Goal: Ask a question

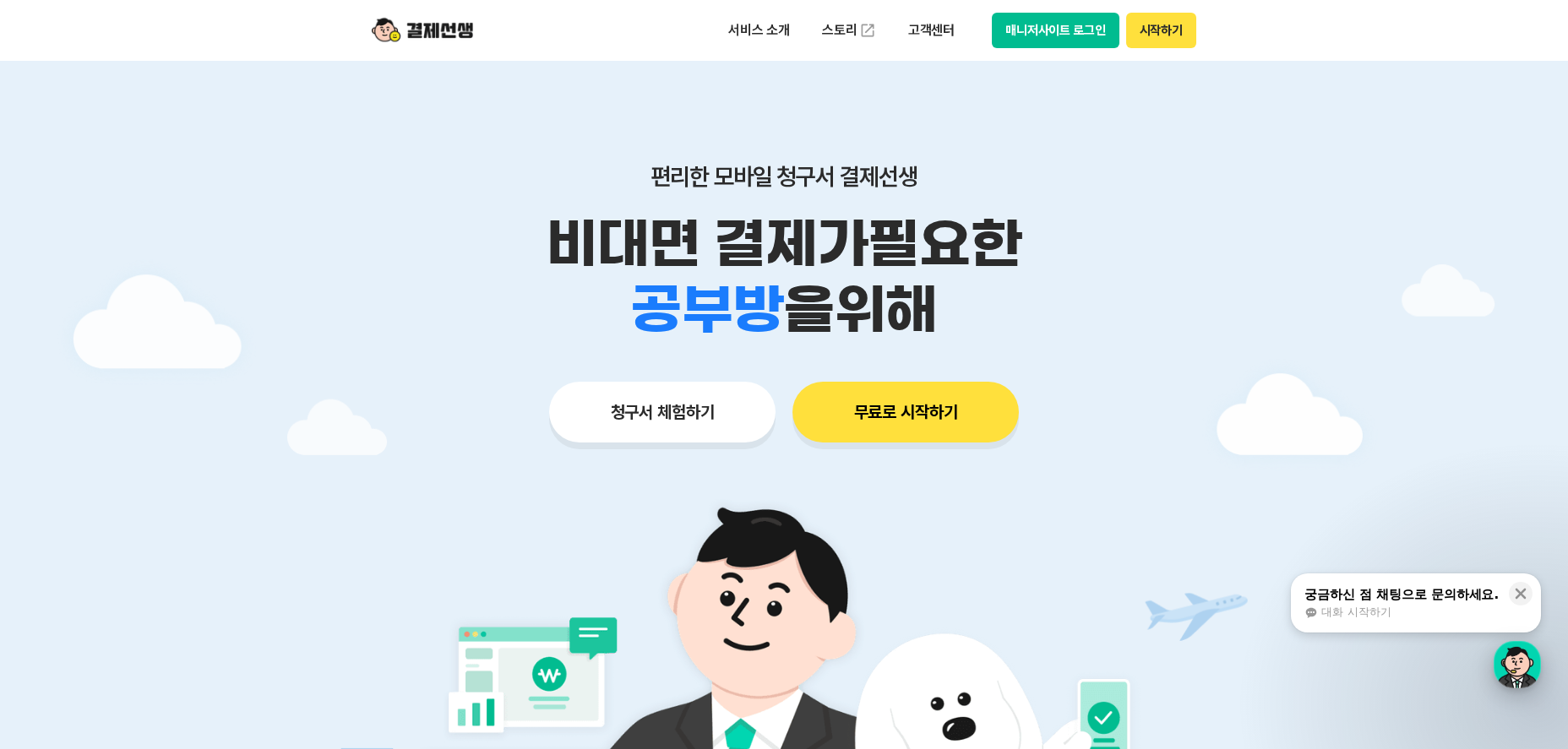
click at [1510, 643] on div "button" at bounding box center [1517, 664] width 47 height 47
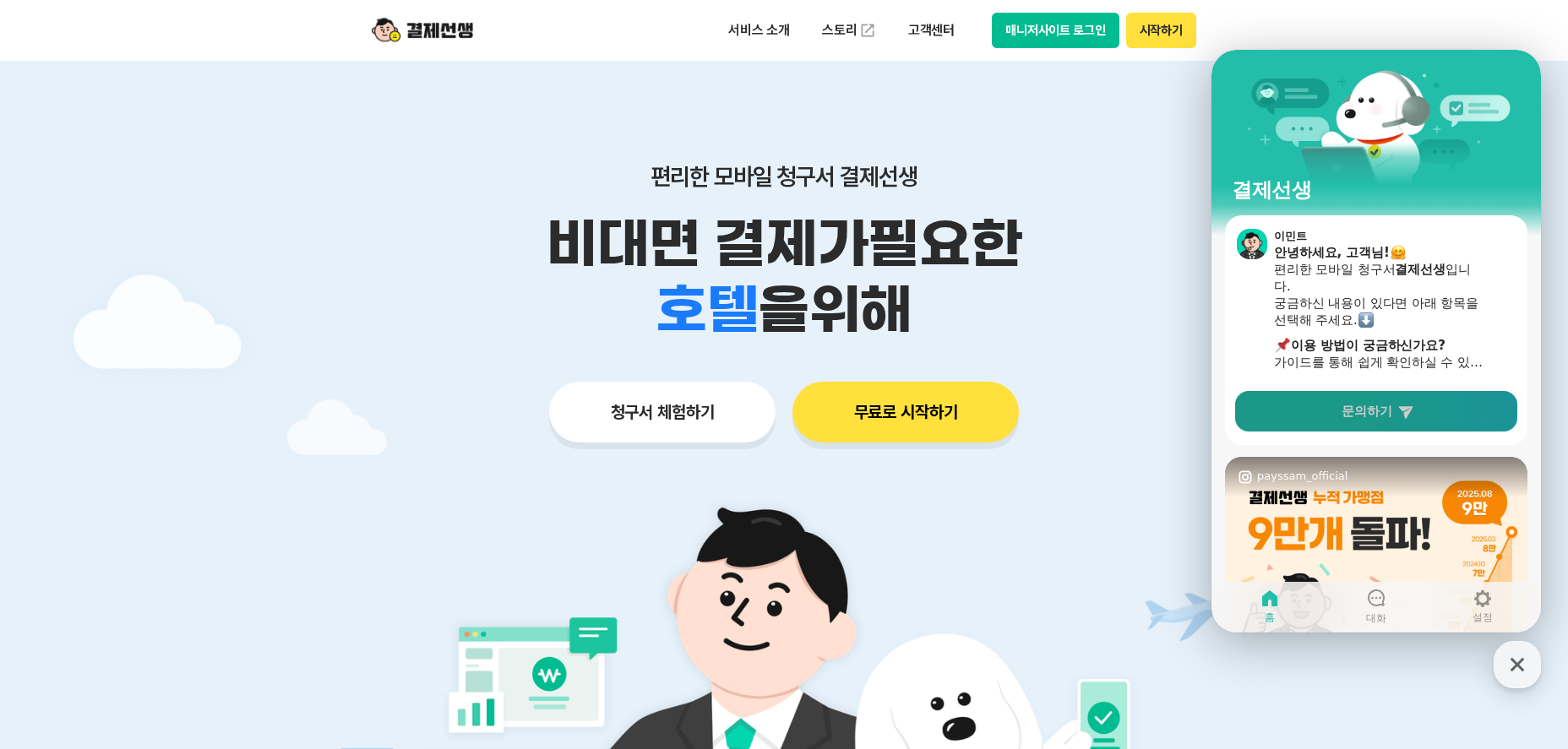
click at [1397, 415] on icon at bounding box center [1406, 412] width 17 height 17
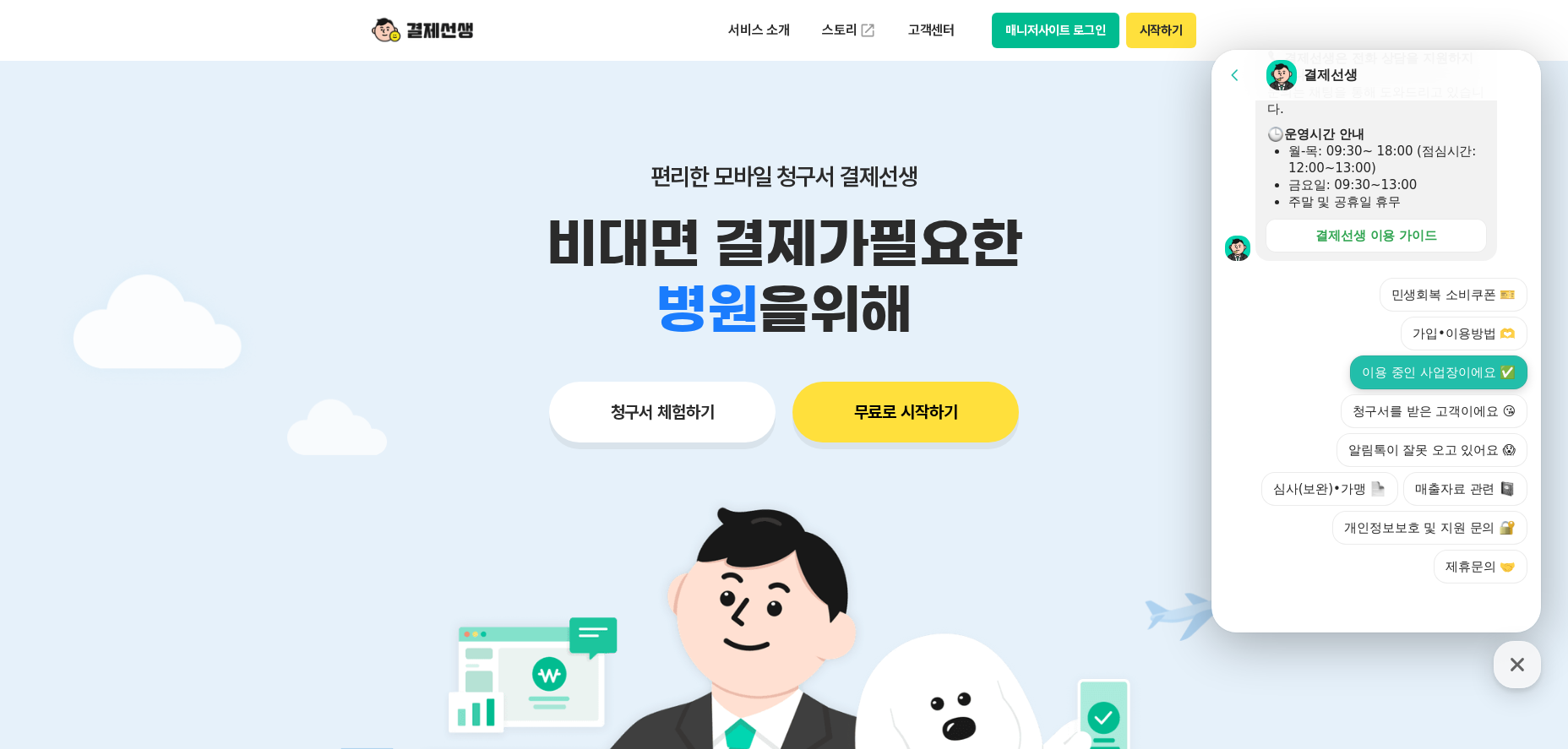
scroll to position [527, 0]
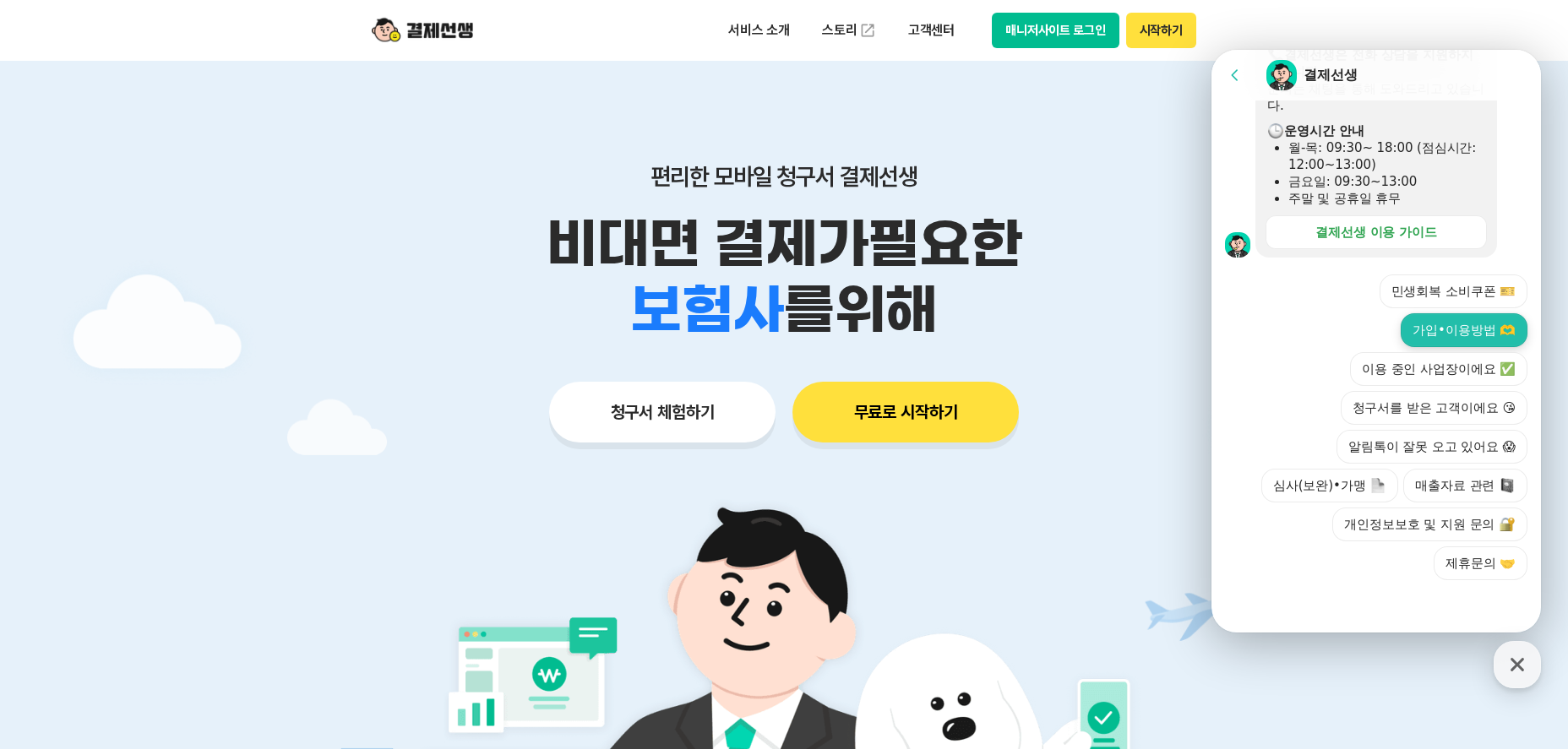
click at [1482, 330] on button "가입•이용방법 🫶" at bounding box center [1463, 330] width 126 height 34
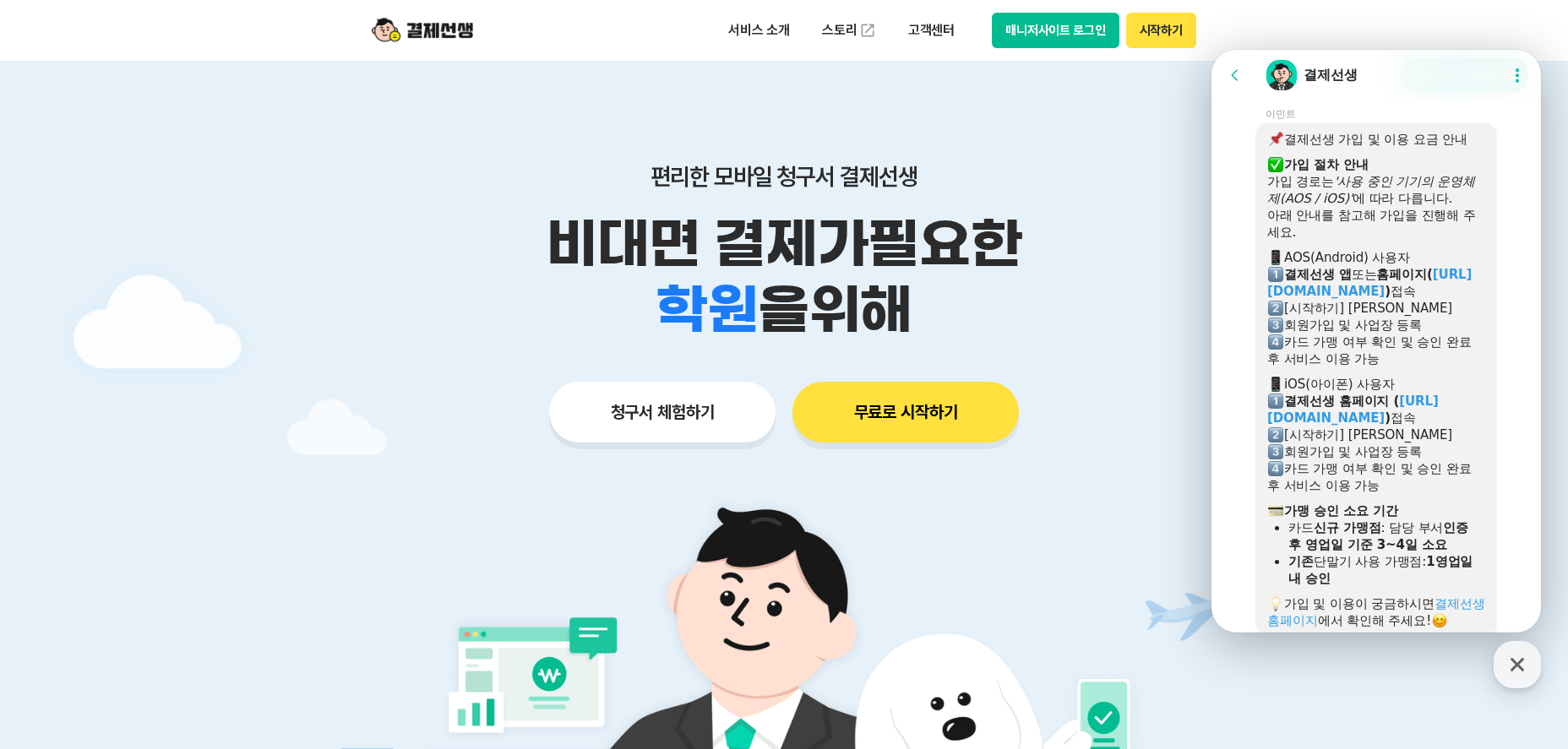
scroll to position [697, 0]
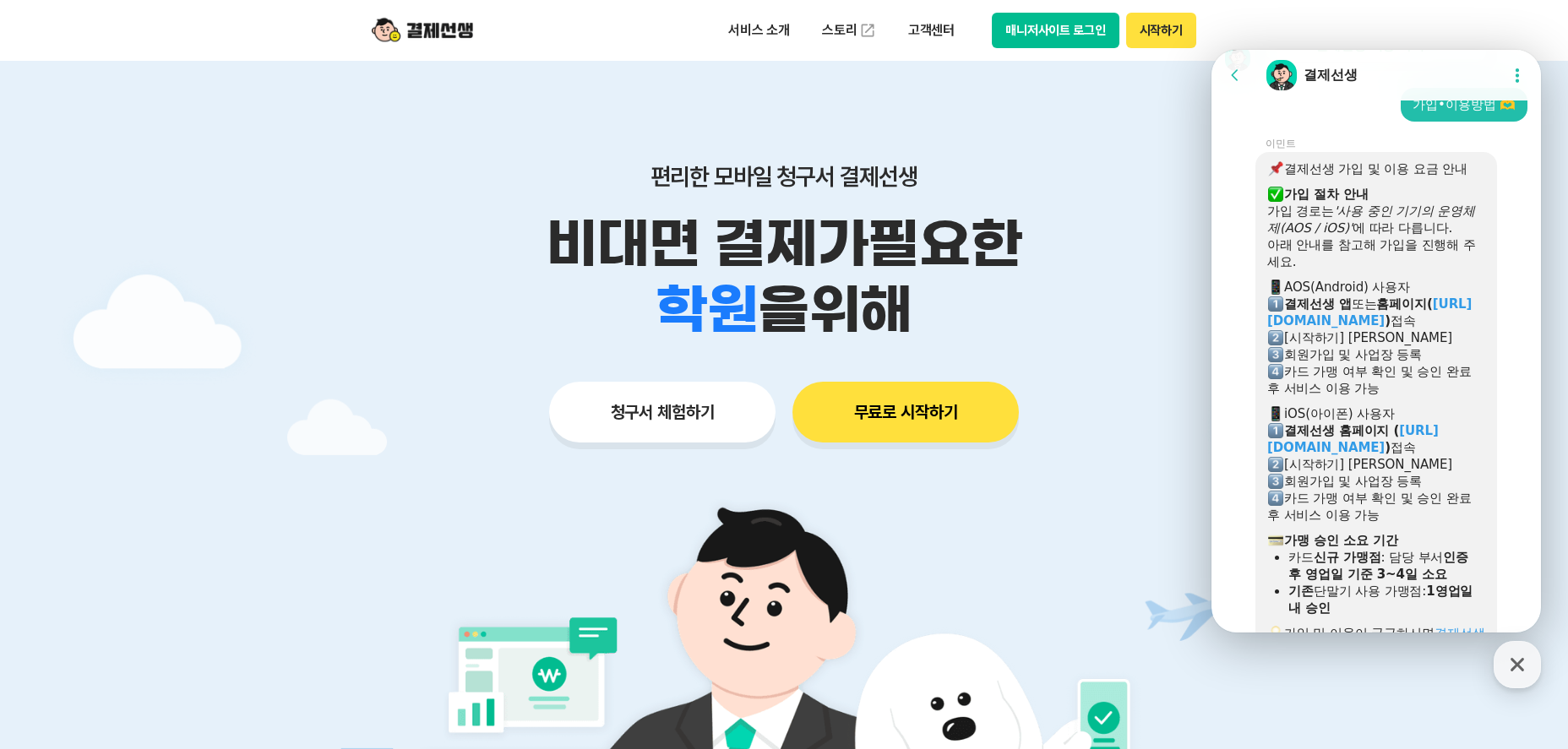
drag, startPoint x: 1419, startPoint y: 346, endPoint x: 1450, endPoint y: 421, distance: 81.2
click at [1450, 397] on div "카드 가맹 여부 확인 및 승인 완료 후 서비스 이용 가능" at bounding box center [1376, 380] width 218 height 34
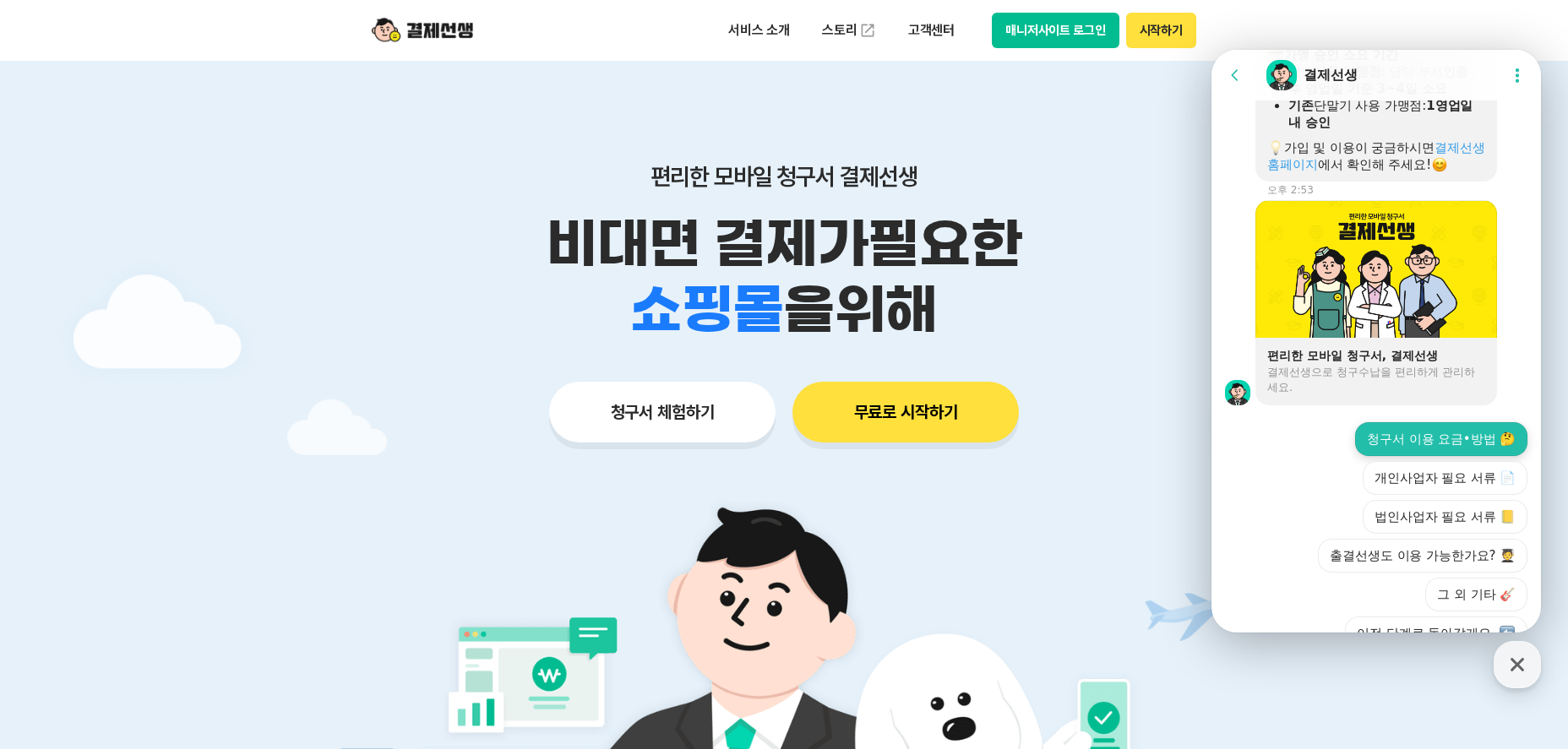
scroll to position [1303, 0]
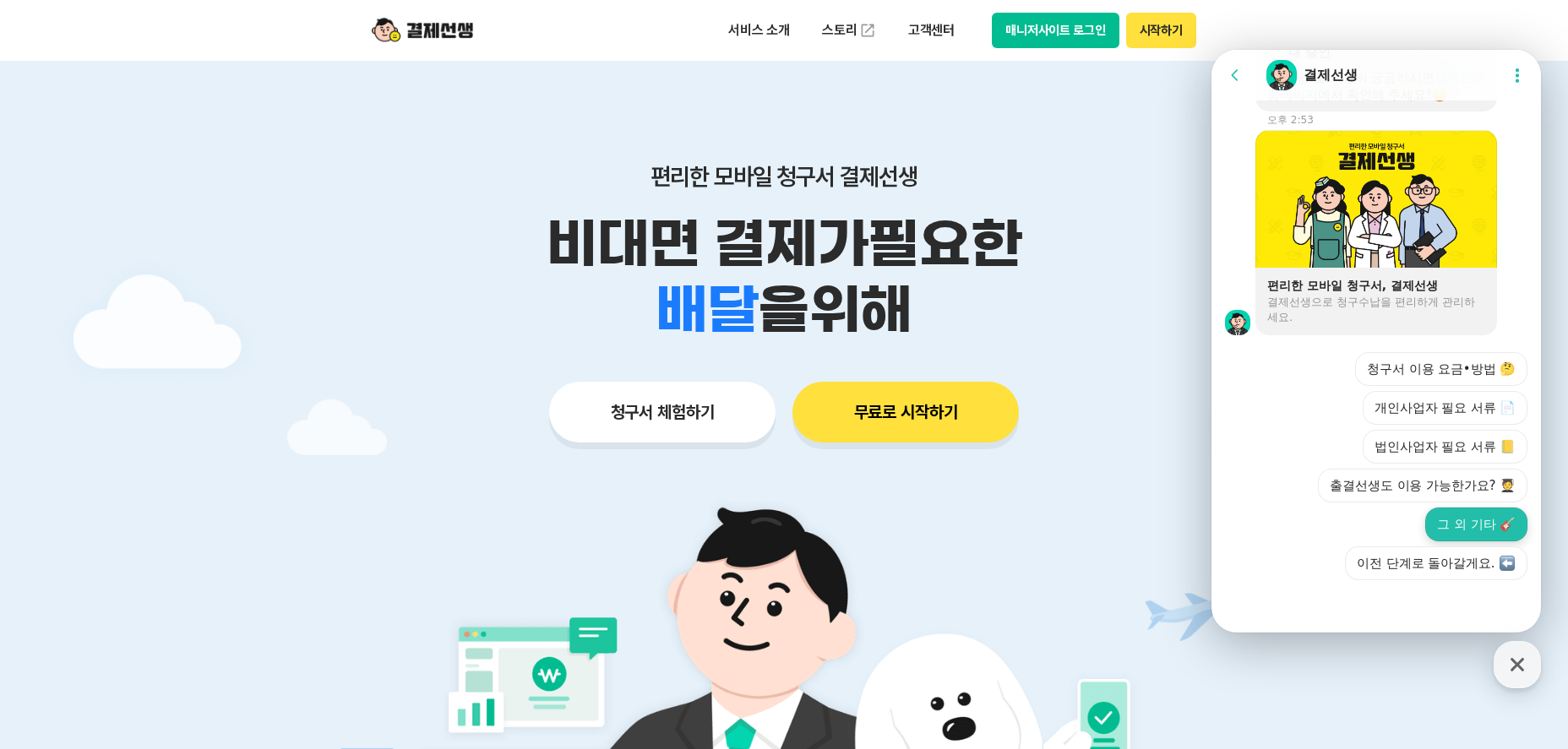
click at [1488, 532] on button "그 외 기타 🎸" at bounding box center [1476, 523] width 102 height 34
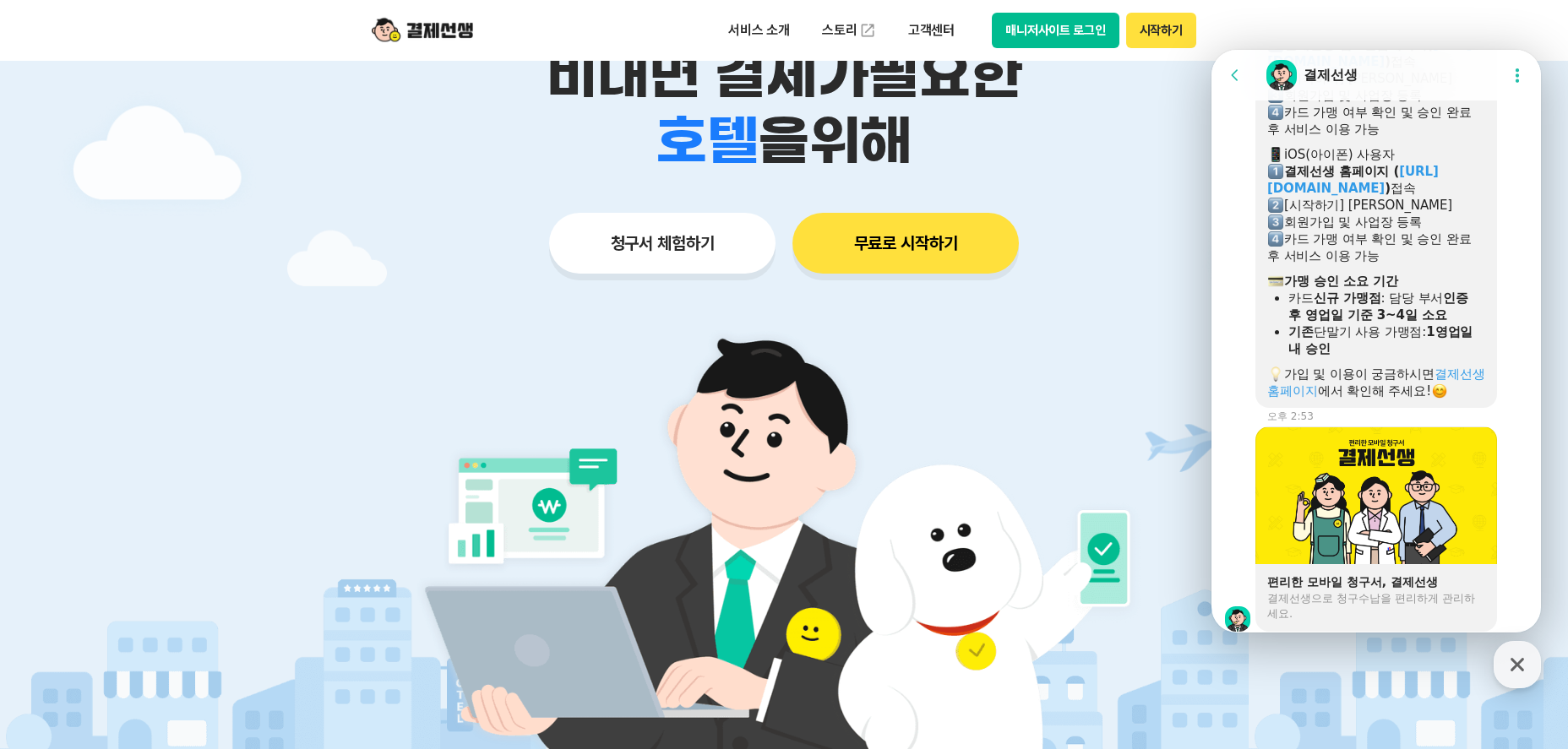
scroll to position [955, 0]
click at [1452, 399] on link "결제선생 홈페이지" at bounding box center [1378, 383] width 222 height 32
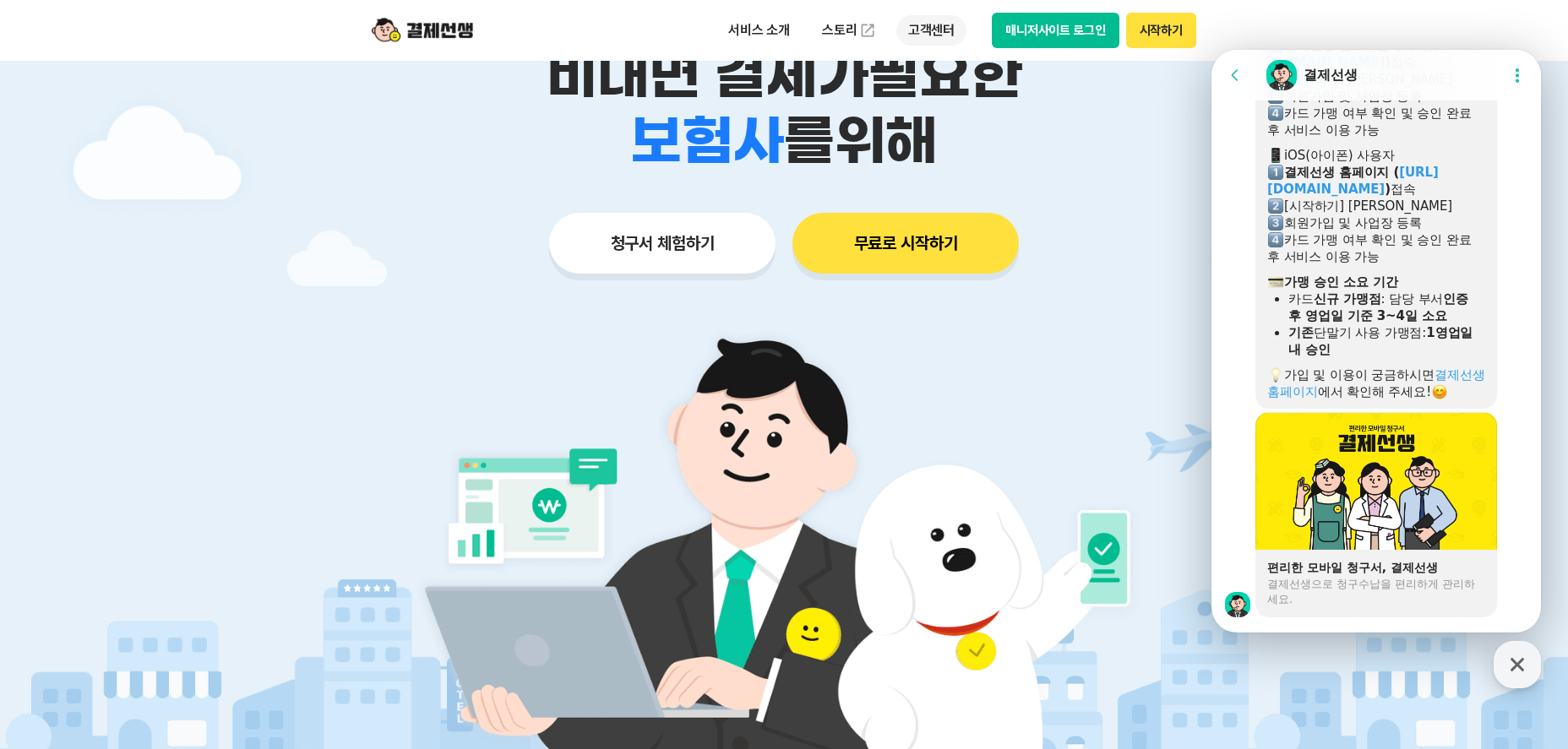
click at [930, 31] on p "고객센터" at bounding box center [931, 31] width 70 height 31
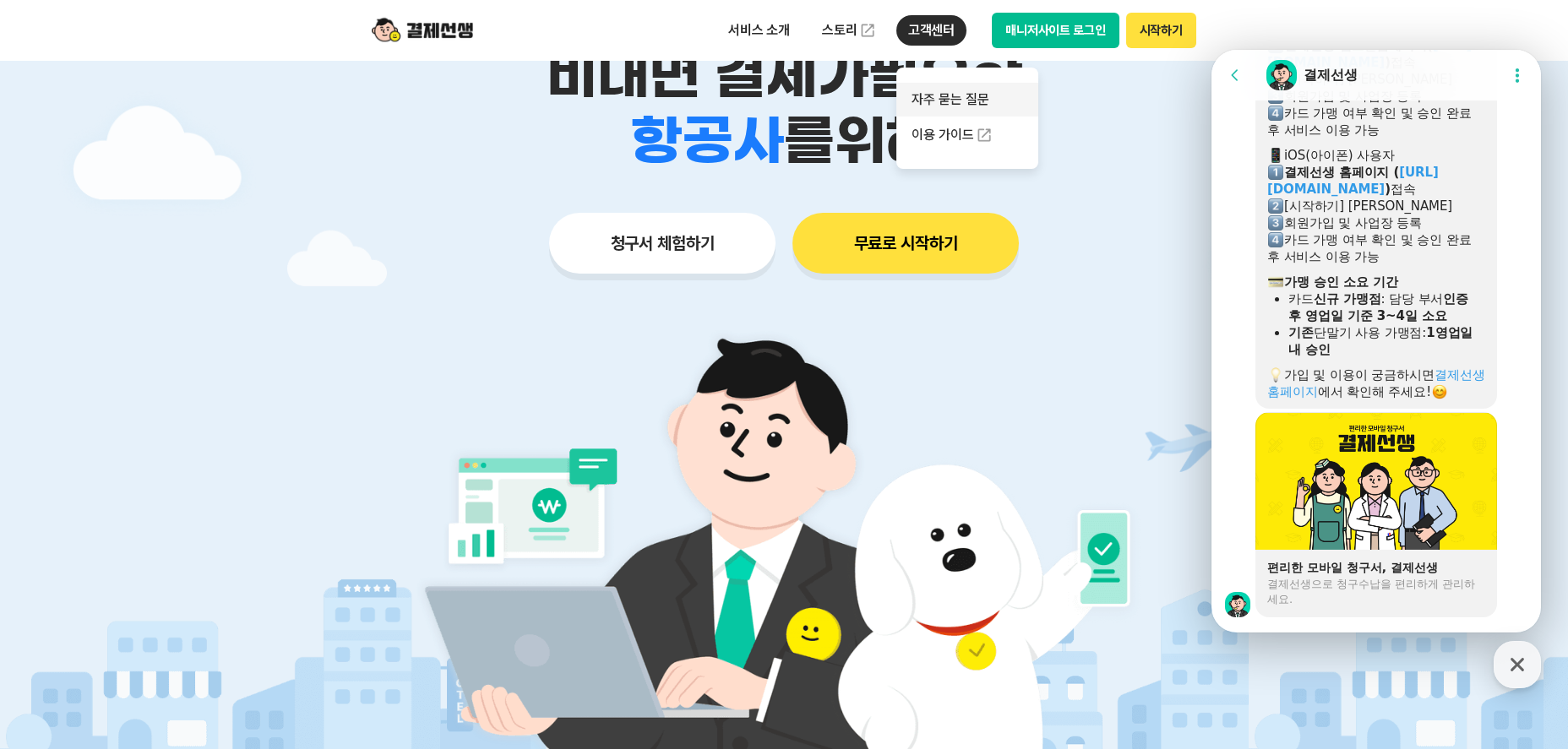
click at [987, 94] on link "자주 묻는 질문" at bounding box center [966, 99] width 142 height 34
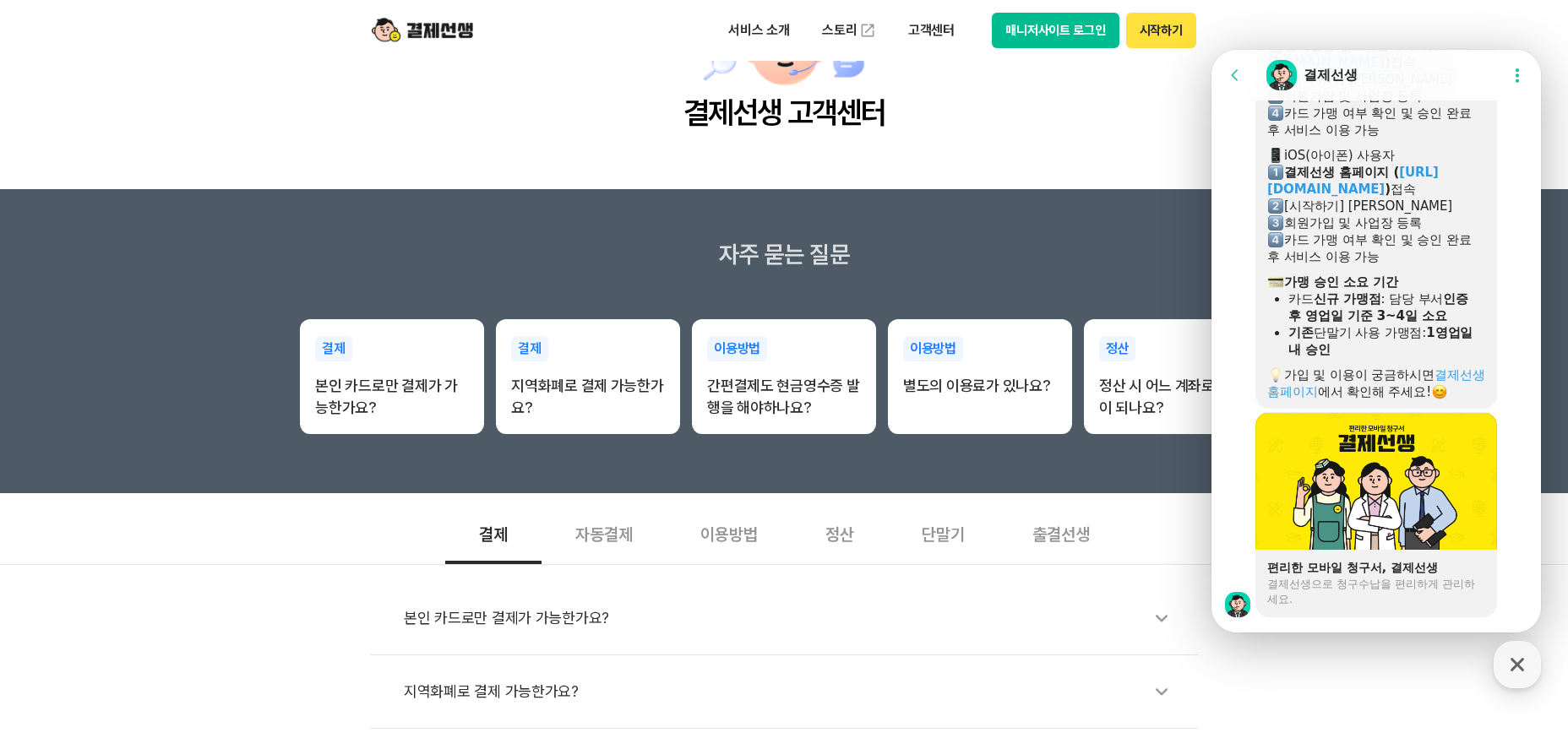
scroll to position [169, 0]
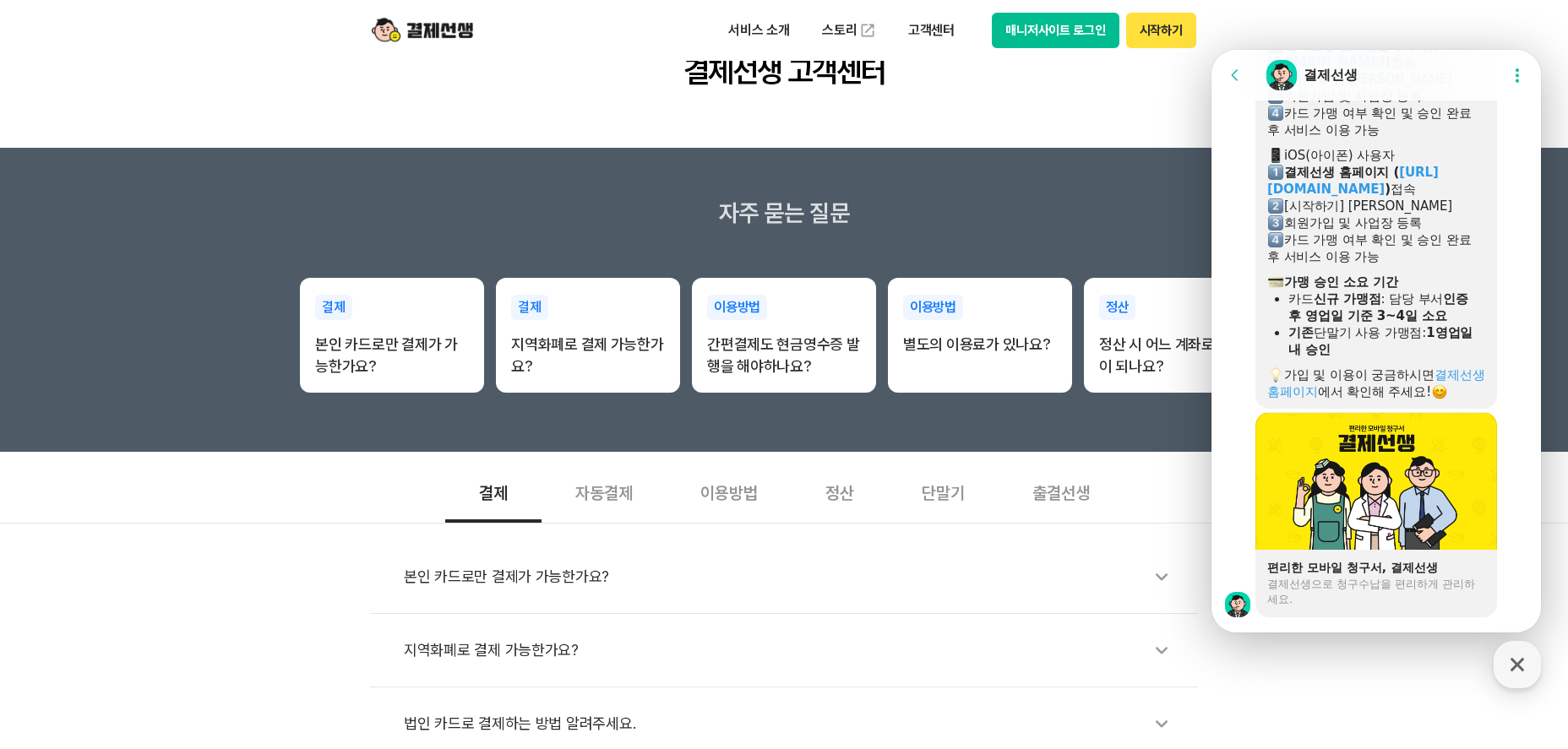
click at [819, 491] on div "정산" at bounding box center [840, 491] width 96 height 63
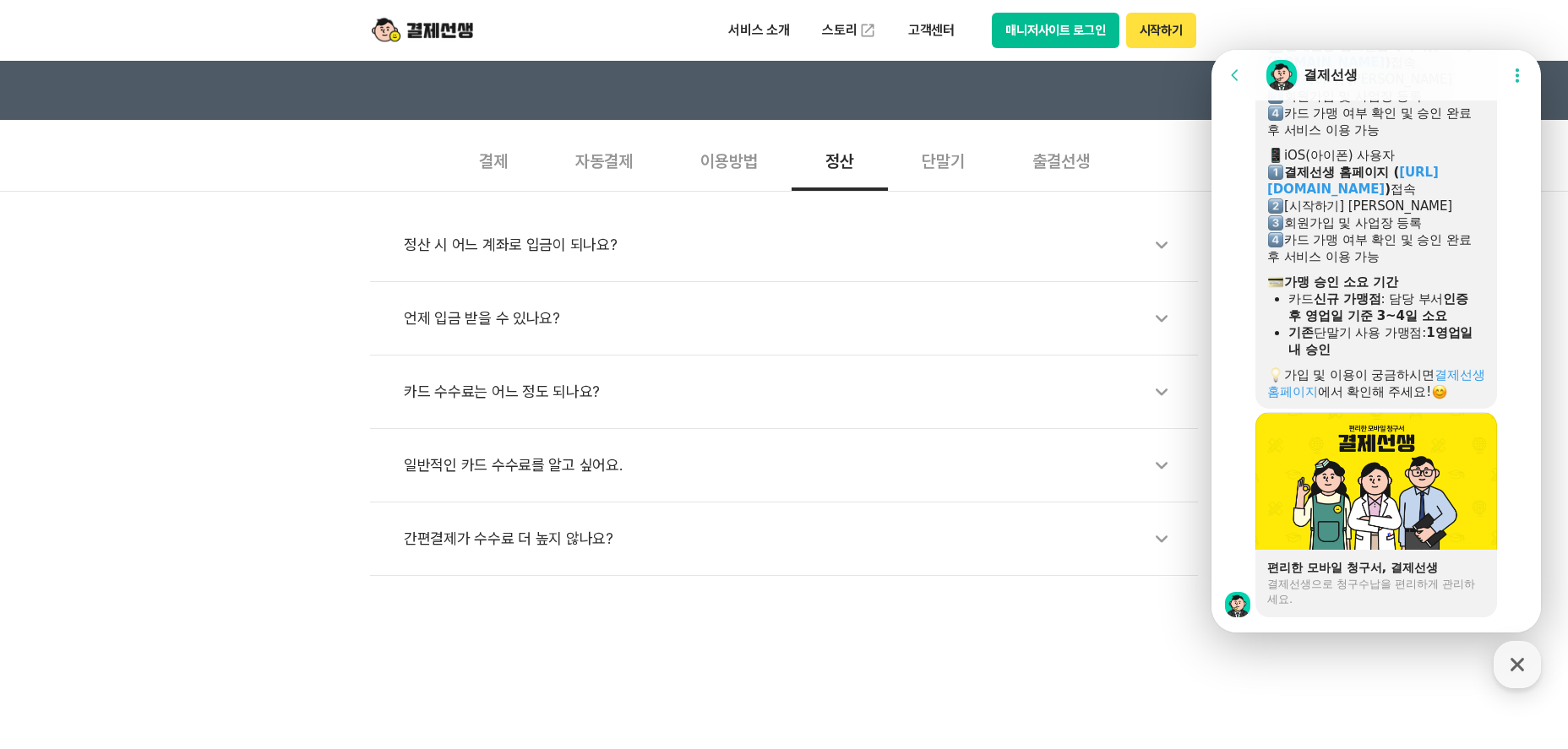
scroll to position [507, 0]
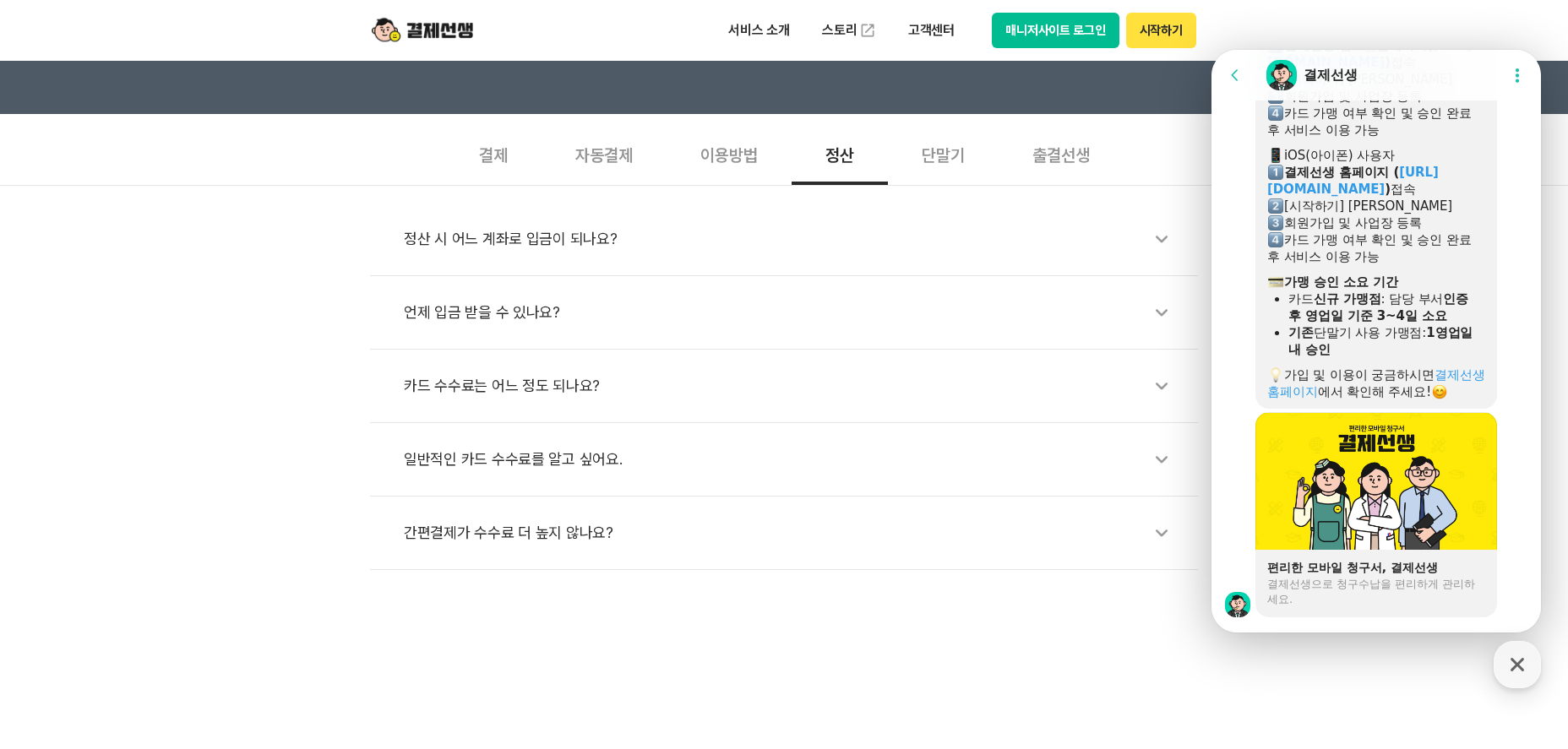
click at [502, 555] on li "간편결제가 수수료 더 높지 않나요?" at bounding box center [784, 533] width 827 height 73
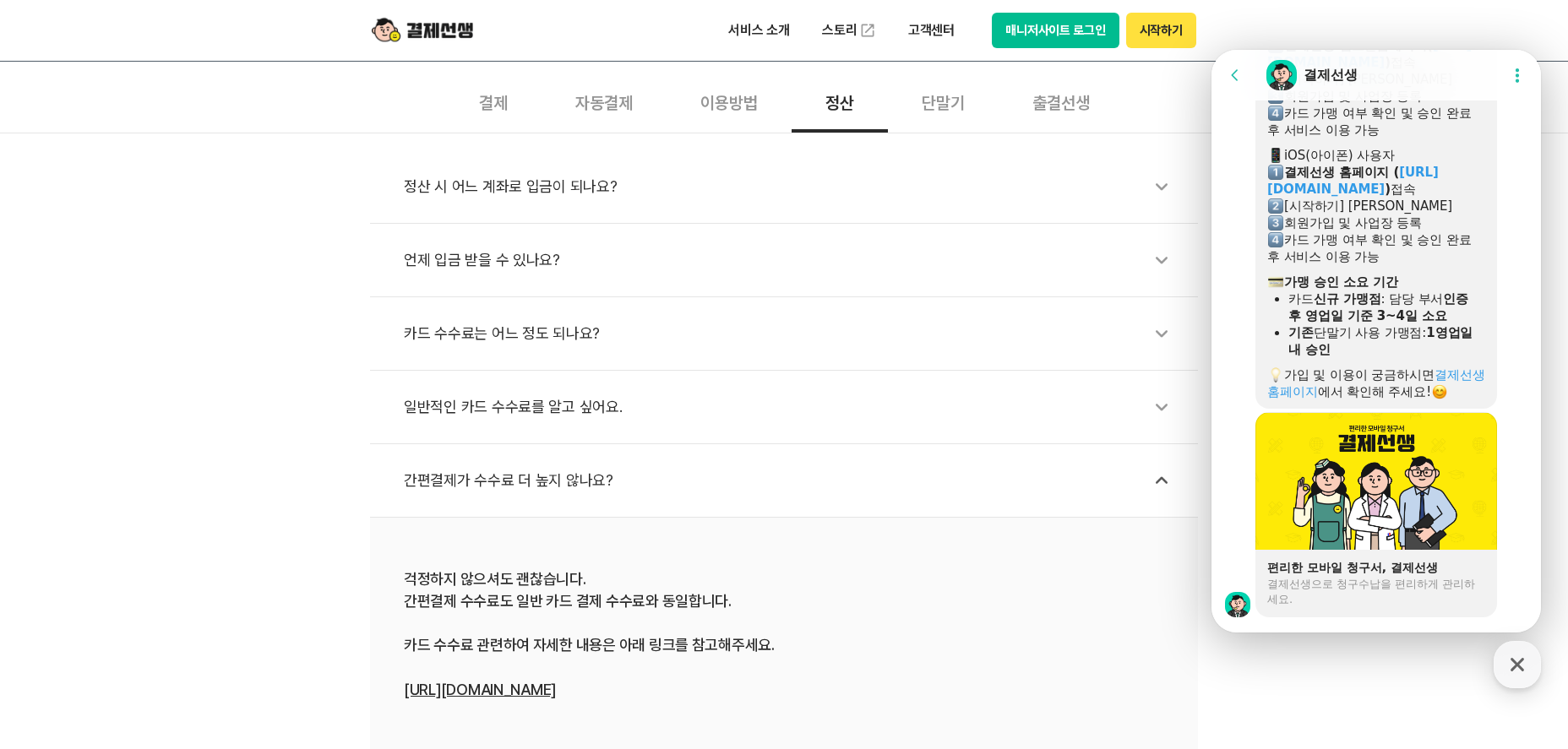
scroll to position [676, 0]
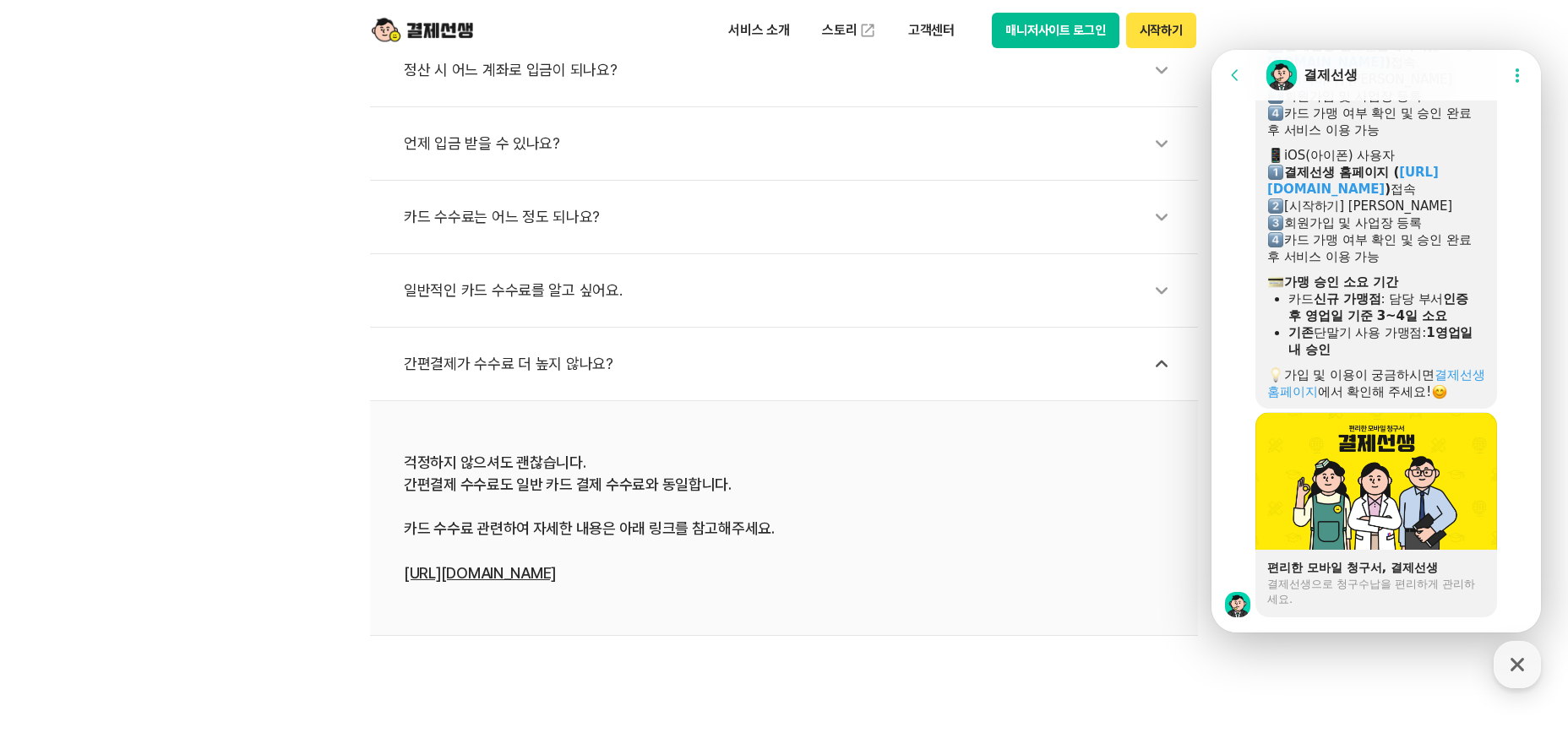
click at [529, 327] on li "일반적인 카드 수수료를 알고 싶어요." at bounding box center [784, 291] width 827 height 73
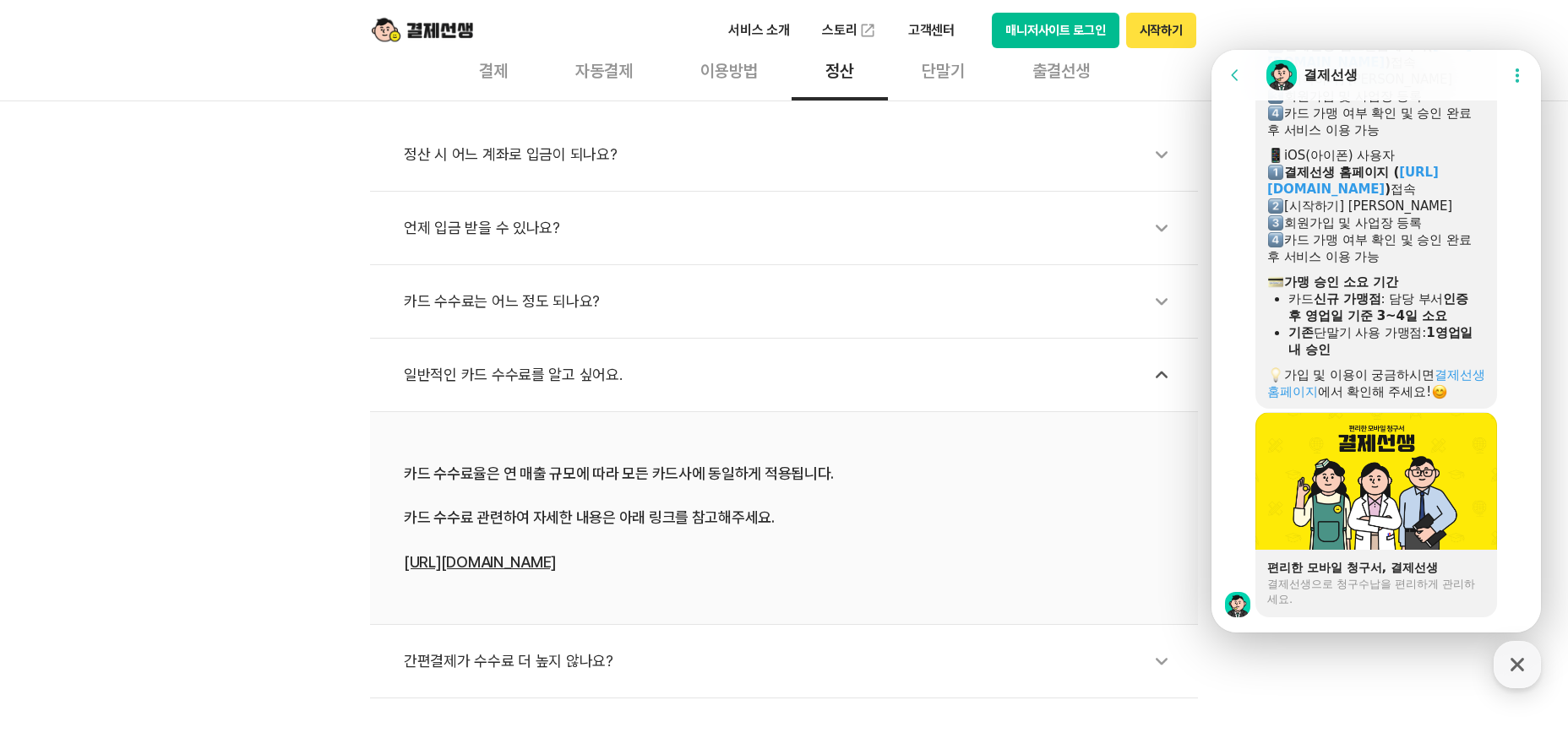
click at [549, 311] on div "카드 수수료는 어느 정도 되나요?" at bounding box center [793, 302] width 777 height 39
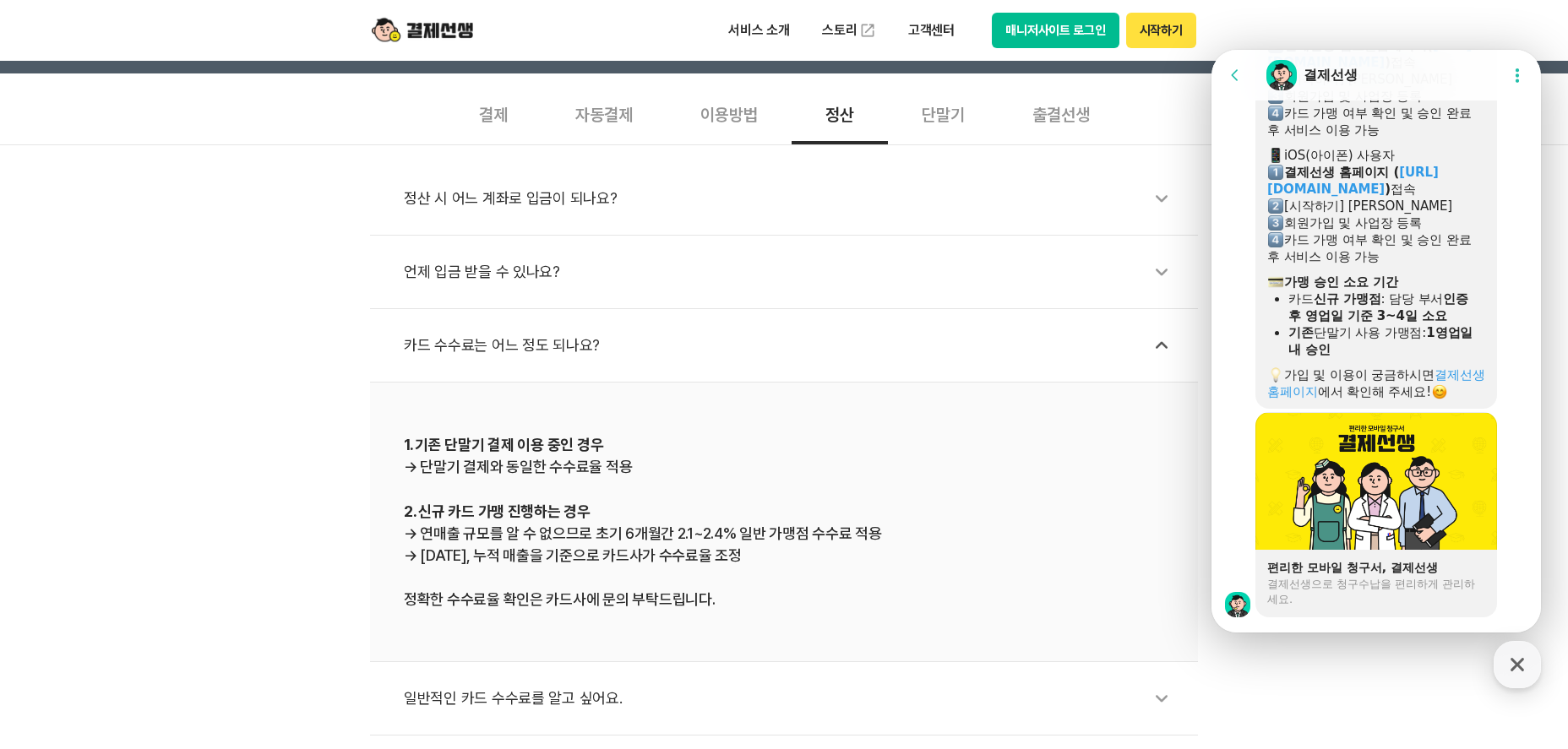
scroll to position [507, 0]
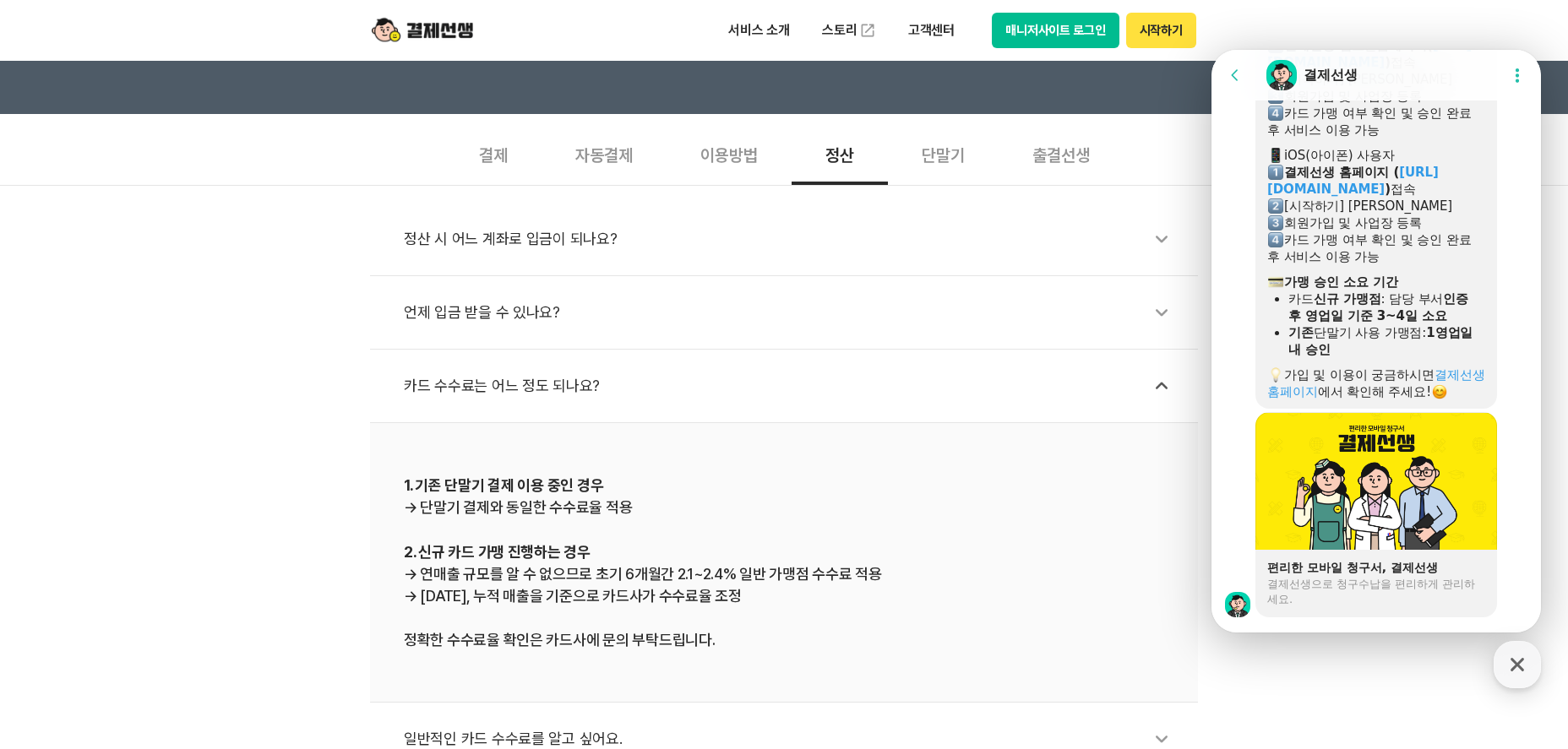
click at [559, 319] on div "언제 입금 받을 수 있나요?" at bounding box center [793, 312] width 777 height 39
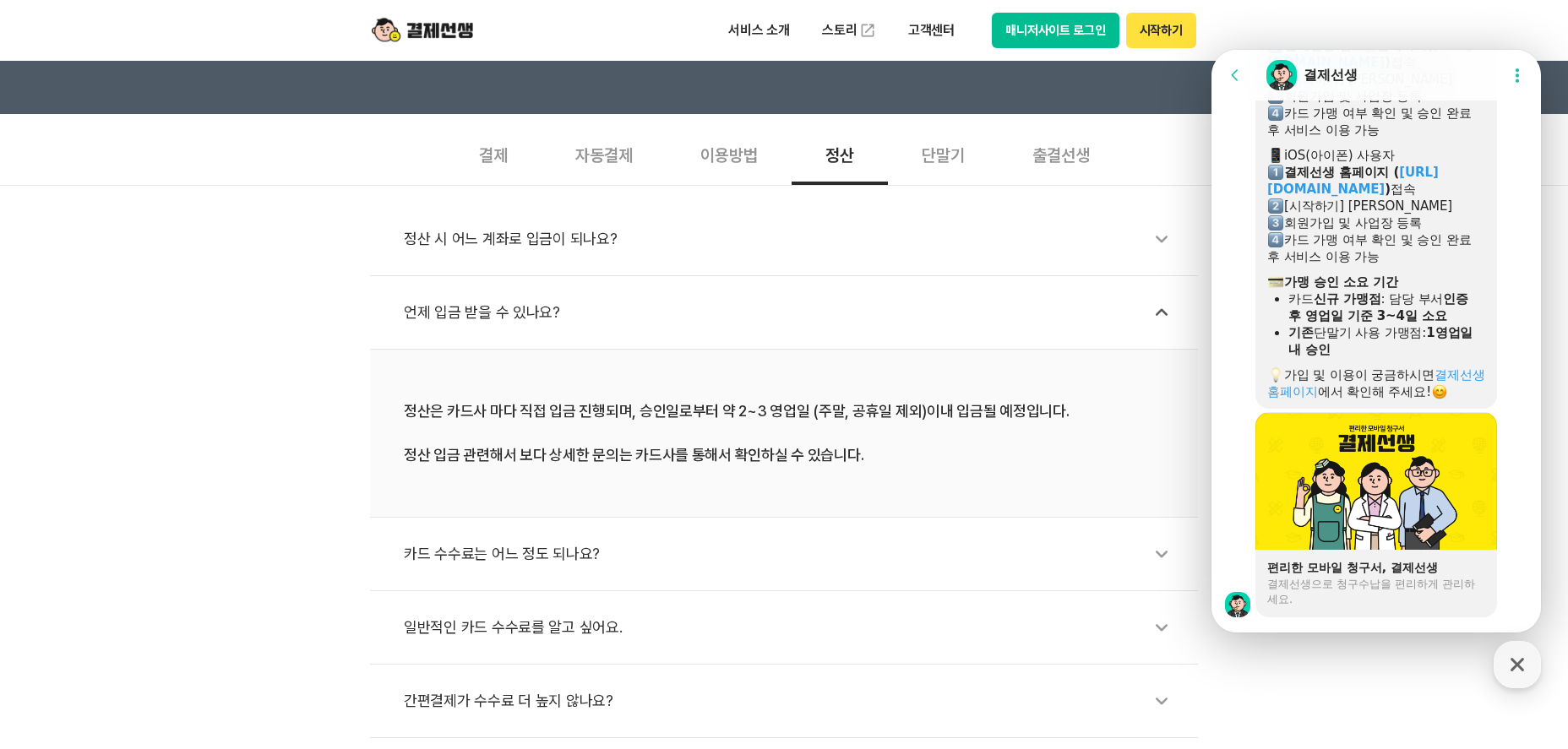
click at [979, 255] on div "정산 시 어느 계좌로 입금이 되나요?" at bounding box center [793, 239] width 777 height 39
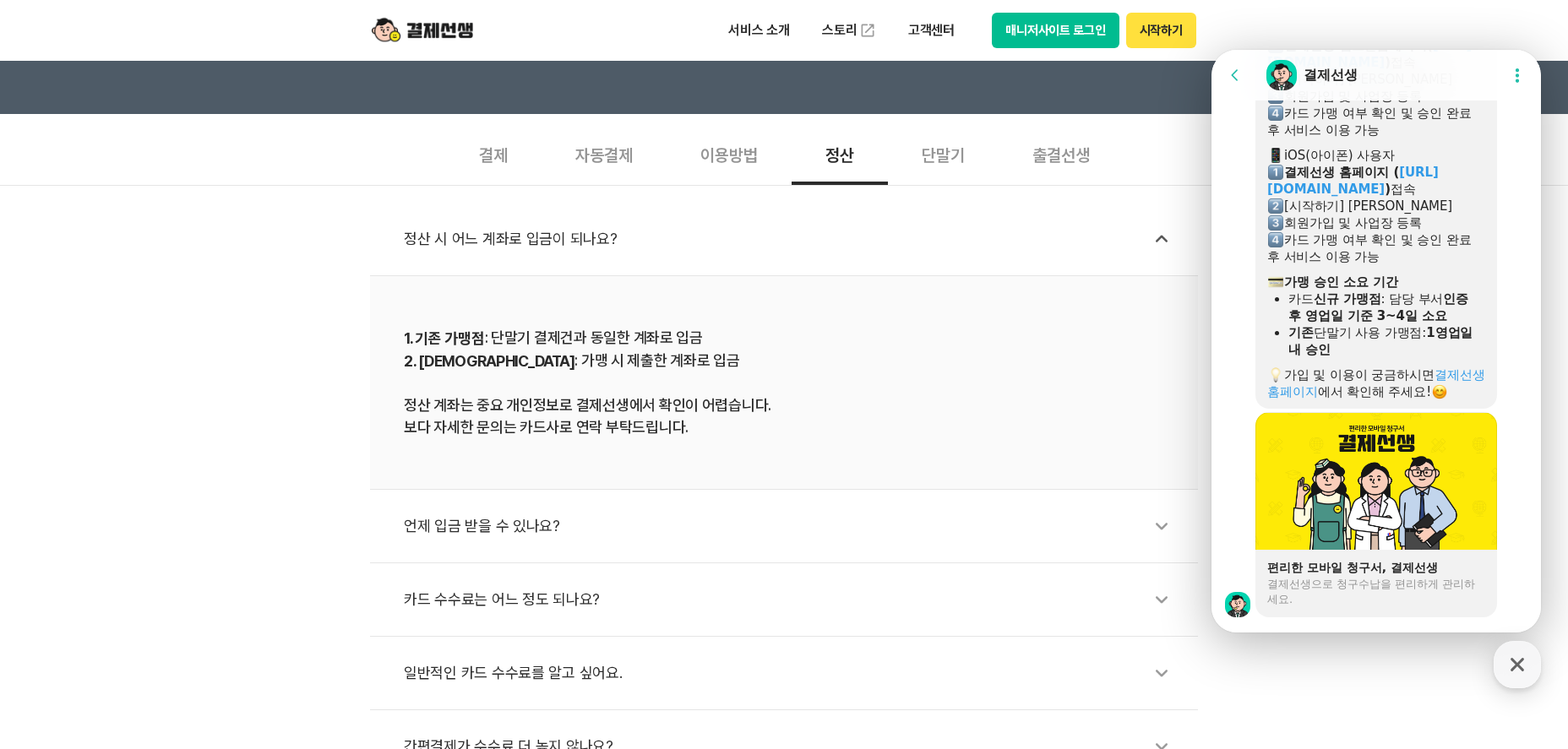
click at [1086, 166] on div "출결선생" at bounding box center [1061, 153] width 125 height 63
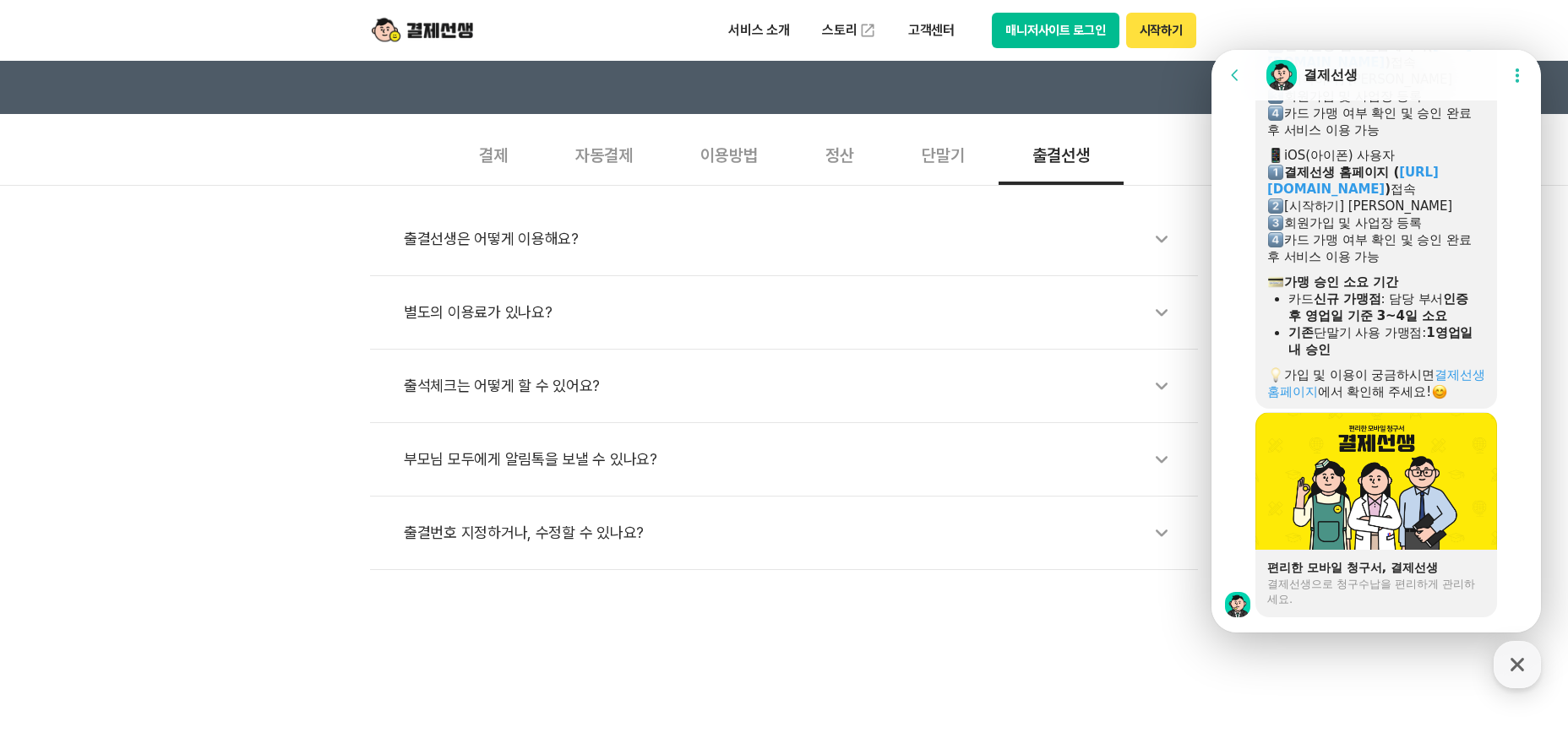
click at [946, 160] on div "단말기" at bounding box center [943, 153] width 111 height 63
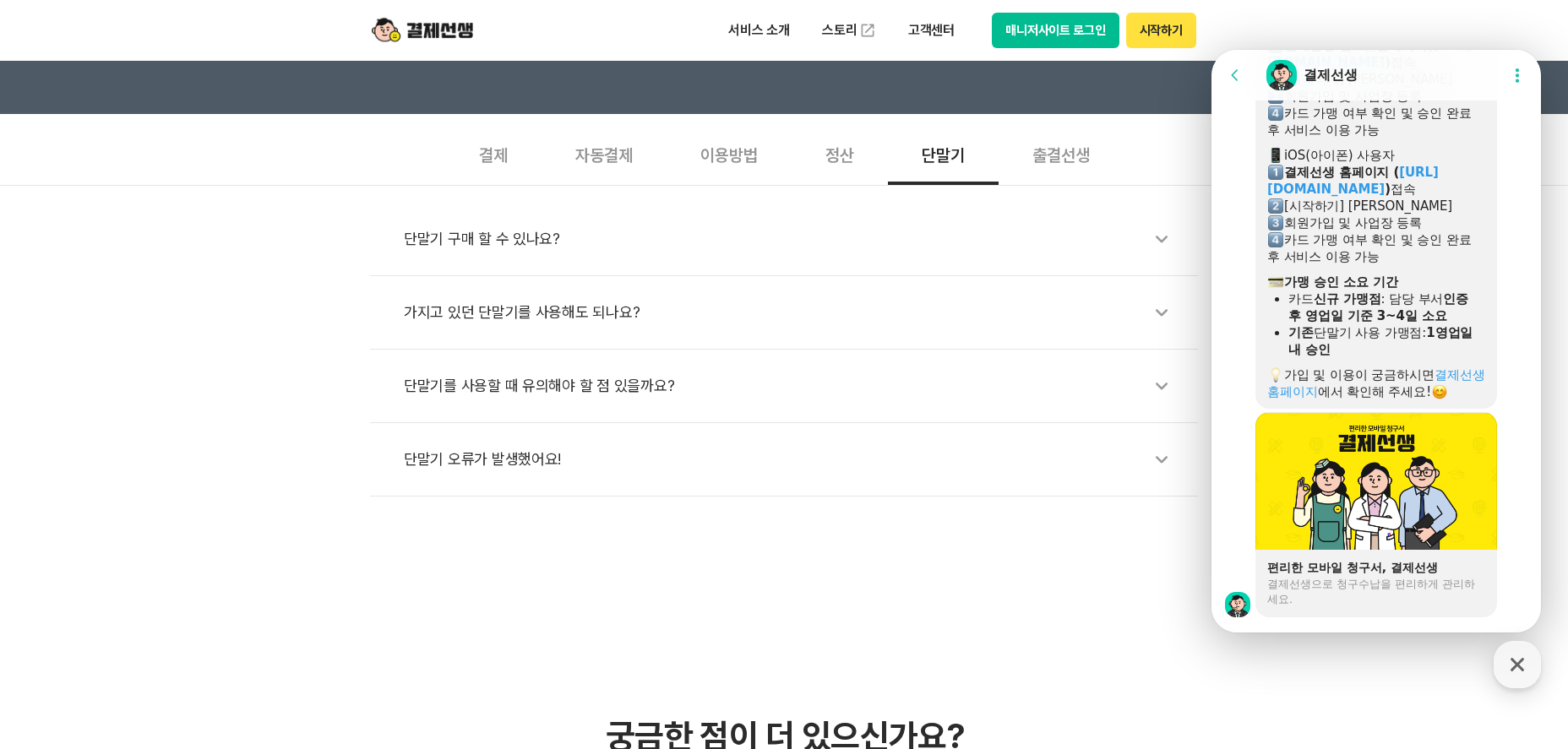
click at [672, 156] on div "이용방법" at bounding box center [729, 153] width 125 height 63
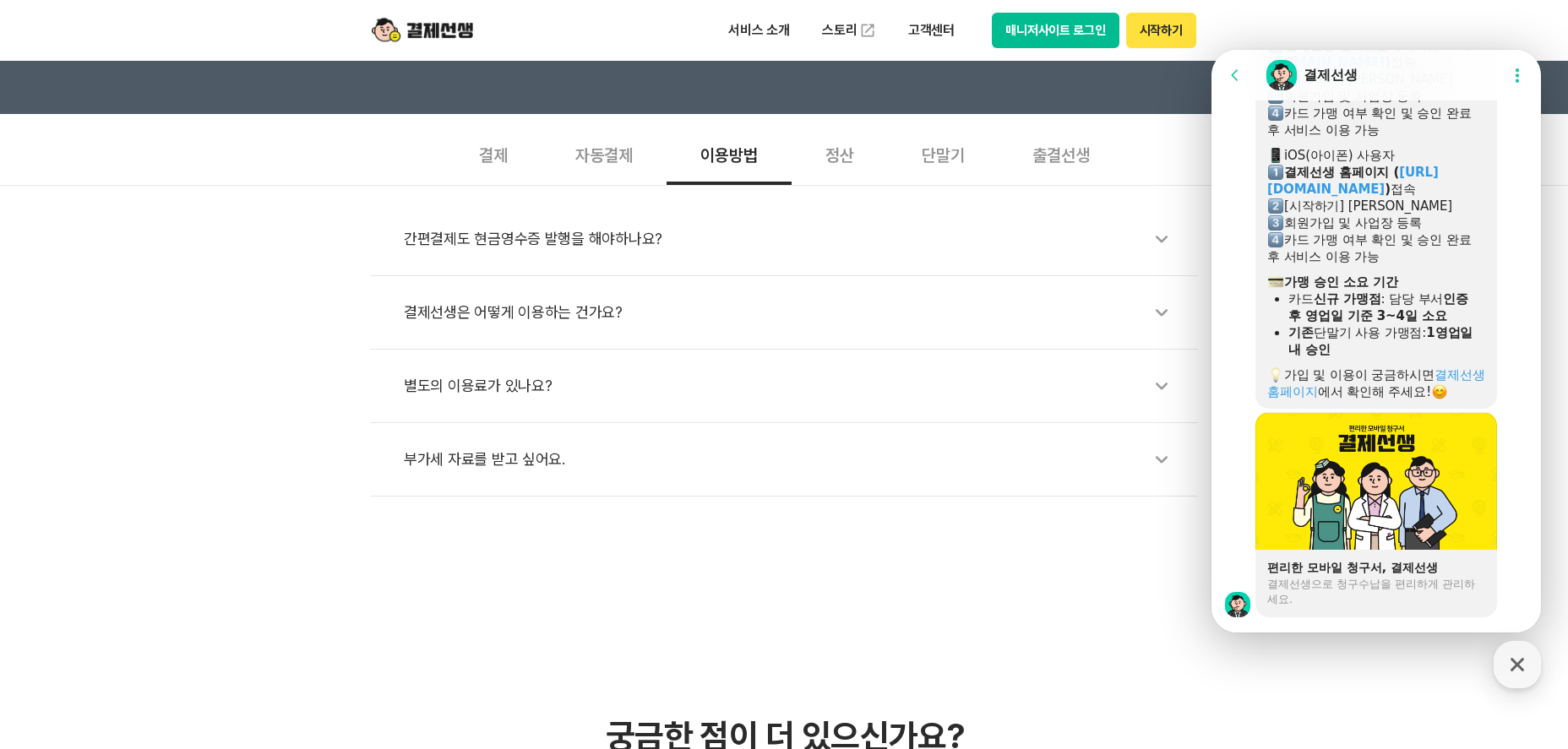
click at [585, 148] on div "자동결제" at bounding box center [604, 153] width 125 height 63
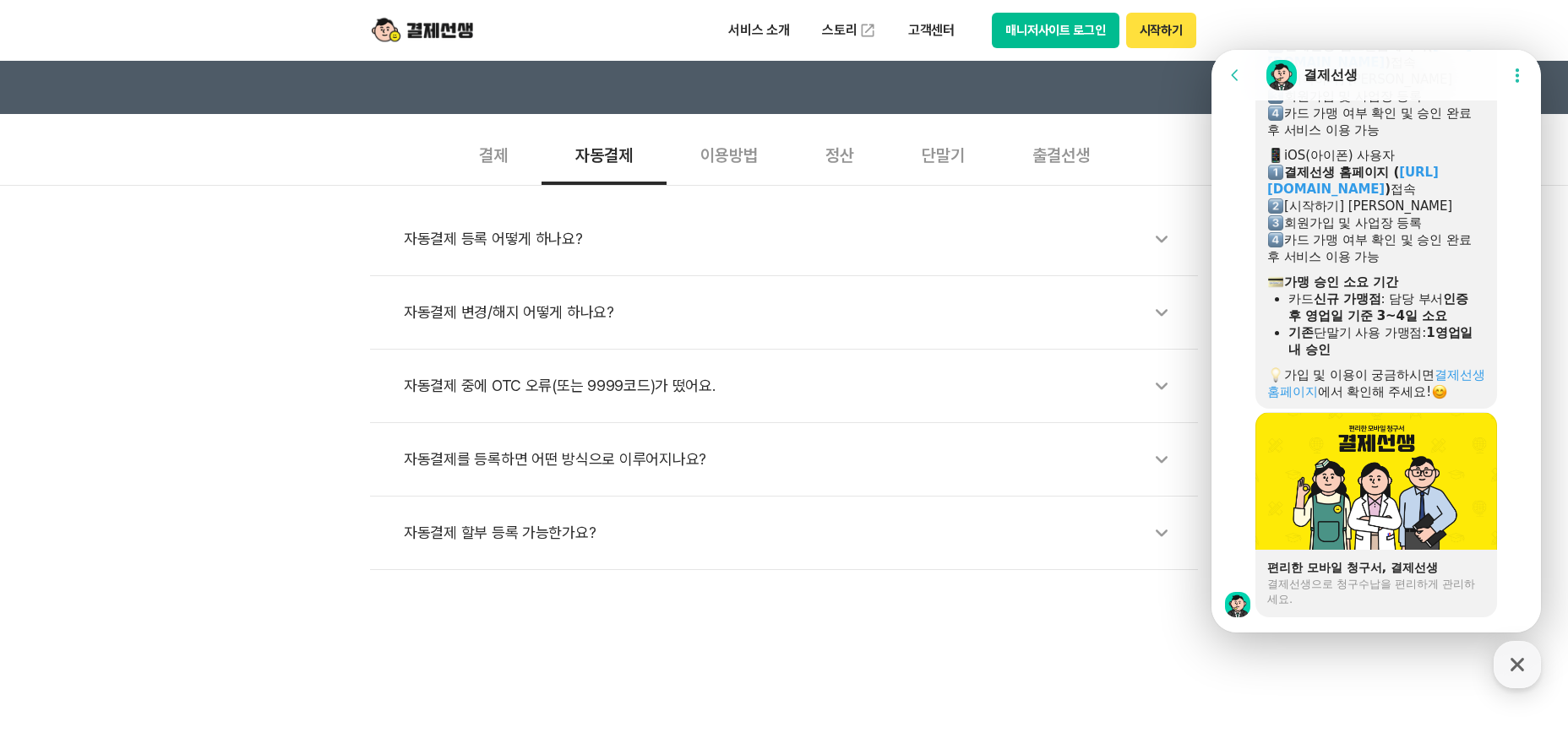
click at [523, 147] on div "결제" at bounding box center [494, 153] width 96 height 63
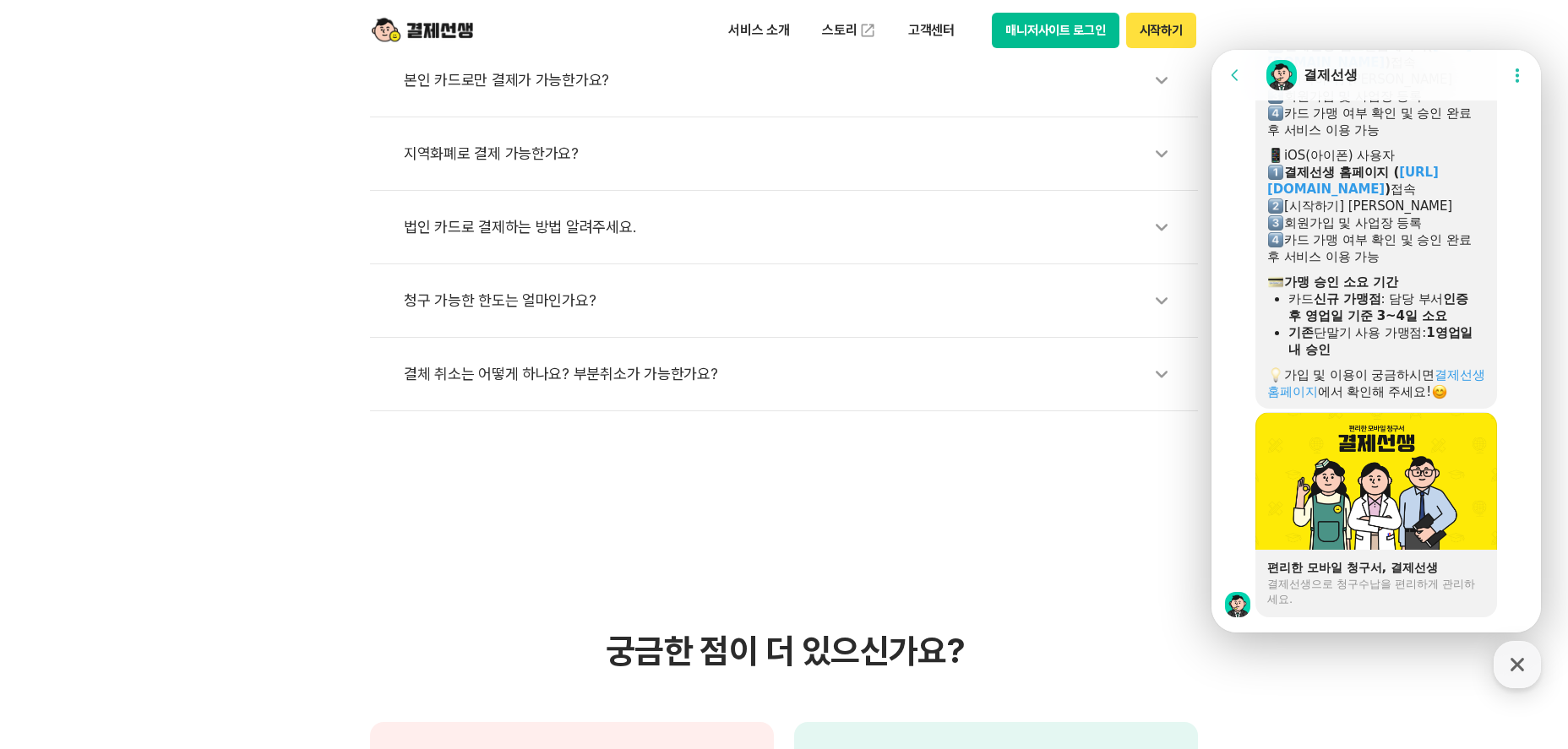
scroll to position [676, 0]
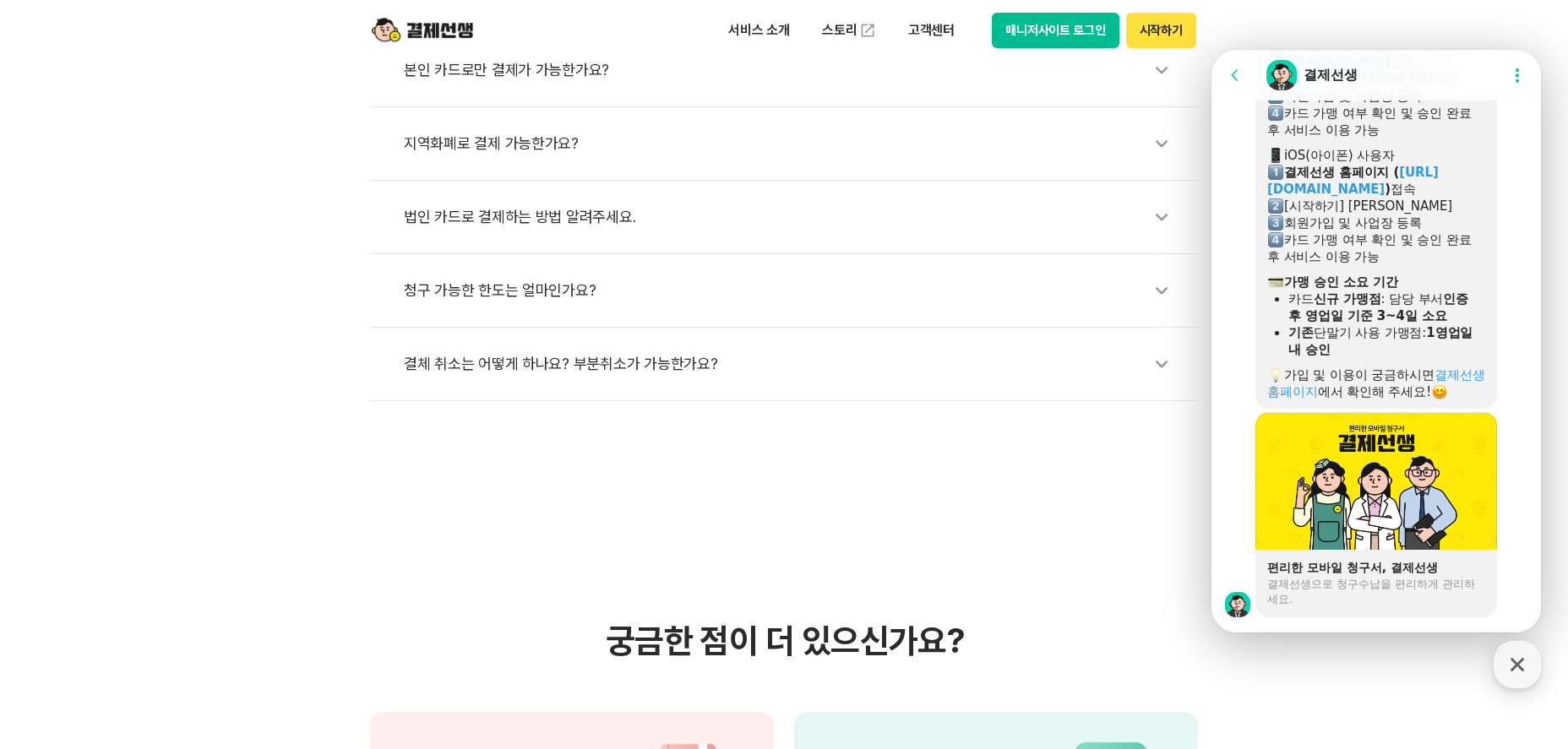
click at [636, 351] on div "결체 취소는 어떻게 하나요? 부분취소가 가능한가요?" at bounding box center [793, 363] width 777 height 39
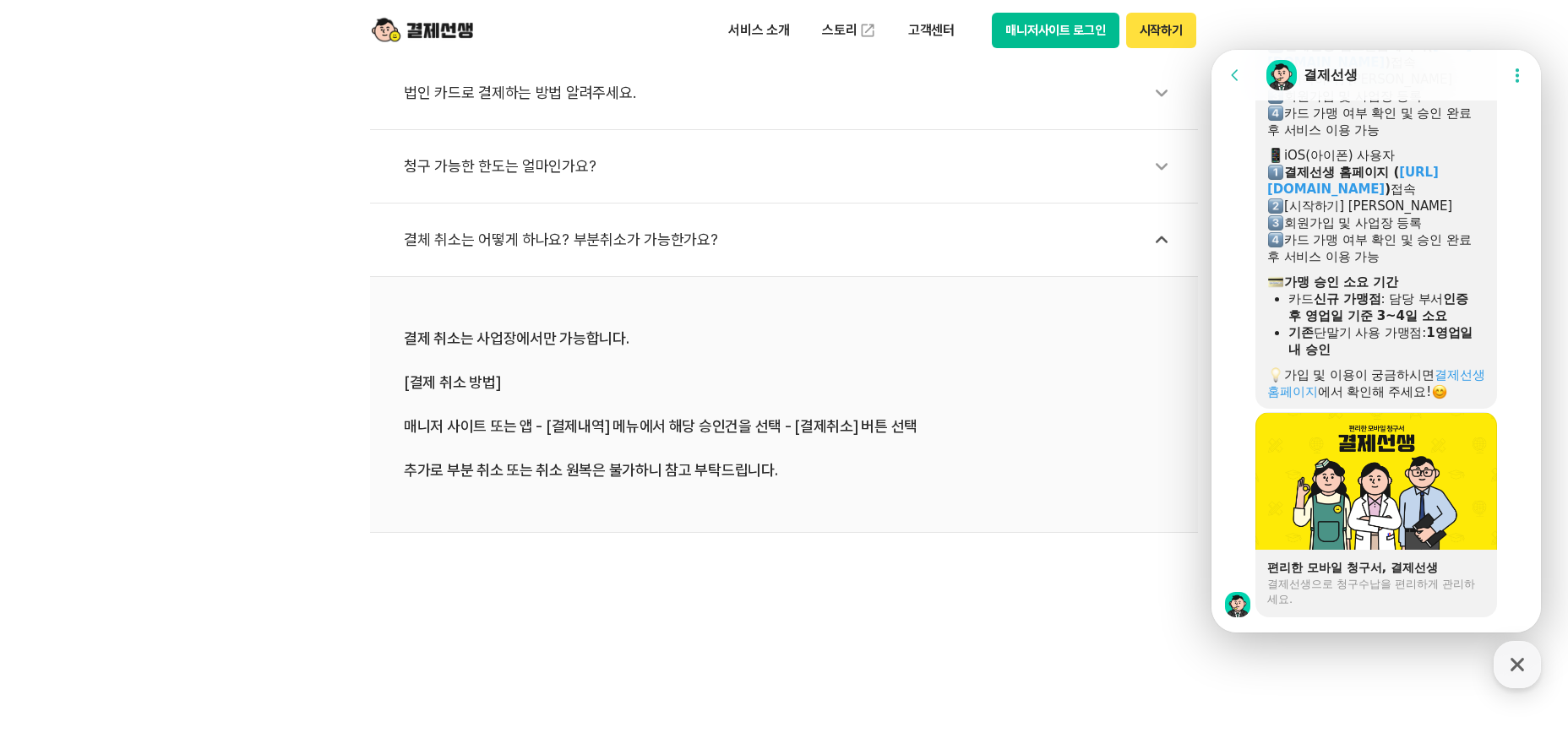
scroll to position [844, 0]
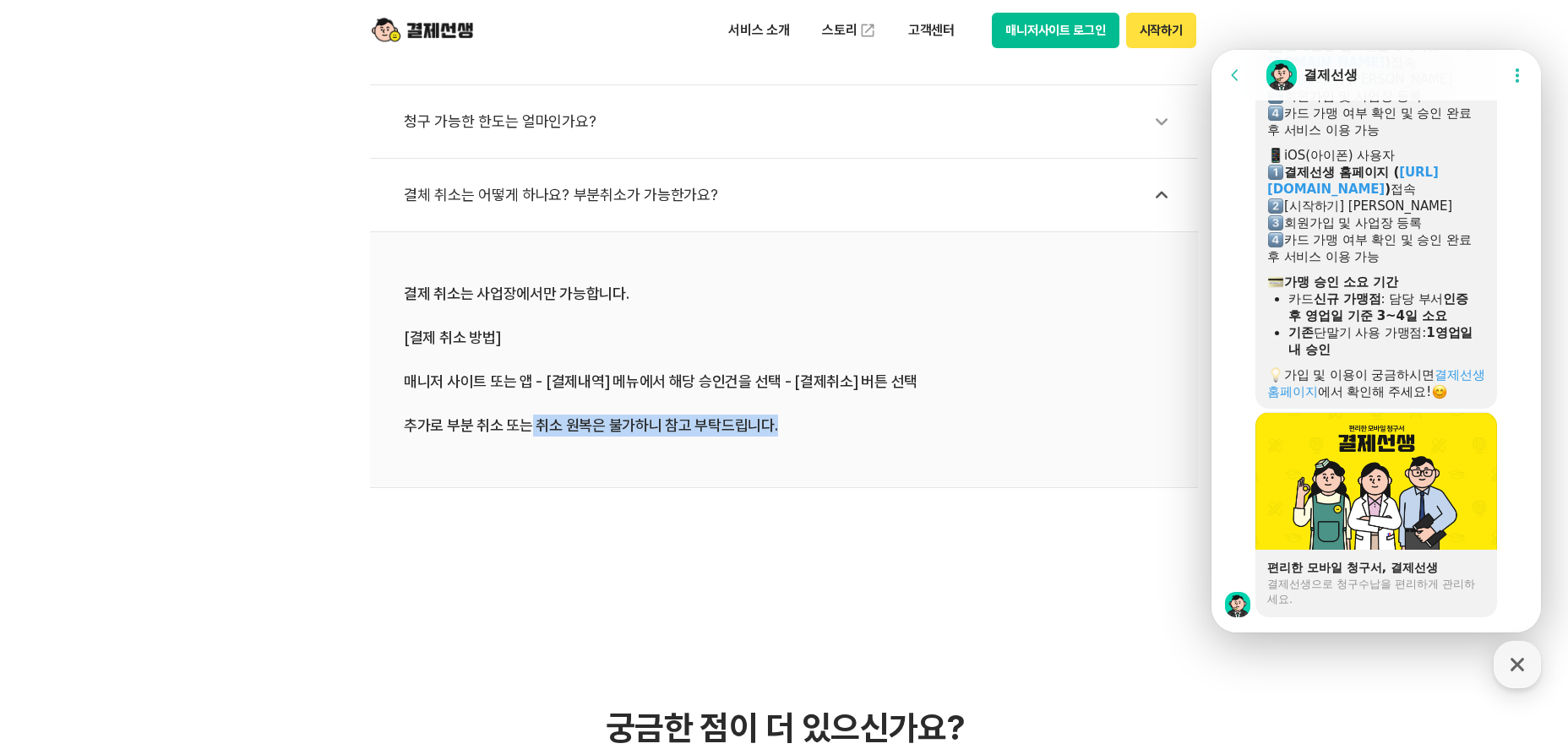
drag, startPoint x: 527, startPoint y: 427, endPoint x: 774, endPoint y: 423, distance: 247.0
click at [774, 423] on div "결제 취소는 사업장에서만 가능합니다. [결제 취소 방법] 매니저 사이트 또는 앱 - [결제내역] 메뉴에서 해당 승인건을 선택 - [결제취소] …" at bounding box center [784, 359] width 760 height 153
click at [561, 463] on li "결제 취소는 사업장에서만 가능합니다. [결제 취소 방법] 매니저 사이트 또는 앱 - [결제내역] 메뉴에서 해당 승인건을 선택 - [결제취소] …" at bounding box center [784, 360] width 827 height 255
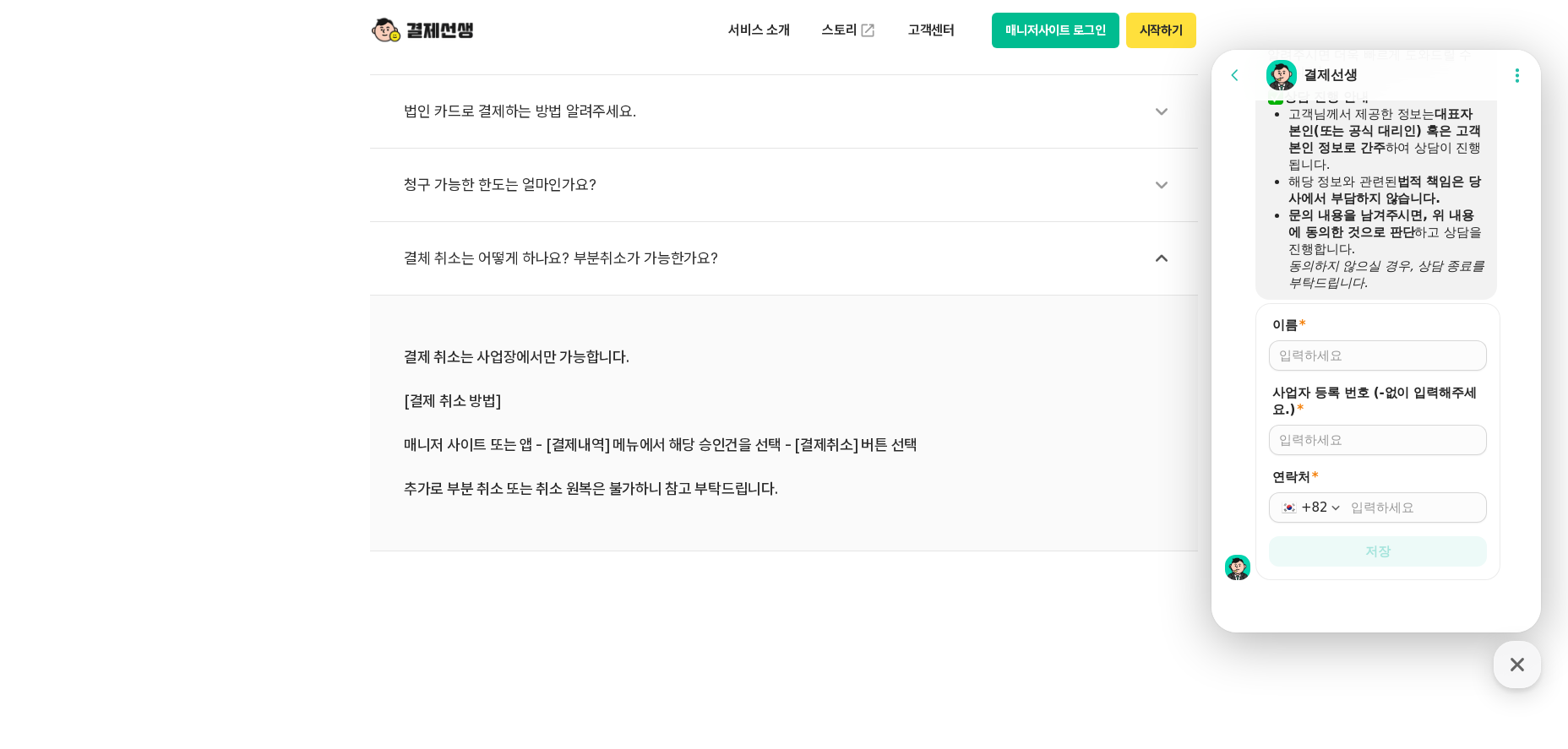
scroll to position [760, 0]
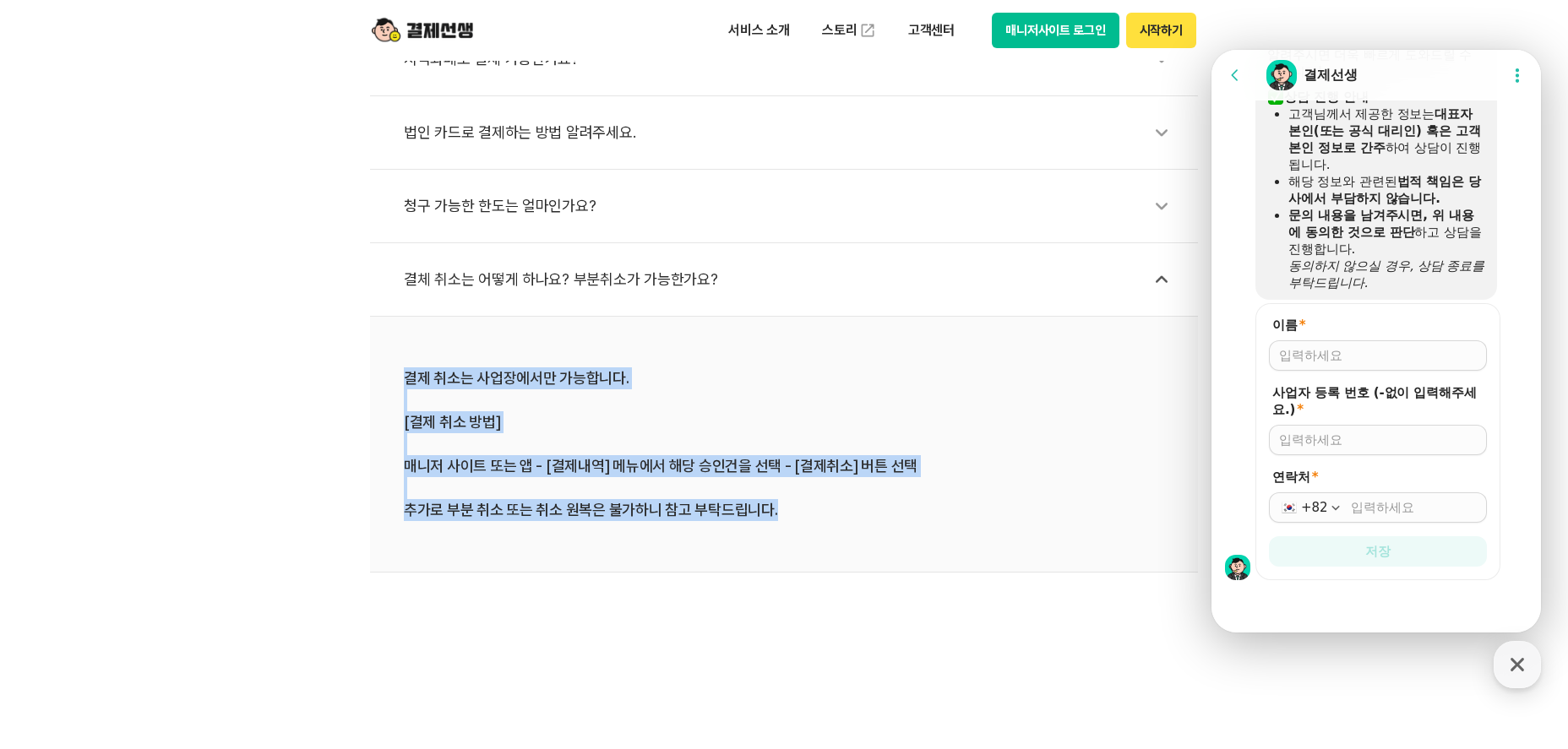
drag, startPoint x: 404, startPoint y: 369, endPoint x: 785, endPoint y: 513, distance: 407.3
click at [785, 513] on div "결제 취소는 사업장에서만 가능합니다. [결제 취소 방법] 매니저 사이트 또는 앱 - [결제내역] 메뉴에서 해당 승인건을 선택 - [결제취소] …" at bounding box center [784, 443] width 760 height 153
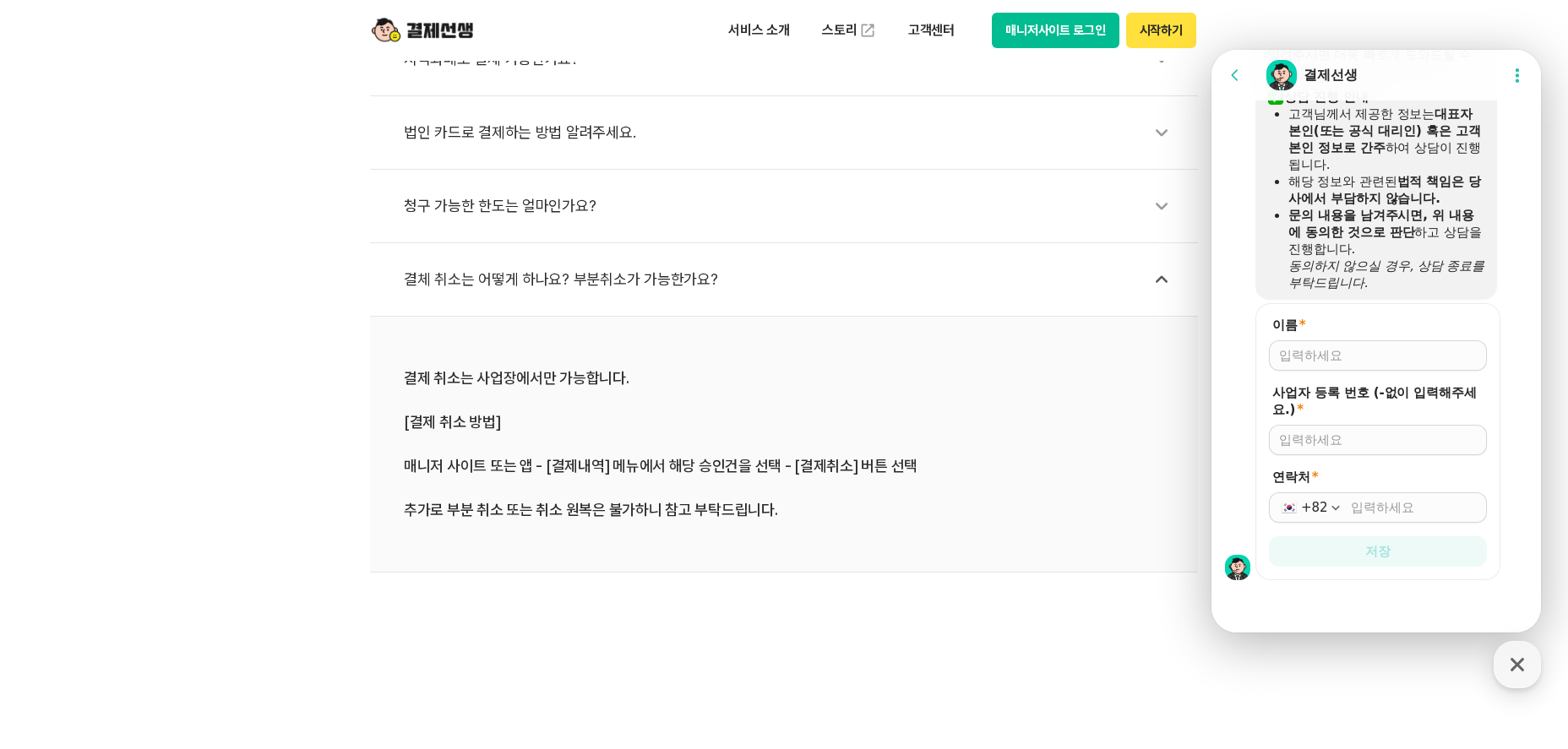
click at [32, 167] on div "본인 카드로만 결제가 가능한가요? 지역화폐로 결제 가능한가요? 법인 카드로 결제하는 방법 알려주세요. 청구 가능한 한도는 얼마인가요? 결체 취…" at bounding box center [784, 252] width 1568 height 641
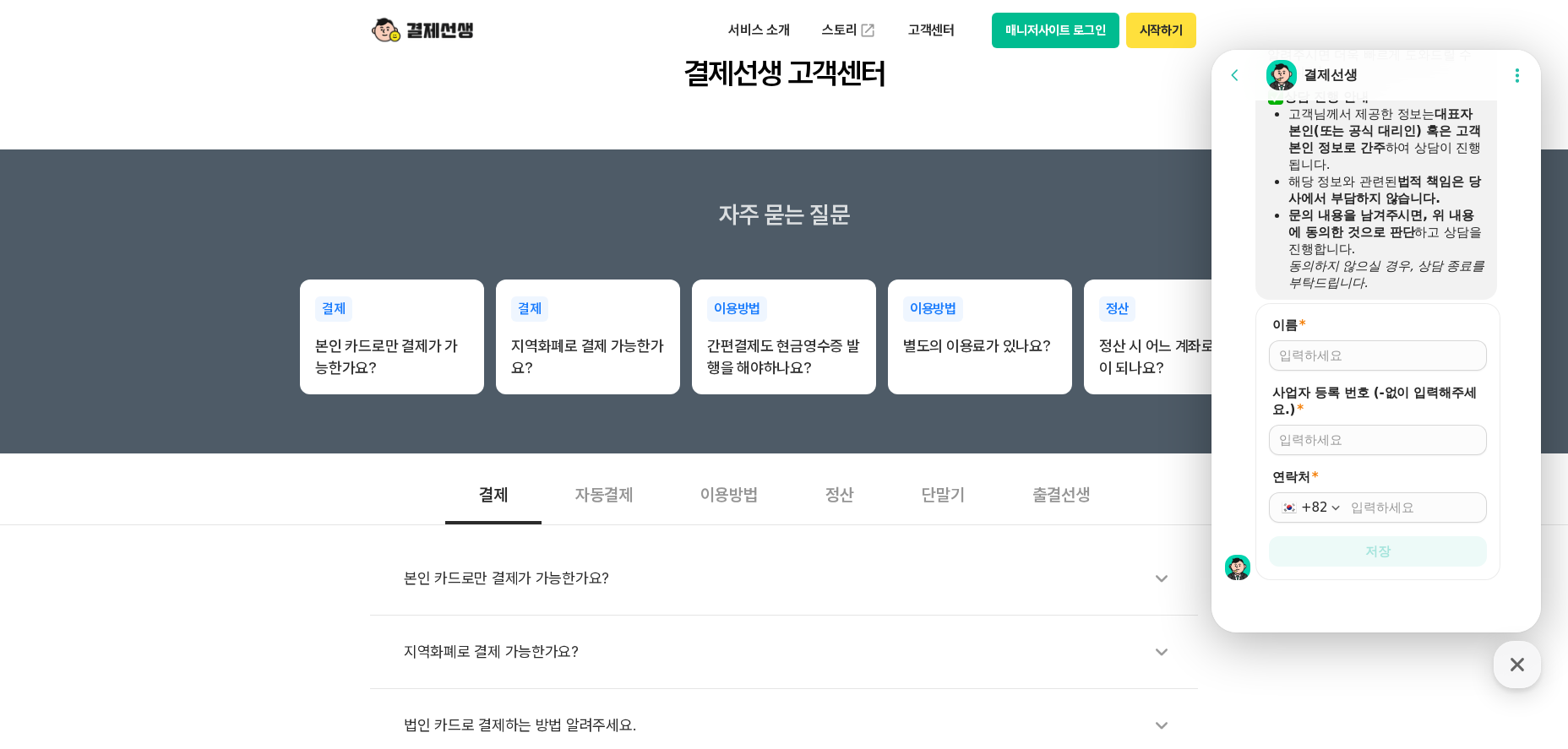
scroll to position [0, 0]
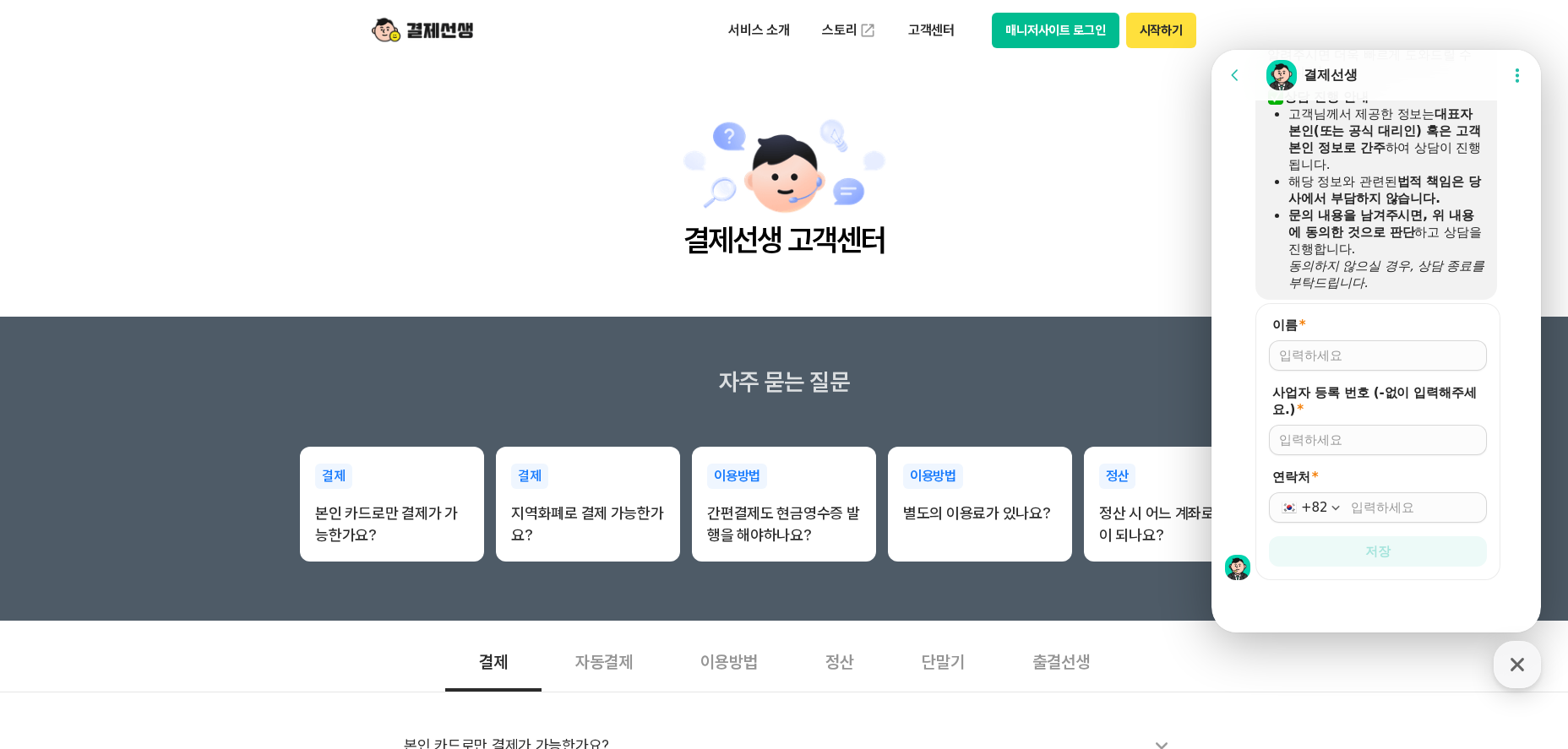
click at [1141, 33] on button "시작하기" at bounding box center [1161, 30] width 70 height 36
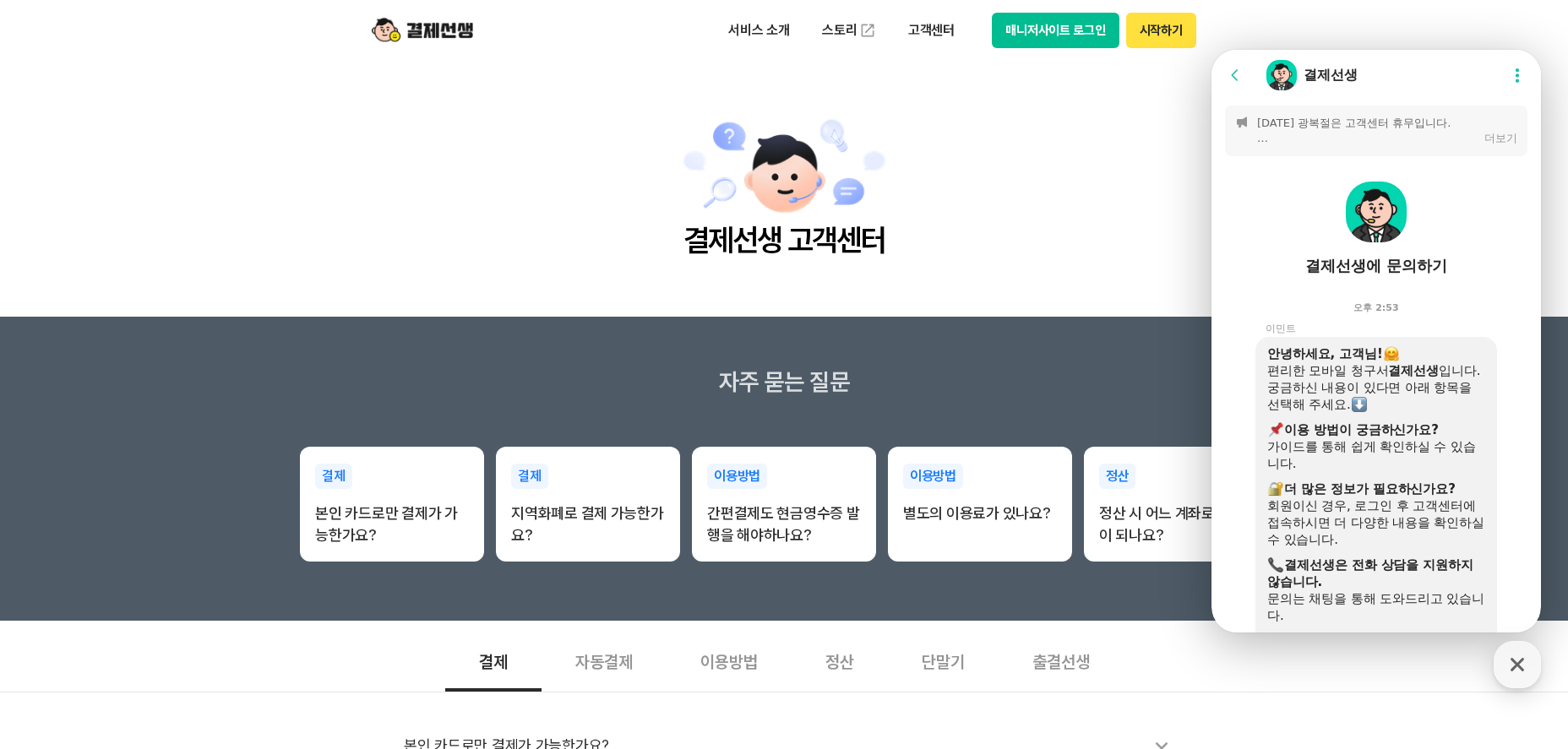
click at [1484, 135] on div "더보기" at bounding box center [1500, 139] width 33 height 15
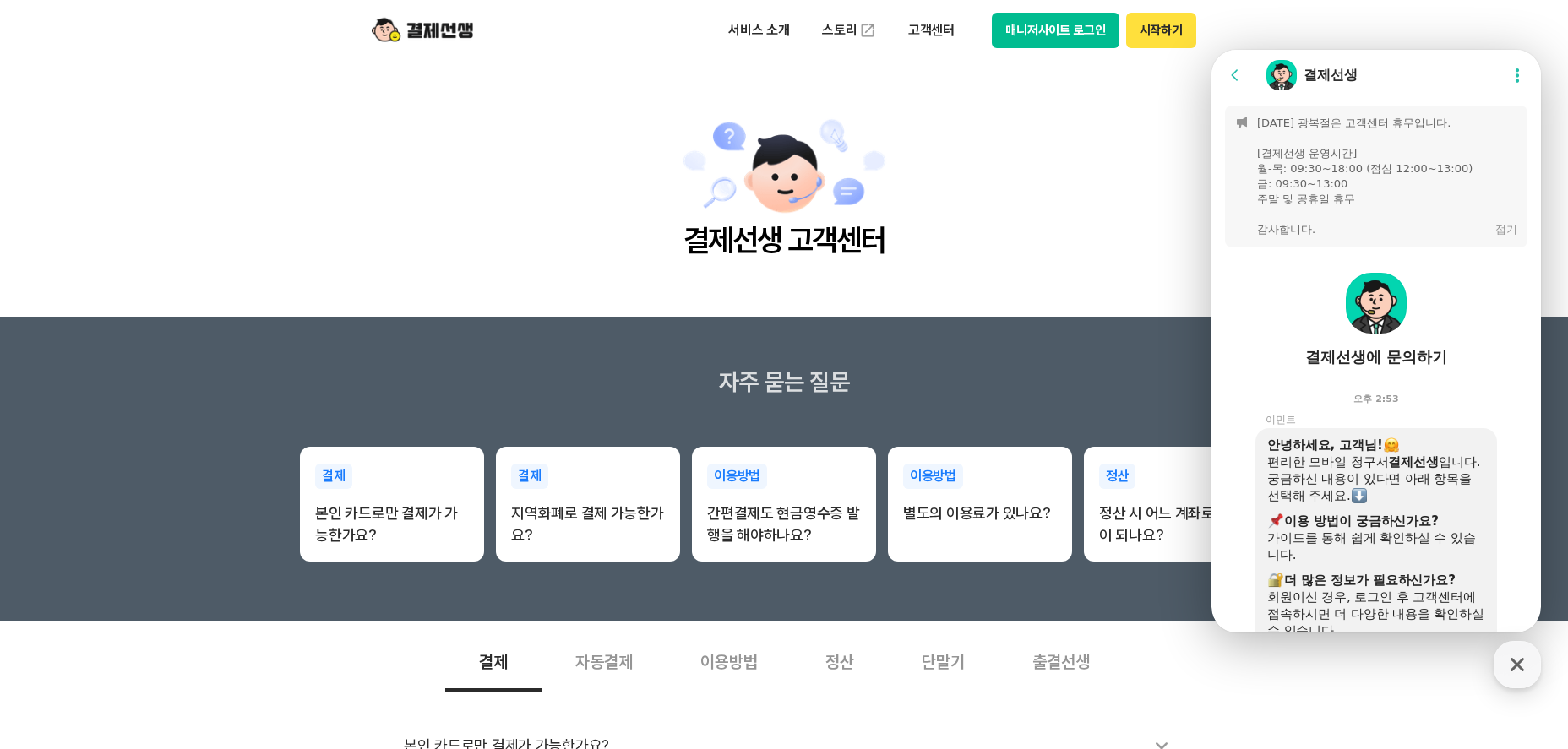
click at [1495, 228] on button "접기" at bounding box center [1505, 229] width 22 height 15
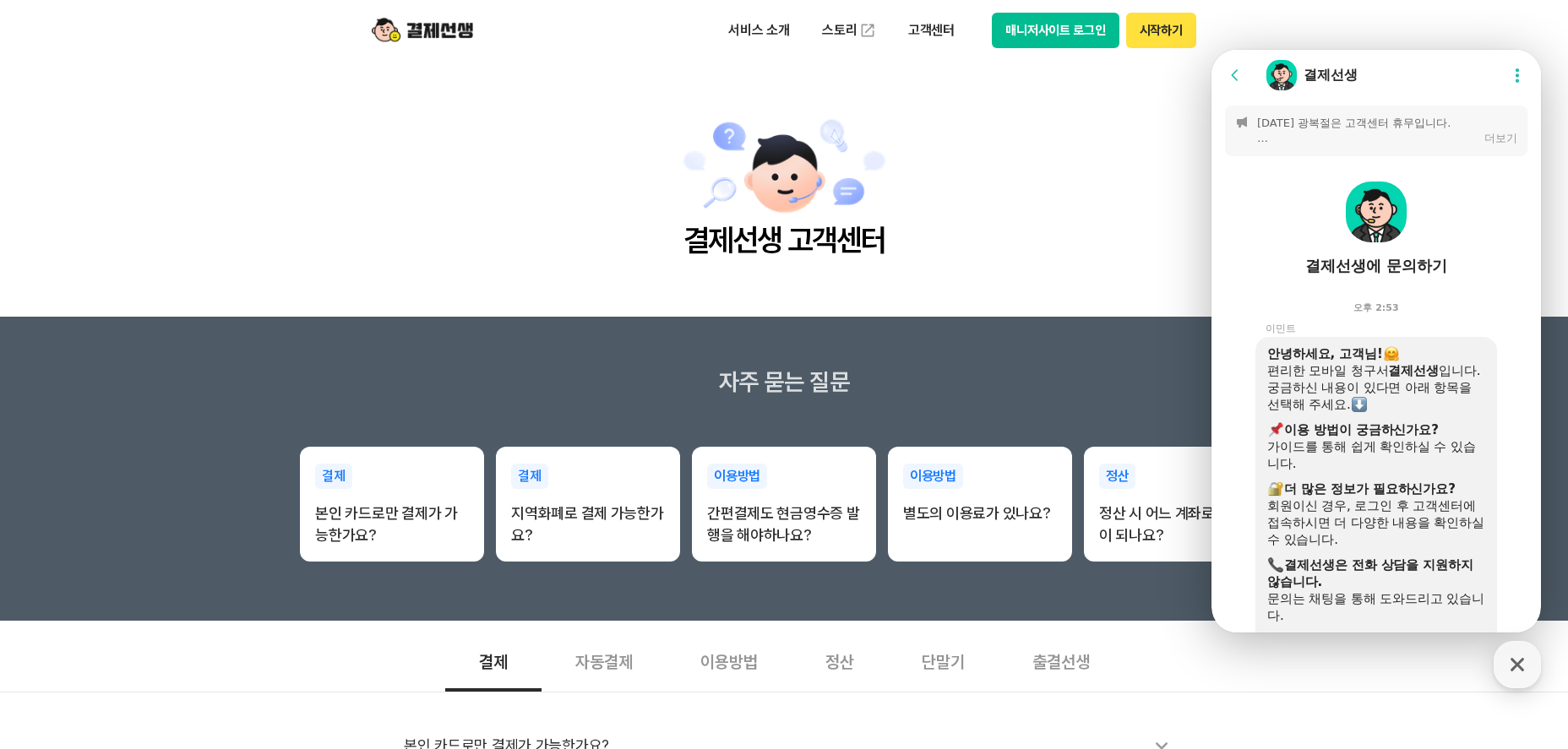
click at [1509, 83] on icon at bounding box center [1517, 75] width 17 height 17
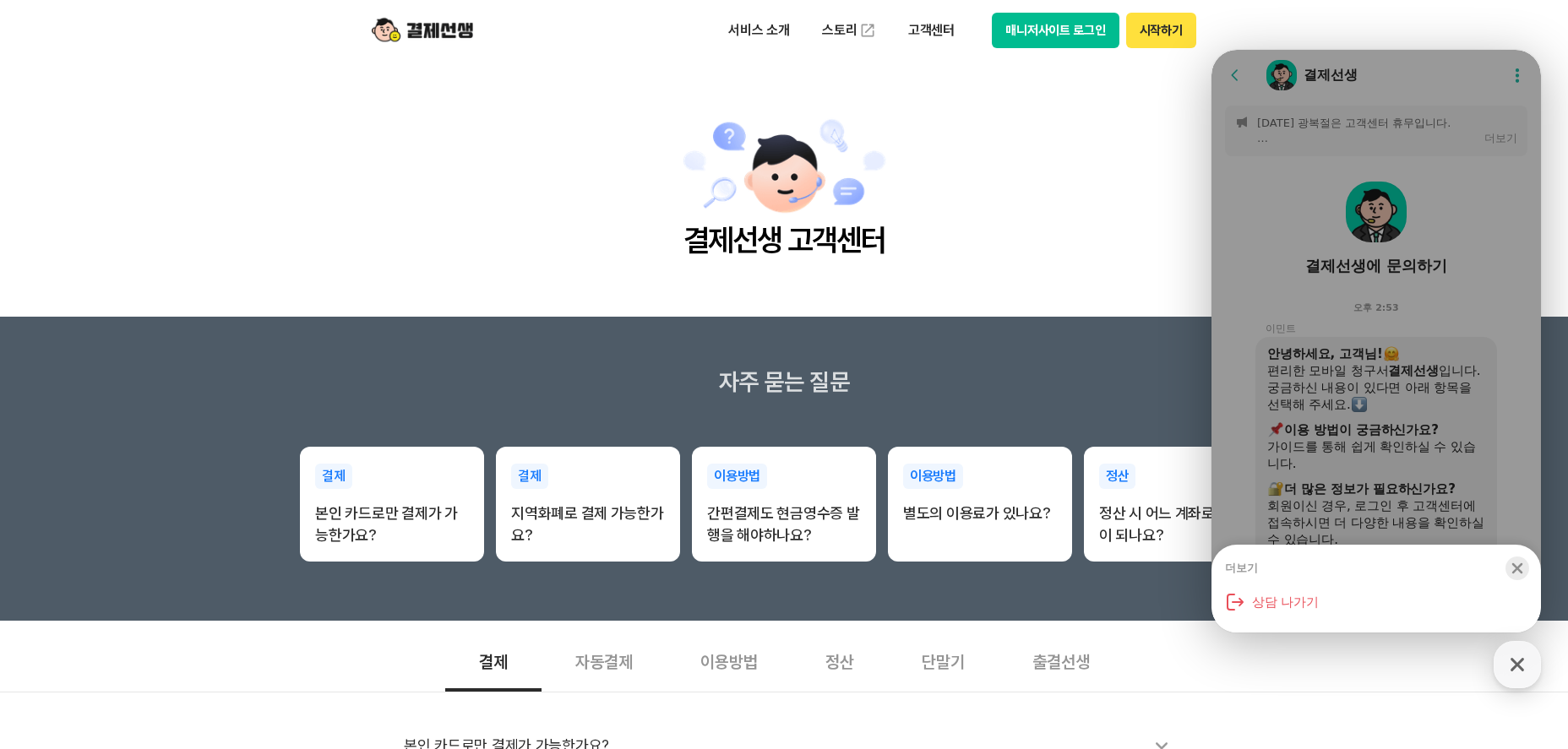
click at [1513, 560] on icon "button" at bounding box center [1517, 569] width 17 height 17
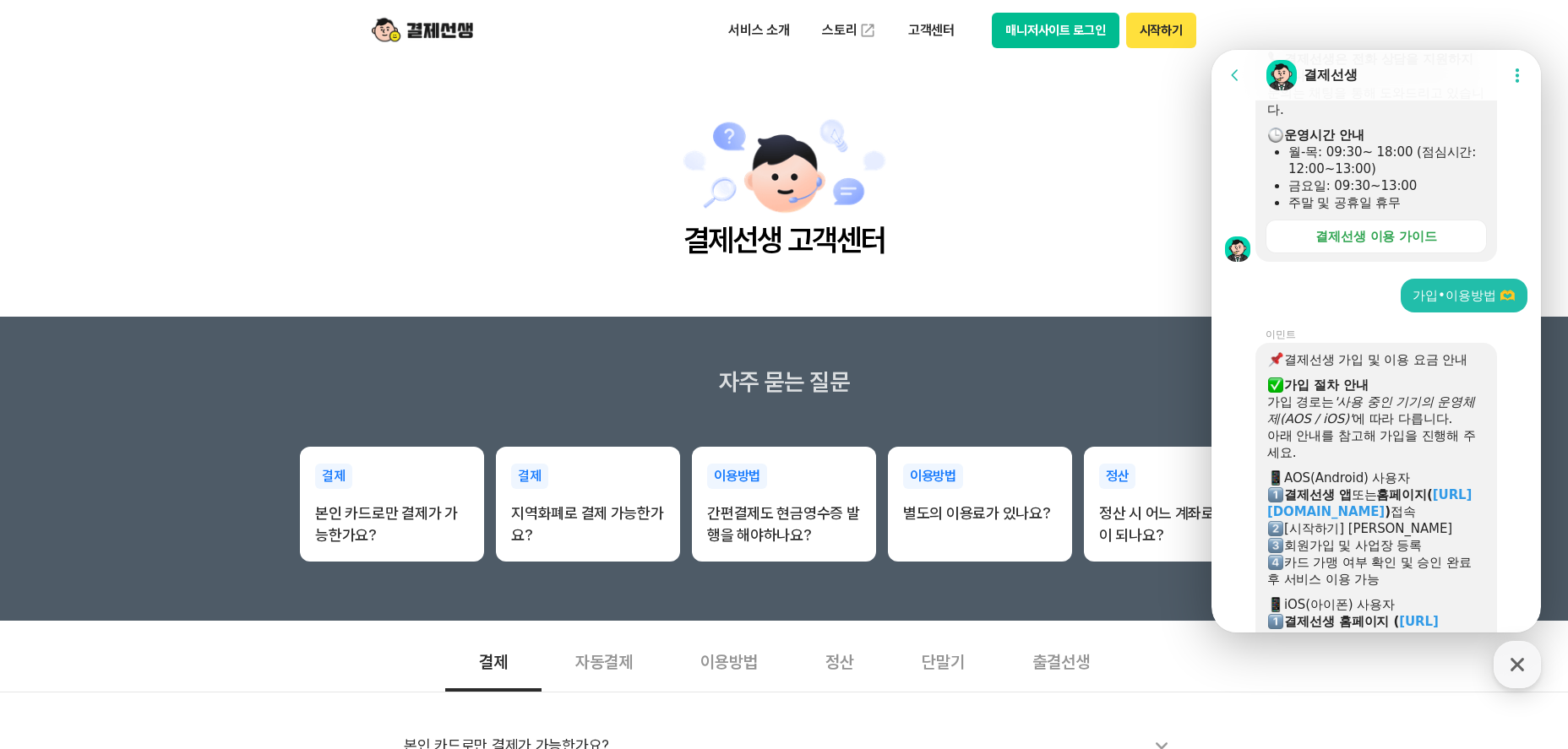
scroll to position [507, 0]
click at [1411, 244] on div "결제선생 이용 가이드" at bounding box center [1376, 236] width 122 height 17
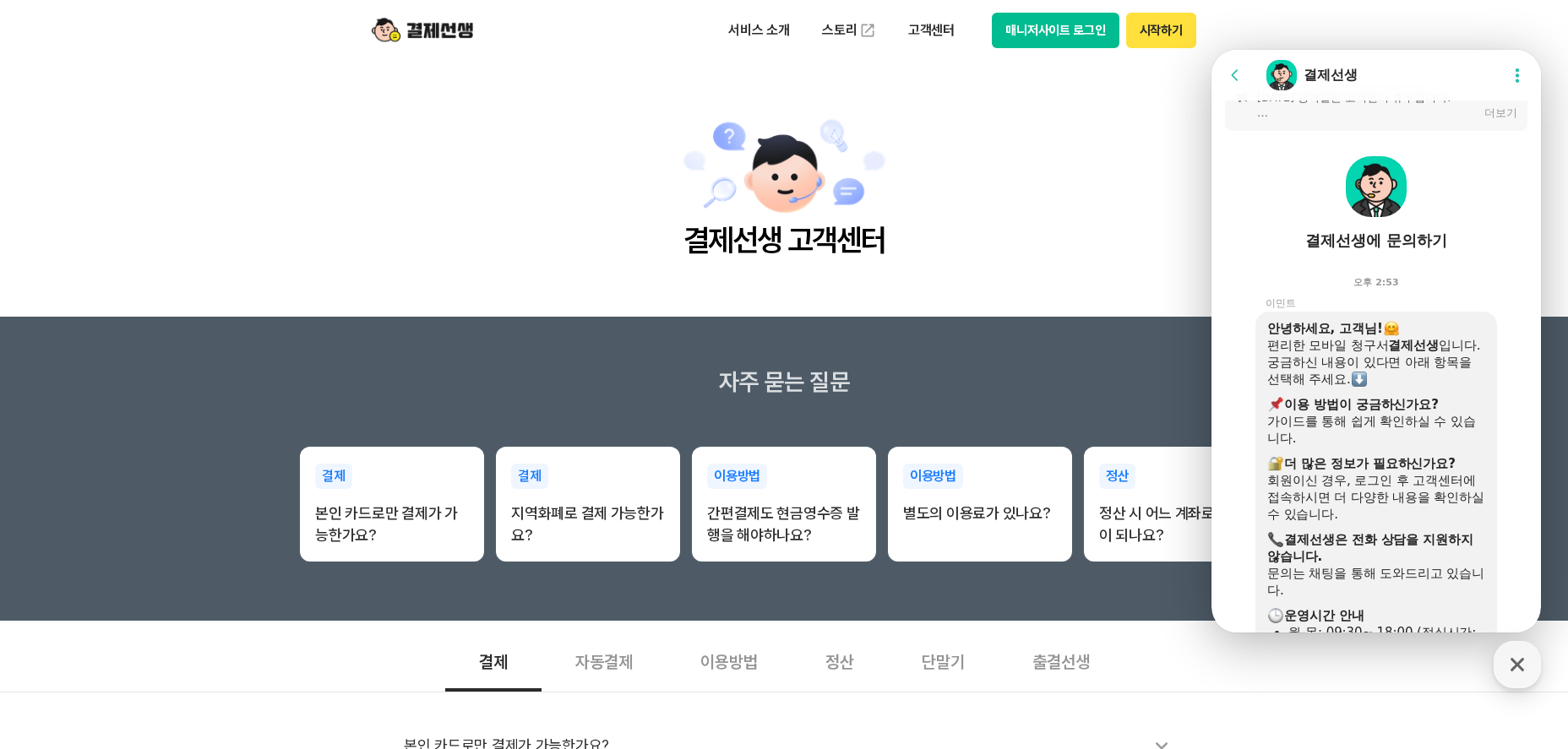
scroll to position [0, 0]
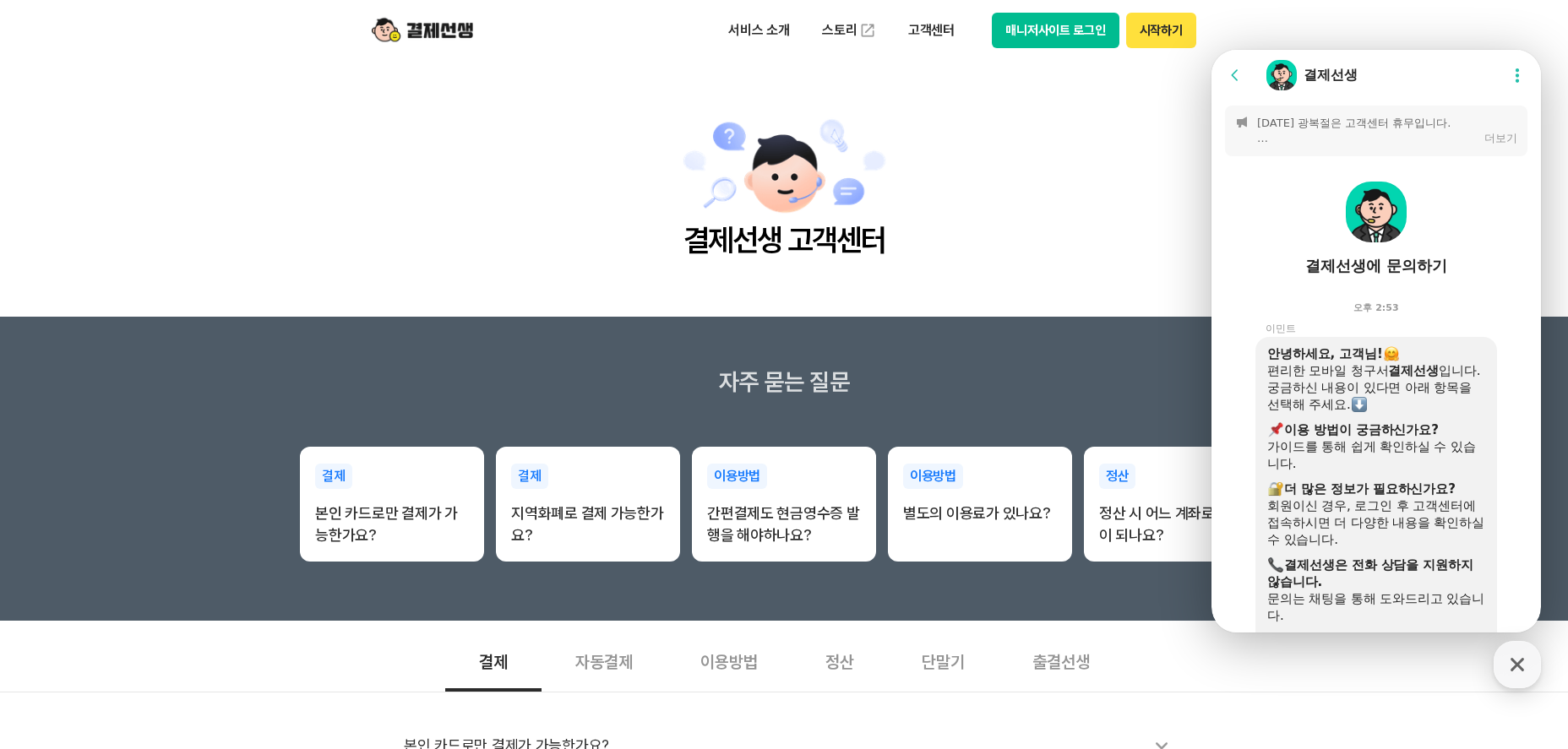
click at [1508, 83] on icon at bounding box center [1517, 75] width 17 height 17
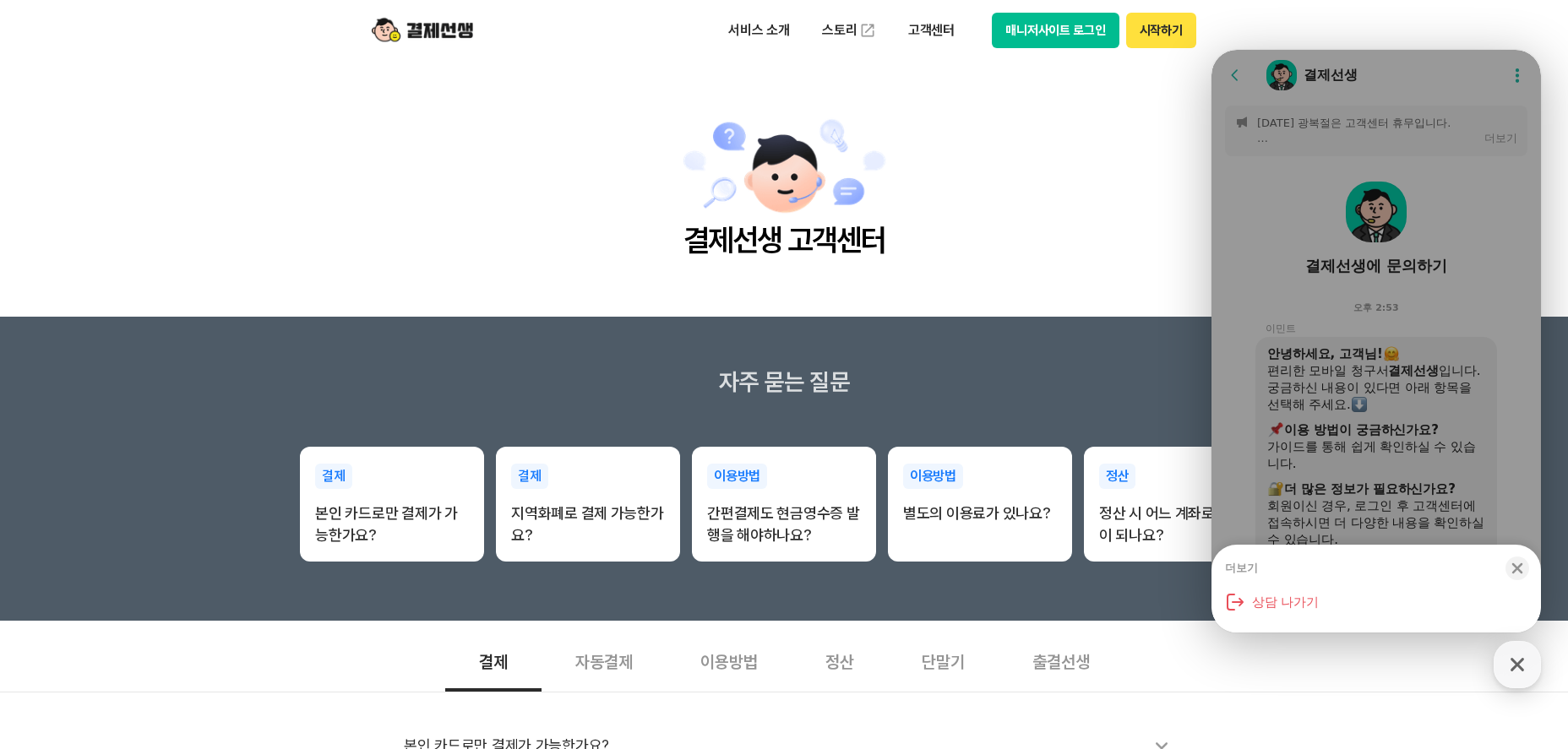
drag, startPoint x: 1373, startPoint y: 405, endPoint x: 1339, endPoint y: 201, distance: 206.8
click at [1373, 404] on div "더보기 Close bottom sheet modal 상담 나가기" at bounding box center [1376, 341] width 330 height 582
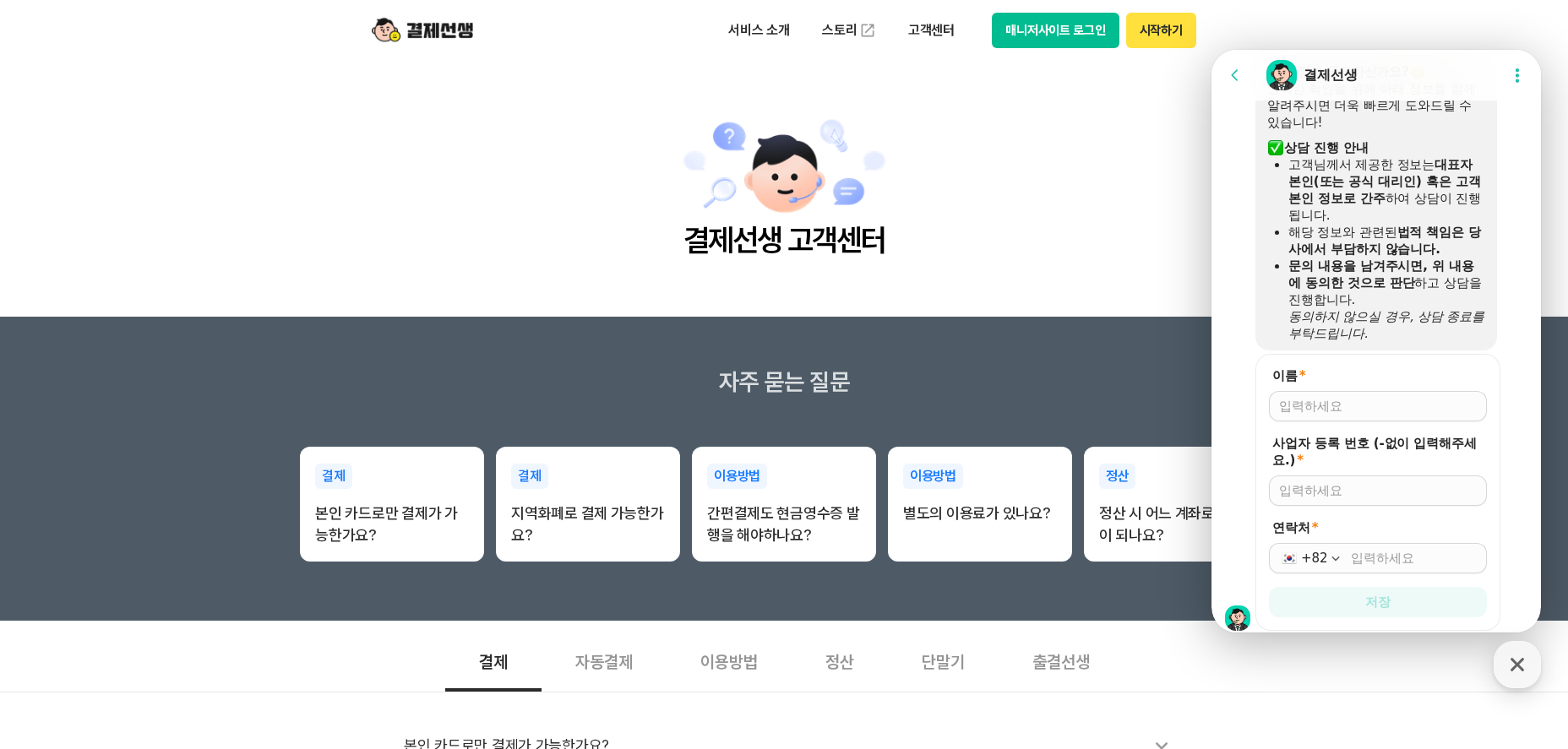
scroll to position [1699, 0]
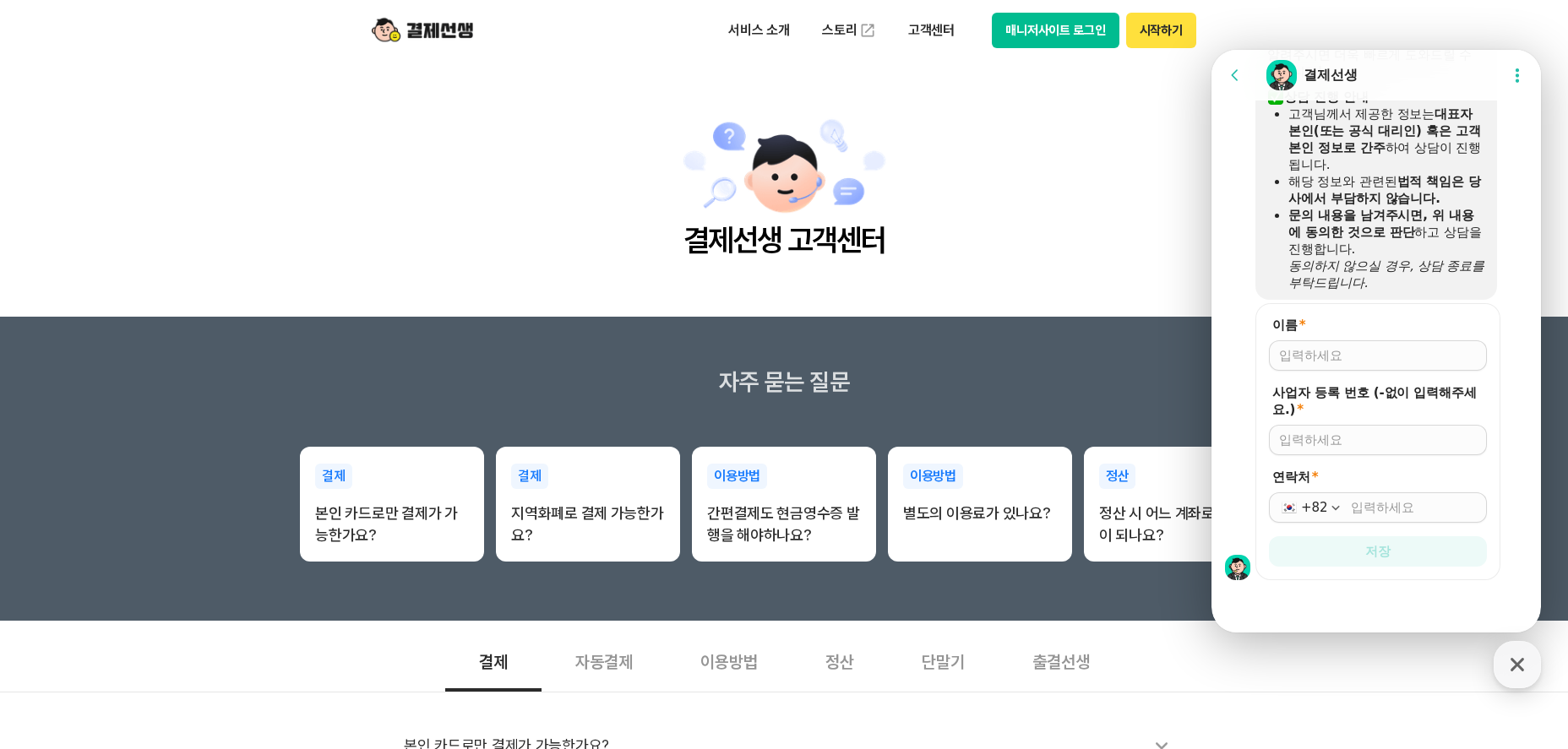
drag, startPoint x: 1311, startPoint y: 599, endPoint x: 1248, endPoint y: 572, distance: 68.5
click at [1306, 597] on div at bounding box center [1376, 602] width 330 height 45
click at [1245, 572] on img at bounding box center [1237, 568] width 25 height 25
click at [1235, 570] on img at bounding box center [1237, 568] width 25 height 25
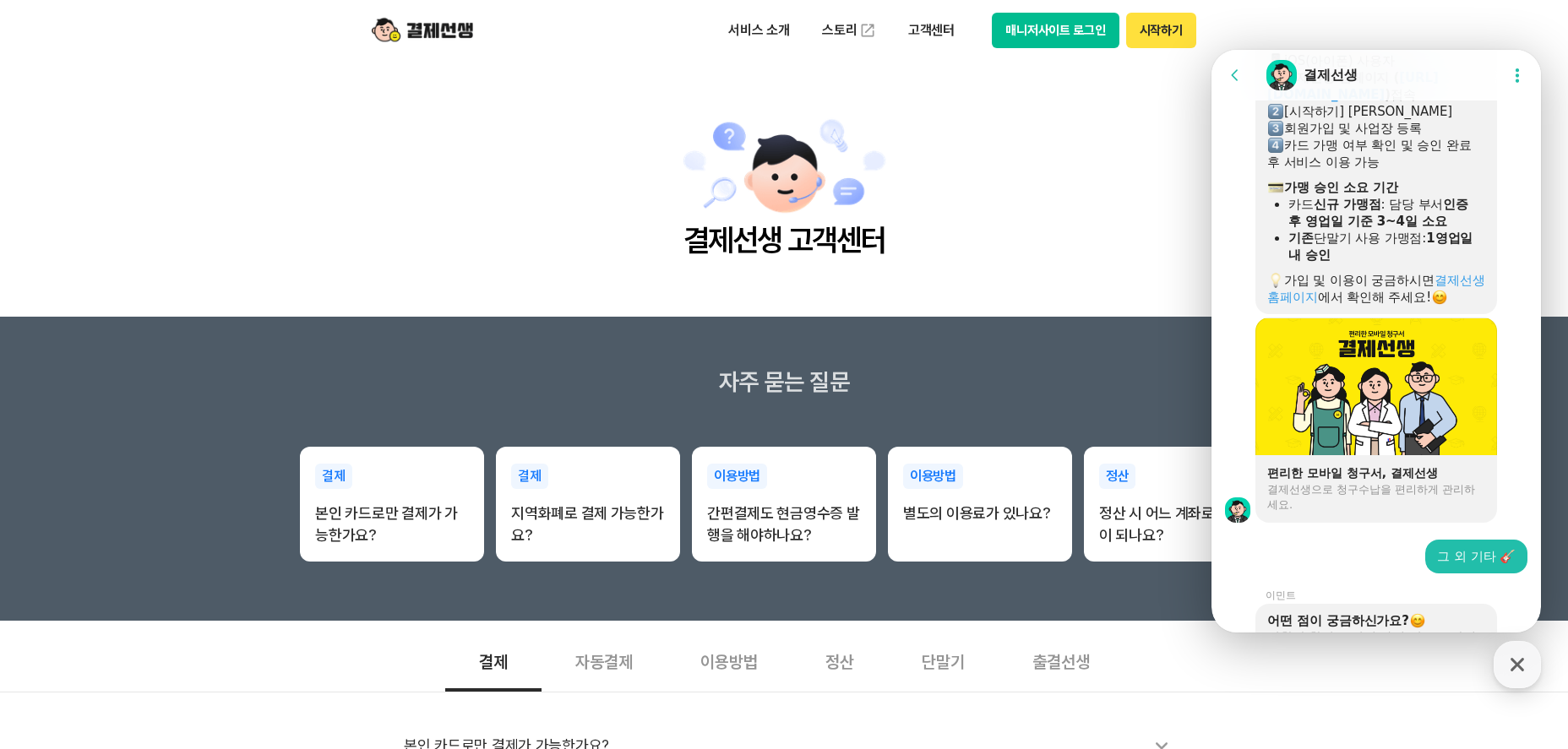
scroll to position [855, 0]
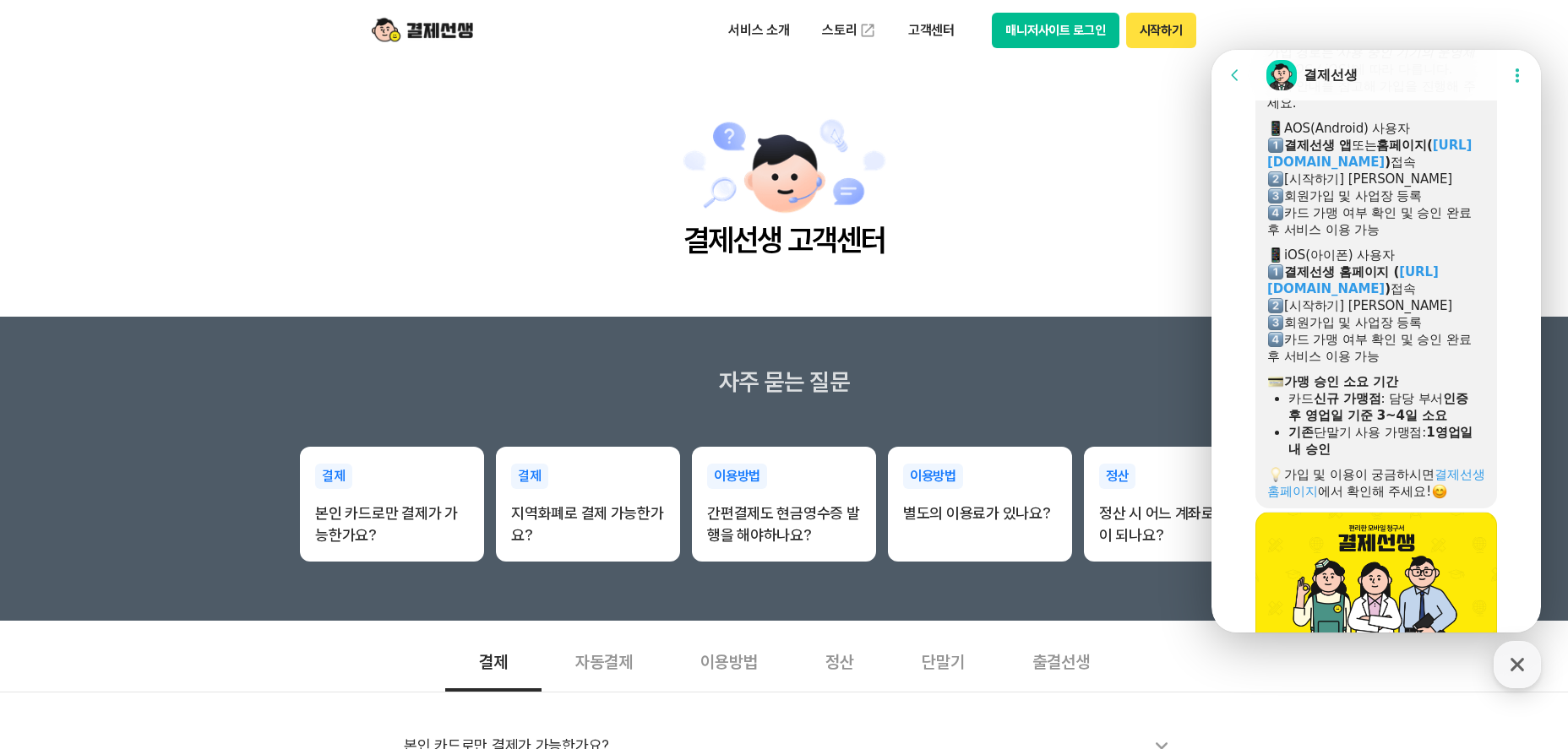
click at [1234, 72] on icon at bounding box center [1233, 74] width 7 height 11
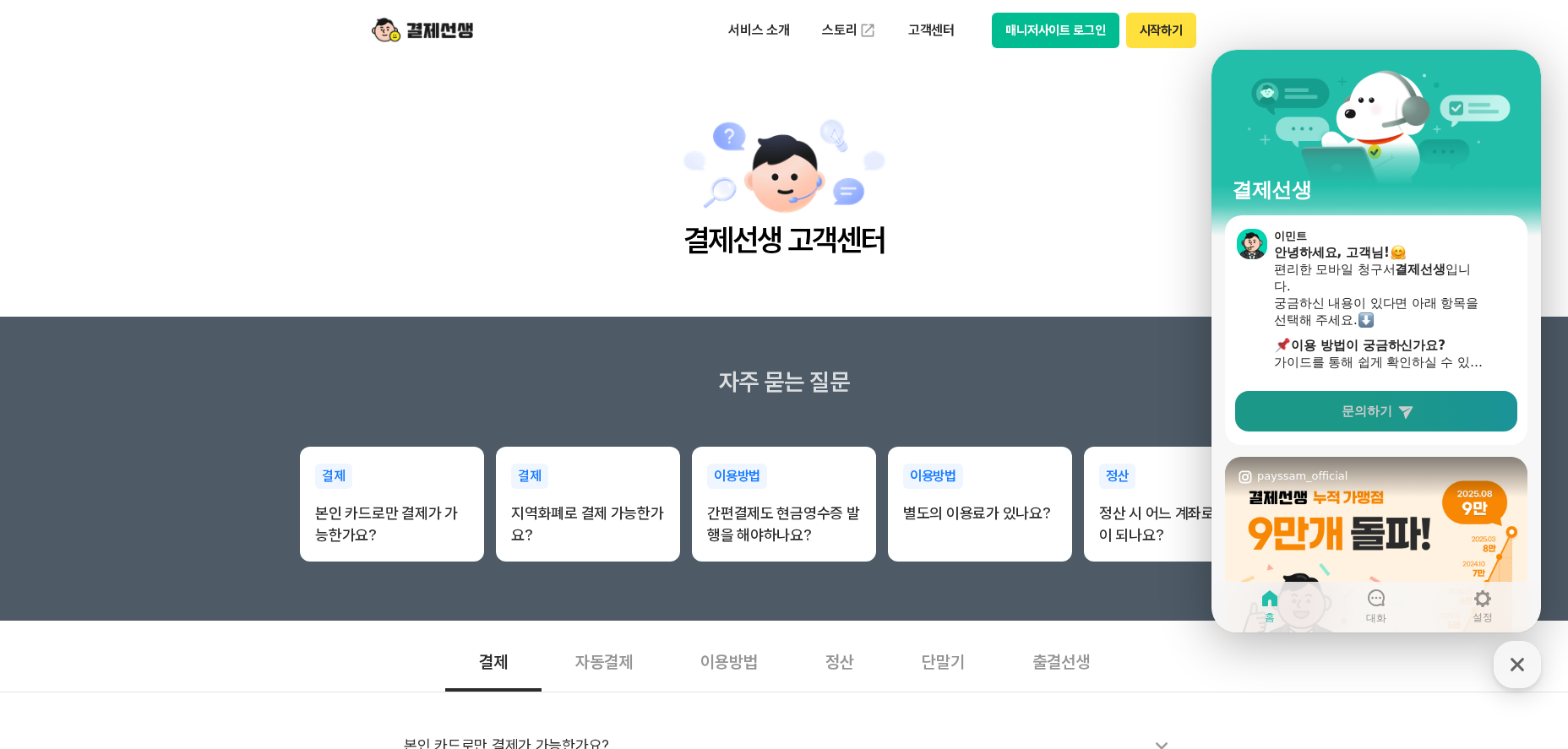
click at [1457, 417] on link "문의하기" at bounding box center [1376, 412] width 283 height 40
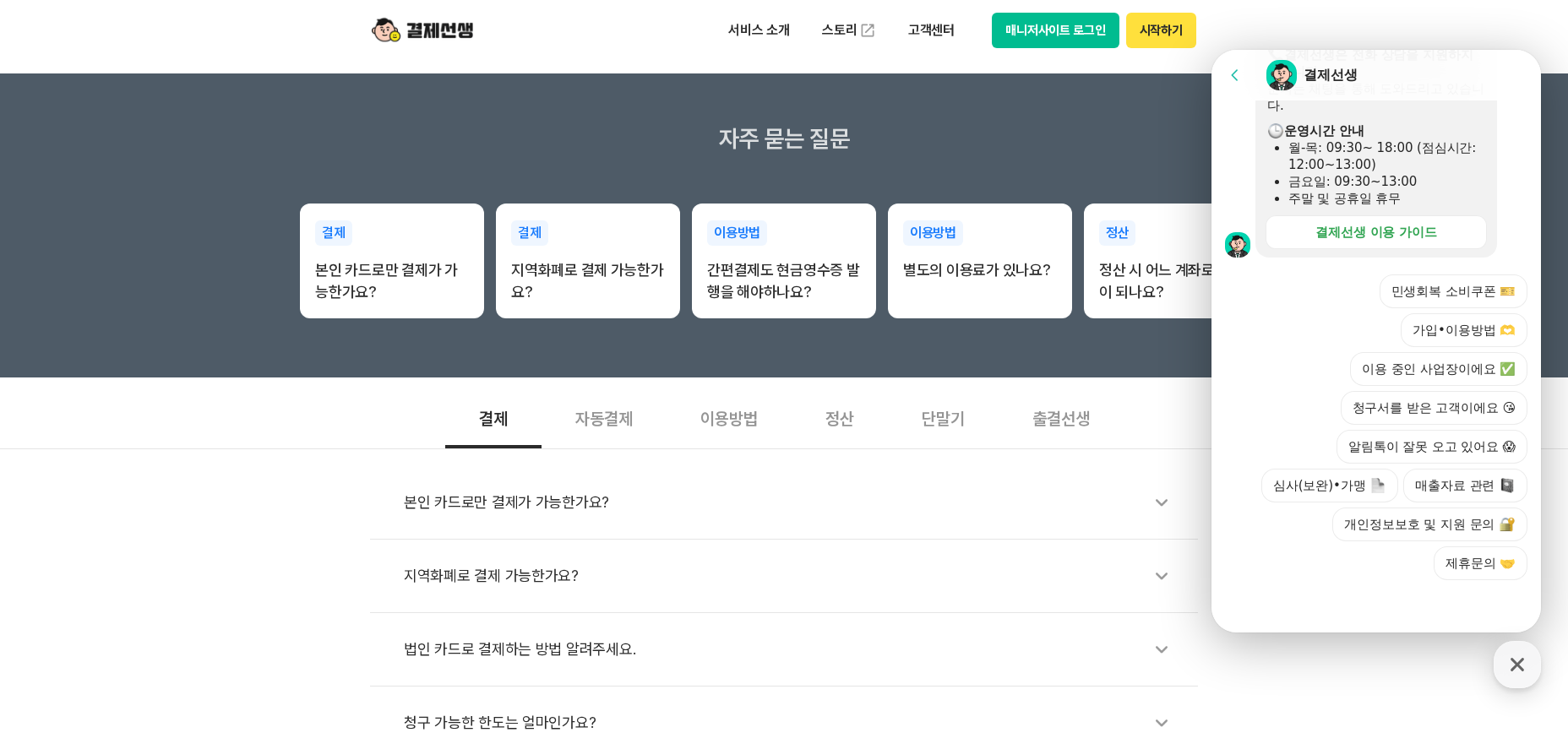
scroll to position [591, 0]
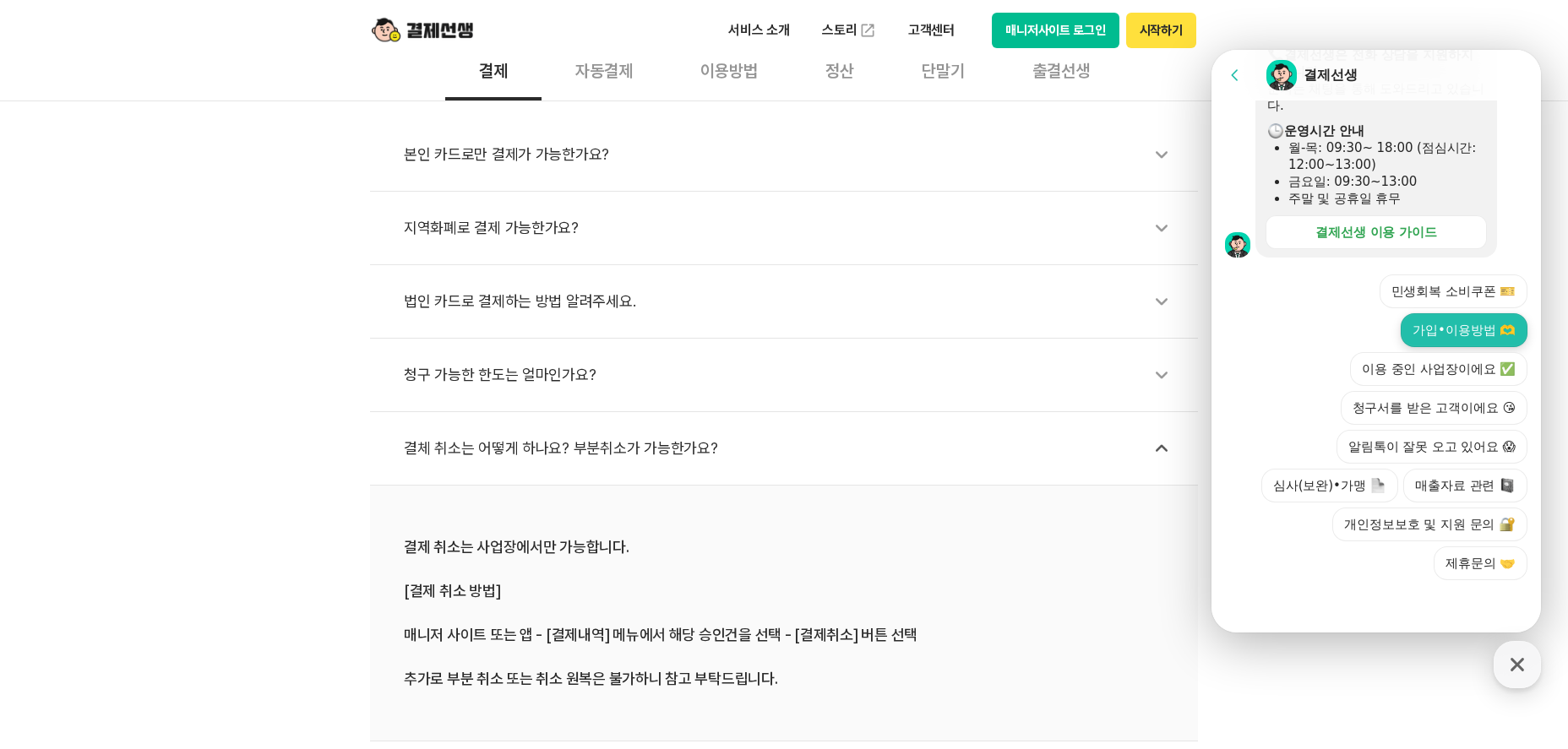
click at [1473, 318] on button "가입•이용방법 🫶" at bounding box center [1463, 330] width 126 height 34
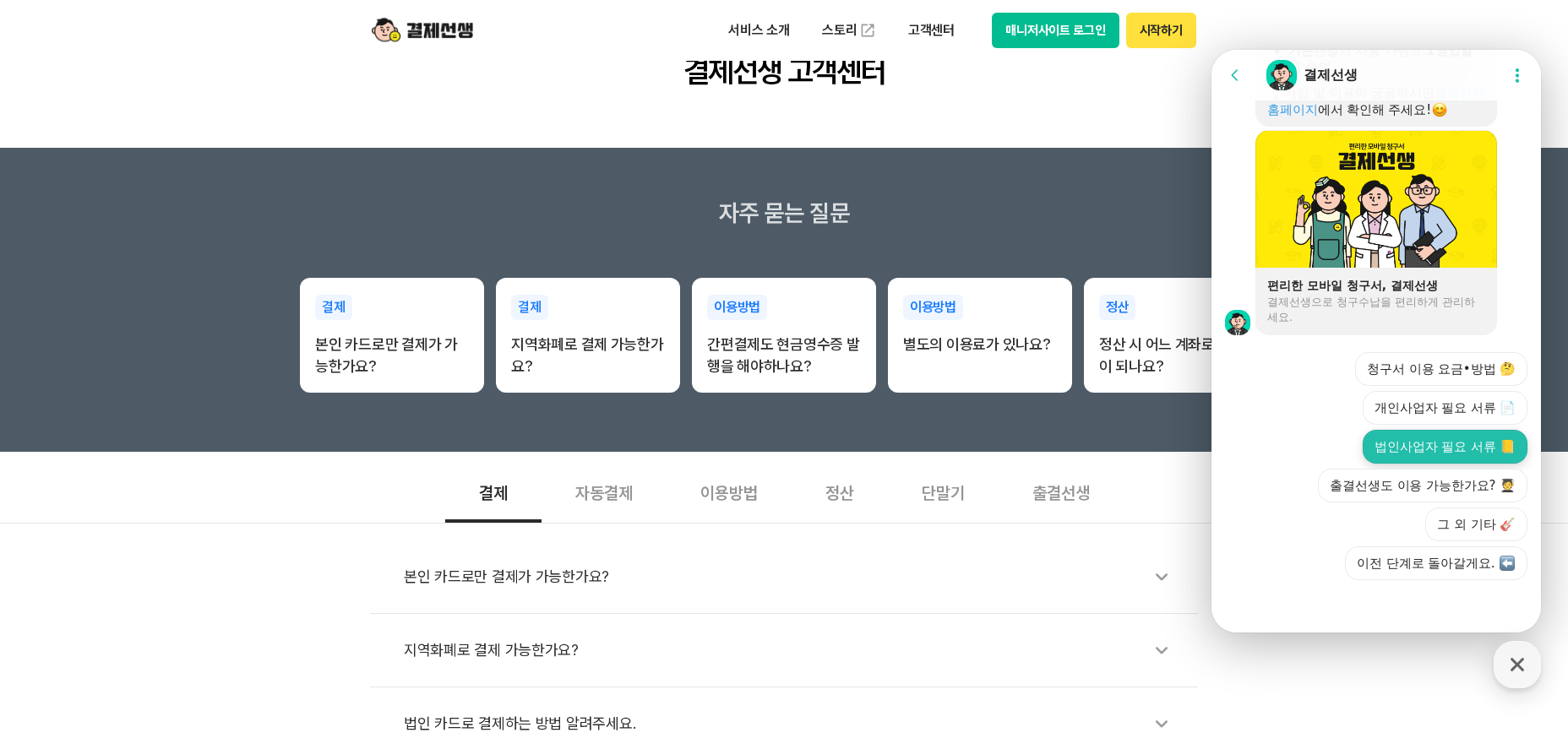
scroll to position [1288, 0]
click at [1466, 399] on button "개인사업자 필요 서류 📄" at bounding box center [1445, 408] width 165 height 34
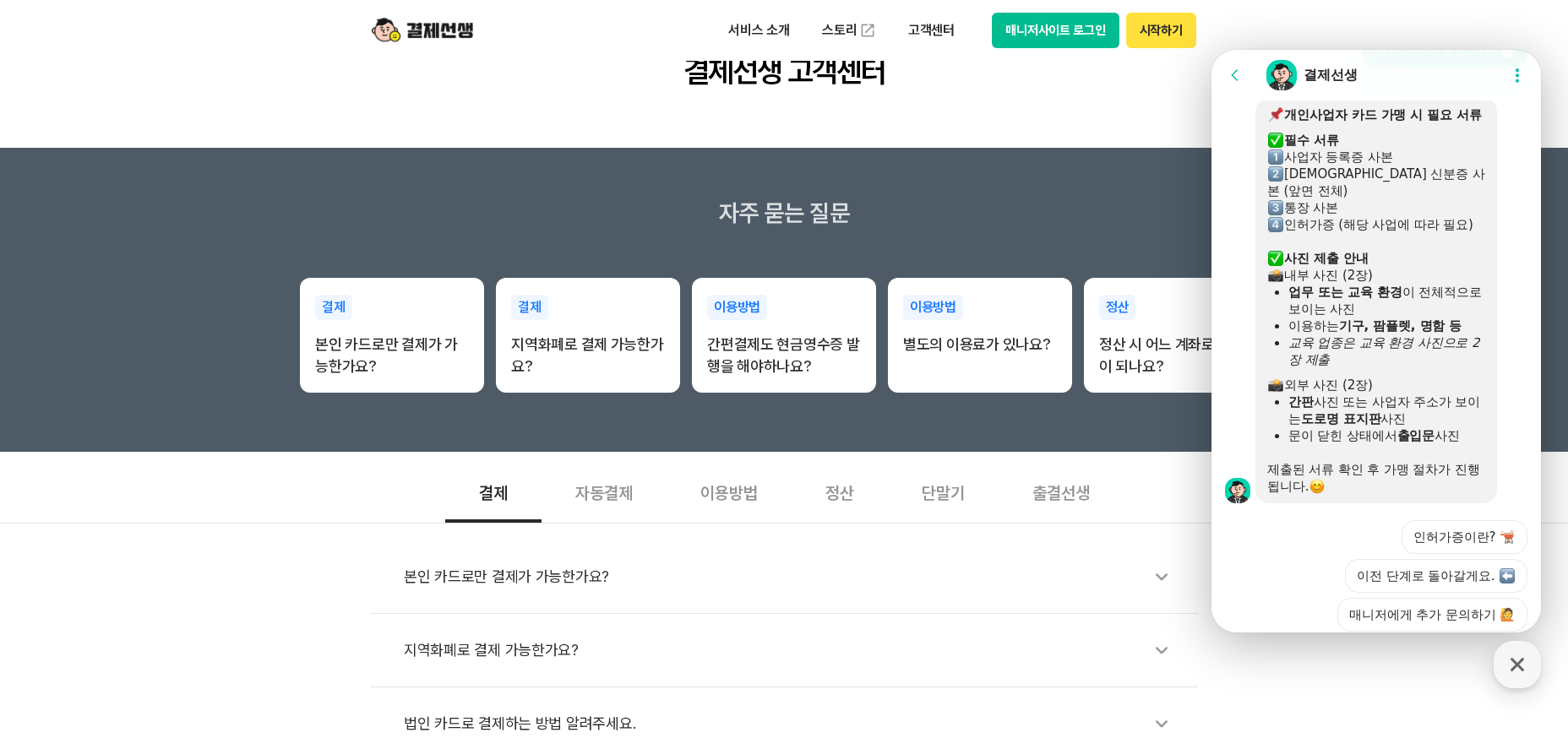
scroll to position [1674, 0]
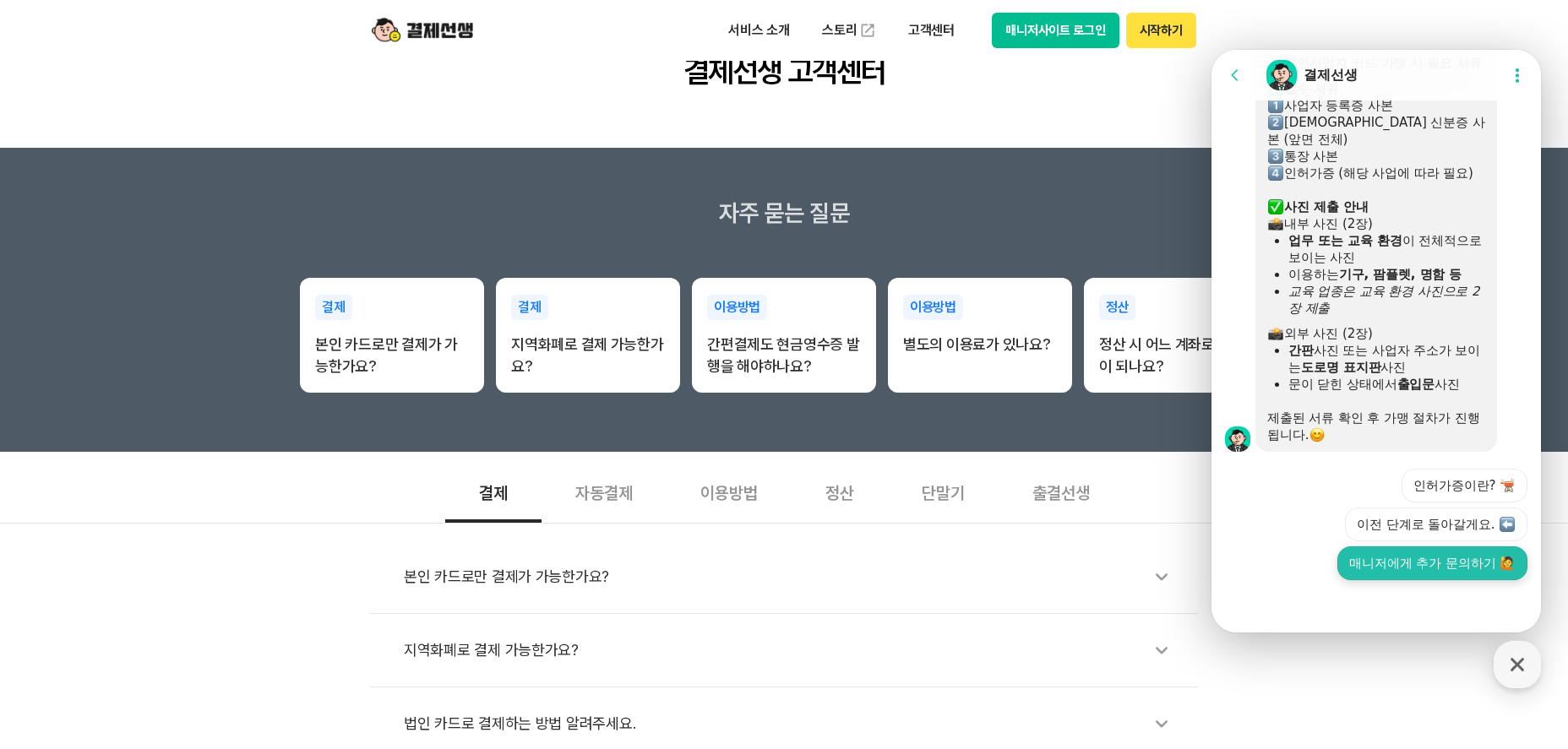
click at [1448, 565] on button "매니저에게 추가 문의하기 🙋" at bounding box center [1432, 563] width 190 height 34
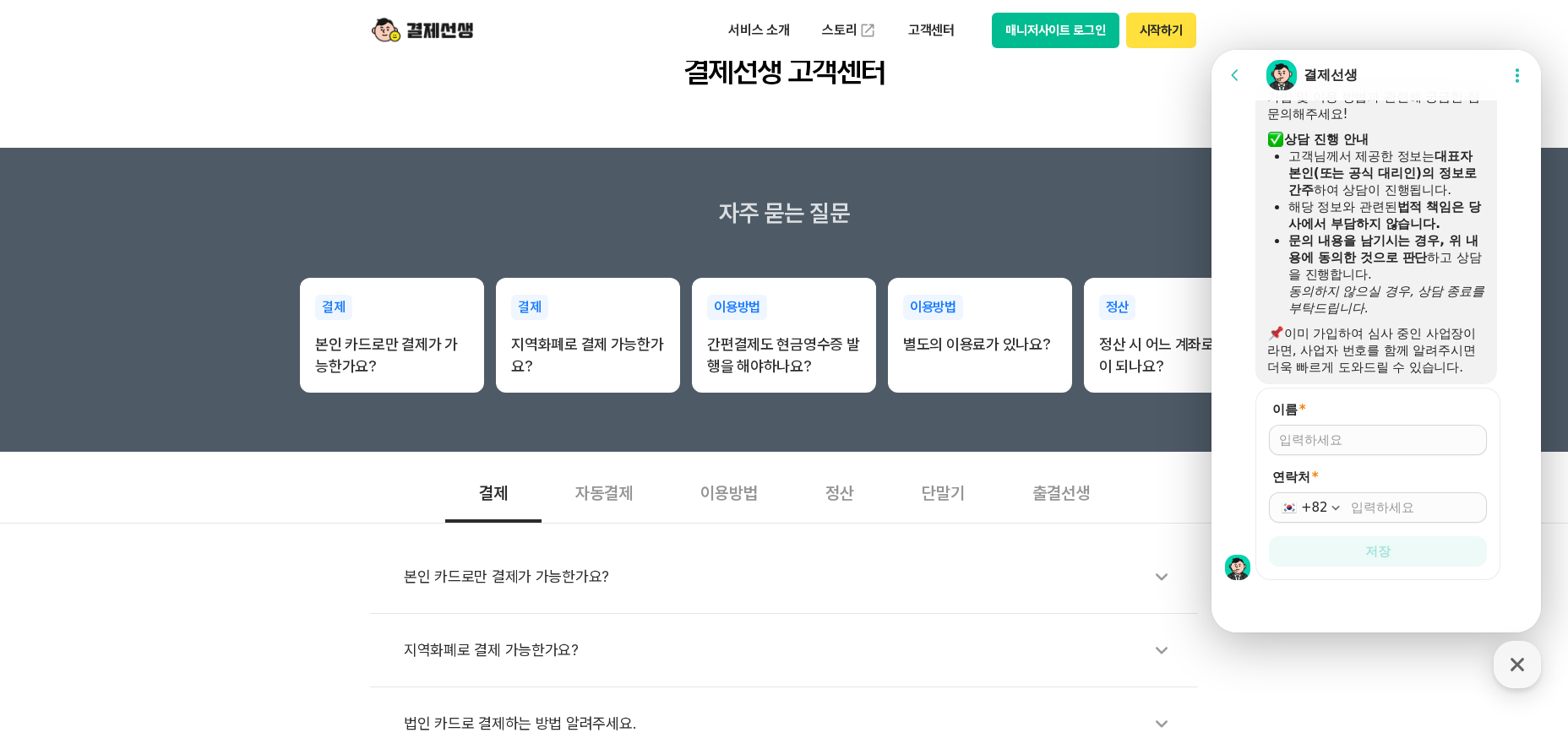
scroll to position [2161, 0]
click at [1393, 443] on input "이름 *" at bounding box center [1377, 441] width 198 height 17
type input "유태근"
click at [1355, 495] on div "연락처 * +82" at bounding box center [1378, 495] width 218 height 54
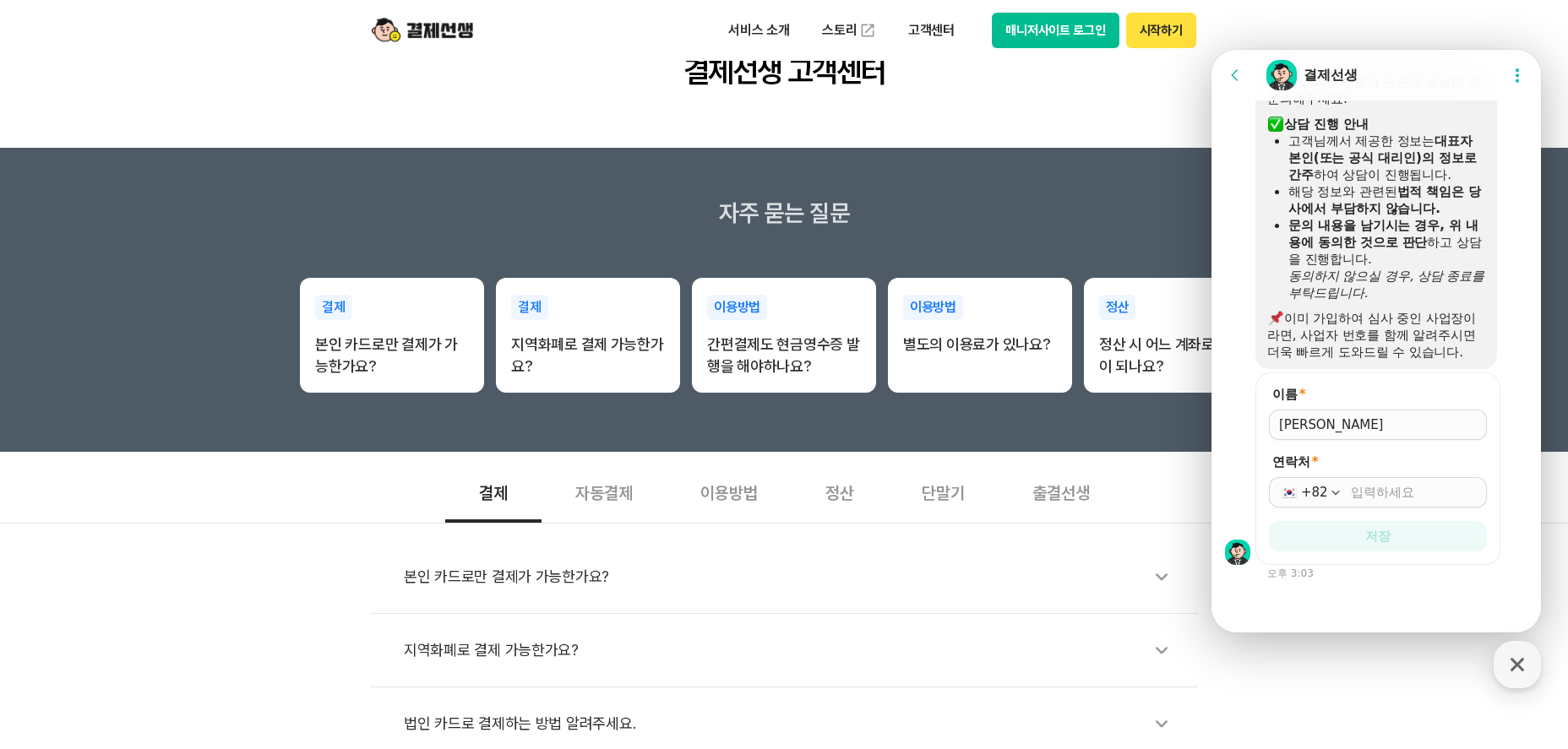
drag, startPoint x: 1372, startPoint y: 518, endPoint x: 1385, endPoint y: 505, distance: 18.4
click at [1372, 507] on div "+82" at bounding box center [1378, 493] width 218 height 31
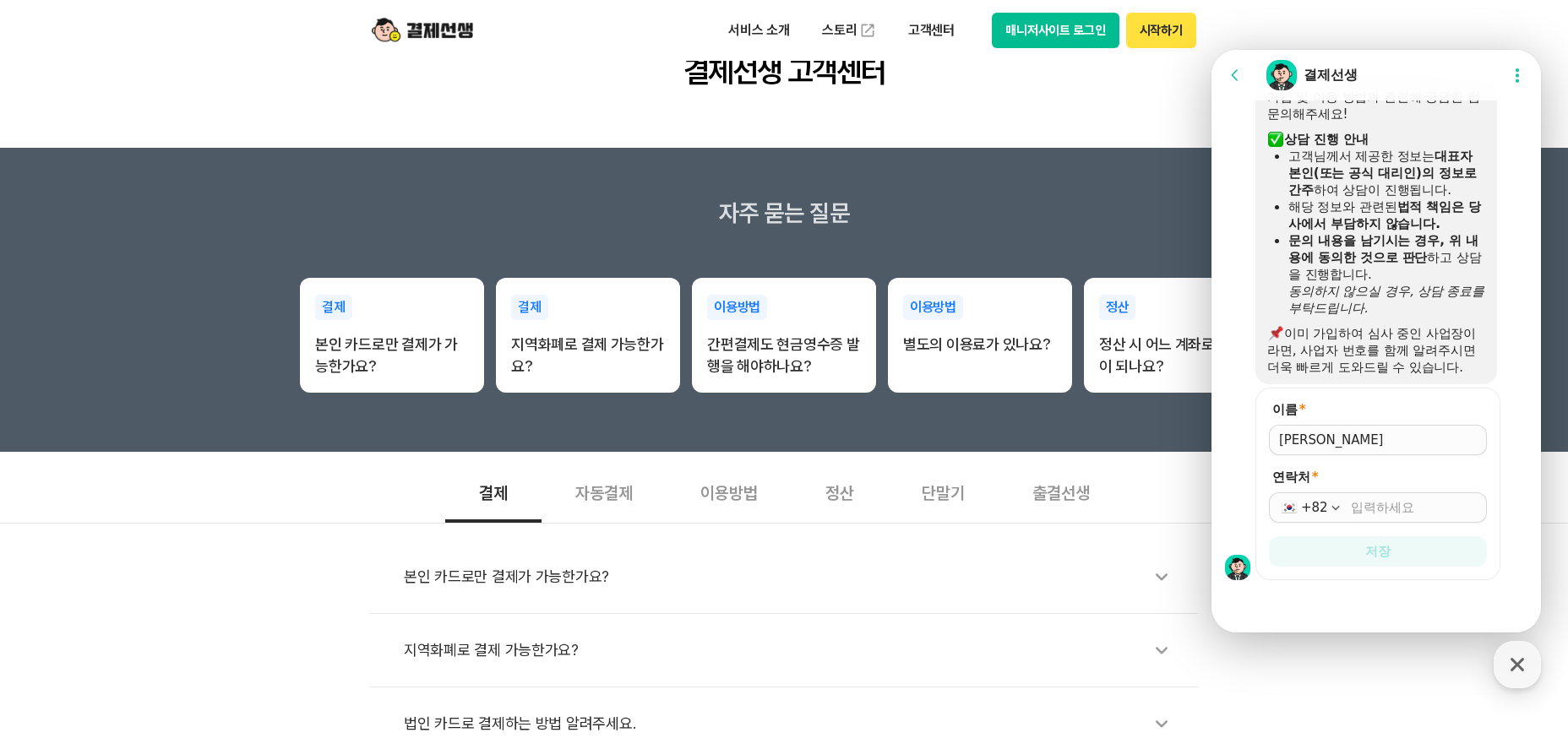
click at [1385, 504] on input "연락처 *" at bounding box center [1414, 508] width 126 height 17
type input "010-6458-8764"
click at [1440, 545] on button "저장" at bounding box center [1378, 551] width 218 height 31
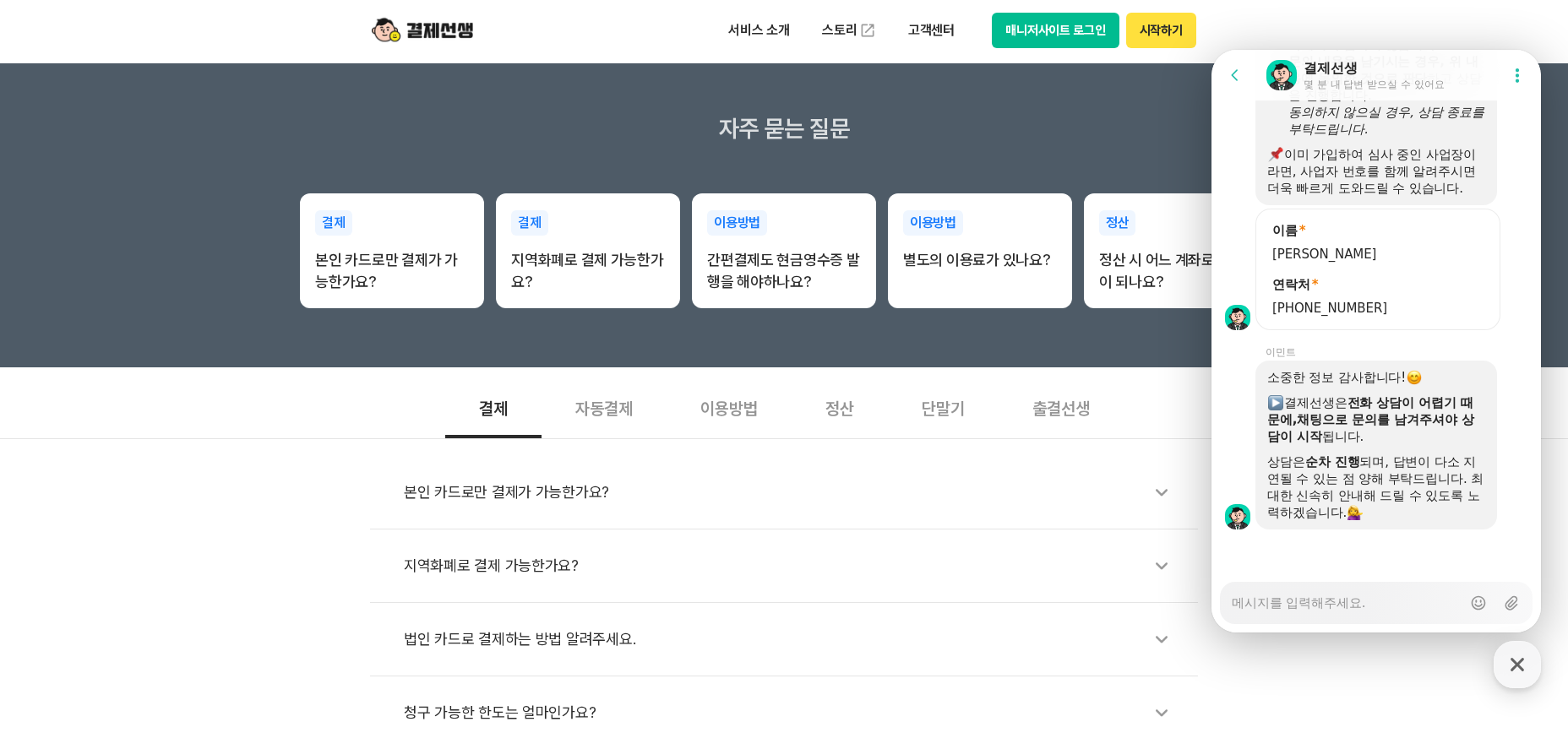
scroll to position [2340, 0]
click at [1378, 603] on textarea "Messenger Input Textarea" at bounding box center [1346, 597] width 230 height 29
click at [1280, 600] on textarea "Messenger Input Textarea" at bounding box center [1346, 597] width 230 height 29
type textarea "x"
click at [1507, 606] on label "Upload file" at bounding box center [1510, 602] width 32 height 32
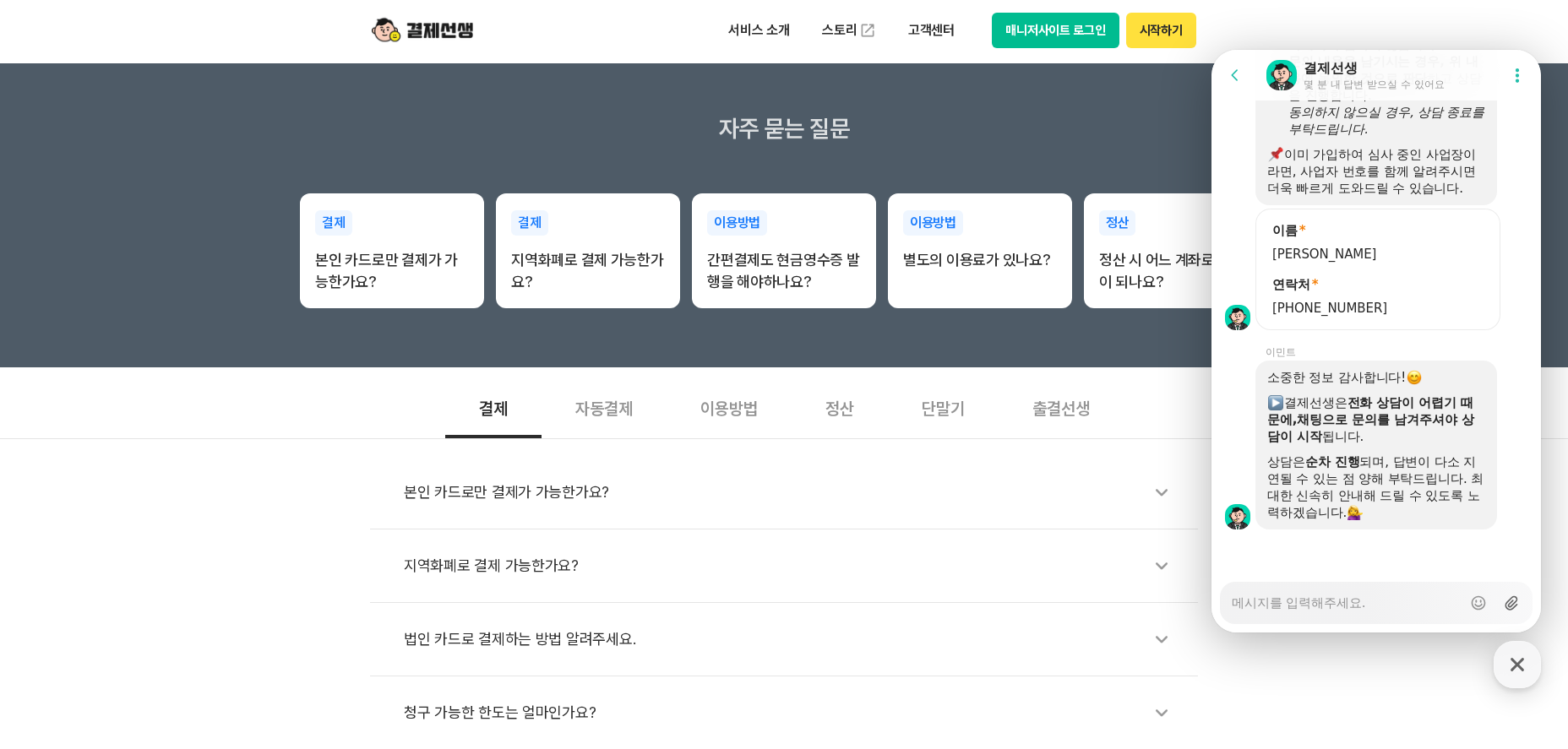
click at [1231, 603] on input "Upload file" at bounding box center [1230, 602] width 1 height 1
type input "C:\fakepath\Screenshot 2025-08-19 at 15.03.45.JPG"
type textarea "x"
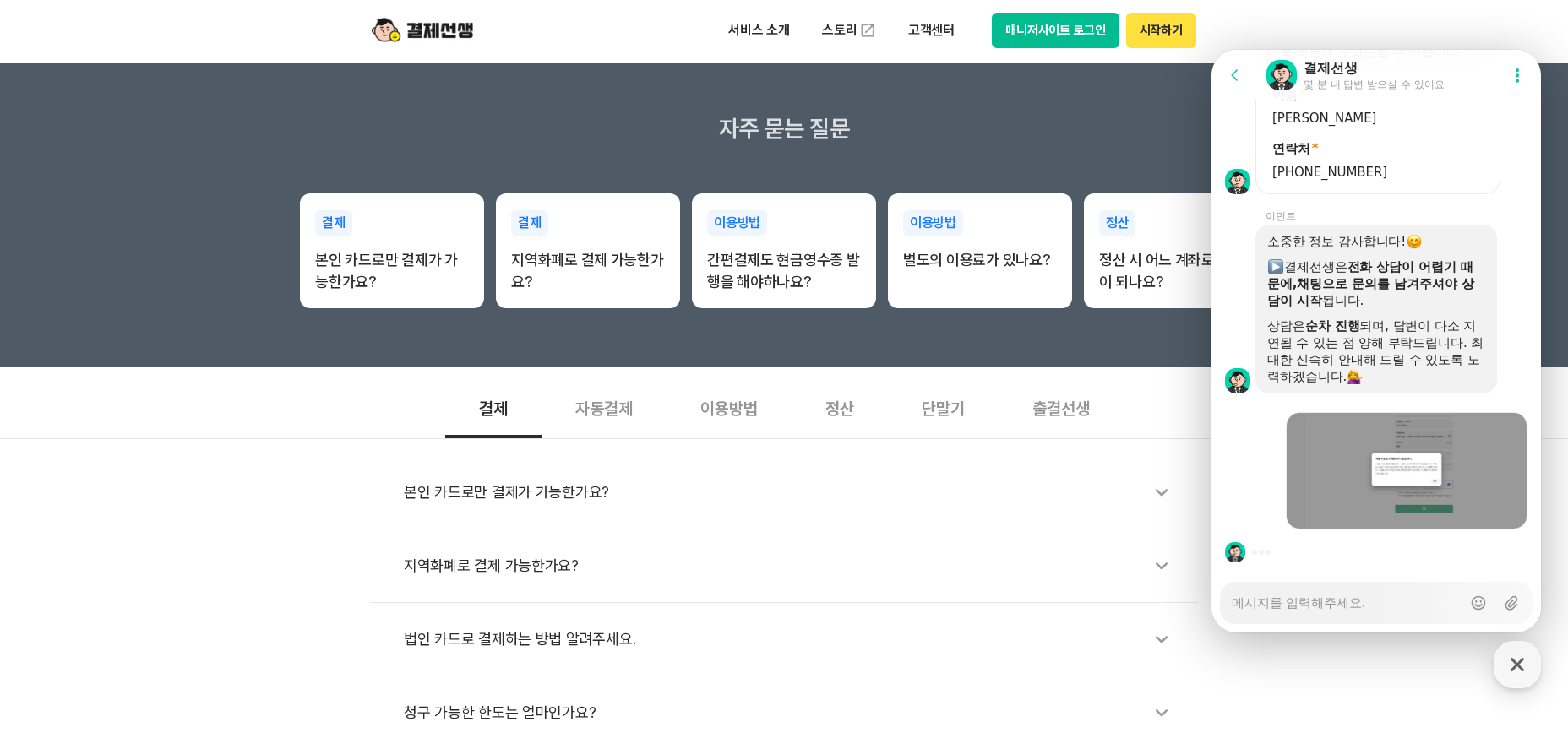
scroll to position [2475, 0]
click at [1304, 620] on div "Messenger Input Textarea" at bounding box center [1346, 602] width 230 height 40
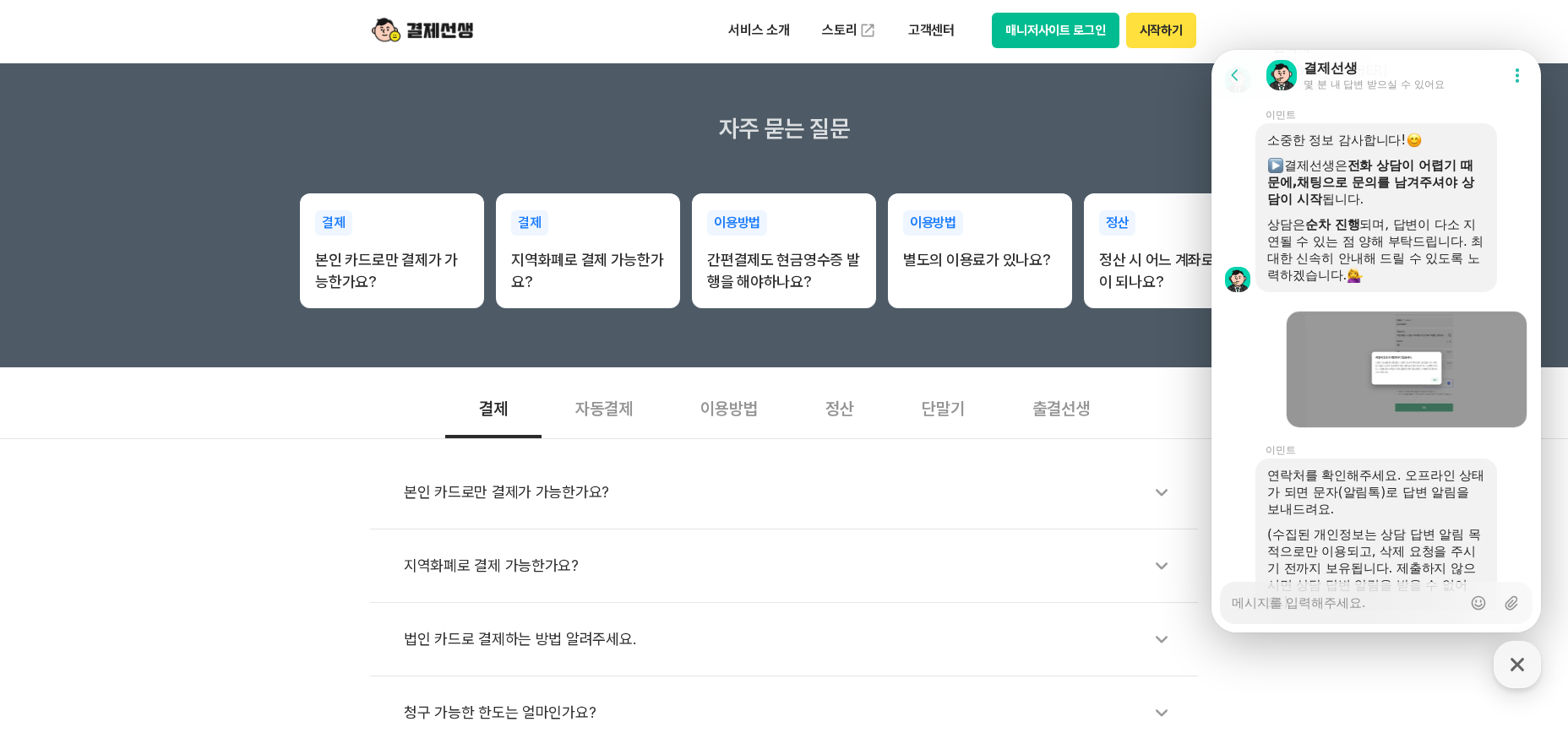
click at [1309, 602] on textarea "Messenger Input Textarea" at bounding box center [1346, 597] width 230 height 29
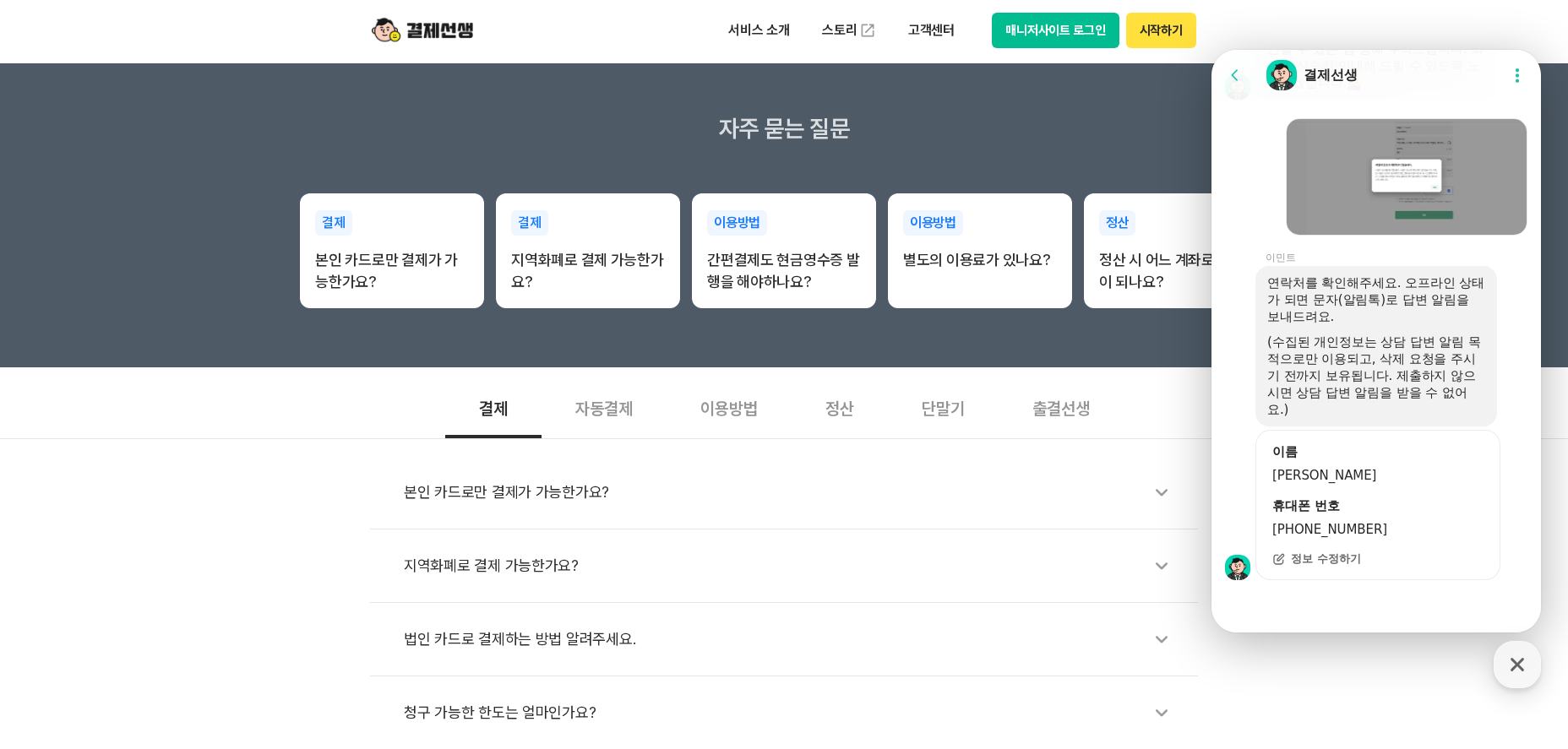
scroll to position [2769, 0]
click at [1307, 610] on div at bounding box center [1376, 602] width 330 height 45
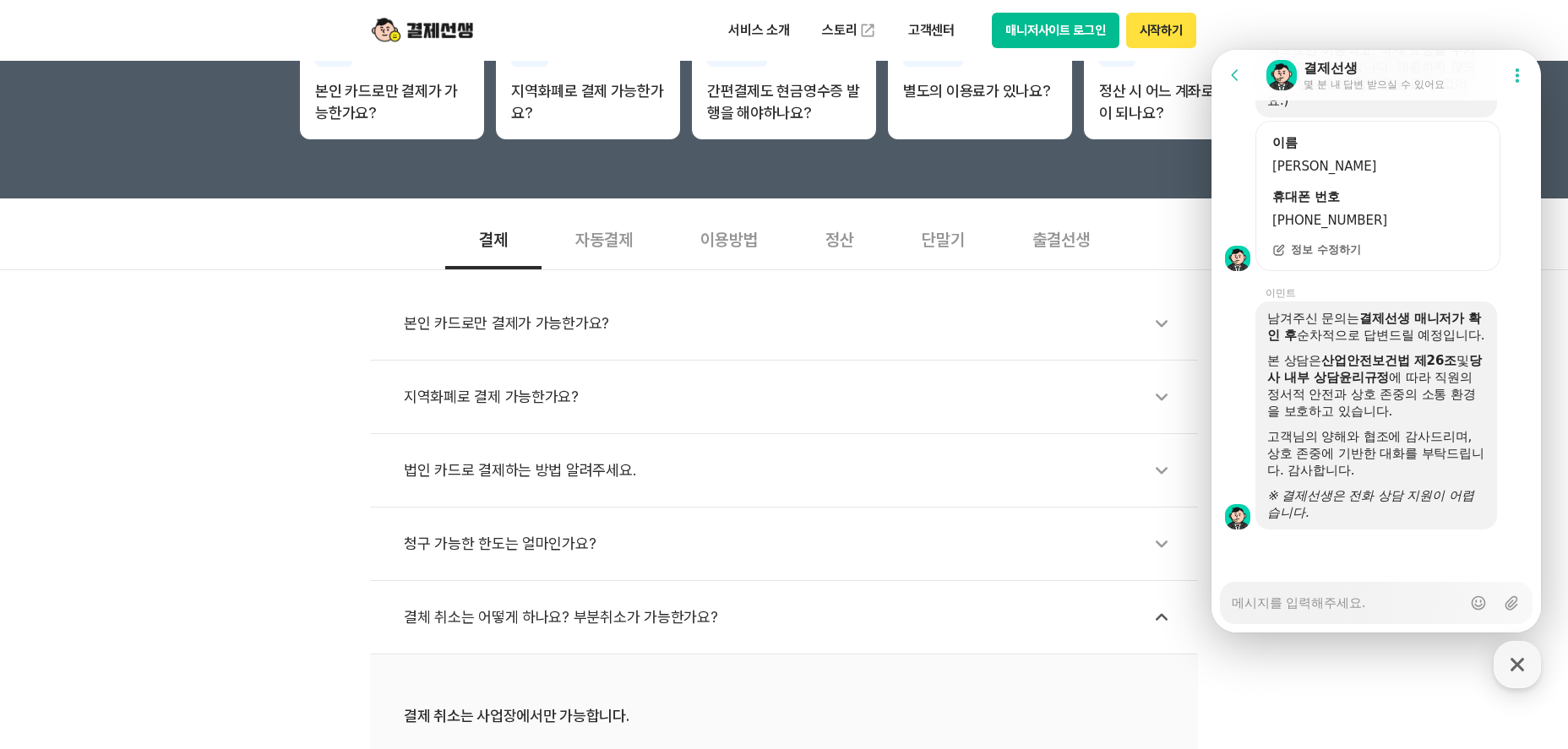
scroll to position [3095, 0]
click at [1314, 613] on div "Messenger Input Textarea" at bounding box center [1346, 602] width 230 height 40
click at [1324, 629] on div at bounding box center [1376, 621] width 330 height 22
click at [1318, 616] on div "Messenger Input Textarea" at bounding box center [1346, 602] width 230 height 40
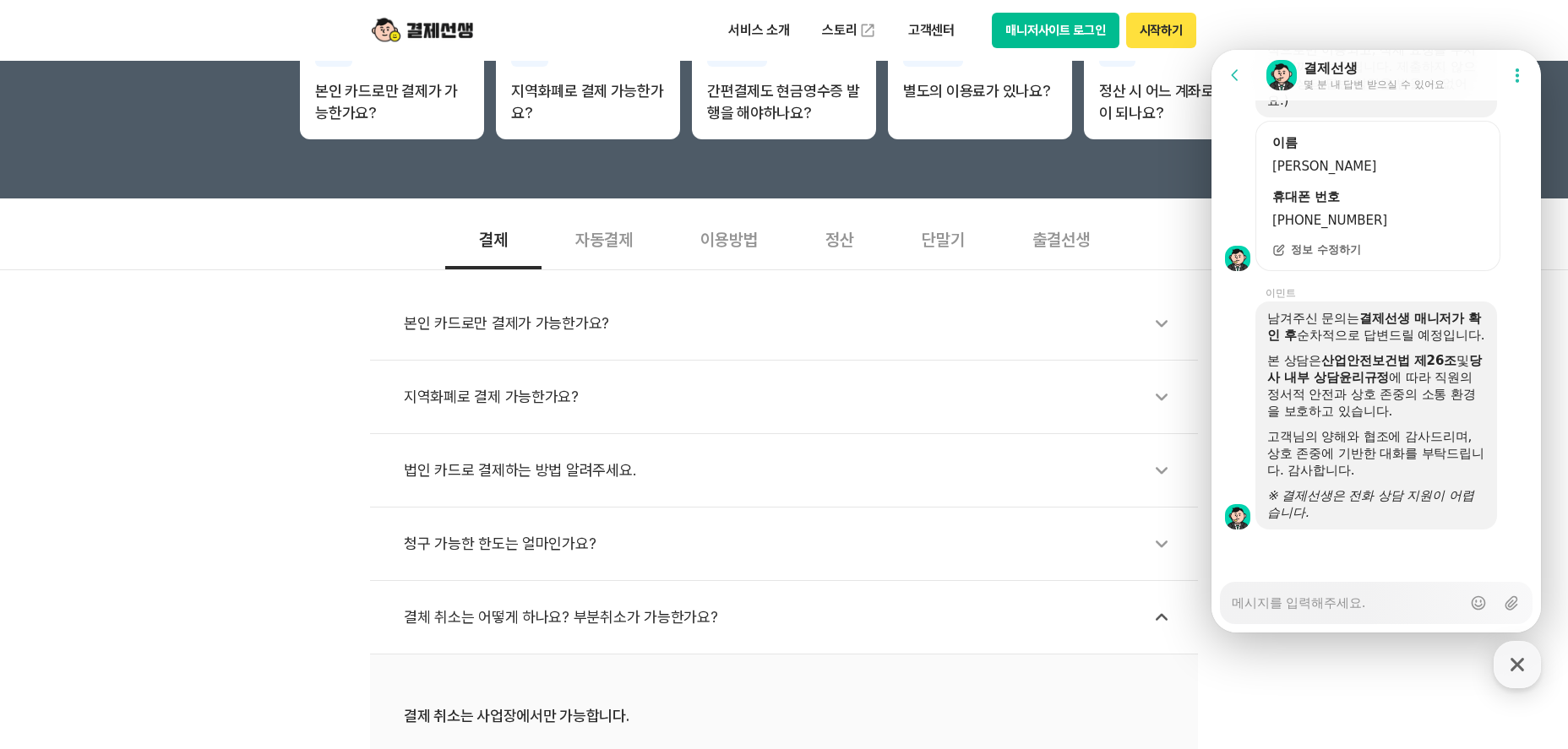
click at [1302, 611] on div "Messenger Input Textarea" at bounding box center [1346, 602] width 230 height 40
click at [1290, 606] on textarea "Messenger Input Textarea" at bounding box center [1346, 597] width 230 height 29
type textarea "x"
type textarea "D"
type textarea "x"
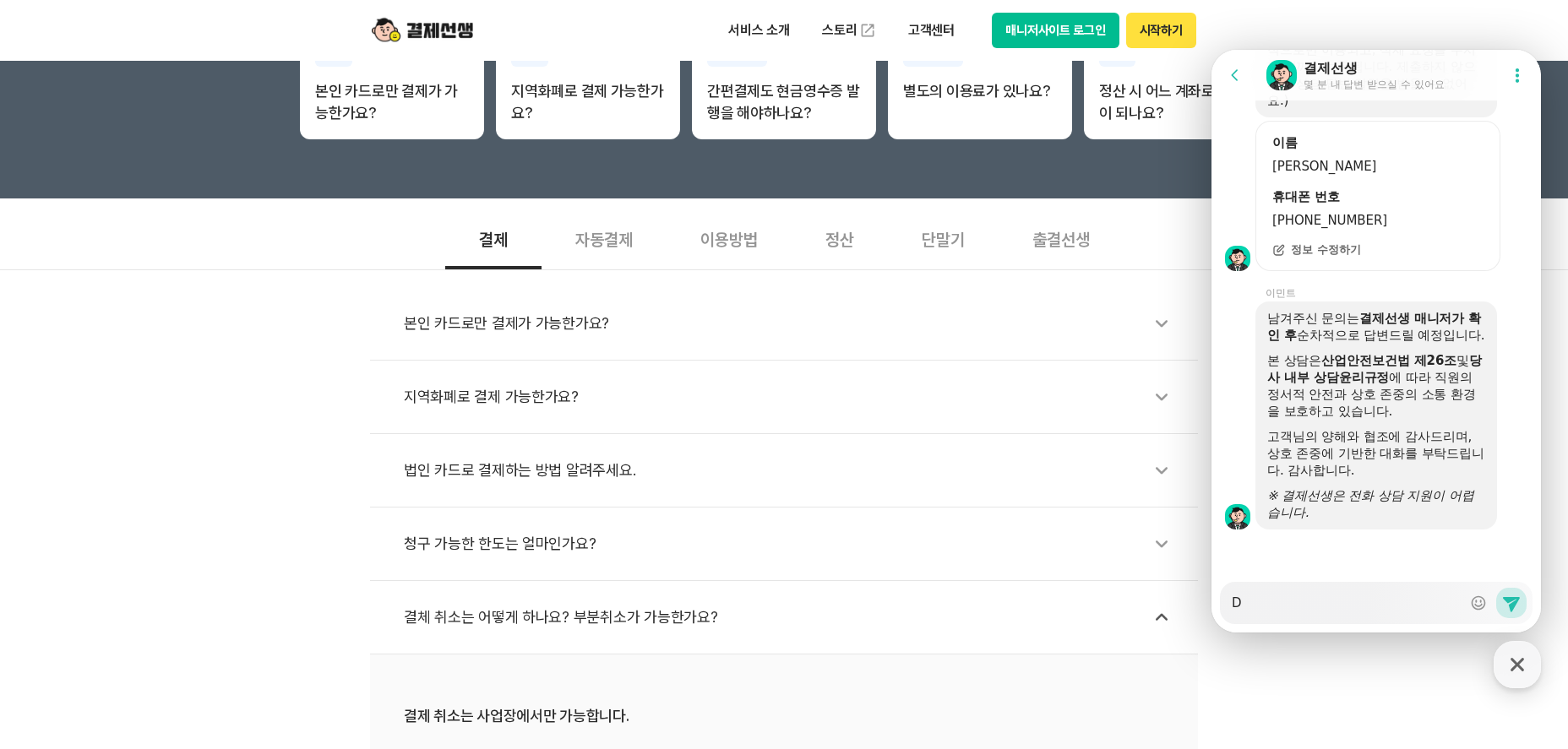
type textarea "DK"
type textarea "x"
type textarea "DKS"
type textarea "x"
type textarea "DKSS"
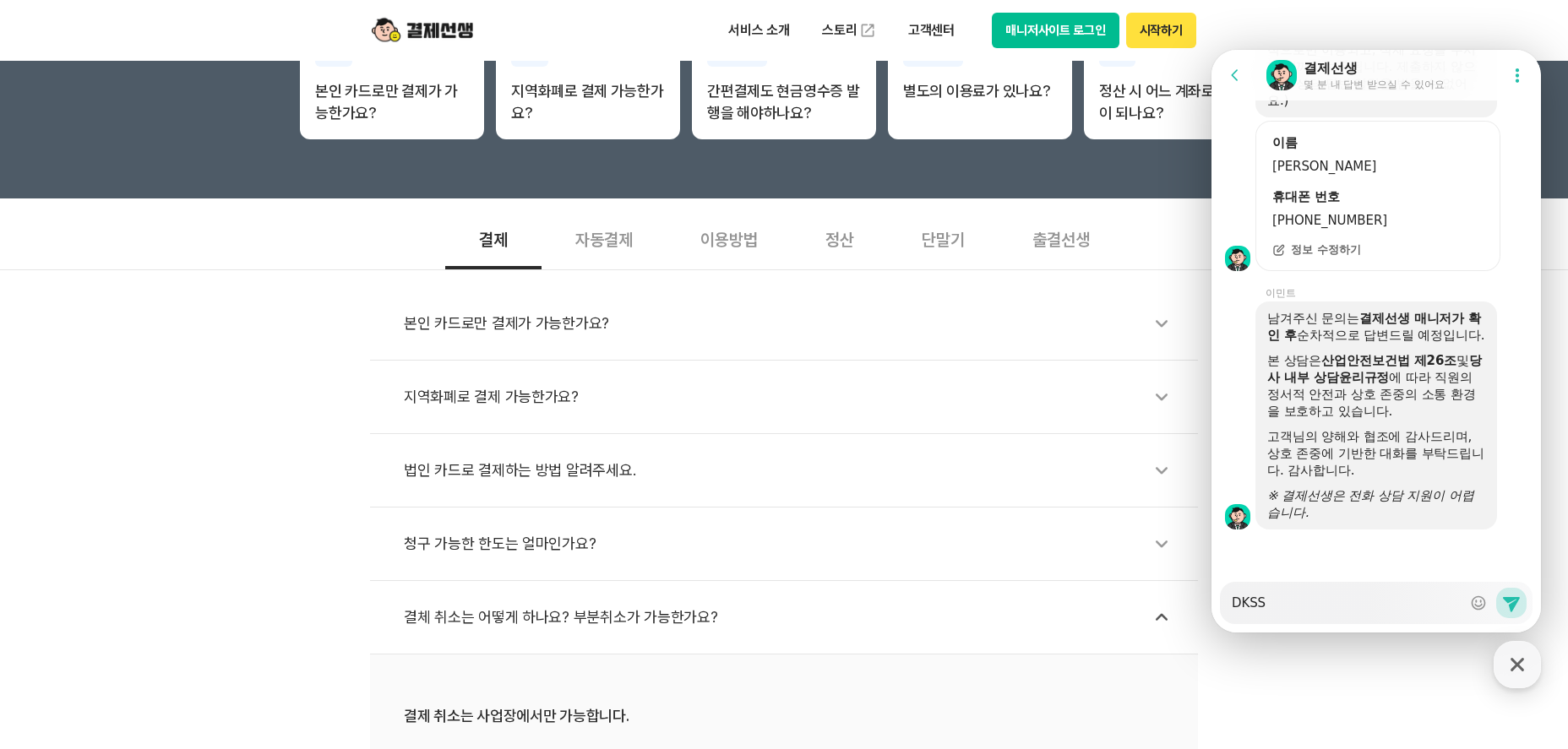
type textarea "x"
type textarea "DKSSU"
type textarea "x"
type textarea "DKSS"
type textarea "x"
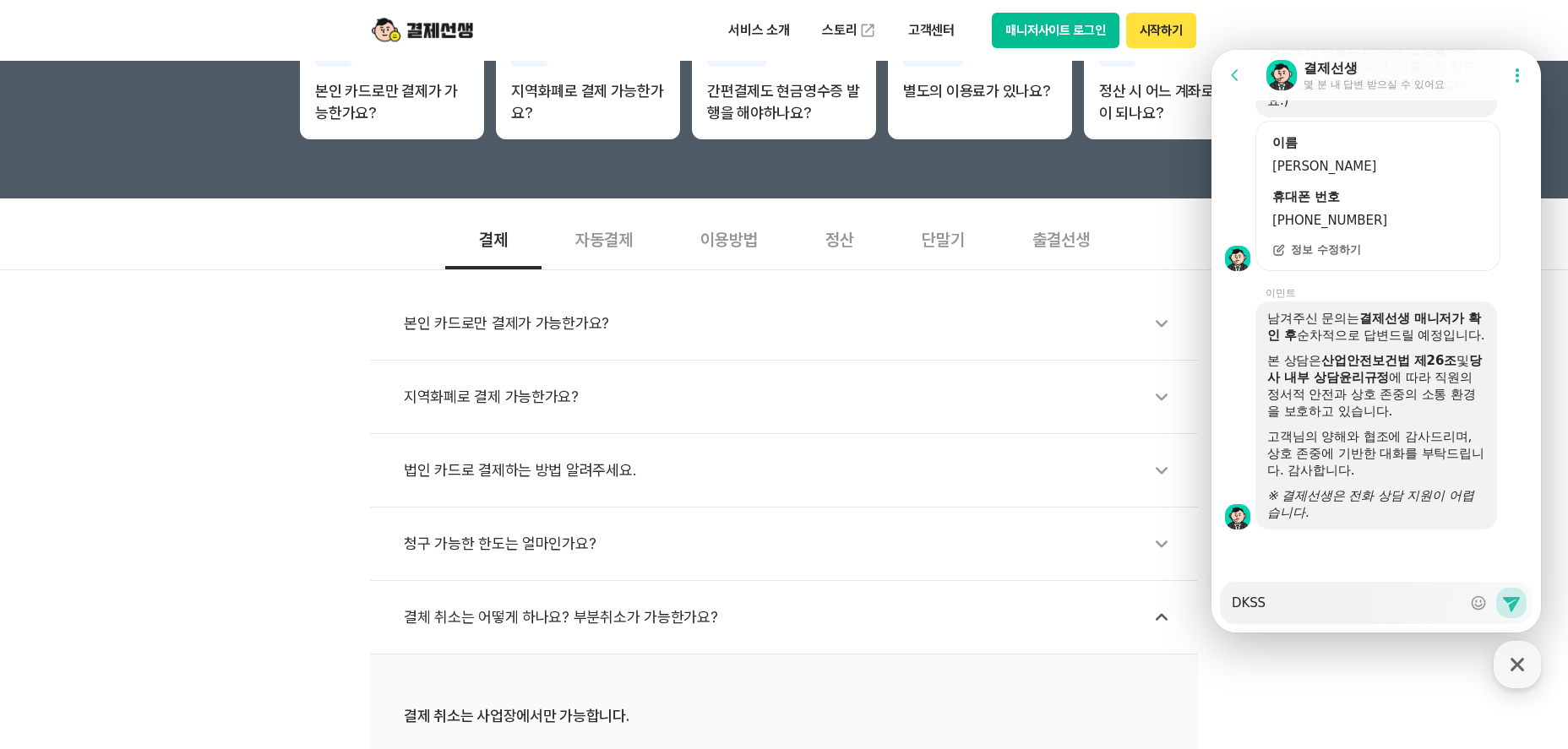
type textarea "DKS"
type textarea "x"
type textarea "DK"
type textarea "x"
type textarea "D"
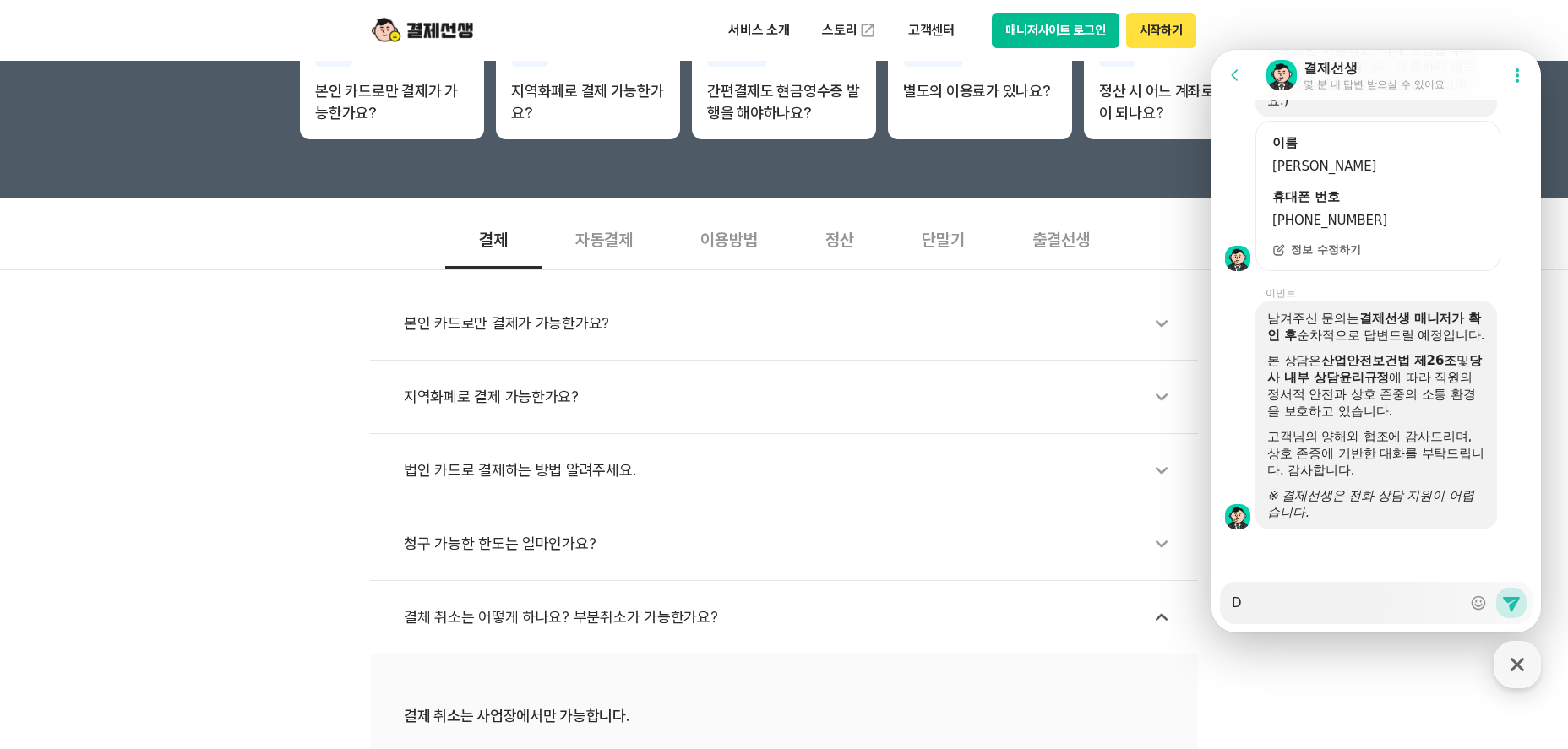
type textarea "x"
type textarea "ㅇ"
type textarea "x"
type textarea "아"
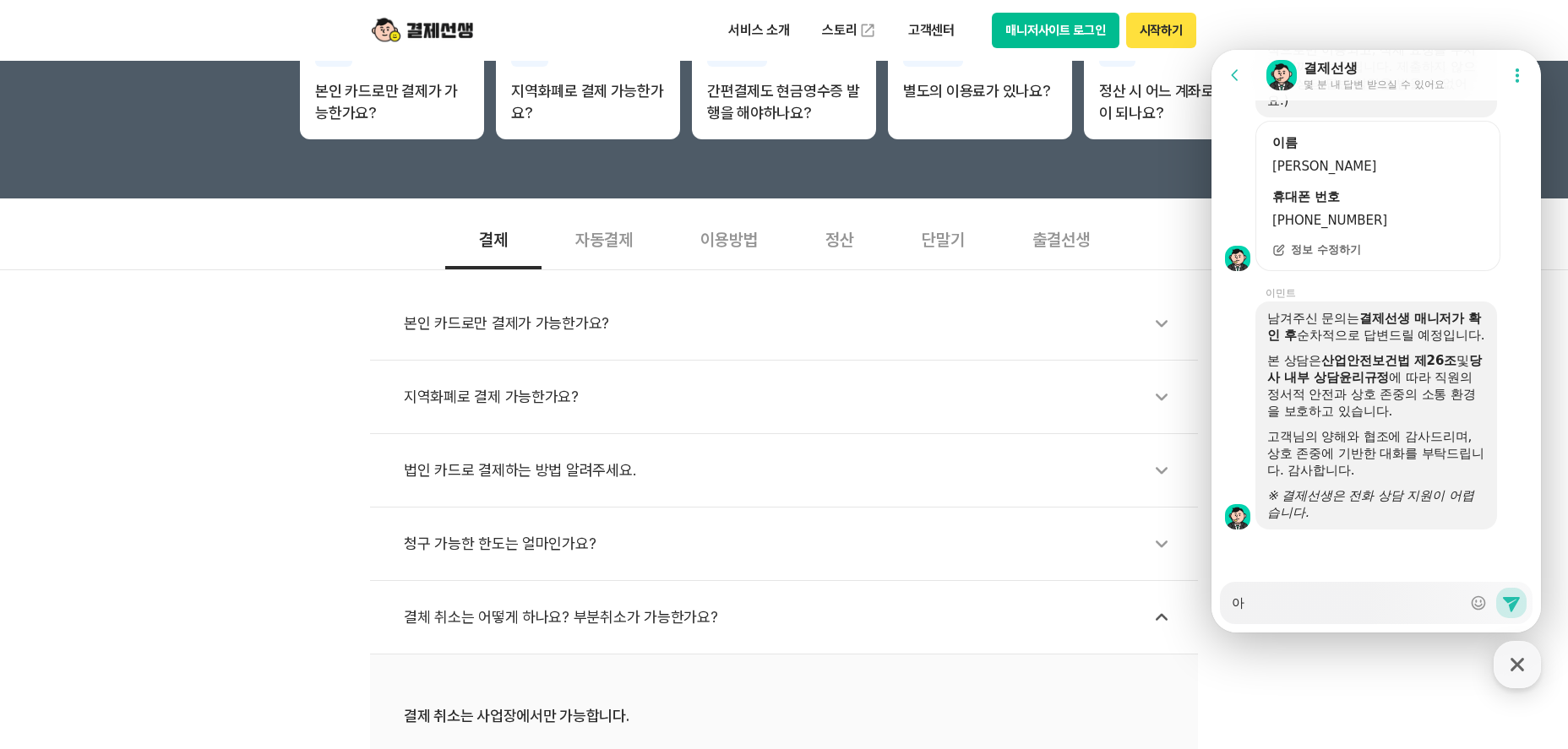
type textarea "x"
type textarea "안"
type textarea "x"
type textarea "안ㄴ"
type textarea "x"
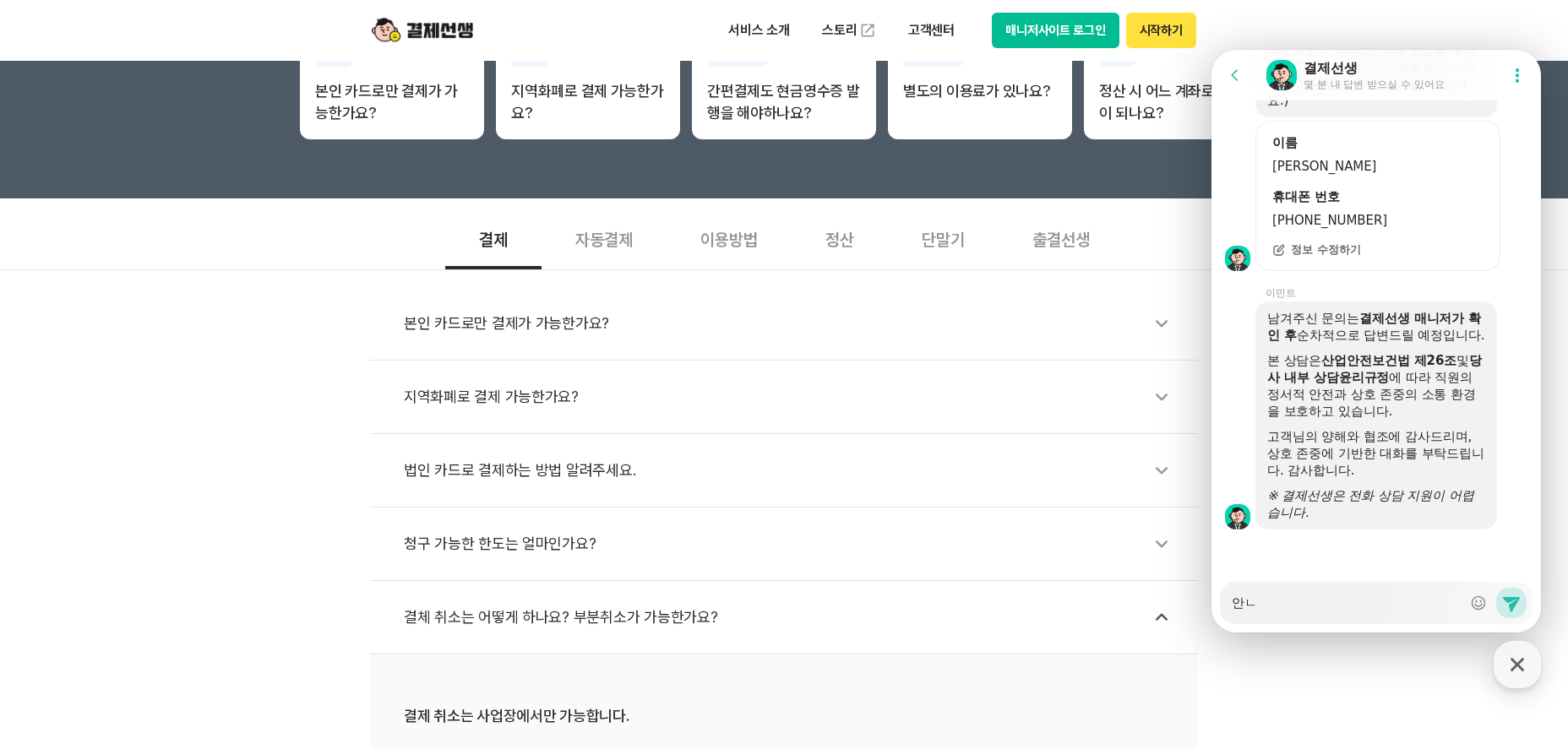
type textarea "안녀"
type textarea "x"
type textarea "안녕"
type textarea "x"
type textarea "안녕ㅎ"
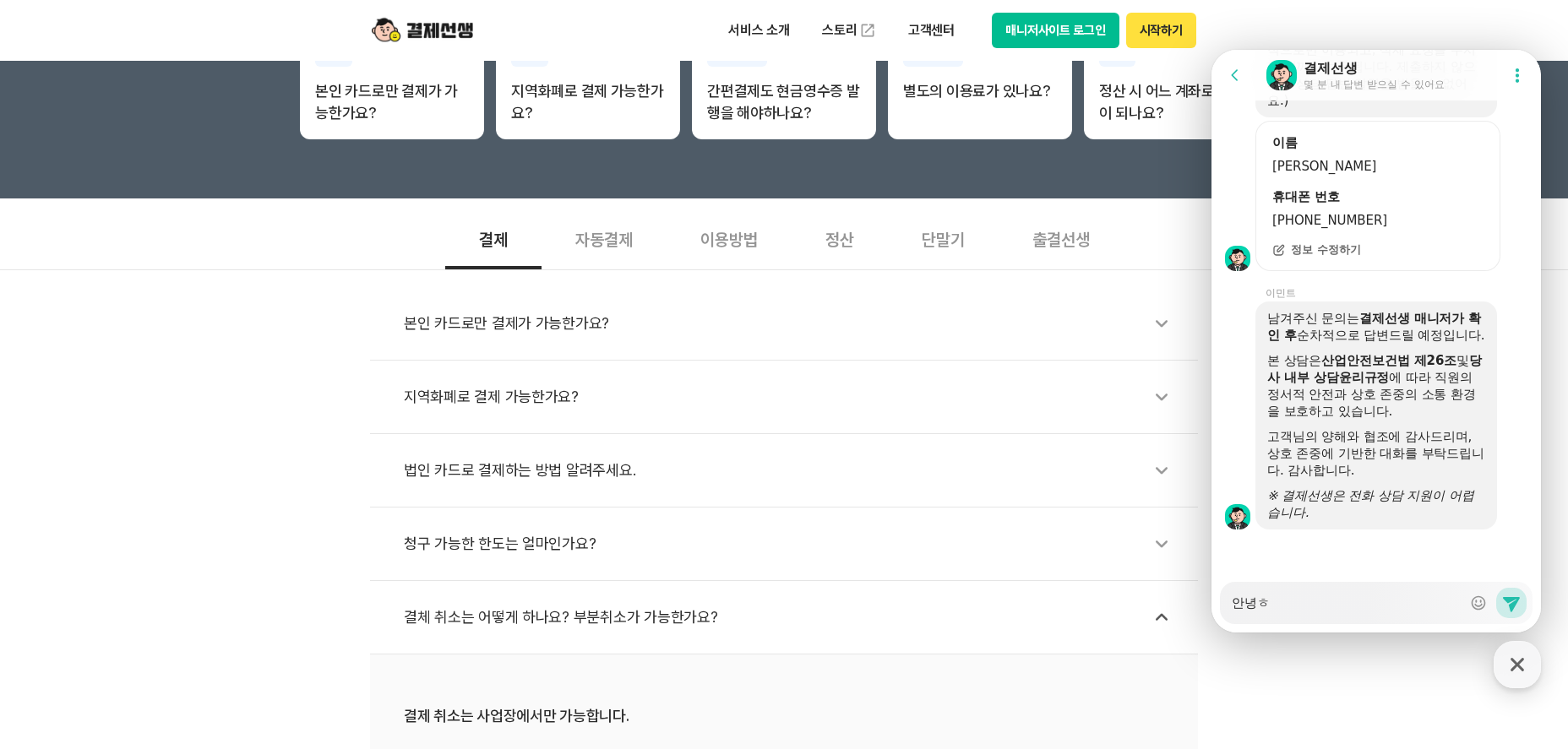
type textarea "x"
type textarea "안녕하"
type textarea "x"
type textarea "안녕핫"
type textarea "x"
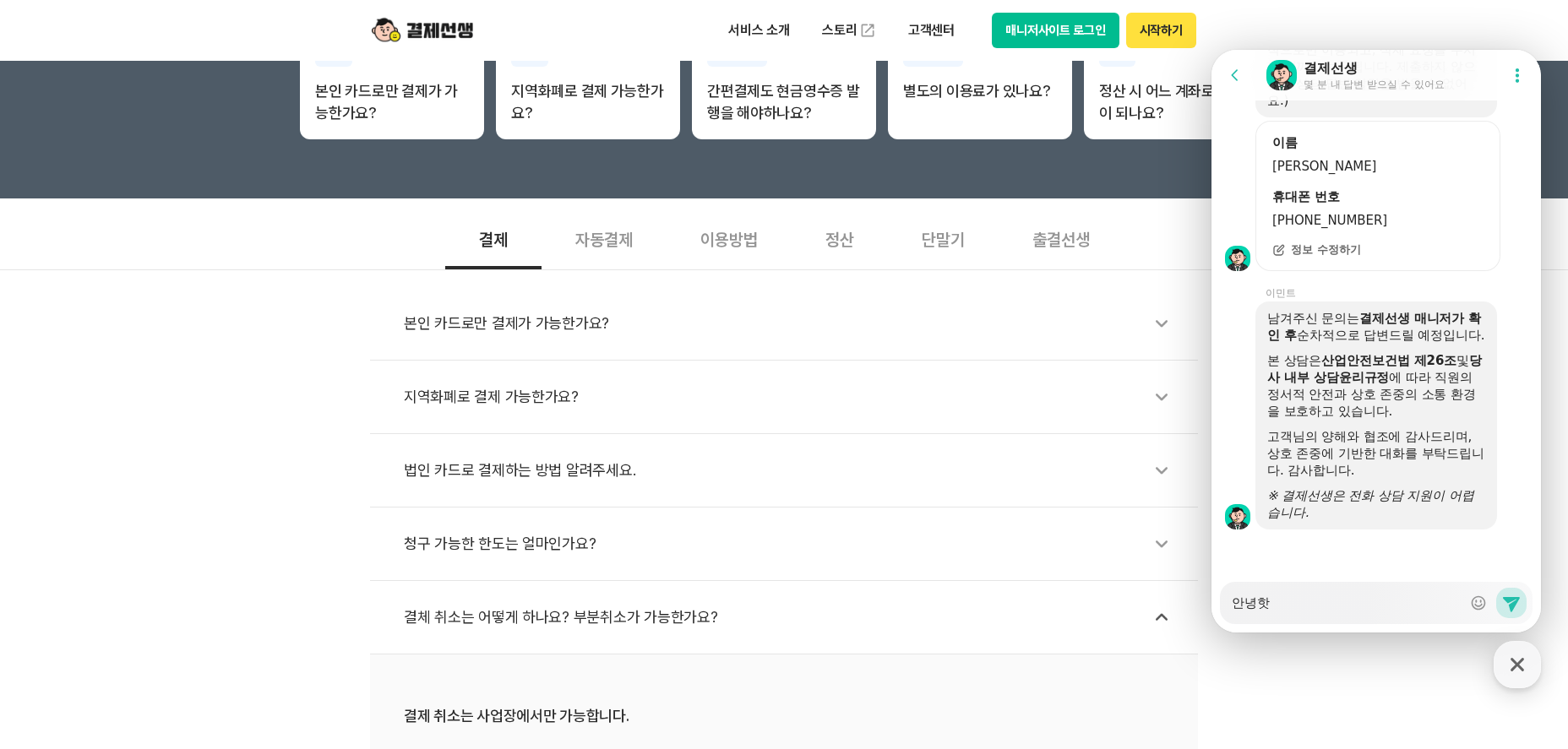
type textarea "안녕하세"
type textarea "x"
type textarea "안녕하셍"
type textarea "x"
type textarea "안녕하세요"
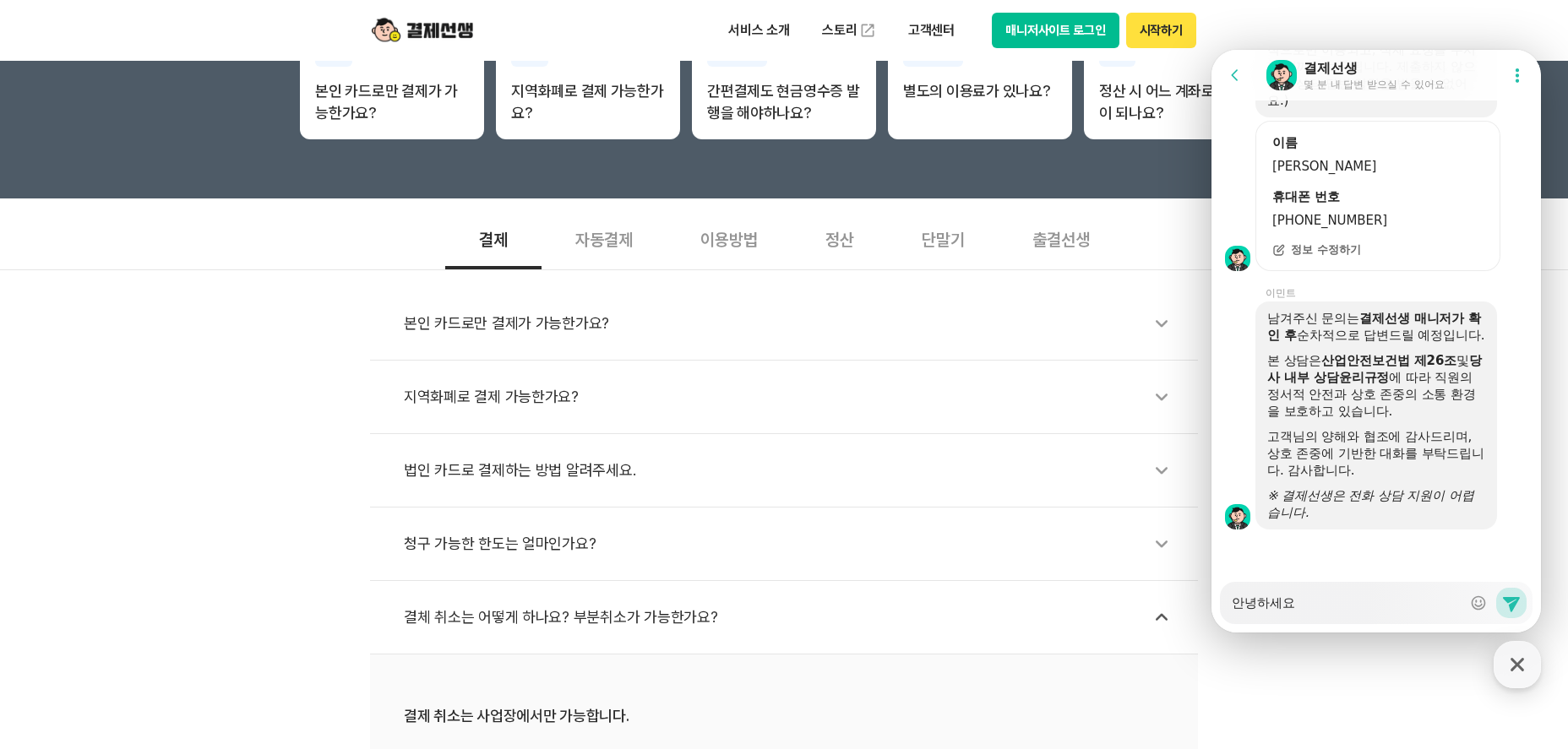
type textarea "x"
type textarea "안녕하세요"
type textarea "x"
type textarea "안녕하세요 ㅅ"
type textarea "x"
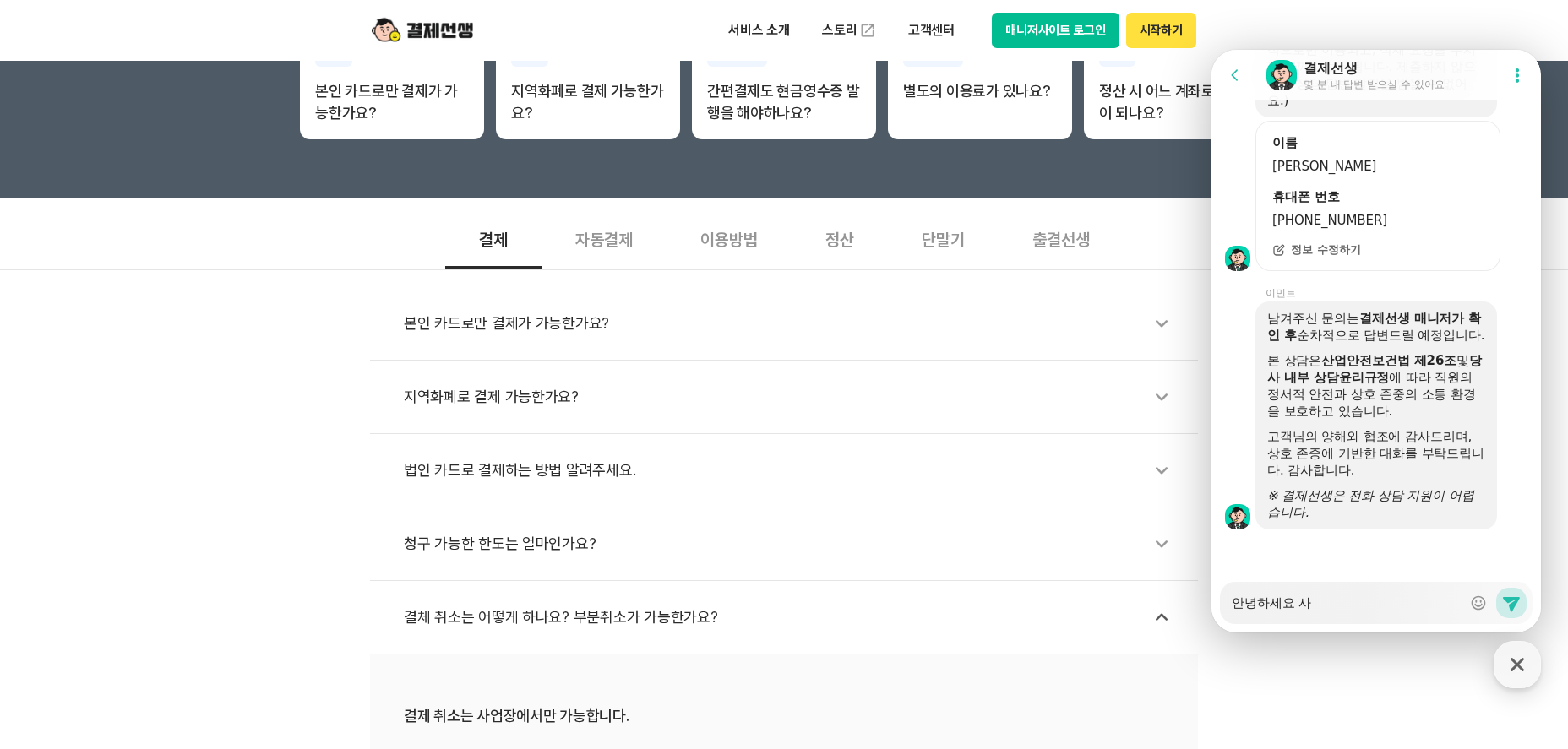
type textarea "안녕하세요 상"
type textarea "x"
type textarea "안녕하세요 사어"
type textarea "x"
type textarea "안녕하세요 사업"
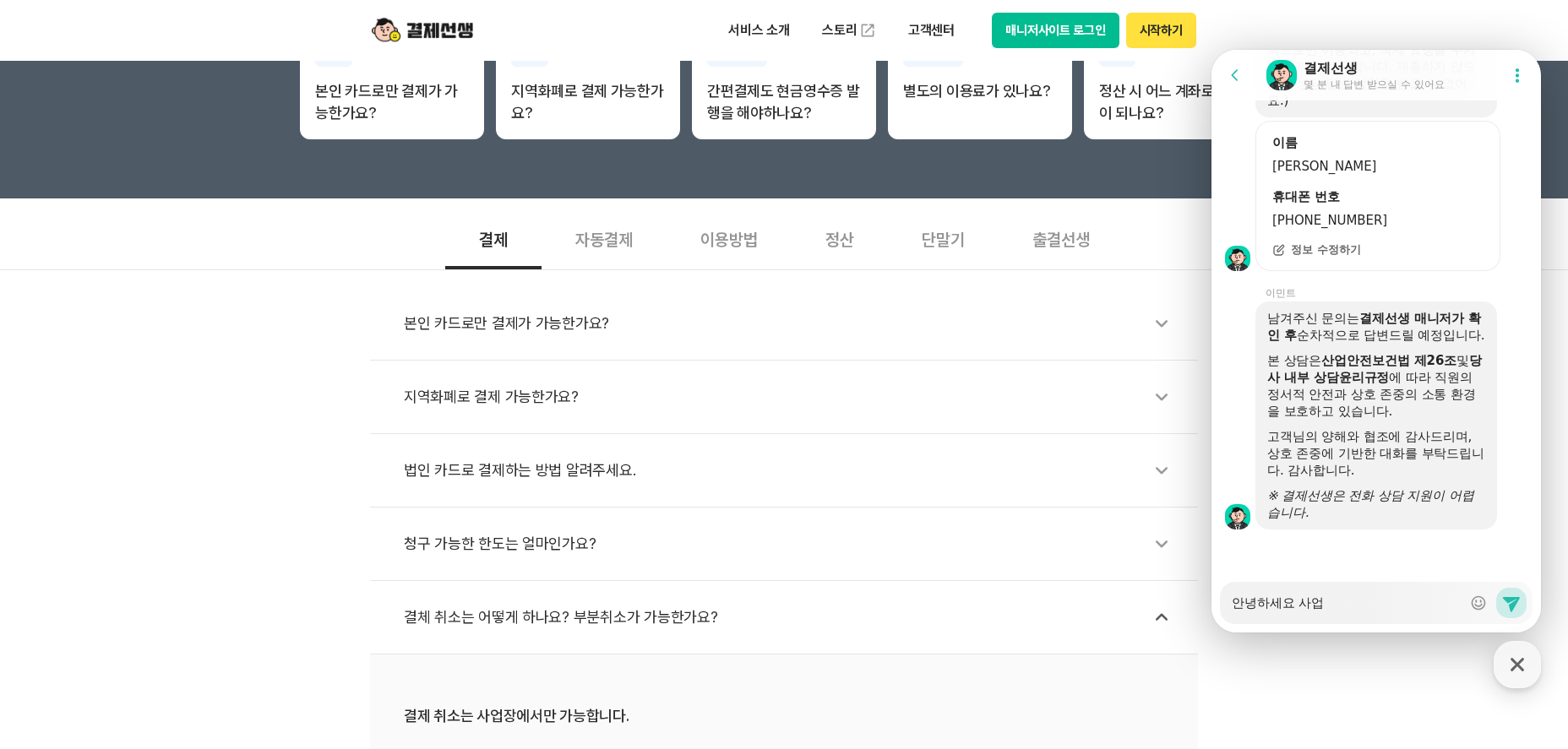
type textarea "x"
type textarea "안녕하세요 사업자"
type textarea "x"
type textarea "안녕하세요 사업자"
type textarea "x"
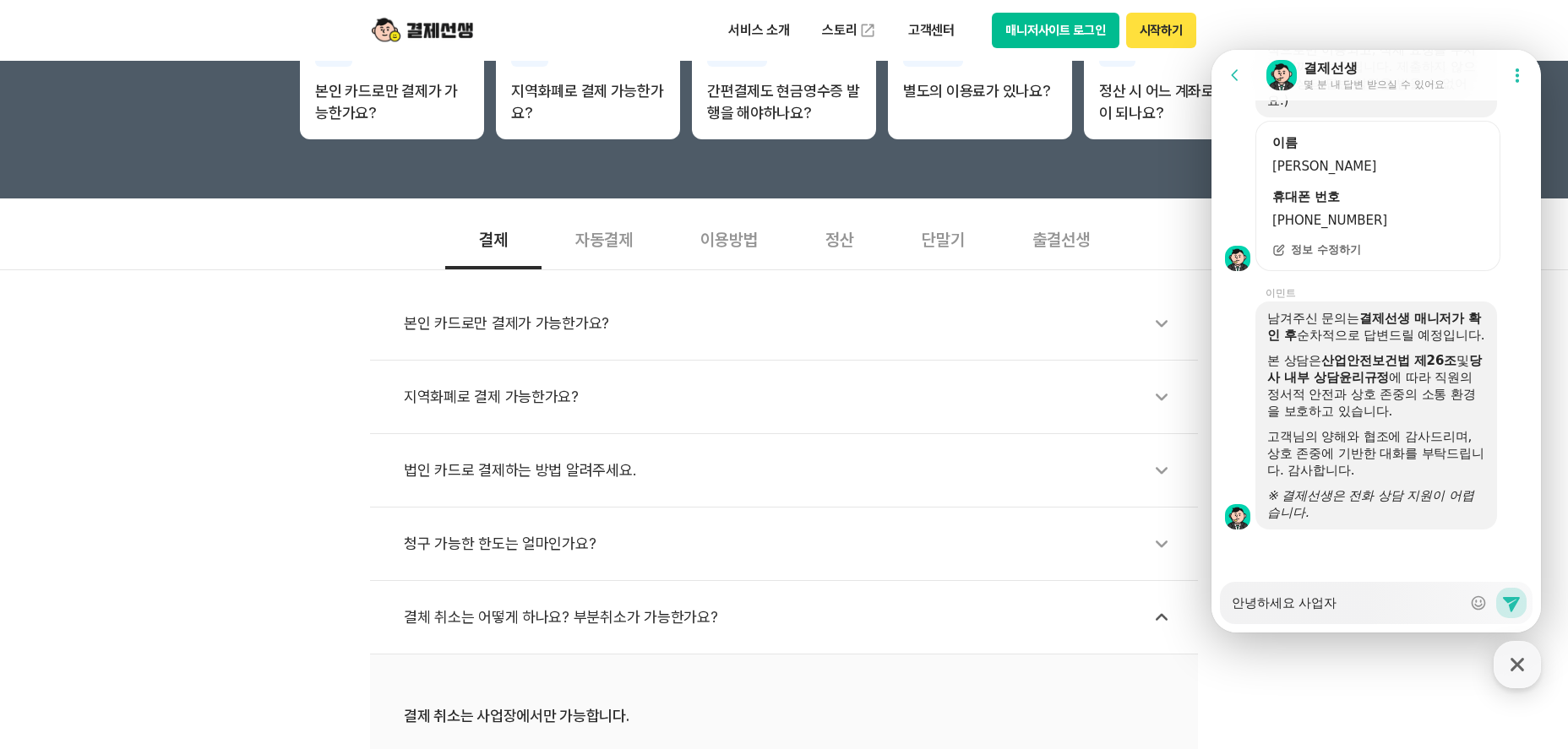
type textarea "안녕하세요 사업자 ㄷ"
type textarea "x"
type textarea "안녕하세요 사업자 드"
type textarea "x"
type textarea "안녕하세요 사업자 등"
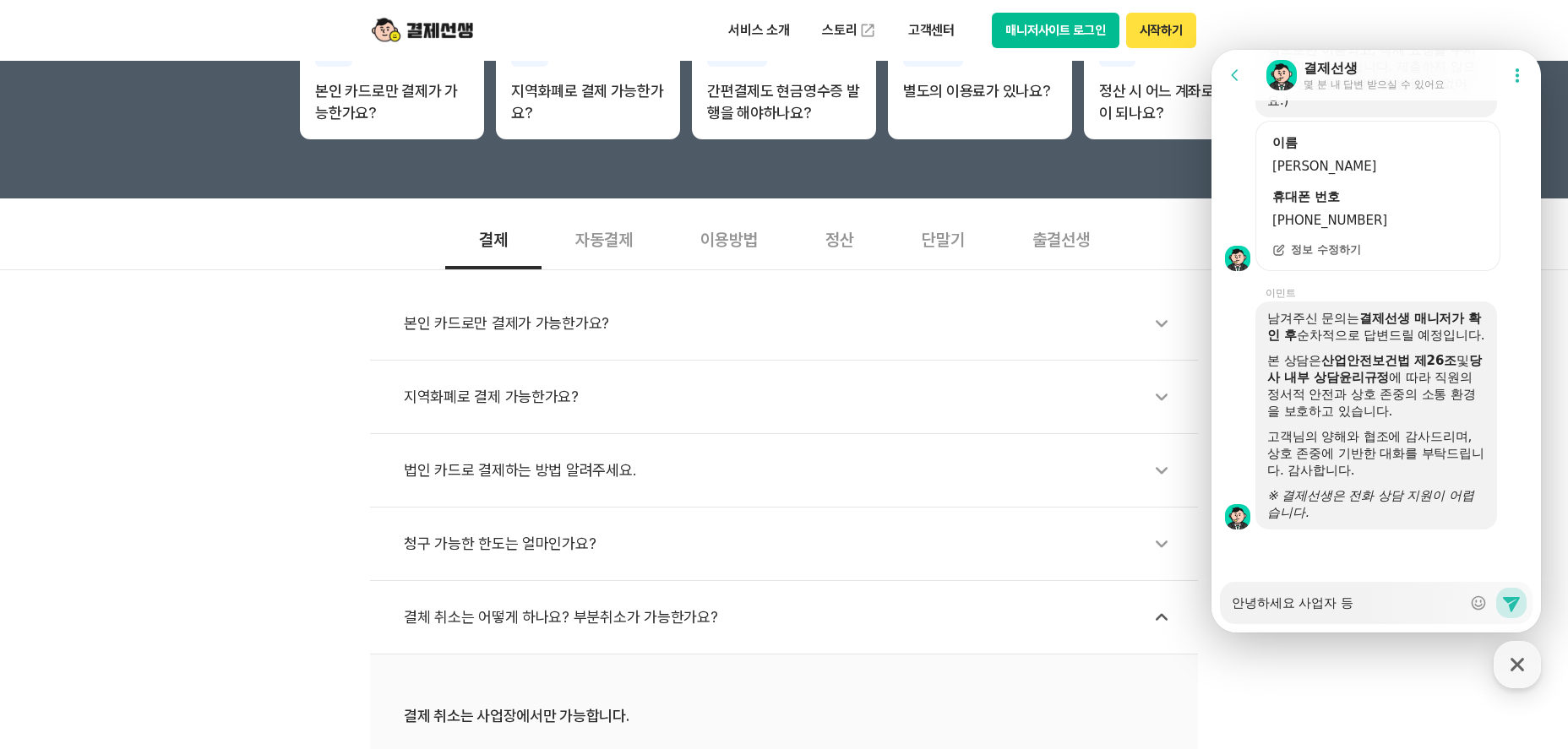
type textarea "x"
type textarea "안녕하세요 사업자 등로"
type textarea "x"
type textarea "안녕하세요 사업자 등록"
type textarea "x"
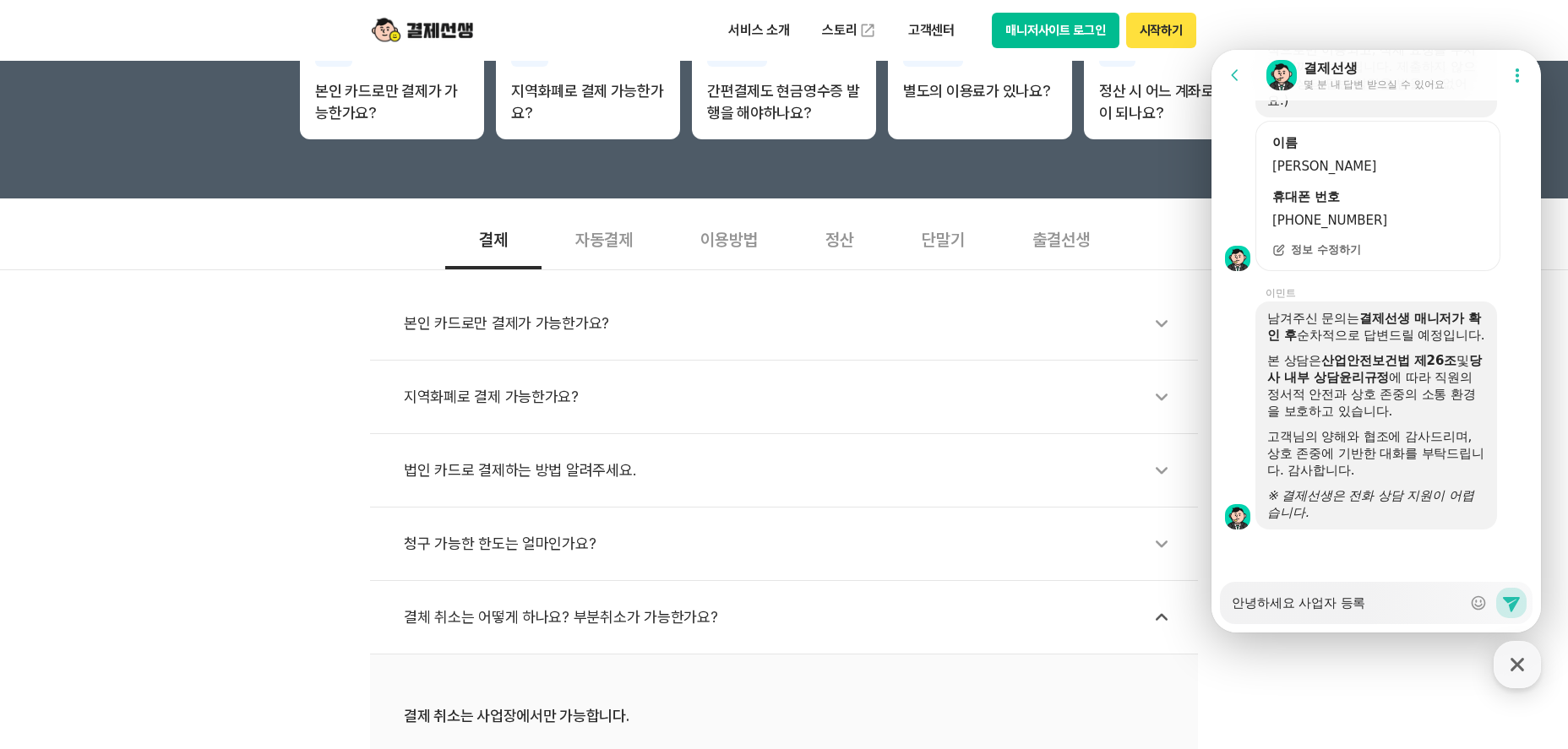
type textarea "안녕하세요 사업자 등록ㅈ"
type textarea "x"
type textarea "안녕하세요 사업자 등록즈"
type textarea "x"
type textarea "안녕하세요 사업자 등록증"
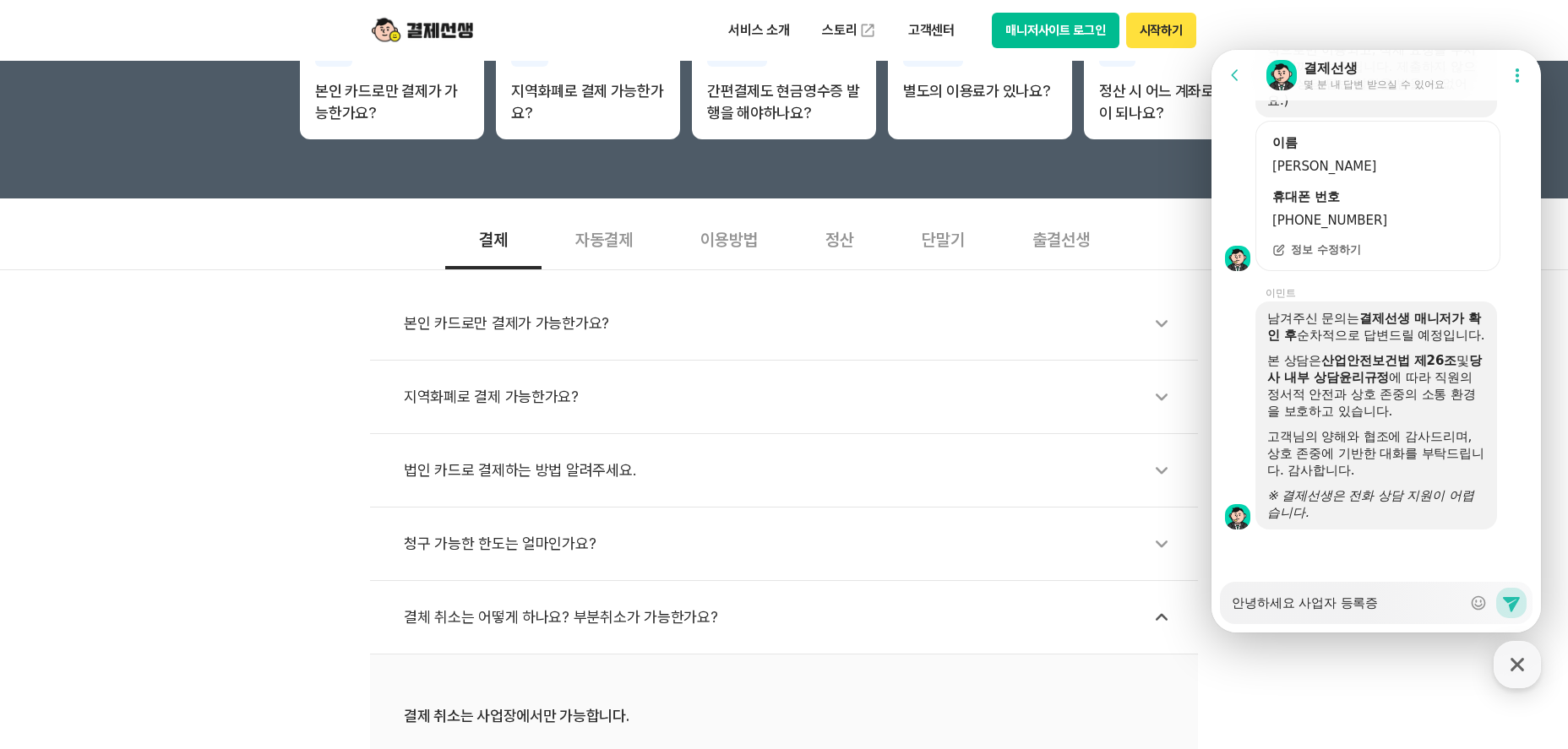
type textarea "x"
type textarea "안녕하세요 사업자 등록증ㅇ"
type textarea "x"
type textarea "안녕하세요 사업자 등록증으"
type textarea "x"
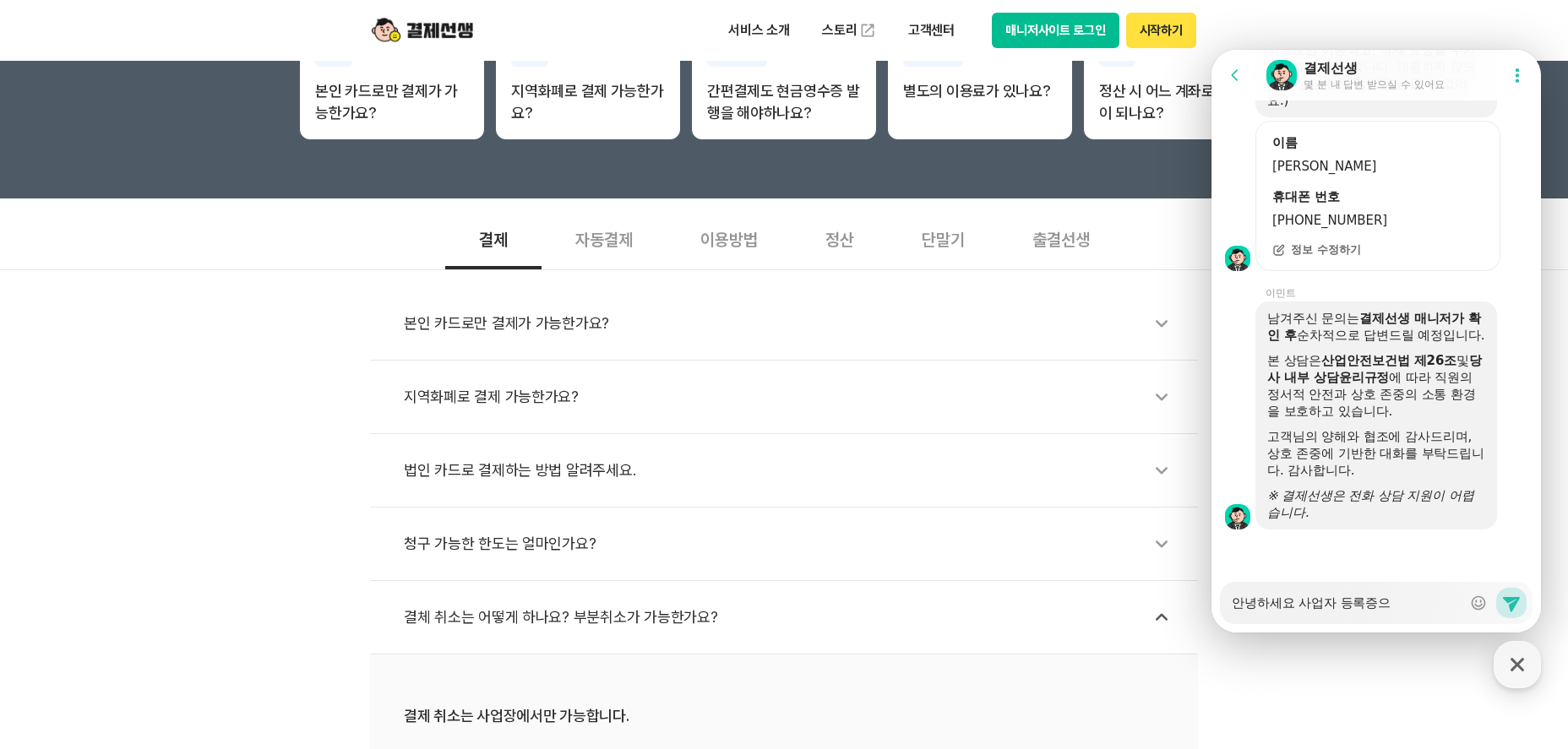
type textarea "안녕하세요 사업자 등록증을"
type textarea "x"
type textarea "안녕하세요 사업자 등록증을"
type textarea "x"
type textarea "안녕하세요 사업자 등록증을 ㅇ"
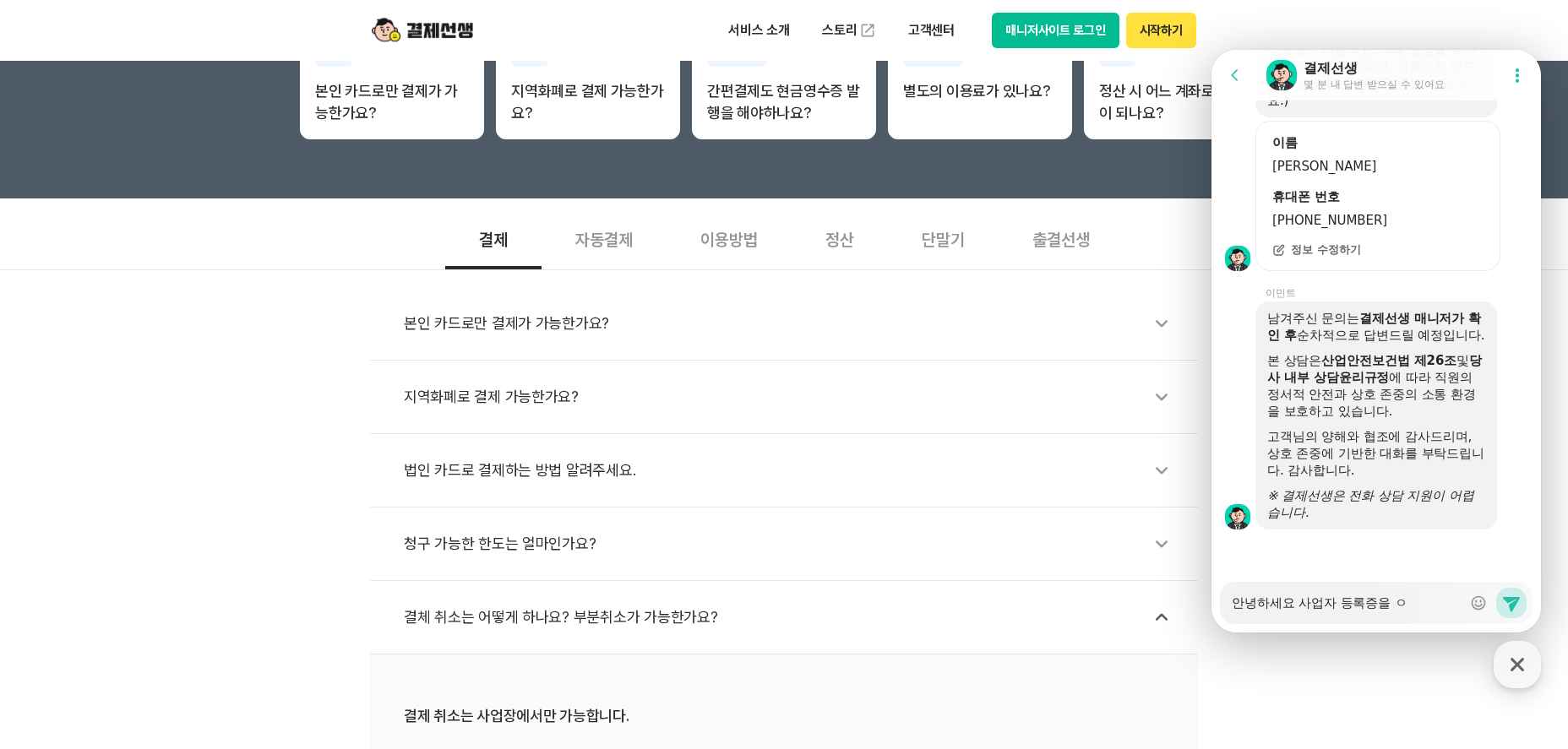
type textarea "x"
type textarea "안녕하세요 사업자 등록증을 이"
type textarea "x"
type textarea "안녕하세요 사업자 등록증을 인"
type textarea "x"
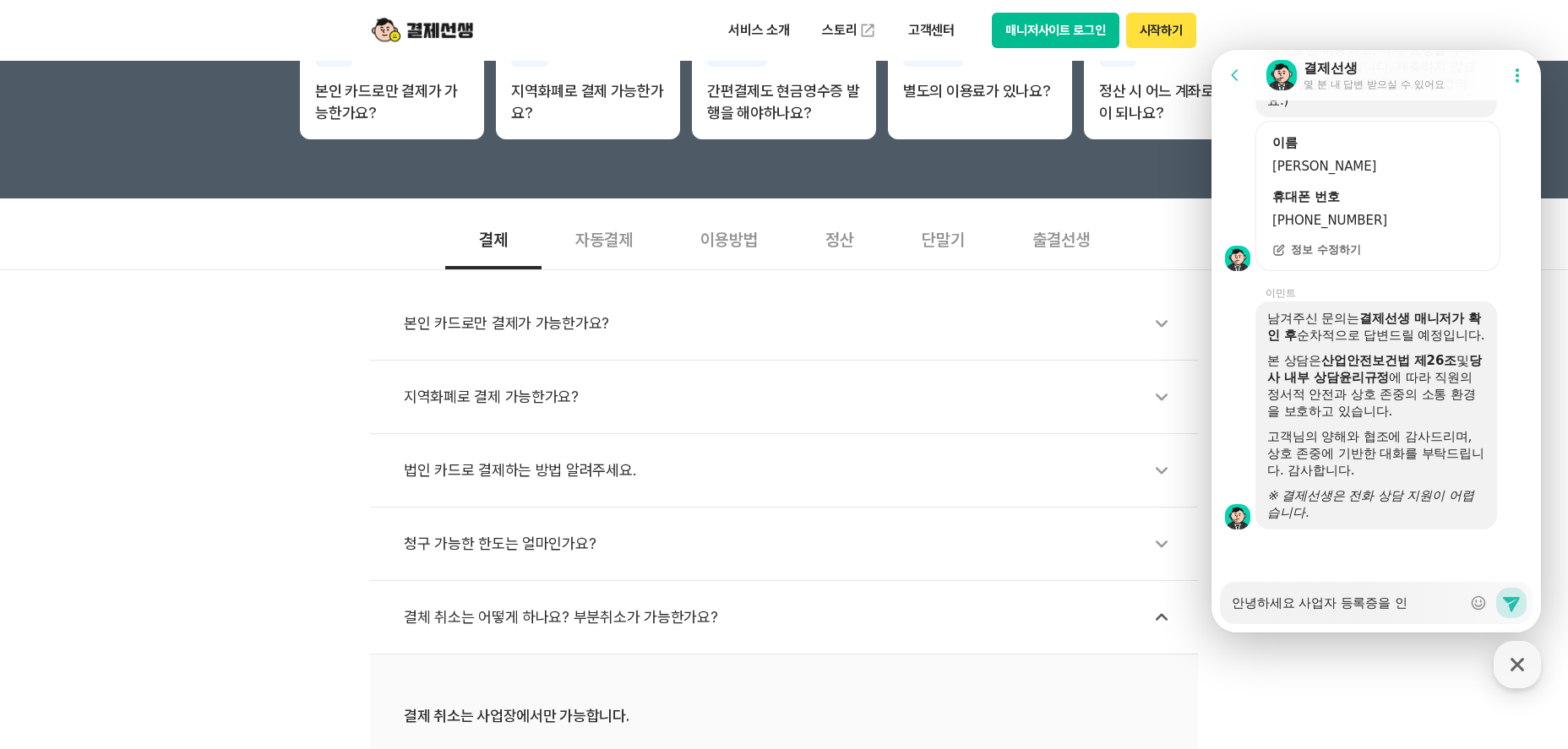
type textarea "안녕하세요 사업자 등록증을 인ㅅ"
type textarea "x"
type textarea "안녕하세요 사업자 등록증을 인시"
type textarea "x"
type textarea "안녕하세요 사업자 등록증을 인식"
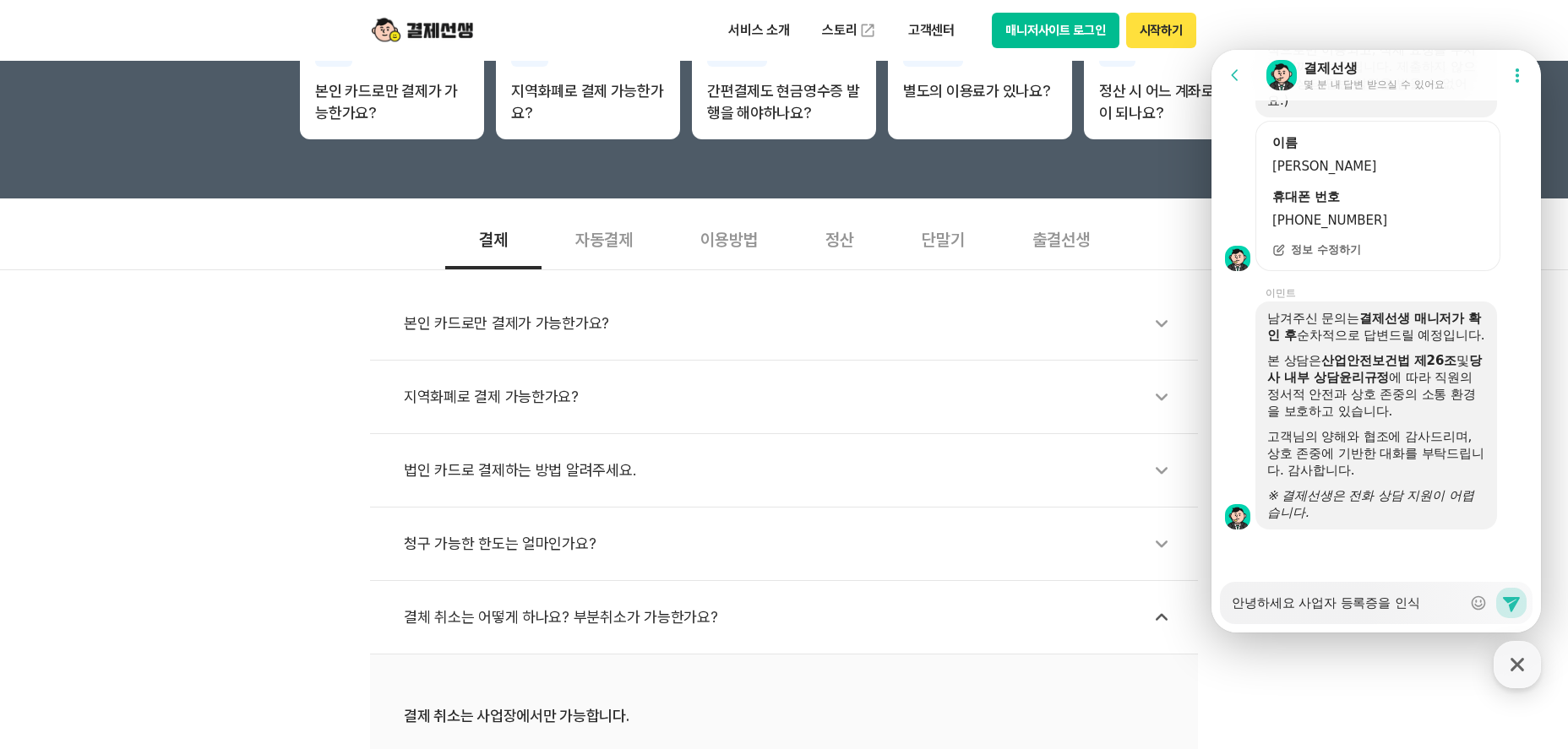
type textarea "x"
type textarea "안녕하세요 사업자 등록증을 인식ㅎ"
type textarea "x"
type textarea "안녕하세요 사업자 등록증을 인식하"
type textarea "x"
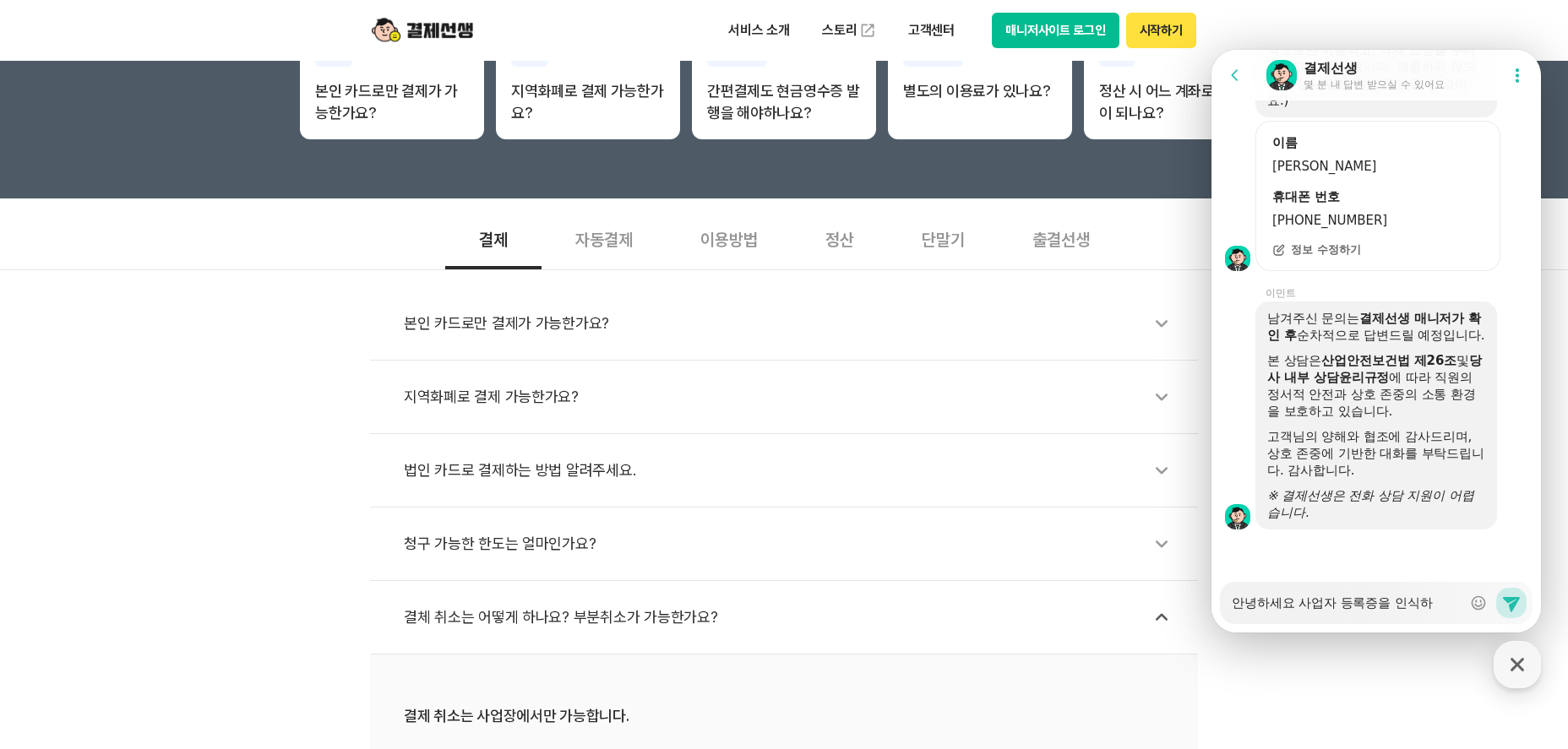
type textarea "안녕하세요 사업자 등록증을 인식ㅎ"
type textarea "x"
type textarea "안녕하세요 사업자 등록증을 인식"
type textarea "x"
type textarea "안녕하세요 사업자 등록증을 인"
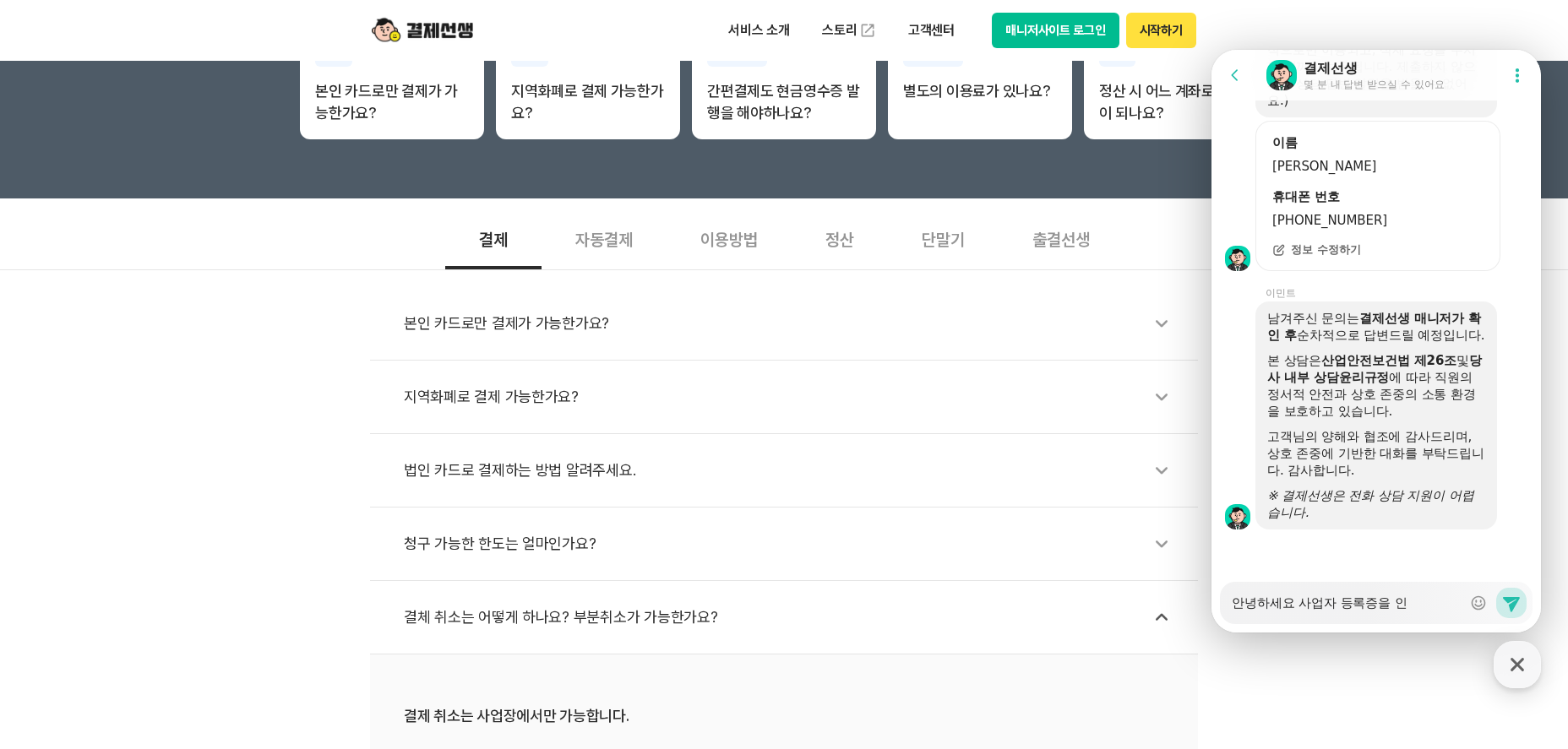
type textarea "x"
type textarea "안녕하세요 사업자 등록증을"
type textarea "x"
type textarea "안녕하세요 사업자 등록증을"
type textarea "x"
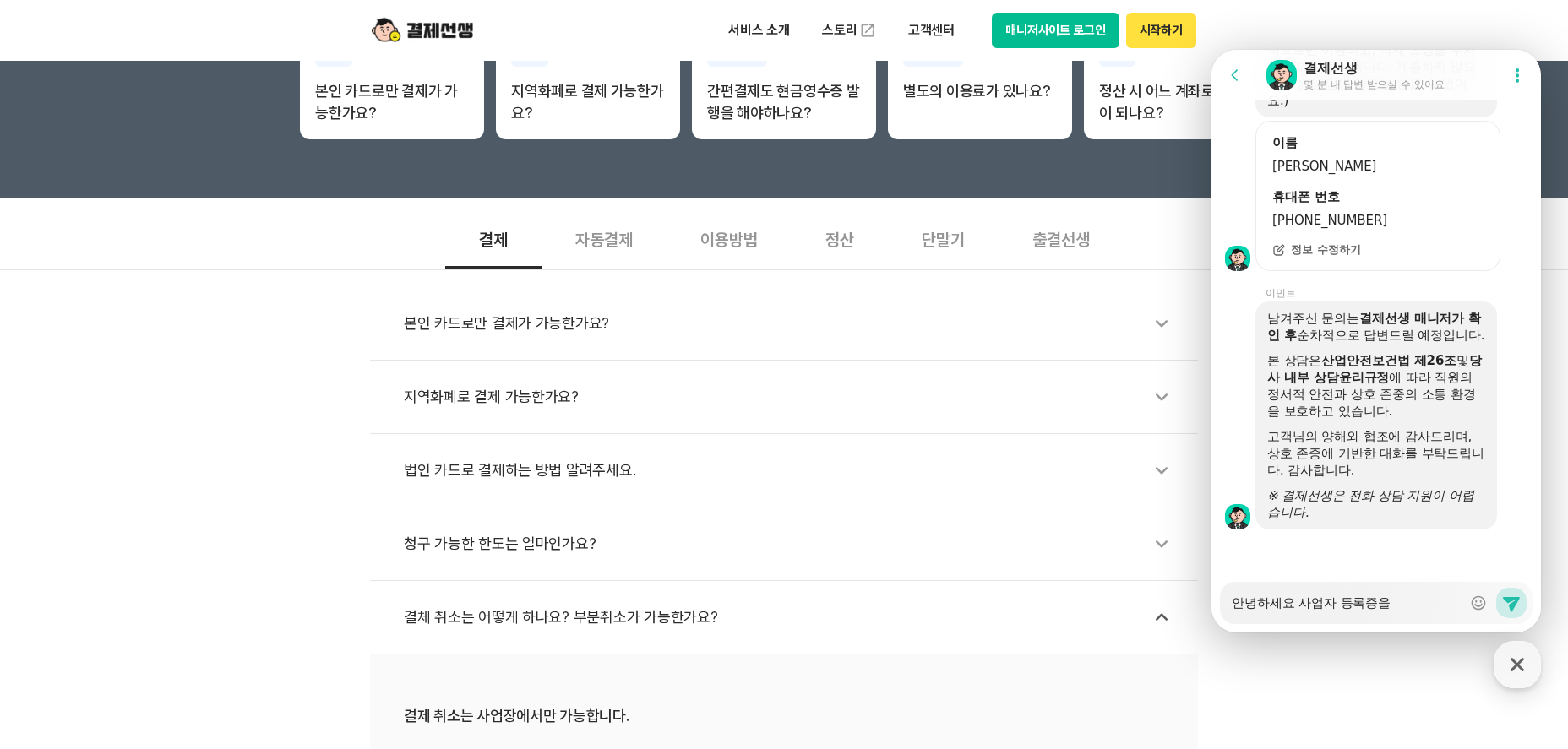
type textarea "안녕하세요 사업자 등록증"
type textarea "x"
type textarea "안녕하세요 사업자 등록증ㅇ"
type textarea "x"
type textarea "안녕하세요 사업자 등록증이"
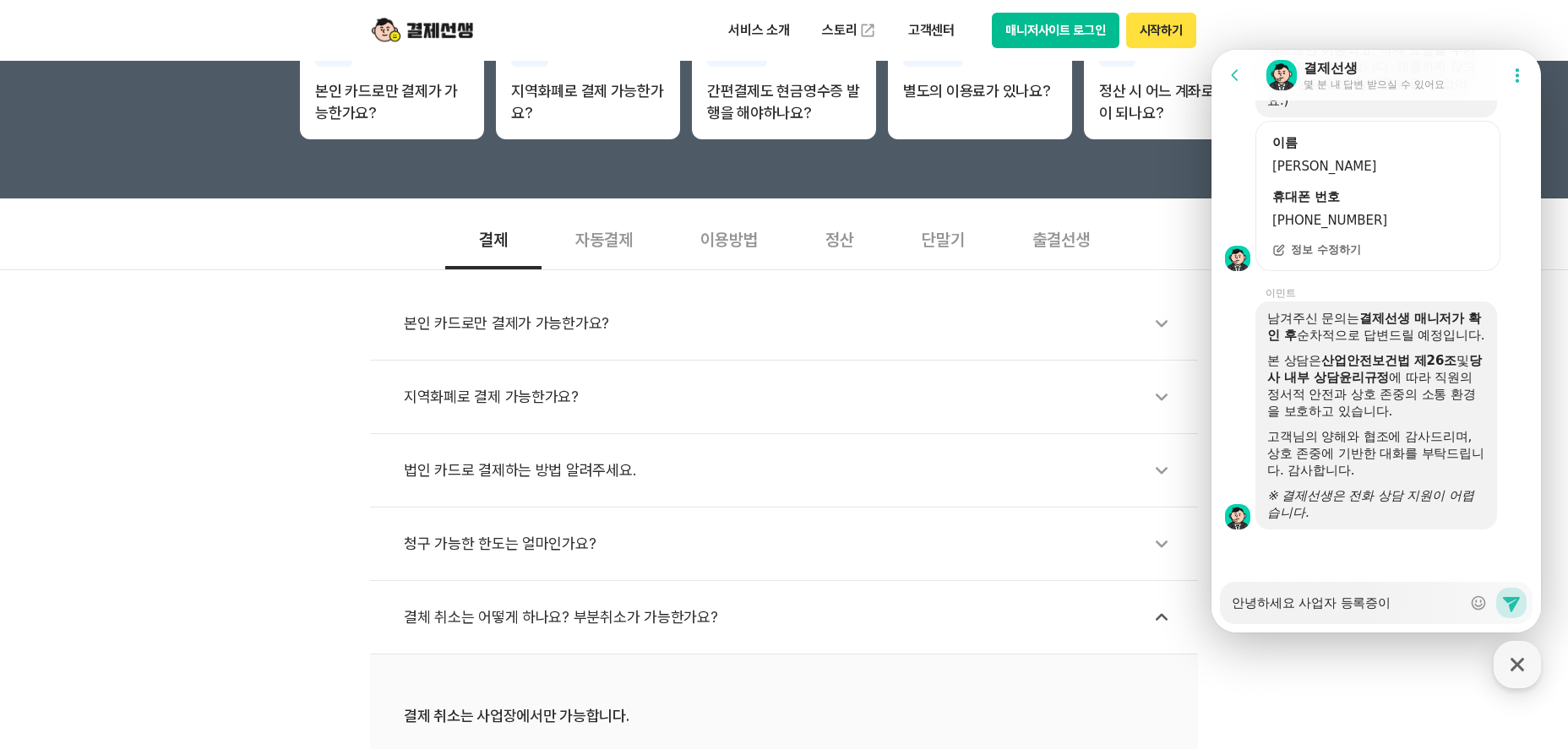
type textarea "x"
type textarea "안녕하세요 사업자 등록증인"
type textarea "x"
type textarea "안녕하세요 사업자 등록증인ㅅ"
type textarea "x"
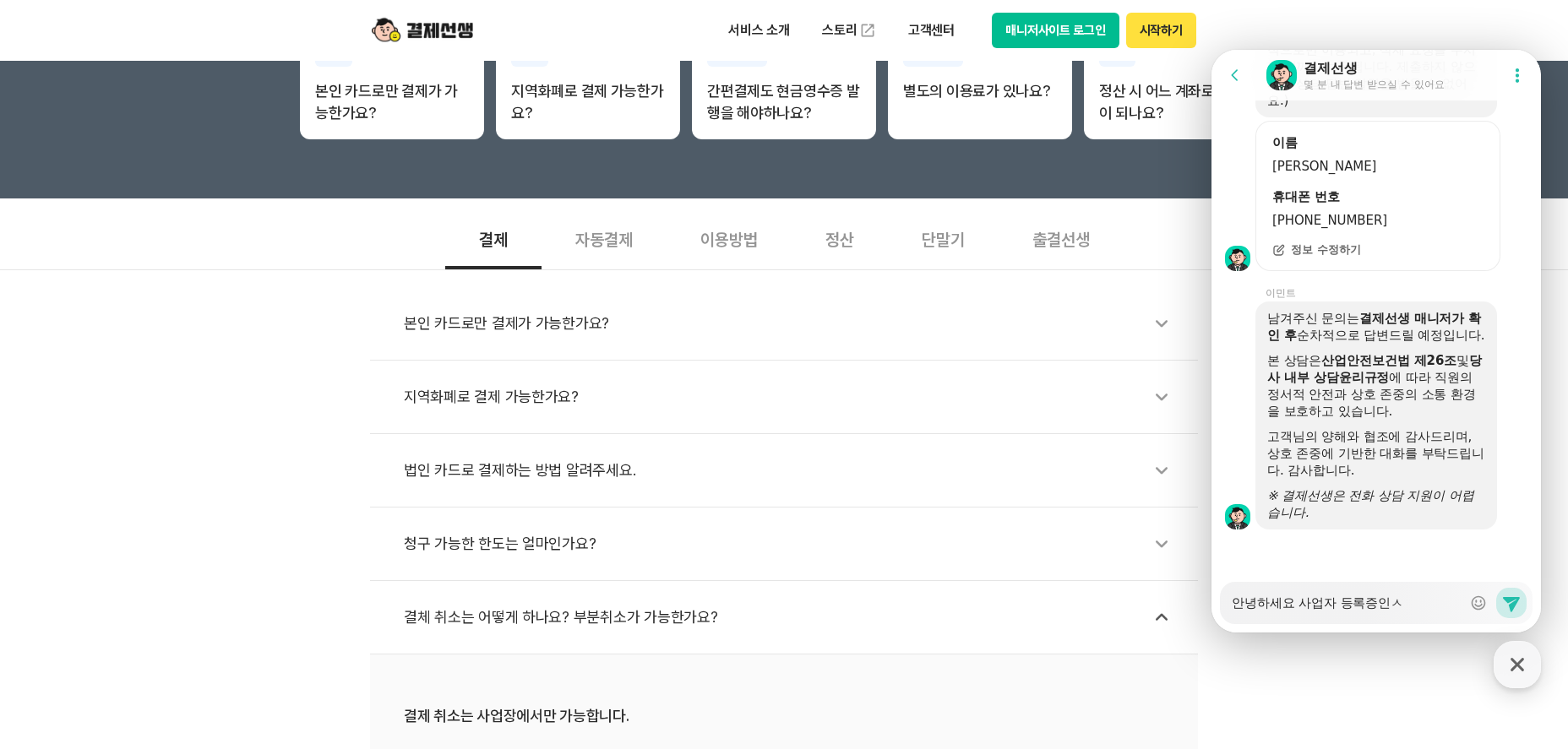
type textarea "안녕하세요 사업자 등록증인시"
type textarea "x"
type textarea "안녕하세요 사업자 등록증인식"
type textarea "x"
type textarea "안녕하세요 사업자 등록증인식ㅇ"
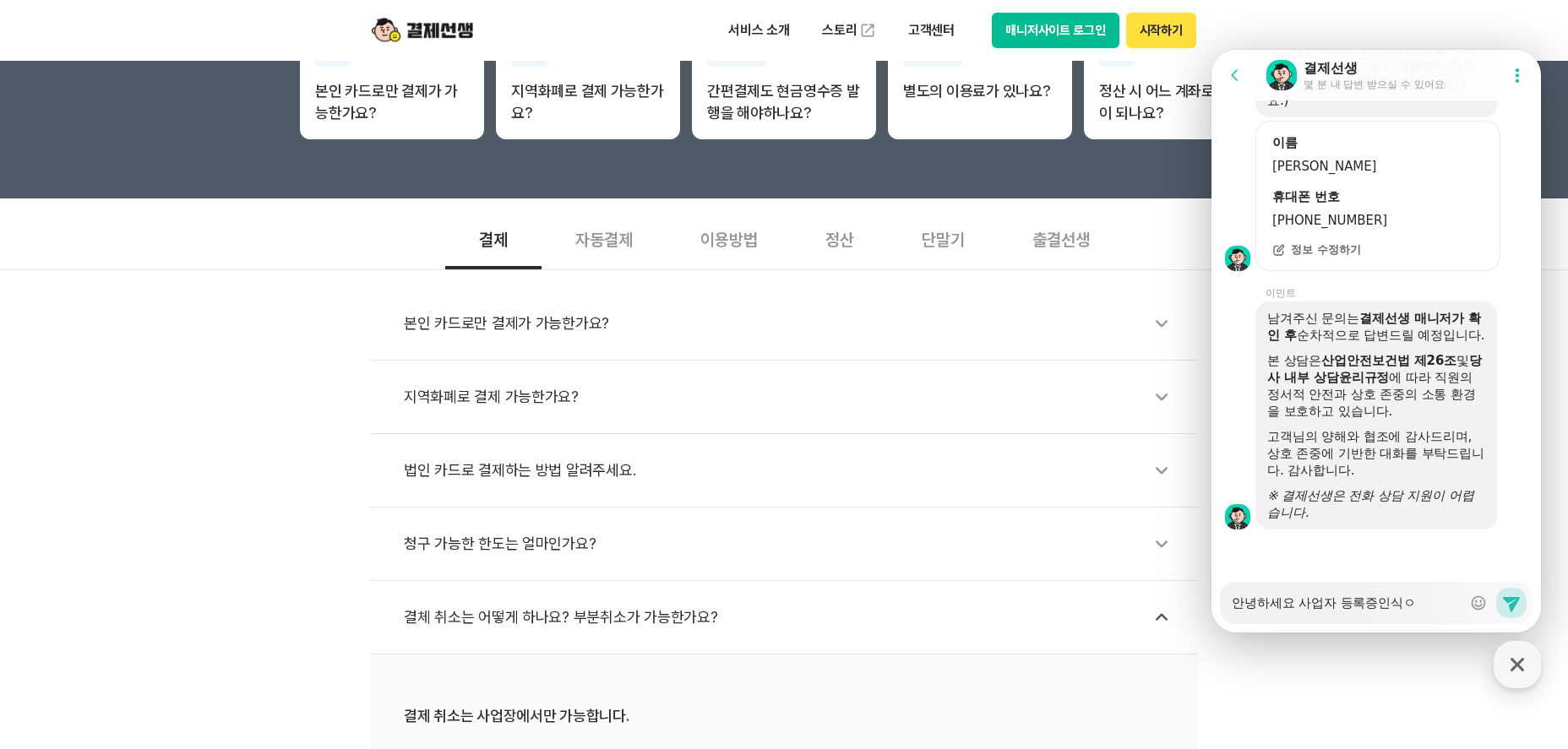
type textarea "x"
type textarea "안녕하세요 사업자 등록증인식이"
type textarea "x"
type textarea "안녕하세요 사업자 등록증인식이"
type textarea "x"
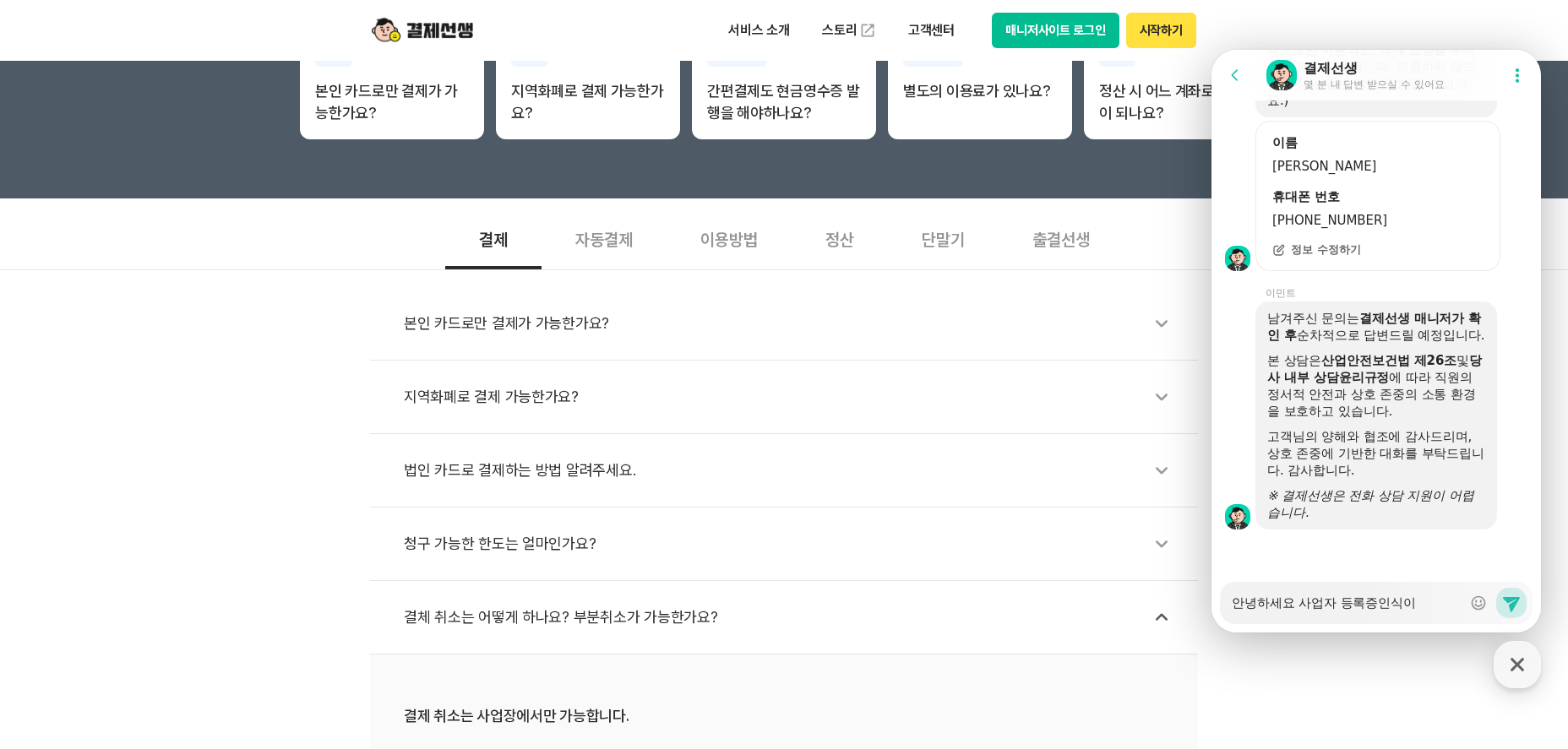
type textarea "안녕하세요 사업자 등록증인식이 ㅈ"
type textarea "x"
type textarea "안녕하세요 사업자 등록증인식이 자"
type textarea "x"
type textarea "안녕하세요 사업자 등록증인식이 잘"
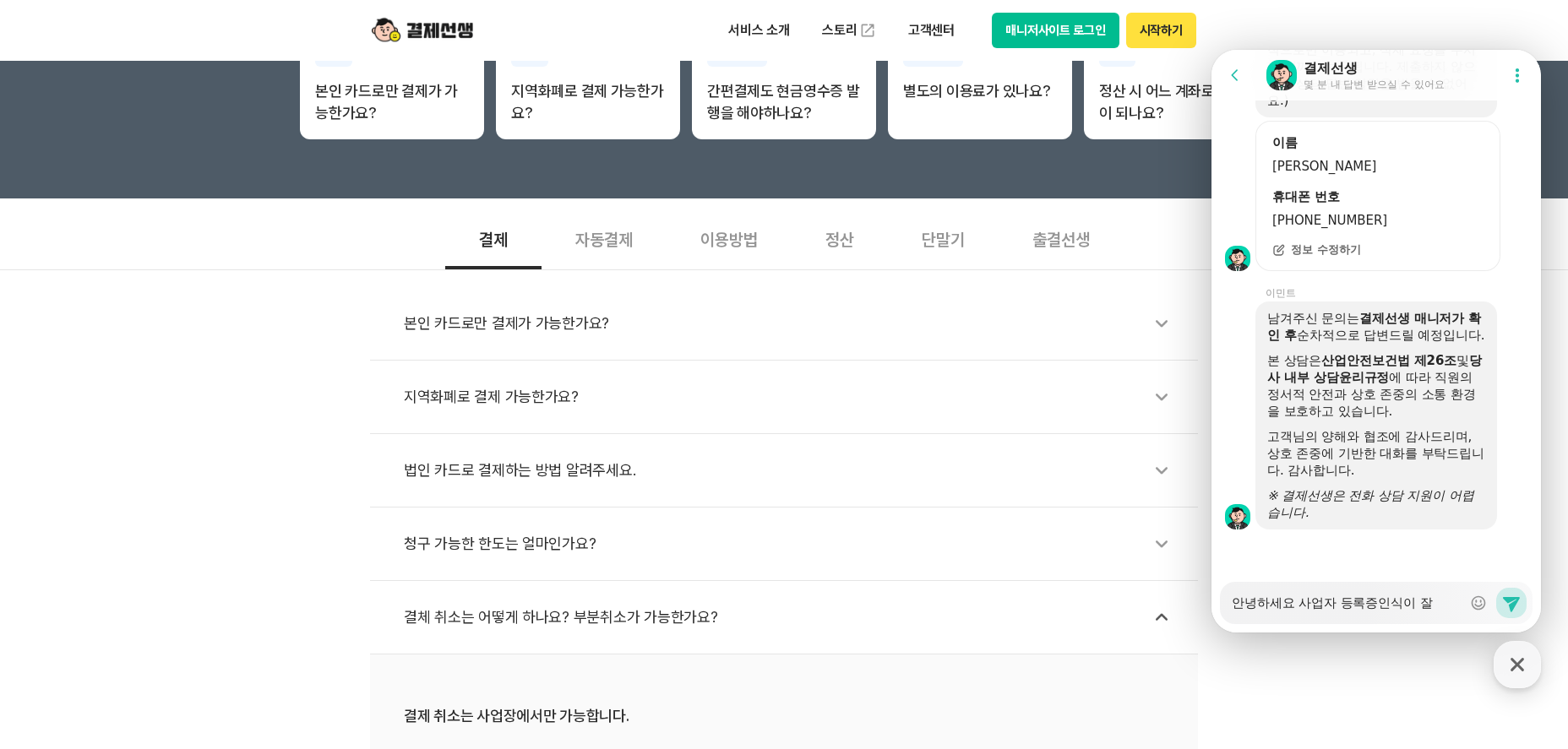
type textarea "x"
type textarea "안녕하세요 사업자 등록증인식이 잘"
type textarea "x"
type textarea "안녕하세요 사업자 등록증인식이 잘 ㅇ"
type textarea "x"
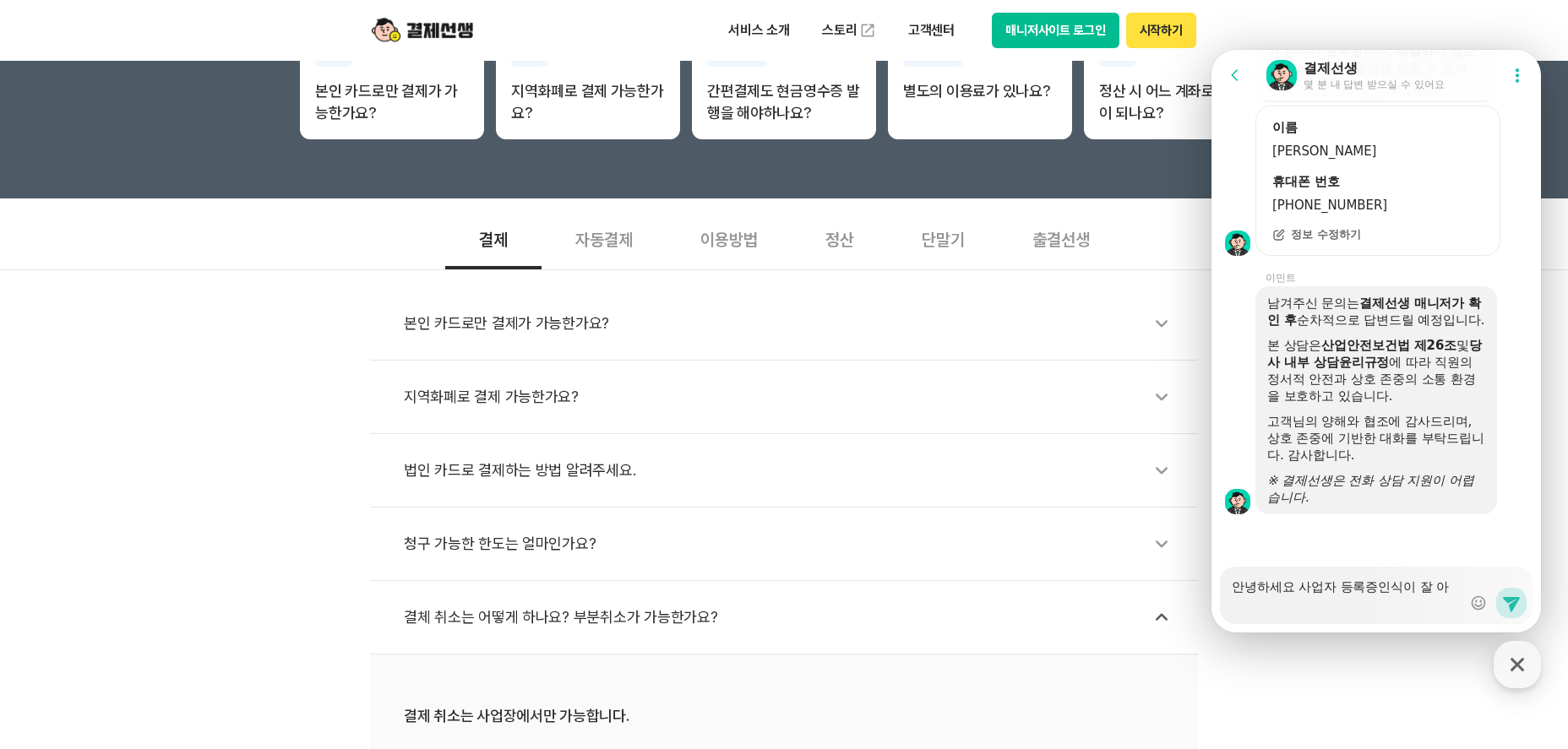
type textarea "안녕하세요 사업자 등록증인식이 잘 안"
type textarea "x"
type textarea "안녕하세요 사업자 등록증인식이 잘 안ㄷ"
type textarea "x"
type textarea "안녕하세요 사업자 등록증인식이 잘 안되"
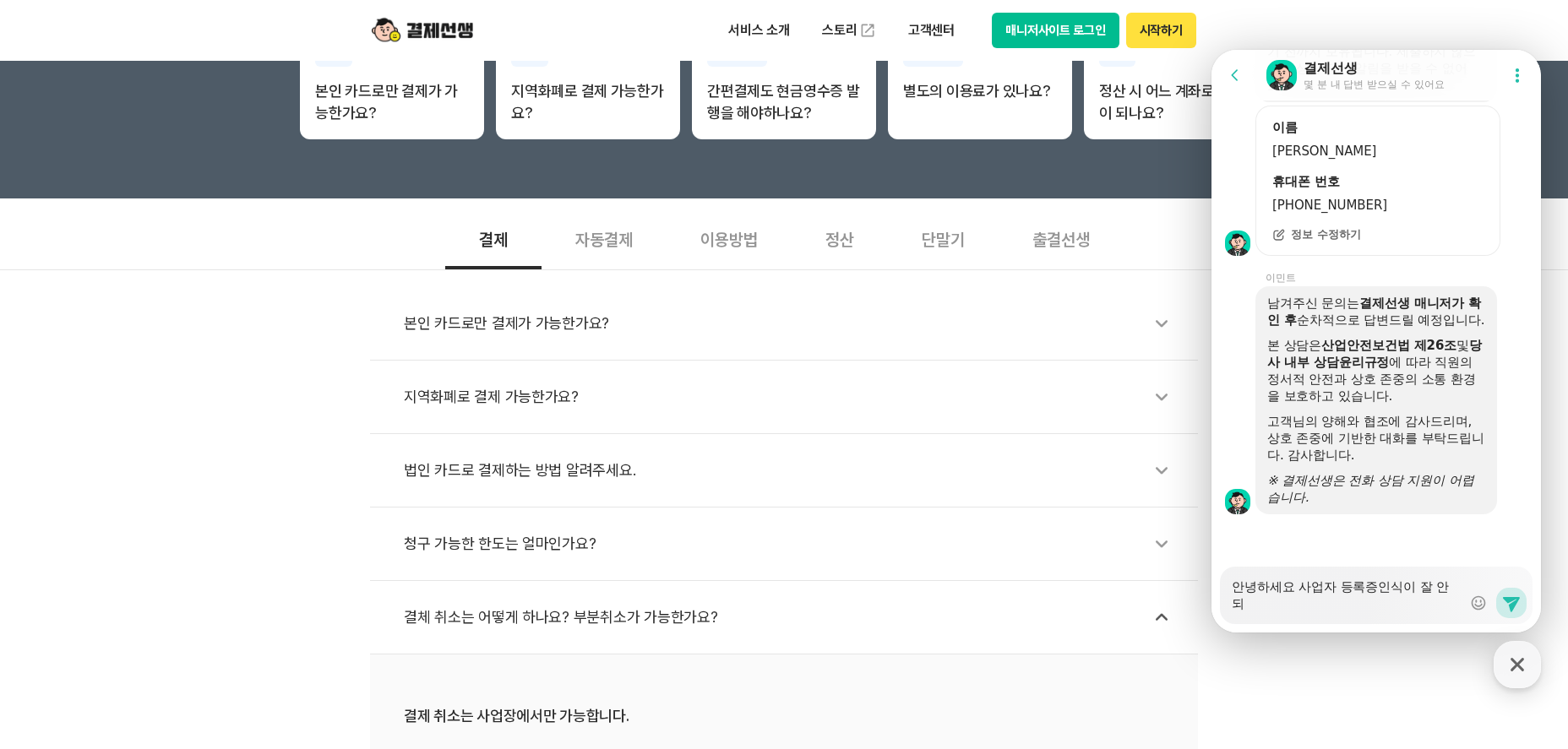
scroll to position [3111, 0]
type textarea "x"
type textarea "안녕하세요 사업자 등록증인식이 잘 안됭"
type textarea "x"
type textarea "안녕하세요 사업자 등록증인식이 잘 안되어"
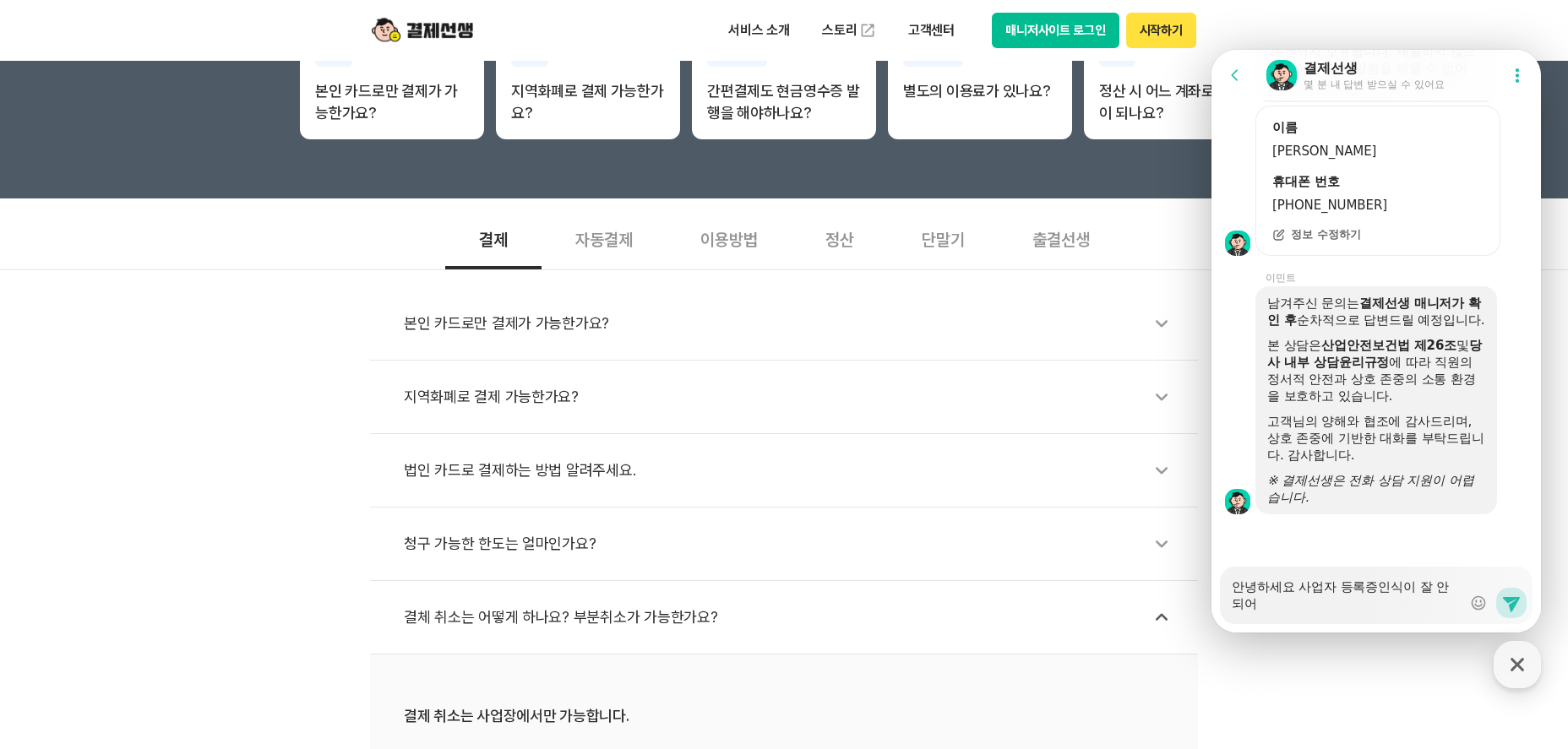
type textarea "x"
type textarea "안녕하세요 사업자 등록증인식이 잘 안되엇"
type textarea "x"
type textarea "안녕하세요 사업자 등록증인식이 잘 안되어서"
type textarea "x"
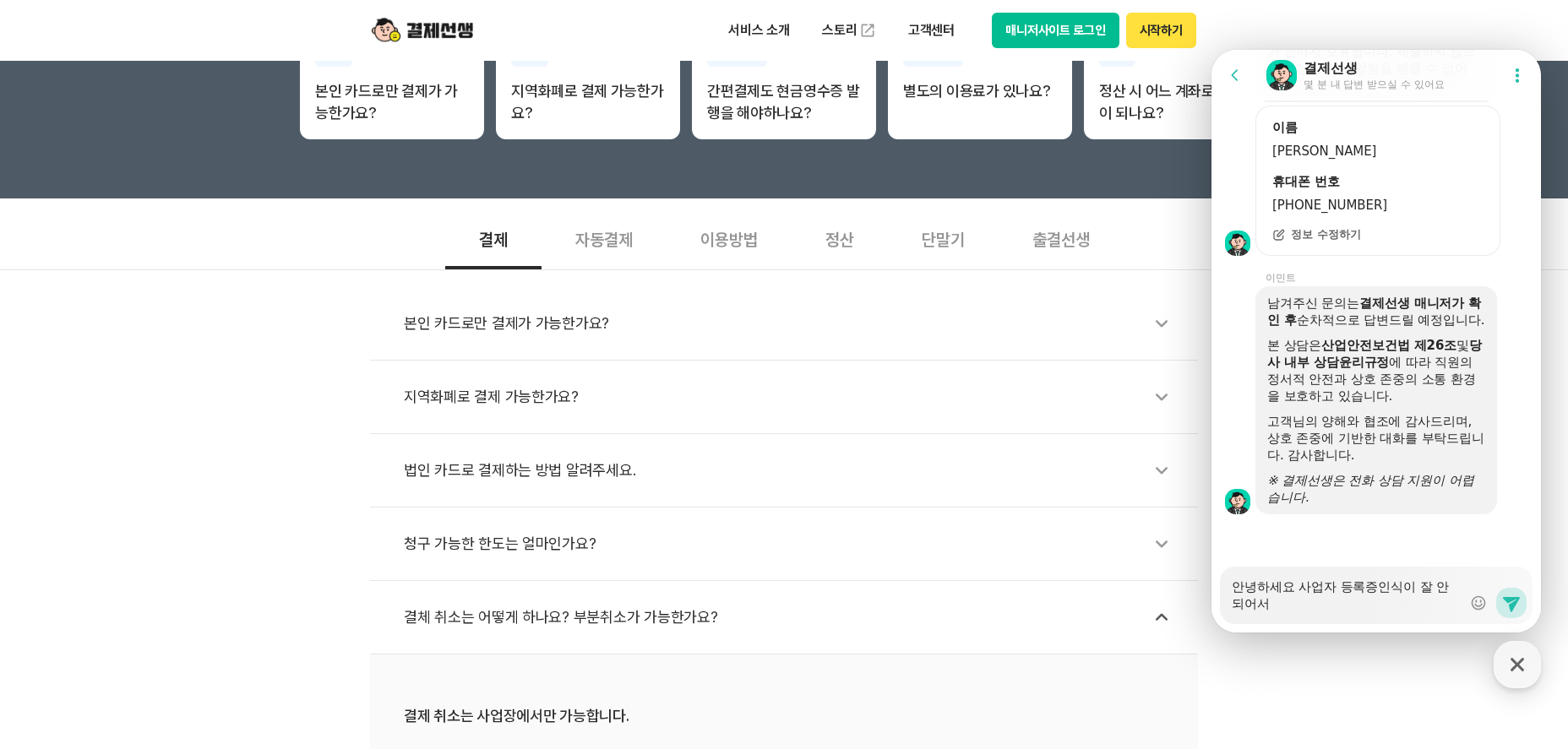
type textarea "안녕하세요 사업자 등록증인식이 잘 안되어서"
type textarea "x"
type textarea "안녕하세요 사업자 등록증인식이 잘 안되어서 ㄱ"
type textarea "x"
type textarea "안녕하세요 사업자 등록증인식이 잘 안되어서 그"
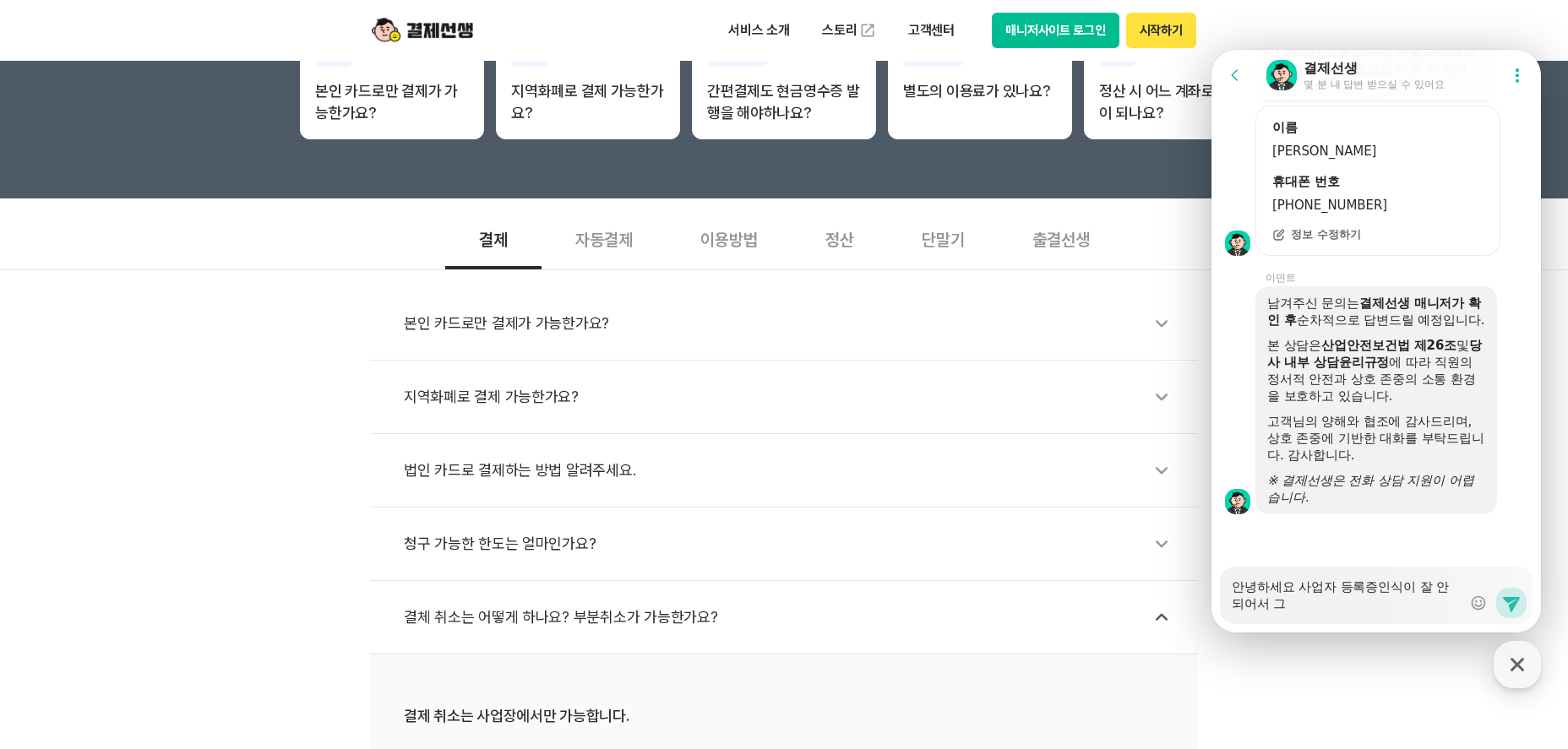
type textarea "x"
type textarea "안녕하세요 사업자 등록증인식이 잘 안되어서 글"
type textarea "x"
type textarea "안녕하세요 사업자 등록증인식이 잘 안되어서 그러"
type textarea "x"
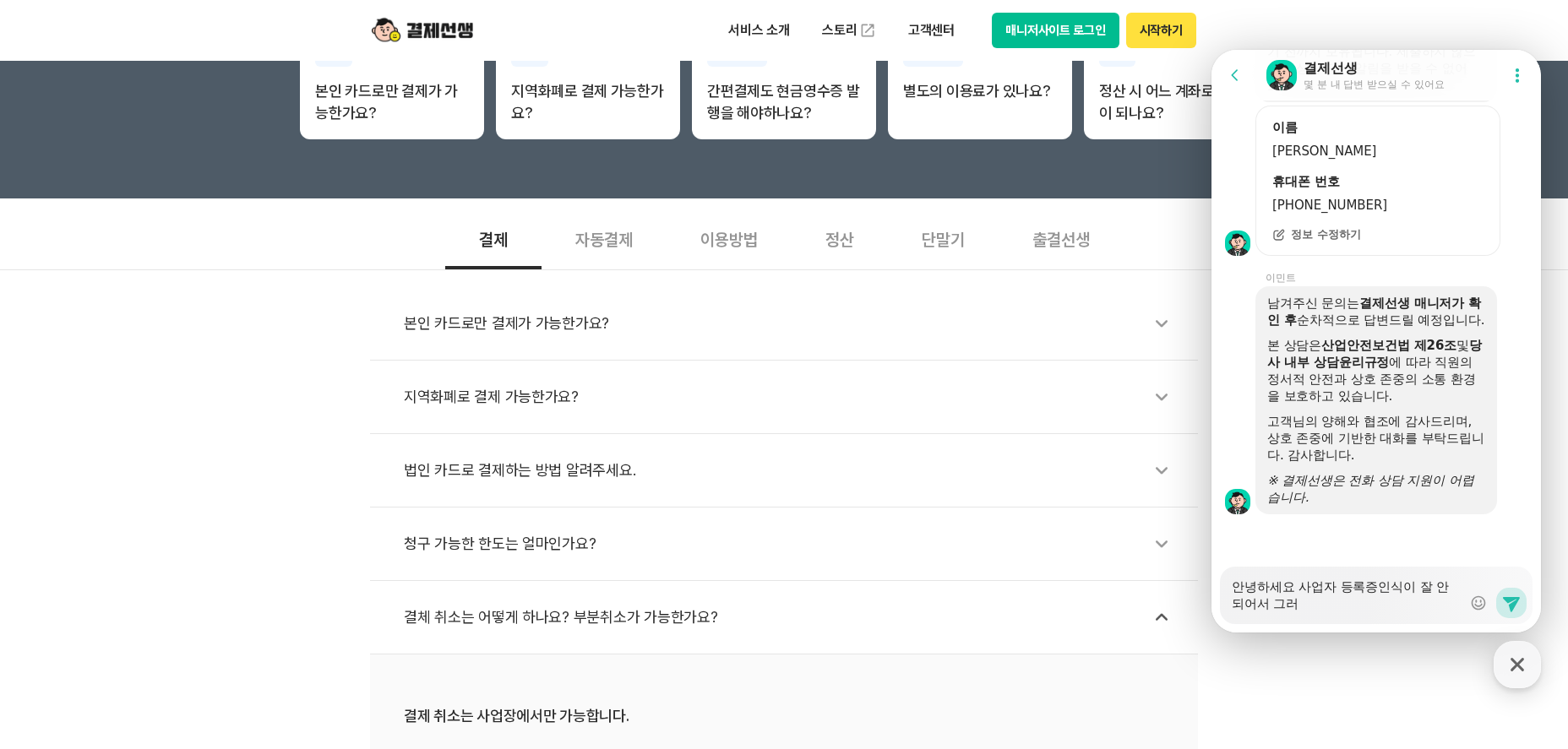
type textarea "안녕하세요 사업자 등록증인식이 잘 안되어서 그런"
type textarea "x"
type textarea "안녕하세요 사업자 등록증인식이 잘 안되어서 그럱"
type textarea "x"
type textarea "안녕하세요 사업자 등록증인식이 잘 안되어서 그런지"
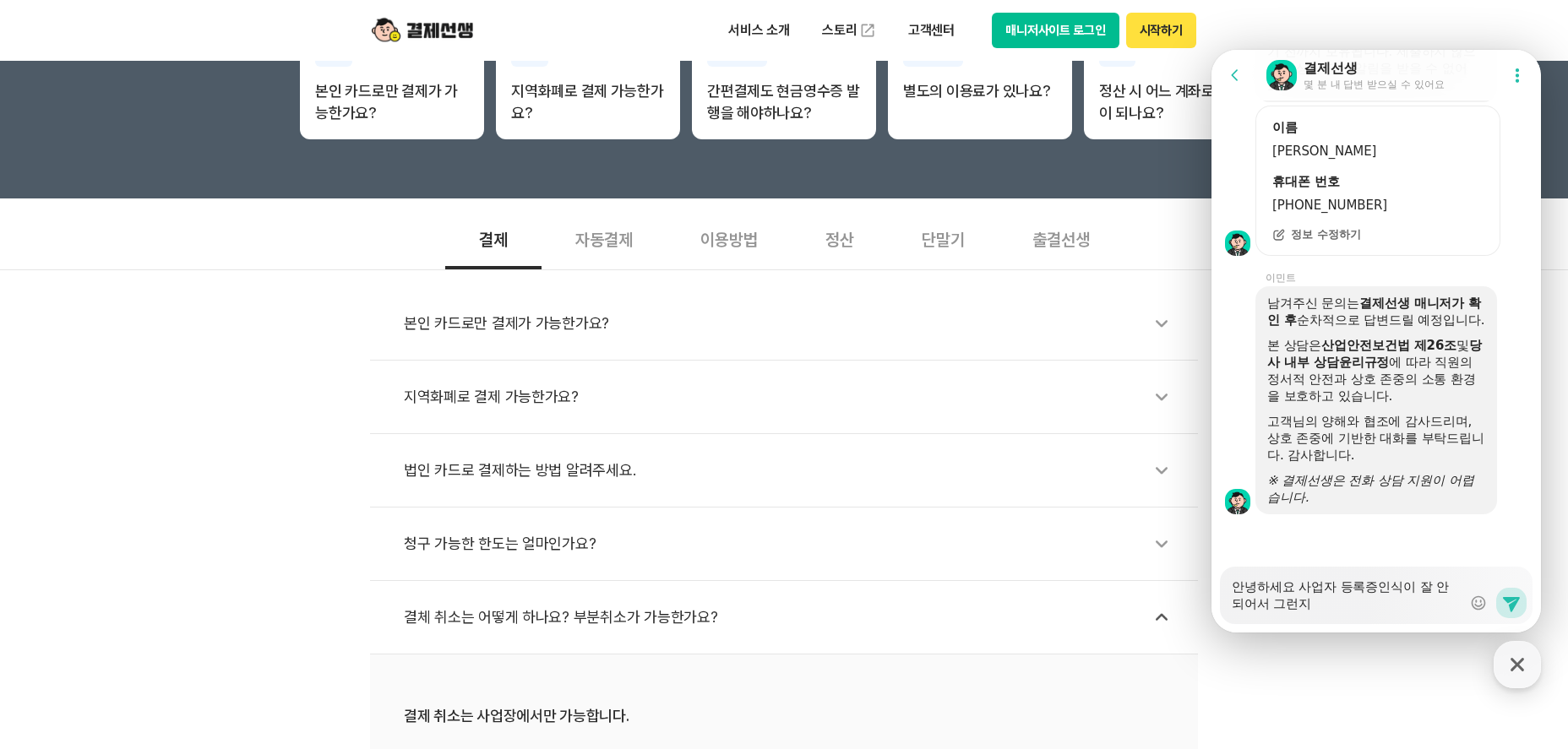
type textarea "x"
type textarea "안녕하세요 사업자 등록증인식이 잘 안되어서 그런지"
type textarea "x"
type textarea "안녕하세요 사업자 등록증인식이 잘 안되어서 그런지 ㄱ"
type textarea "x"
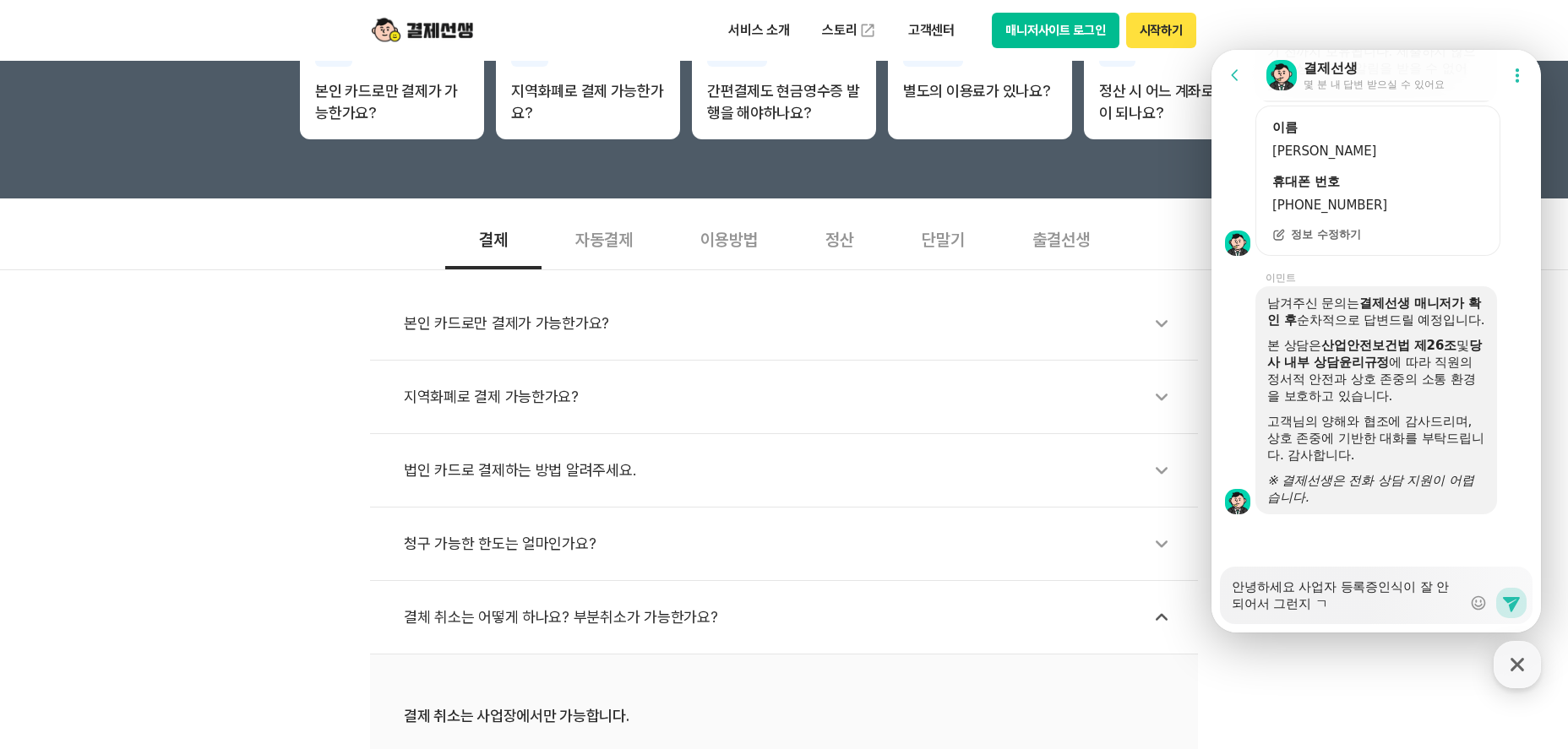
type textarea "안녕하세요 사업자 등록증인식이 잘 안되어서 그런지 교"
type textarea "x"
type textarea "안녕하세요 사업자 등록증인식이 잘 안되어서 그런지 굥"
type textarea "x"
type textarea "안녕하세요 사업자 등록증인식이 잘 안되어서 그런지 교유"
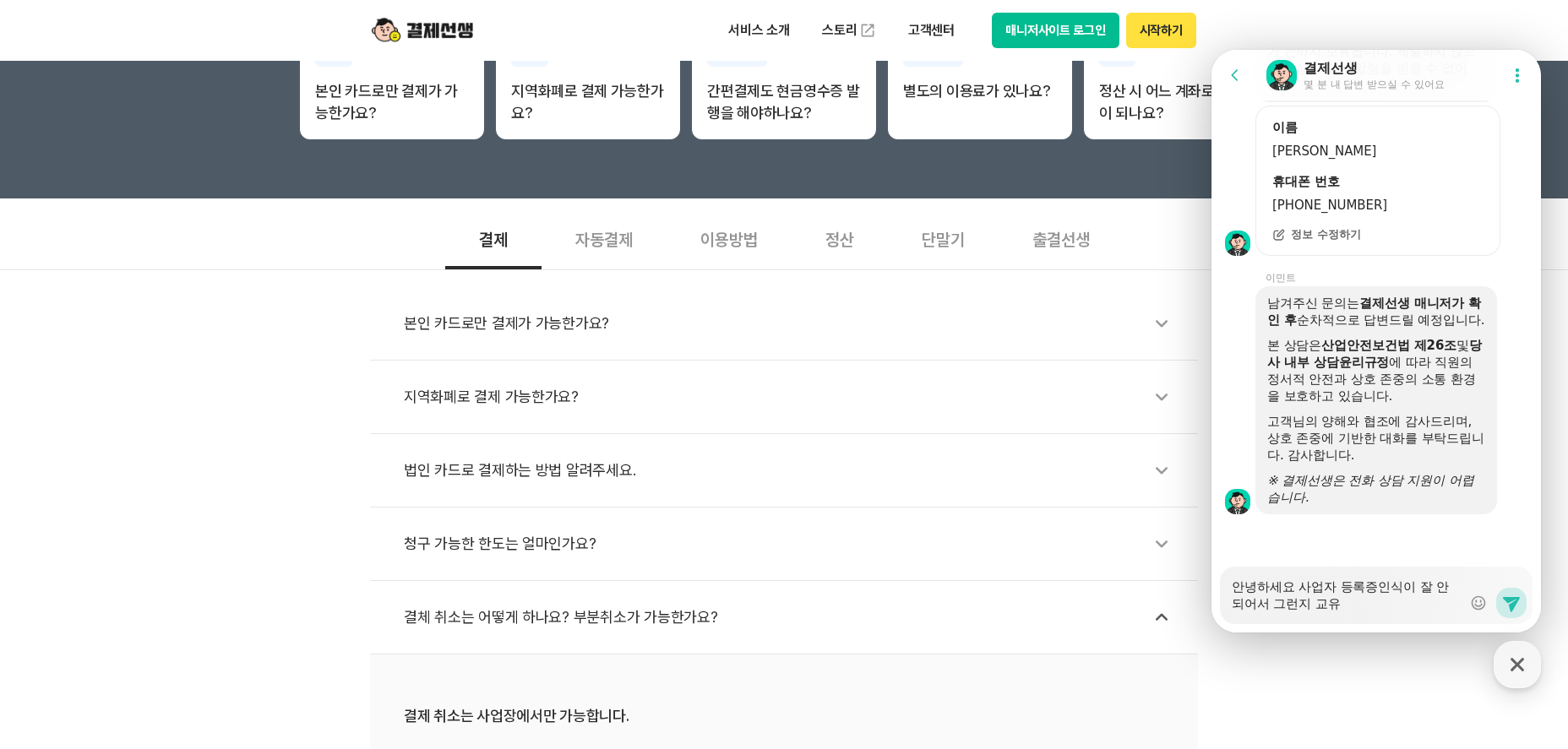
type textarea "x"
type textarea "안녕하세요 사업자 등록증인식이 잘 안되어서 그런지 교육"
type textarea "x"
type textarea "안녕하세요 사업자 등록증인식이 잘 안되어서 그런지 교윣"
type textarea "x"
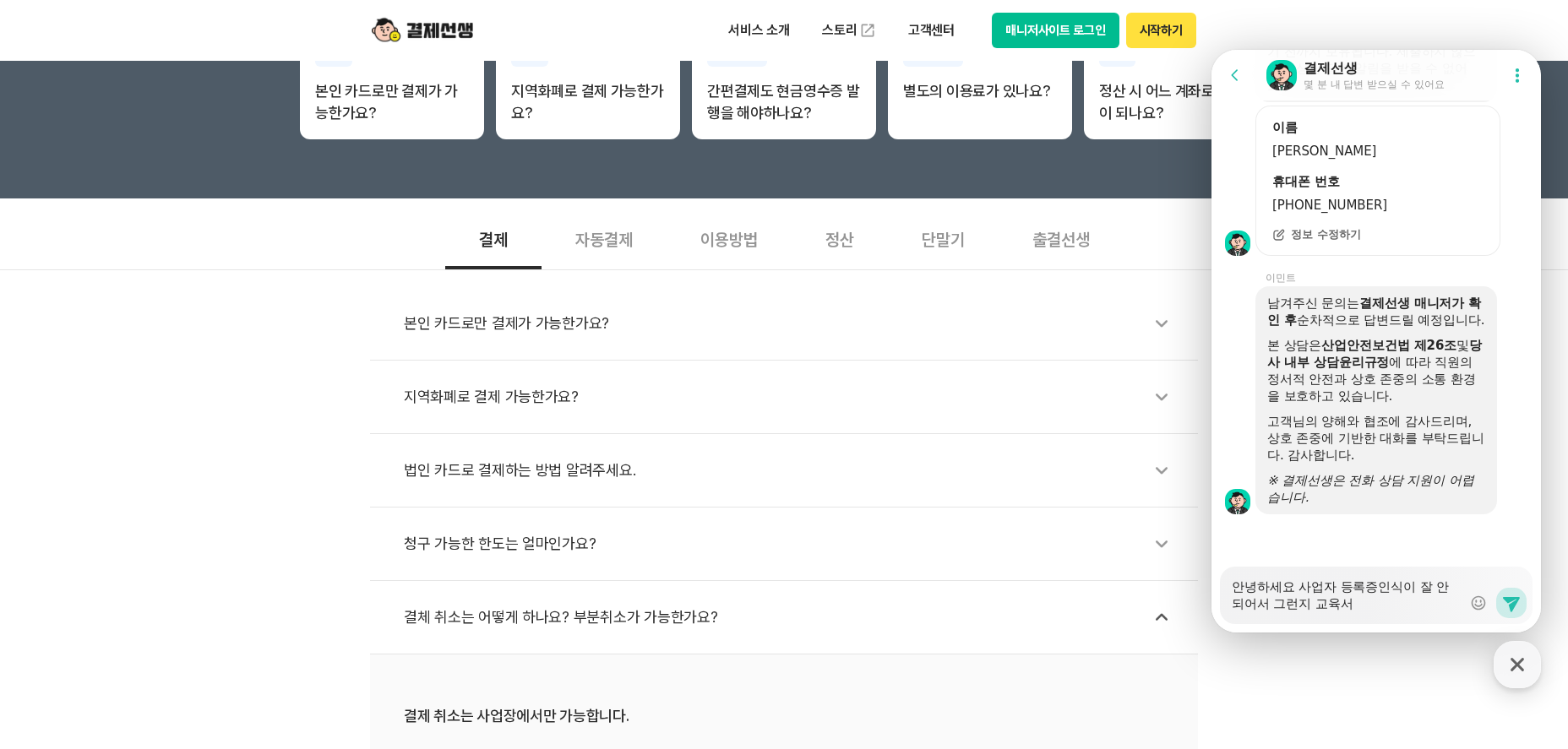
type textarea "안녕하세요 사업자 등록증인식이 잘 안되어서 그런지 교육서"
click at [1386, 607] on textarea "안녕하세요 사업자 등록증인식이 잘 안되어서 그런지 교육서" at bounding box center [1346, 589] width 230 height 45
type textarea "x"
type textarea "안녕하세요 사업자 등록증인식이 잘 안되어서 그런지 교육서ㅂ"
type textarea "x"
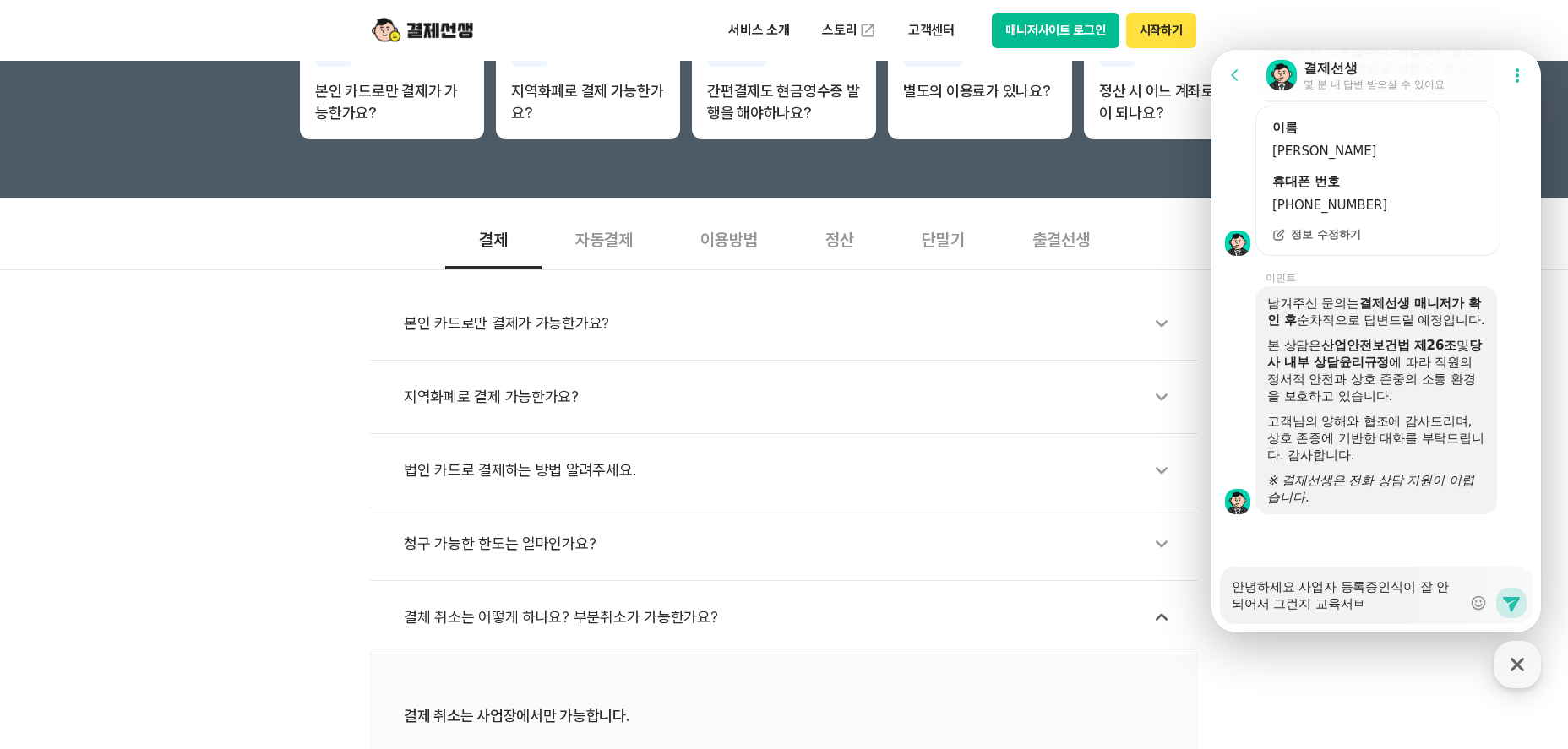
type textarea "안녕하세요 사업자 등록증인식이 잘 안되어서 그런지 교육서비"
type textarea "x"
type textarea "안녕하세요 사업자 등록증인식이 잘 안되어서 그런지 교육서빗"
type textarea "x"
type textarea "안녕하세요 사업자 등록증인식이 잘 안되어서 그런지 교육서비스"
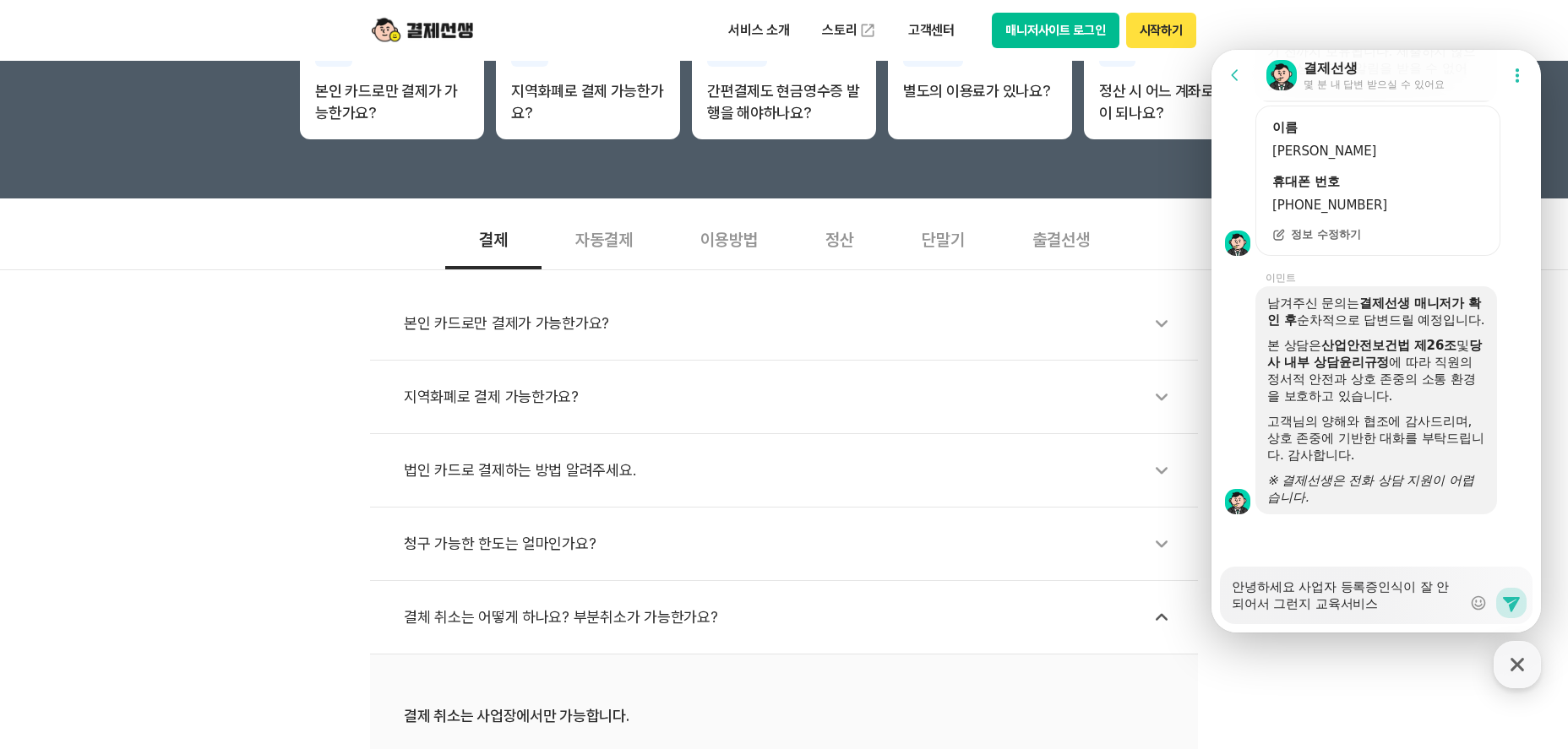
type textarea "x"
type textarea "안녕하세요 사업자 등록증인식이 잘 안되어서 그런지 교육서비스"
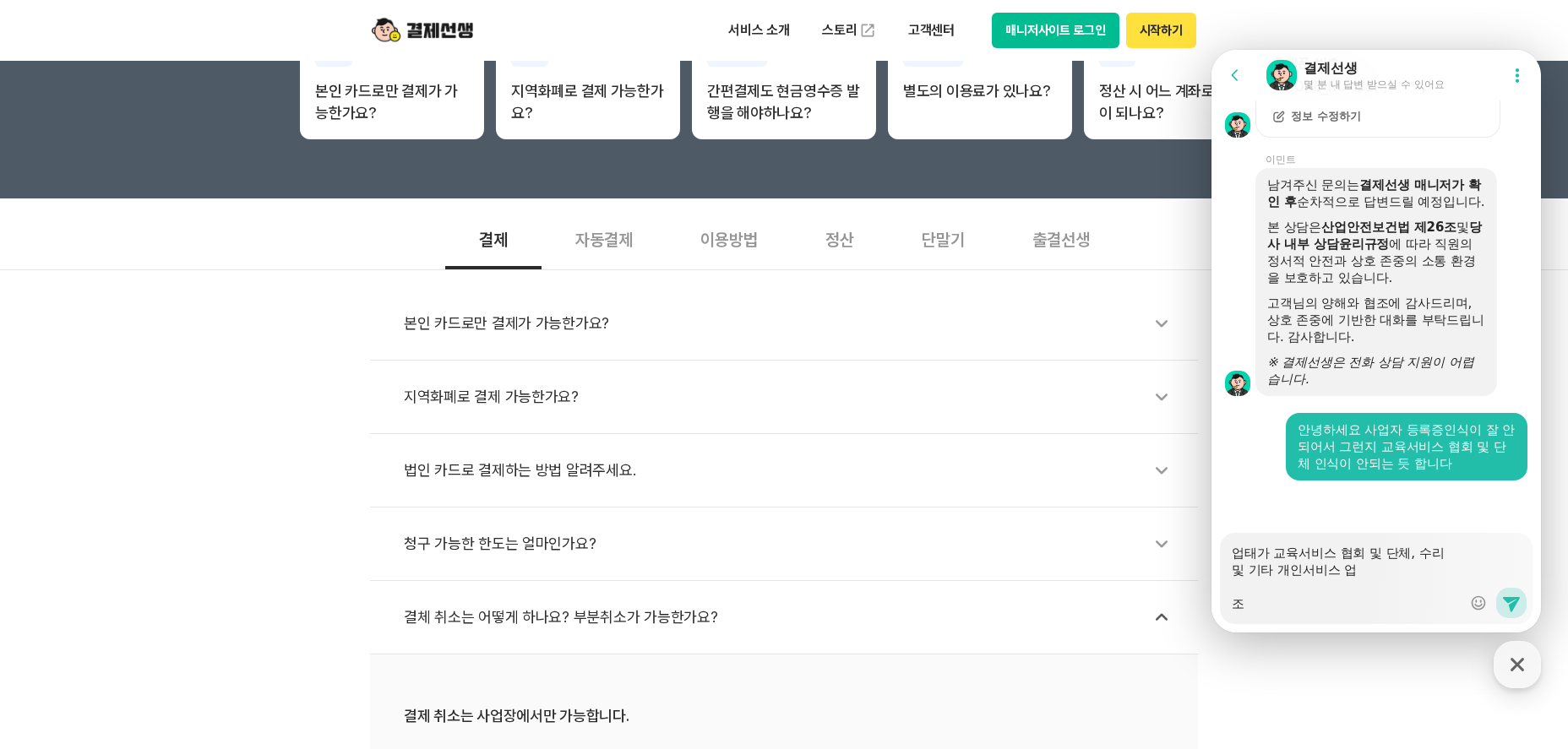
scroll to position [3229, 0]
click at [1441, 601] on textarea "업태가 교육서비스 협회 및 단체, 수리 및 기타 개인서비스 업 종목 운동관련교육서비스, ㅈㄱ" at bounding box center [1346, 573] width 230 height 79
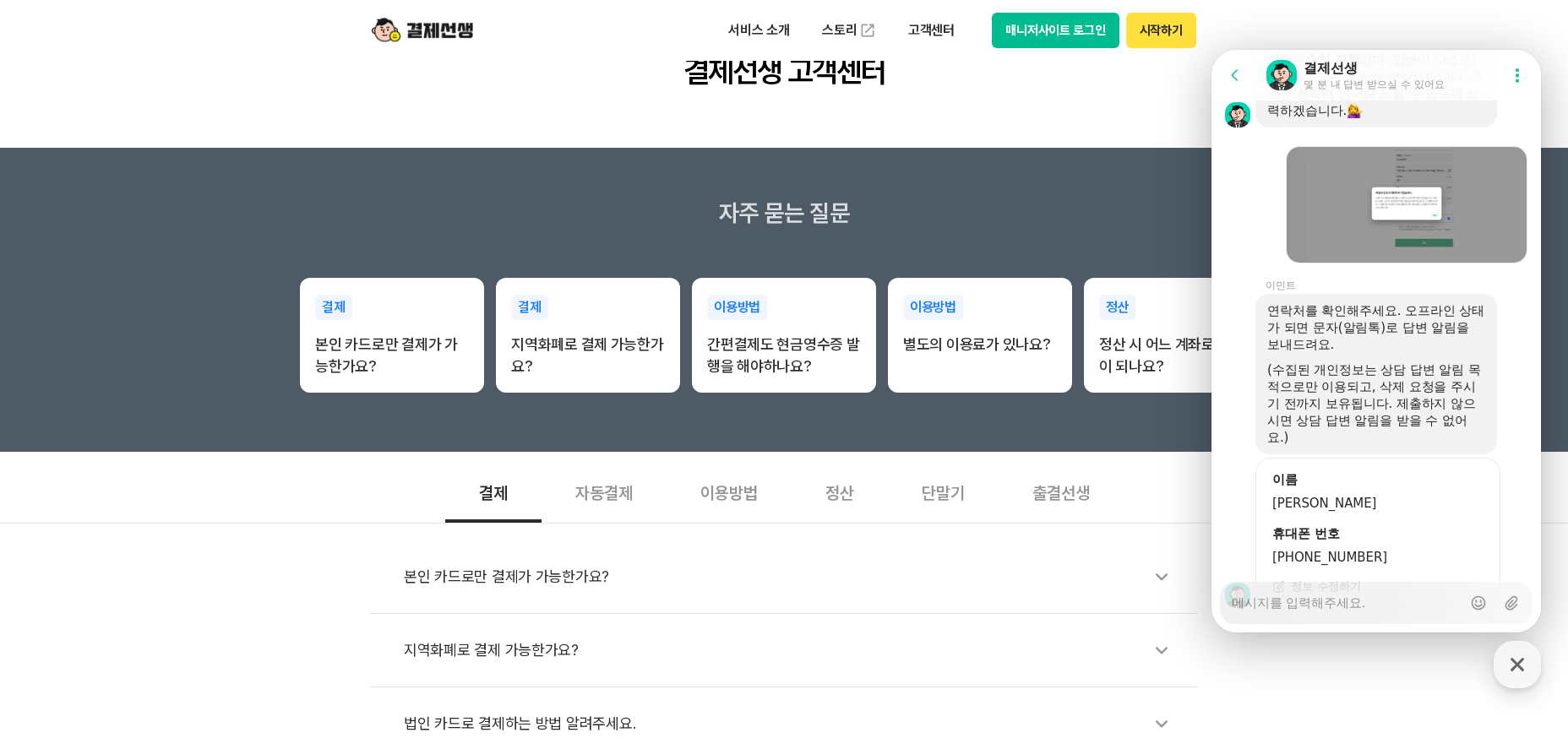
scroll to position [2529, 0]
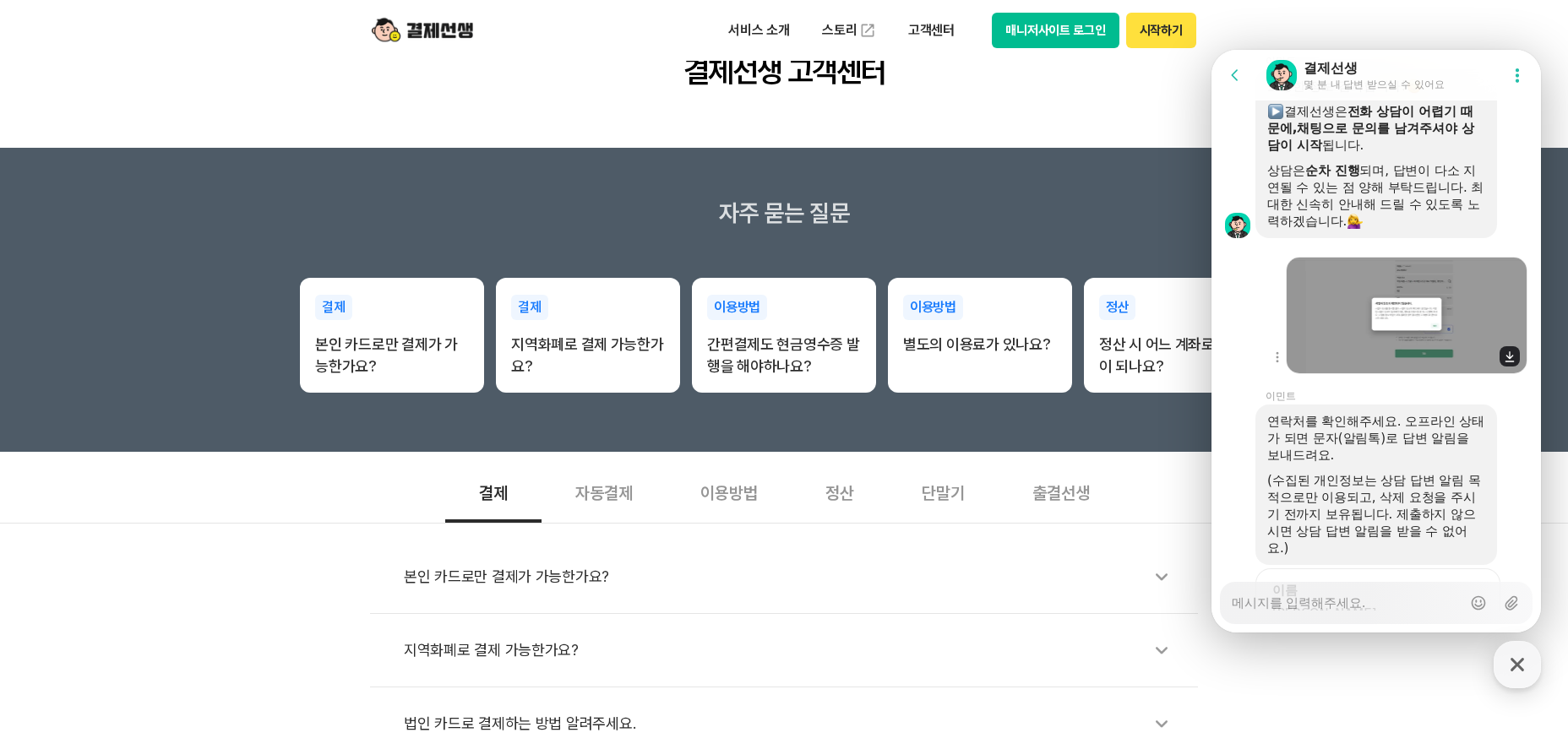
click at [1387, 374] on img at bounding box center [1407, 315] width 241 height 118
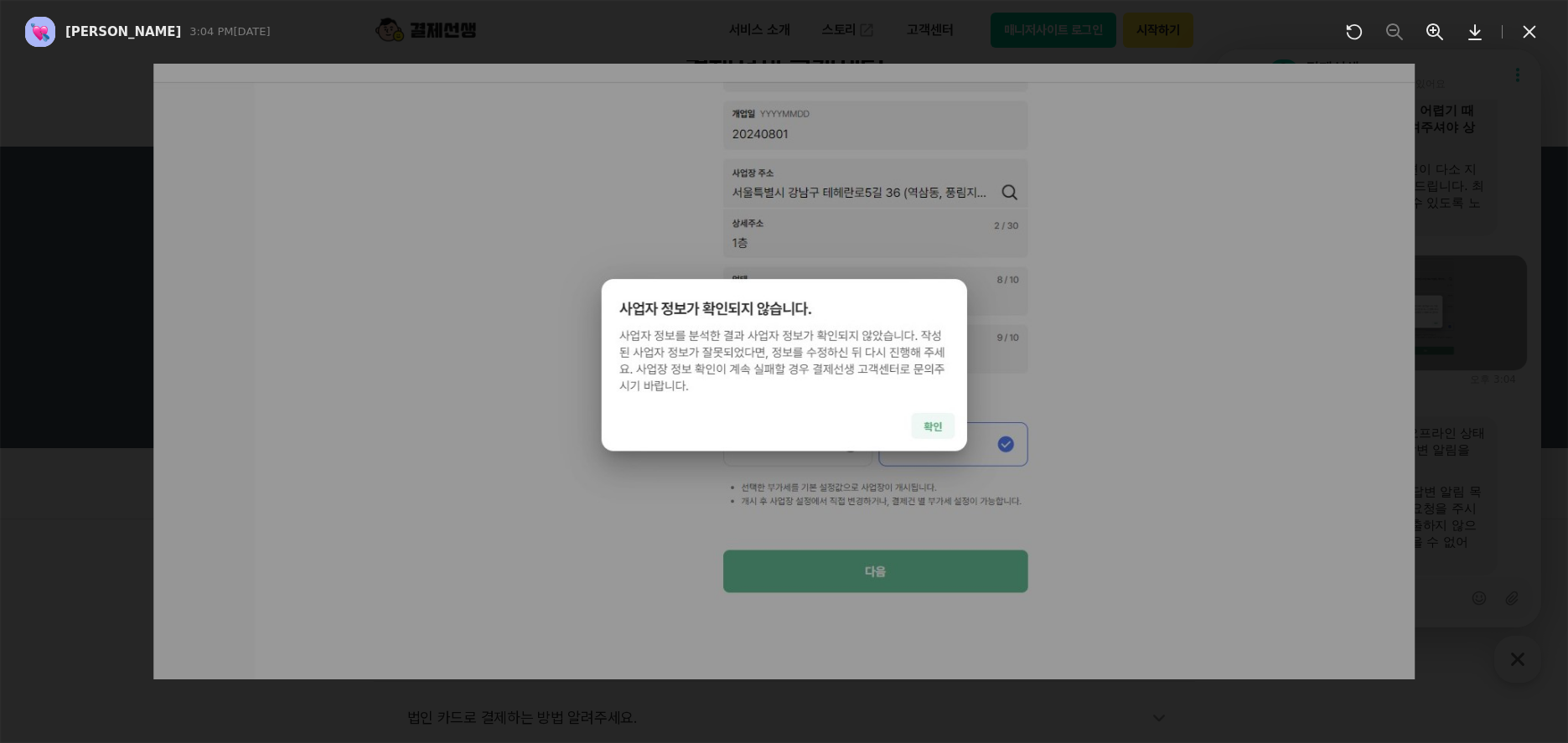
click at [1540, 33] on button at bounding box center [1530, 32] width 27 height 27
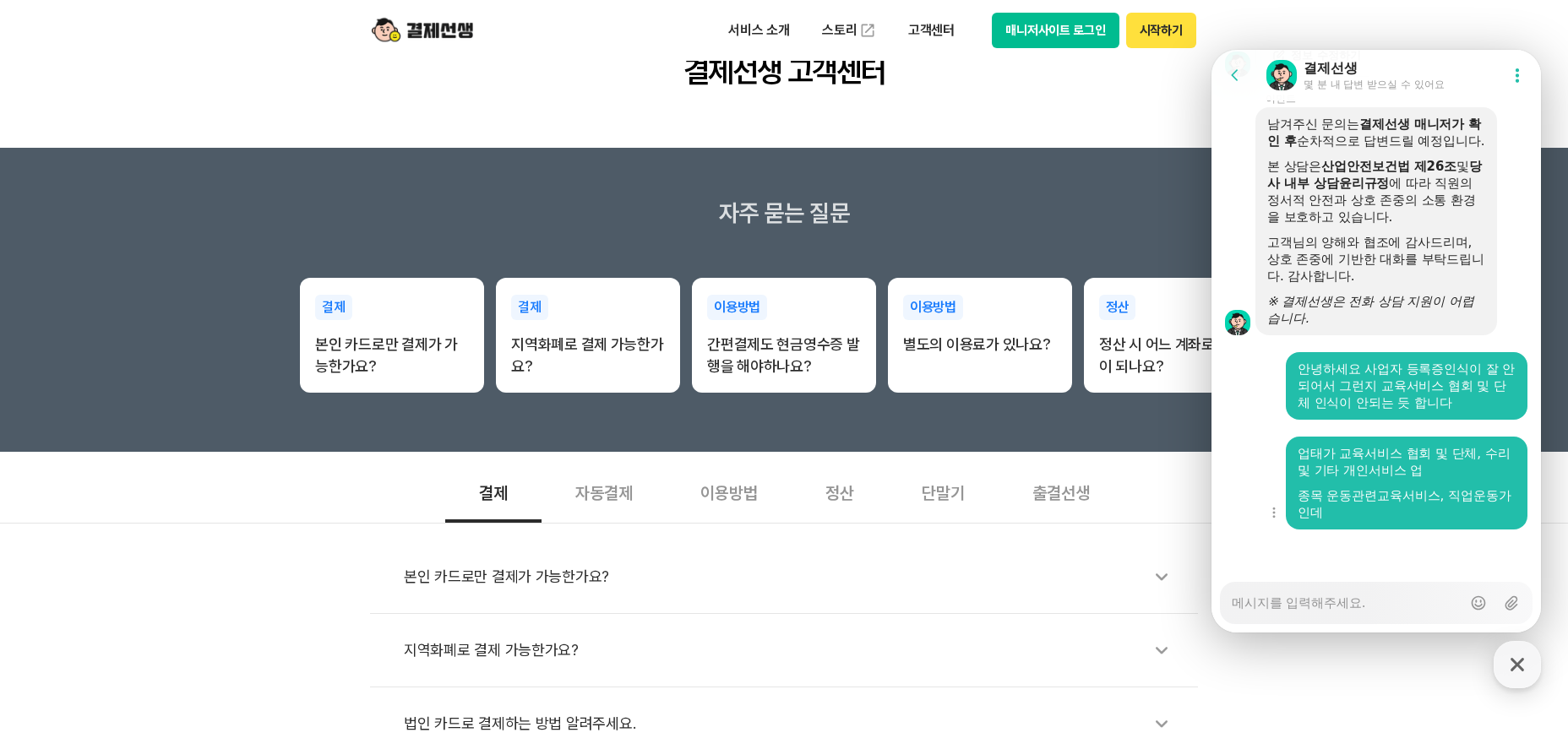
scroll to position [3305, 0]
click at [1352, 589] on textarea "Messenger Input Textarea" at bounding box center [1346, 597] width 230 height 29
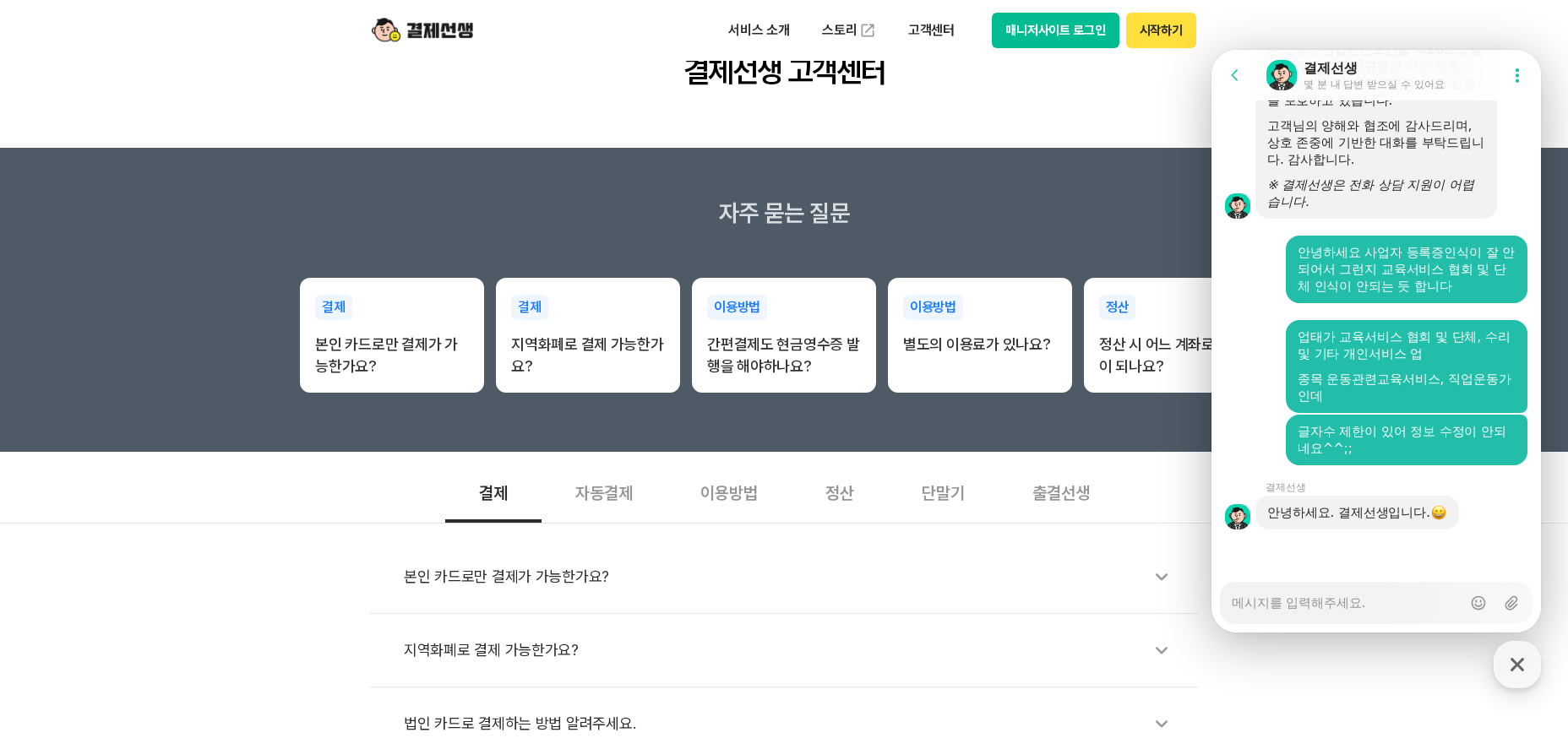
scroll to position [3421, 0]
click at [1339, 611] on div "Messenger Input Textarea" at bounding box center [1346, 602] width 230 height 40
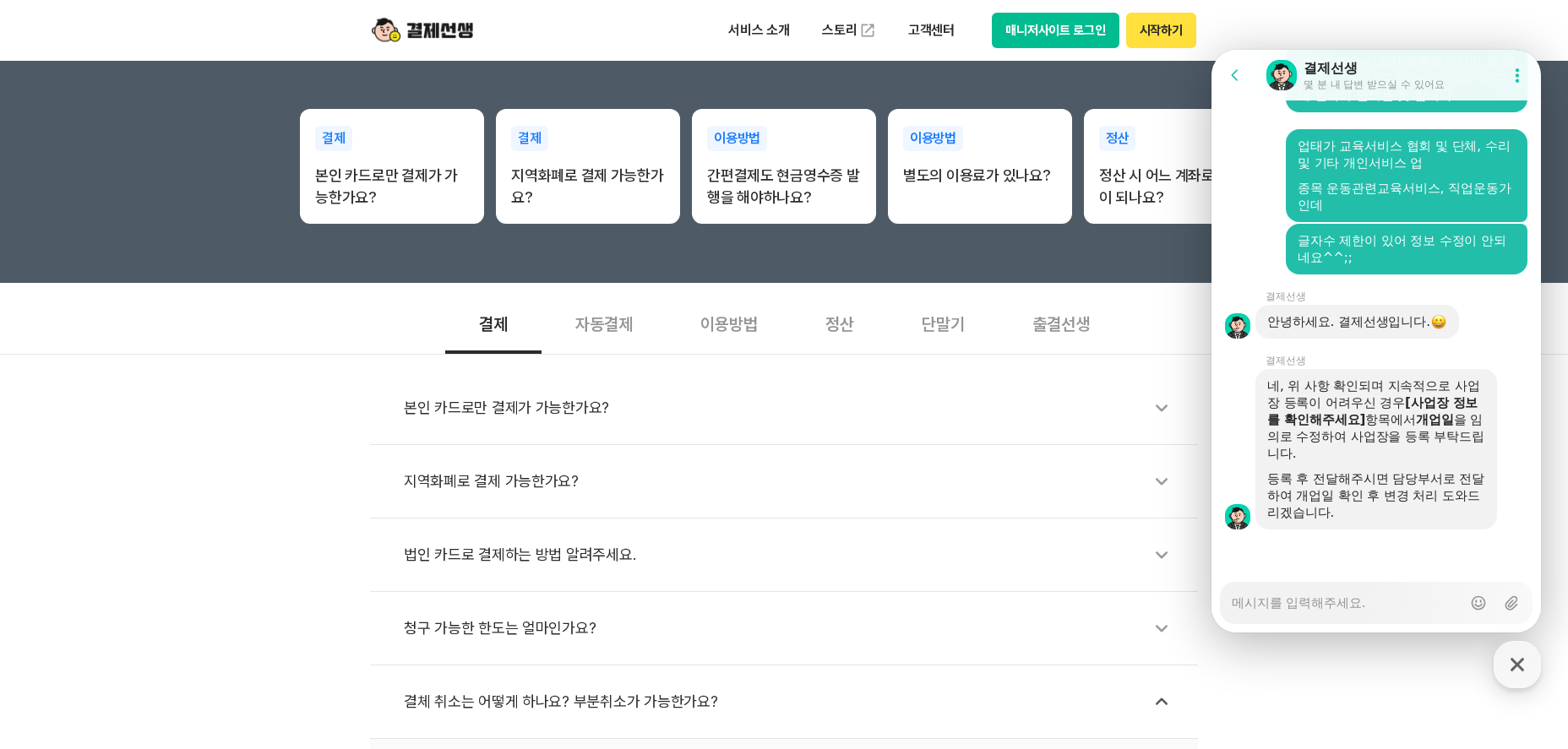
scroll to position [3612, 0]
click at [1291, 597] on textarea "Messenger Input Textarea" at bounding box center [1346, 597] width 230 height 29
click at [767, 17] on p "서비스 소개" at bounding box center [759, 31] width 85 height 31
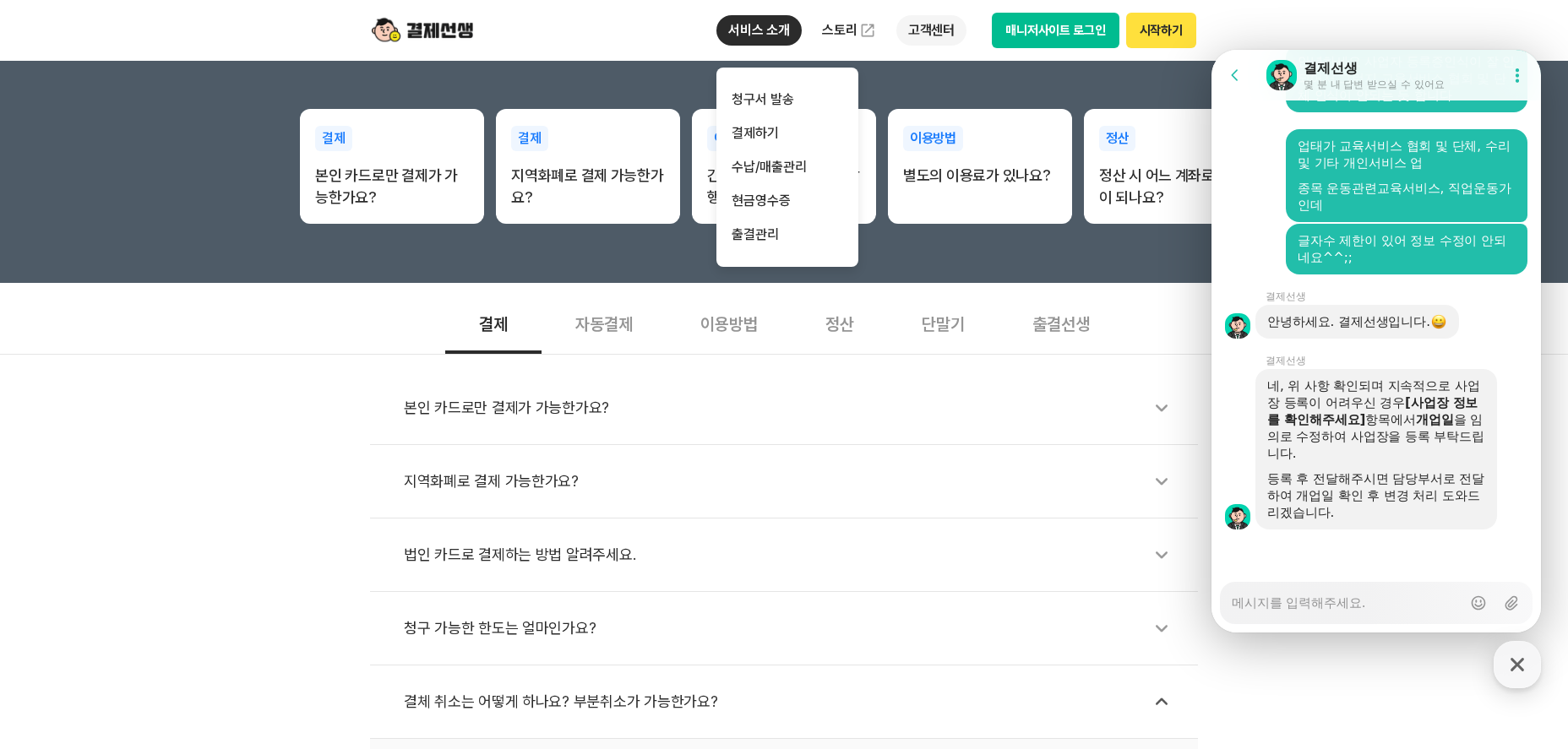
click at [906, 25] on p "고객센터" at bounding box center [931, 31] width 70 height 31
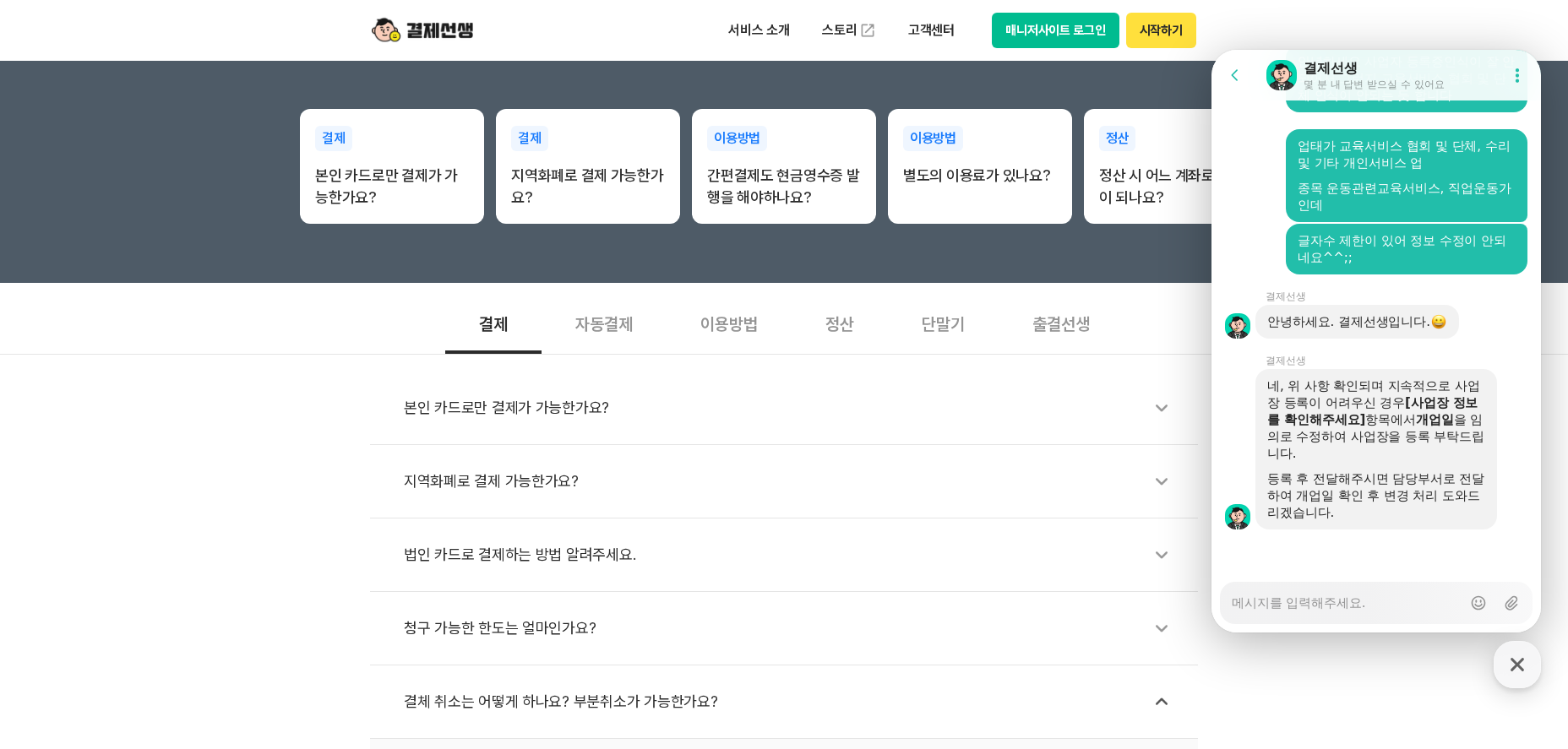
drag, startPoint x: 643, startPoint y: 24, endPoint x: 732, endPoint y: 74, distance: 102.1
click at [646, 24] on div "서비스 소개 스토리 고객센터 자주 묻는 질문 이용 가이드 매니저사이트 로그인 시작하기" at bounding box center [783, 30] width 865 height 61
click at [1328, 602] on textarea "Messenger Input Textarea" at bounding box center [1346, 597] width 230 height 29
click at [1328, 605] on textarea "Messenger Input Textarea" at bounding box center [1346, 597] width 230 height 29
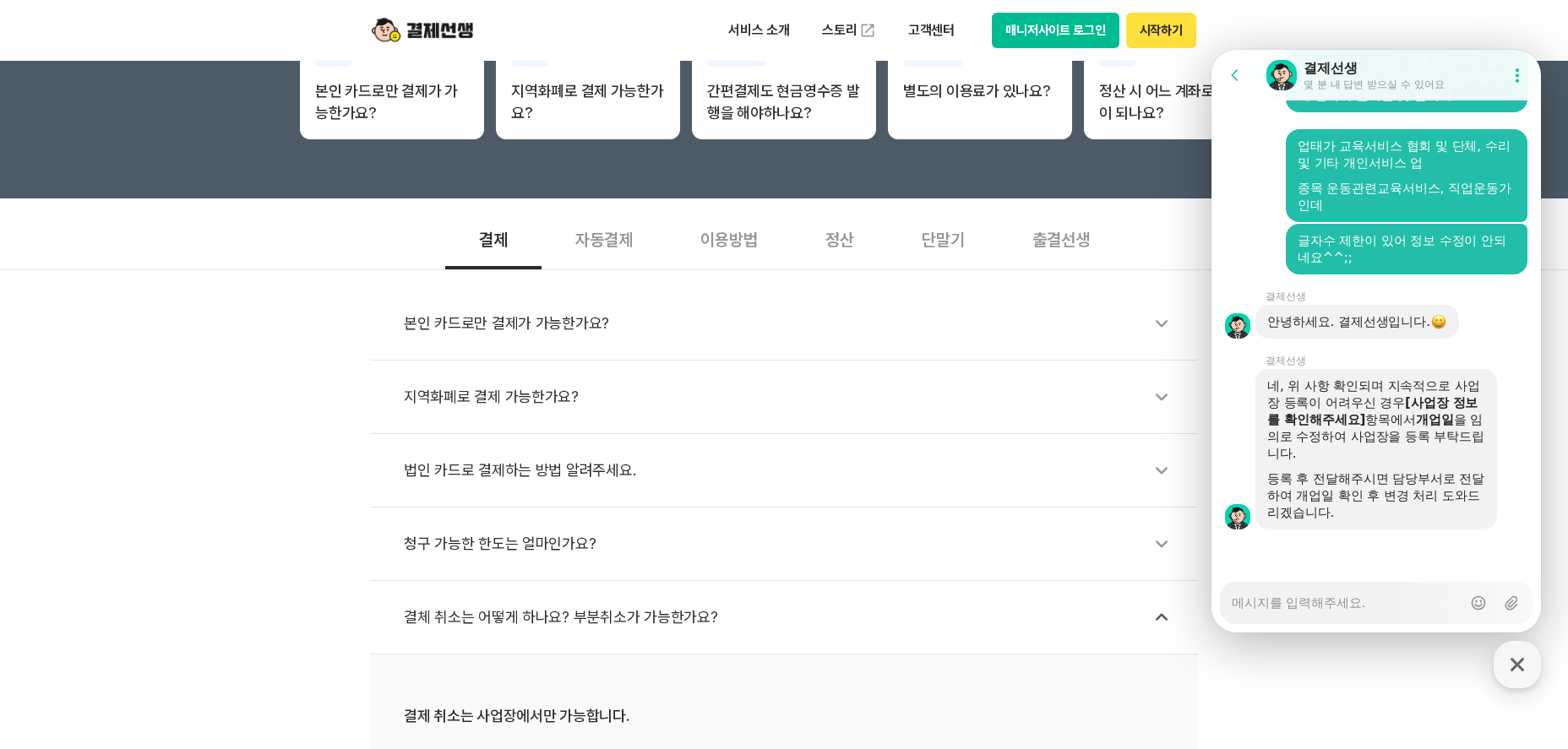
click at [1343, 433] on div "네, 위 사항 확인되며 지속적으로 사업장 등록이 어려우신 경우 [사업장 정보를 확인해주세요] 항목에서 개업일 을 임의로 수정하여 사업장을 등록…" at bounding box center [1376, 420] width 218 height 85
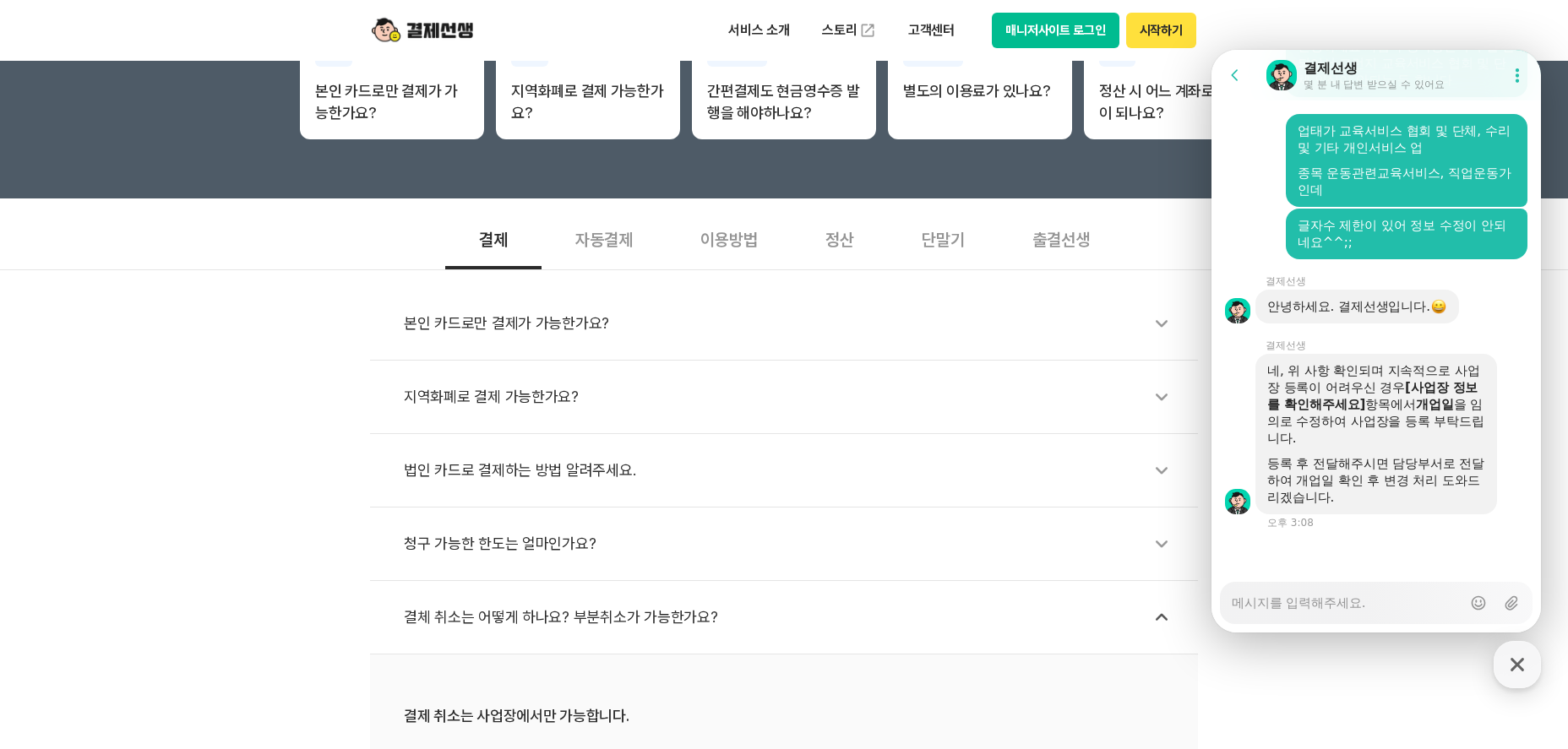
click at [1352, 426] on div "네, 위 사항 확인되며 지속적으로 사업장 등록이 어려우신 경우 [사업장 정보를 확인해주세요] 항목에서 개업일 을 임의로 수정하여 사업장을 등록…" at bounding box center [1376, 405] width 218 height 85
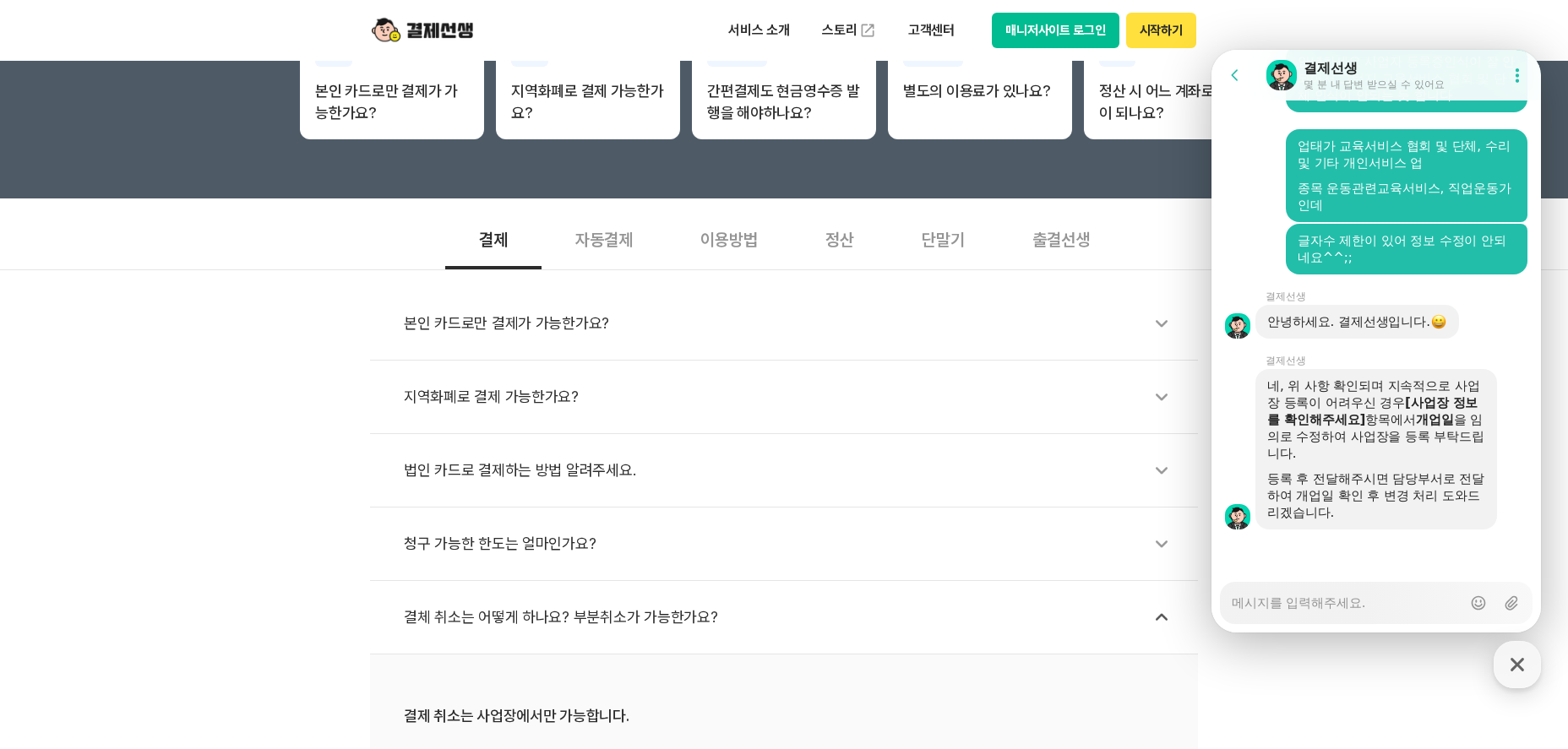
click at [1365, 418] on b "[사업장 정보를 확인해주세요]" at bounding box center [1372, 411] width 210 height 32
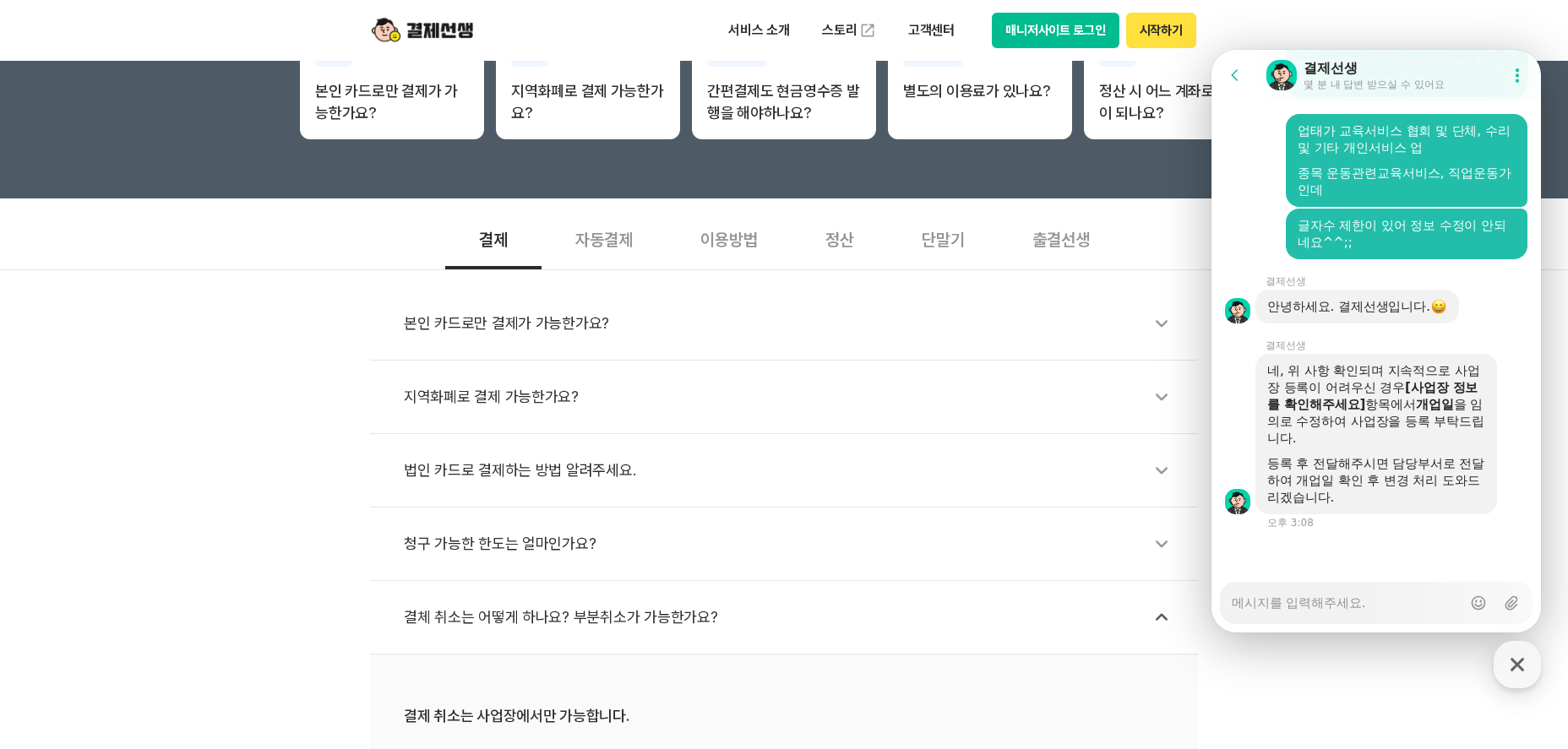
scroll to position [3627, 0]
click at [1501, 63] on button "Show userchat action dialog" at bounding box center [1517, 75] width 31 height 31
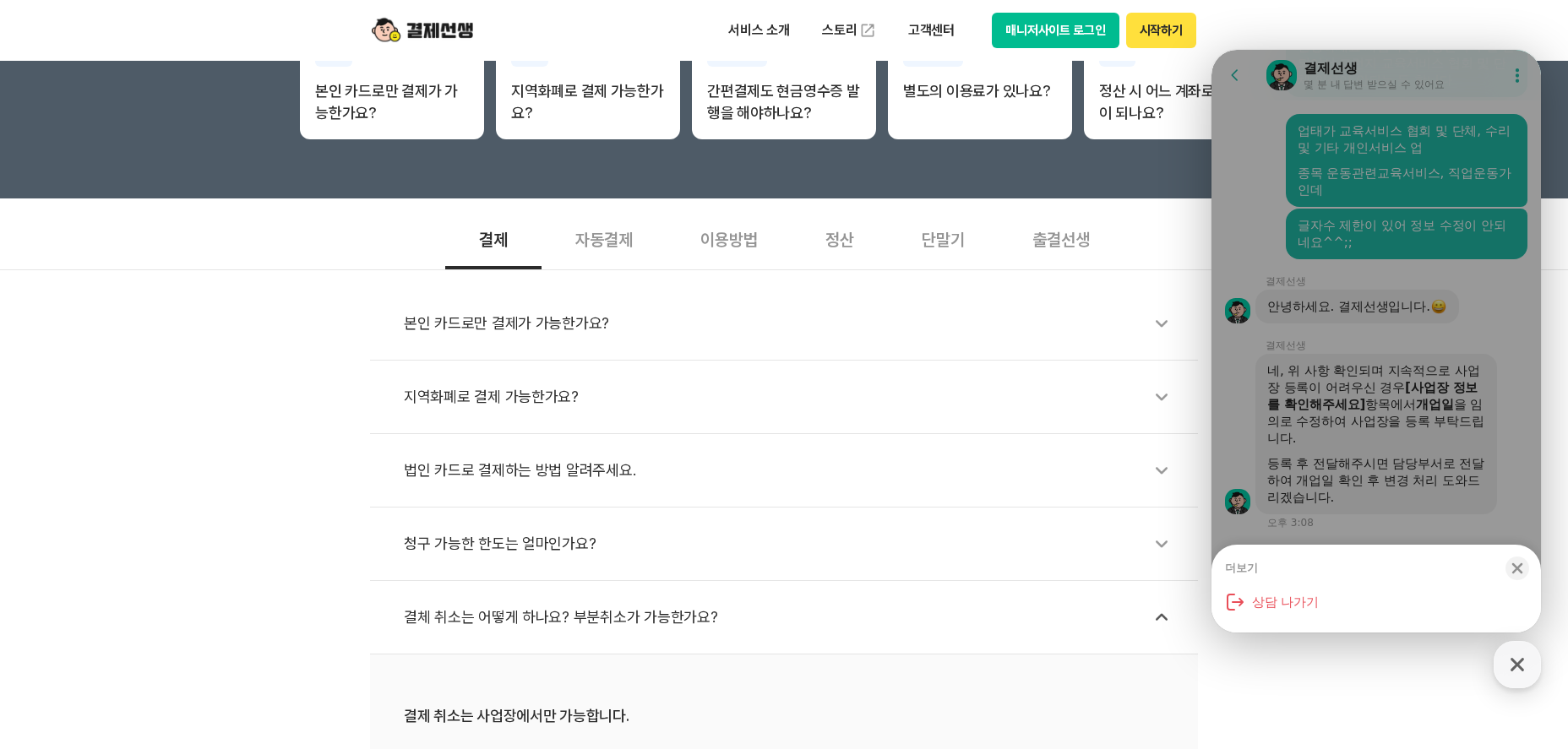
click at [1505, 70] on div "더보기 Close bottom sheet modal 상담 나가기" at bounding box center [1376, 341] width 330 height 582
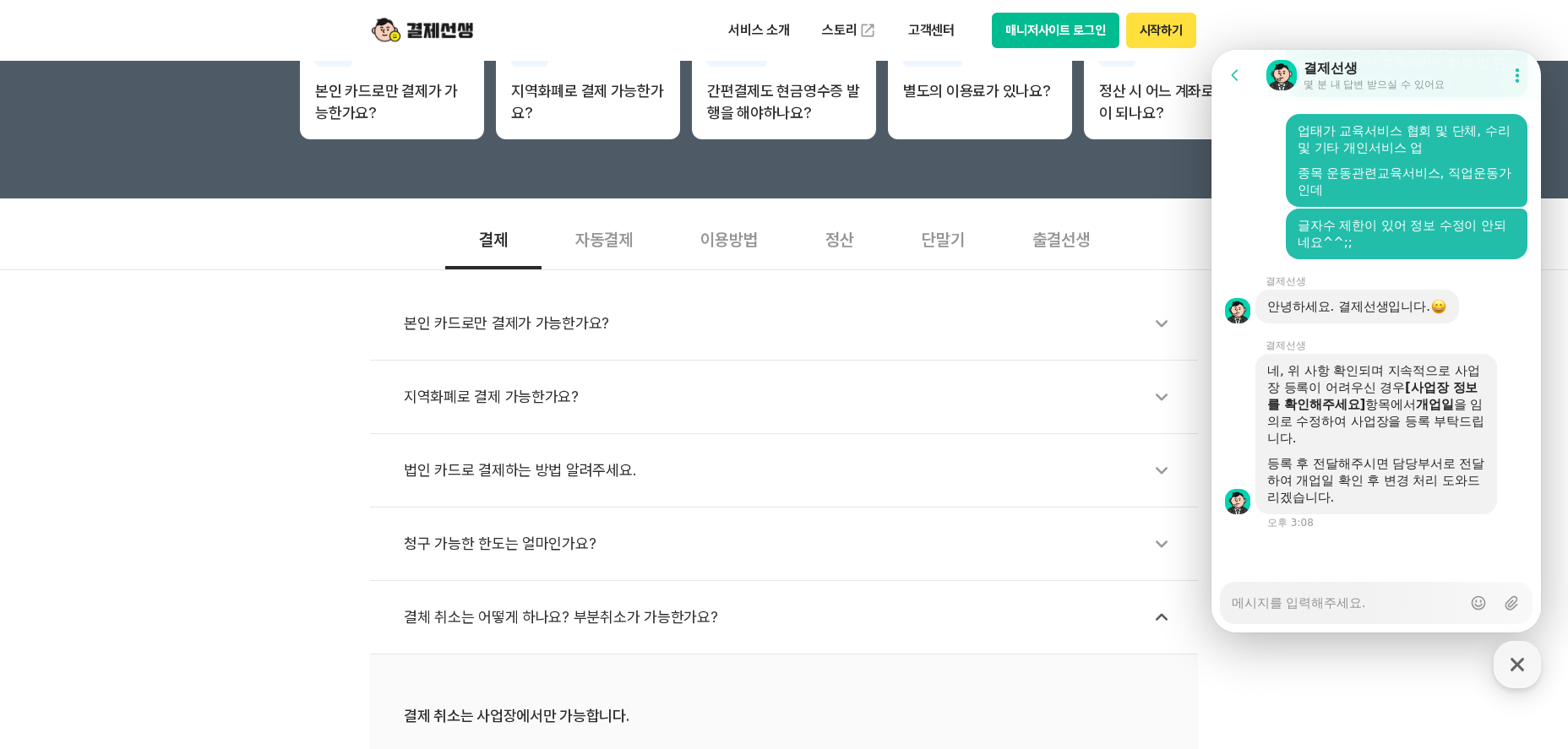
click at [1313, 606] on textarea "Messenger Input Textarea" at bounding box center [1346, 597] width 230 height 29
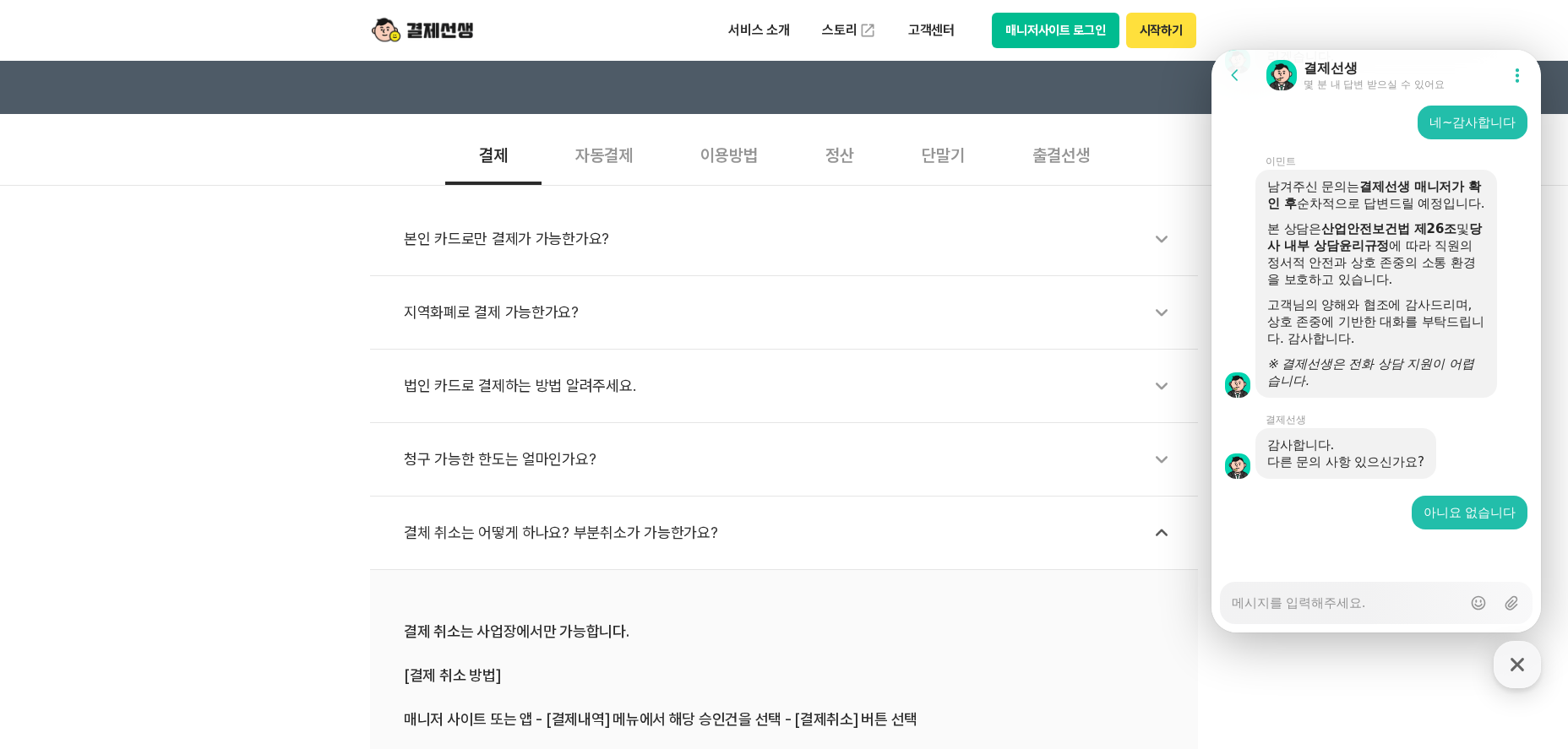
scroll to position [4085, 0]
click at [1242, 61] on button "Go to previous page" at bounding box center [1242, 74] width 44 height 34
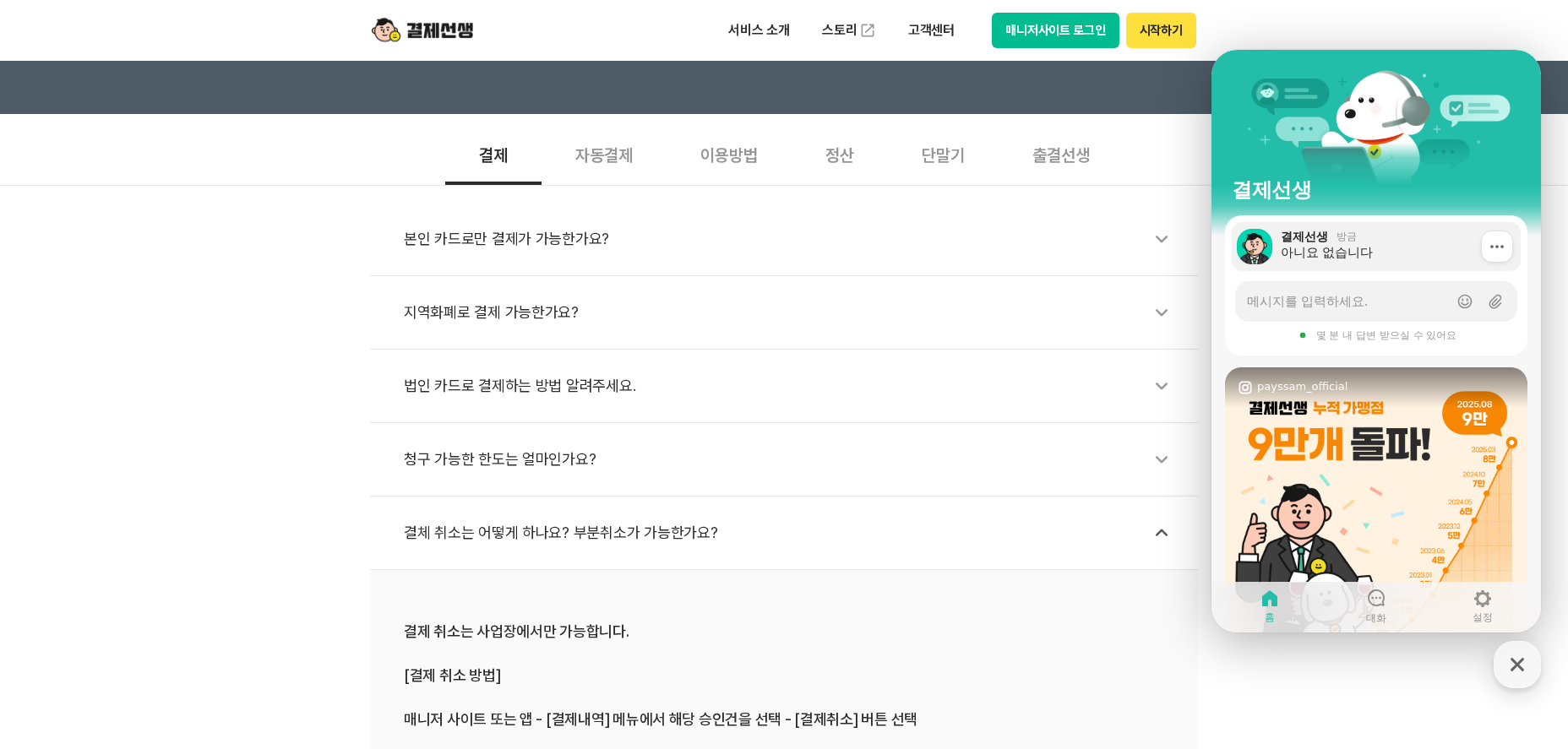
click at [1496, 249] on icon at bounding box center [1497, 247] width 17 height 17
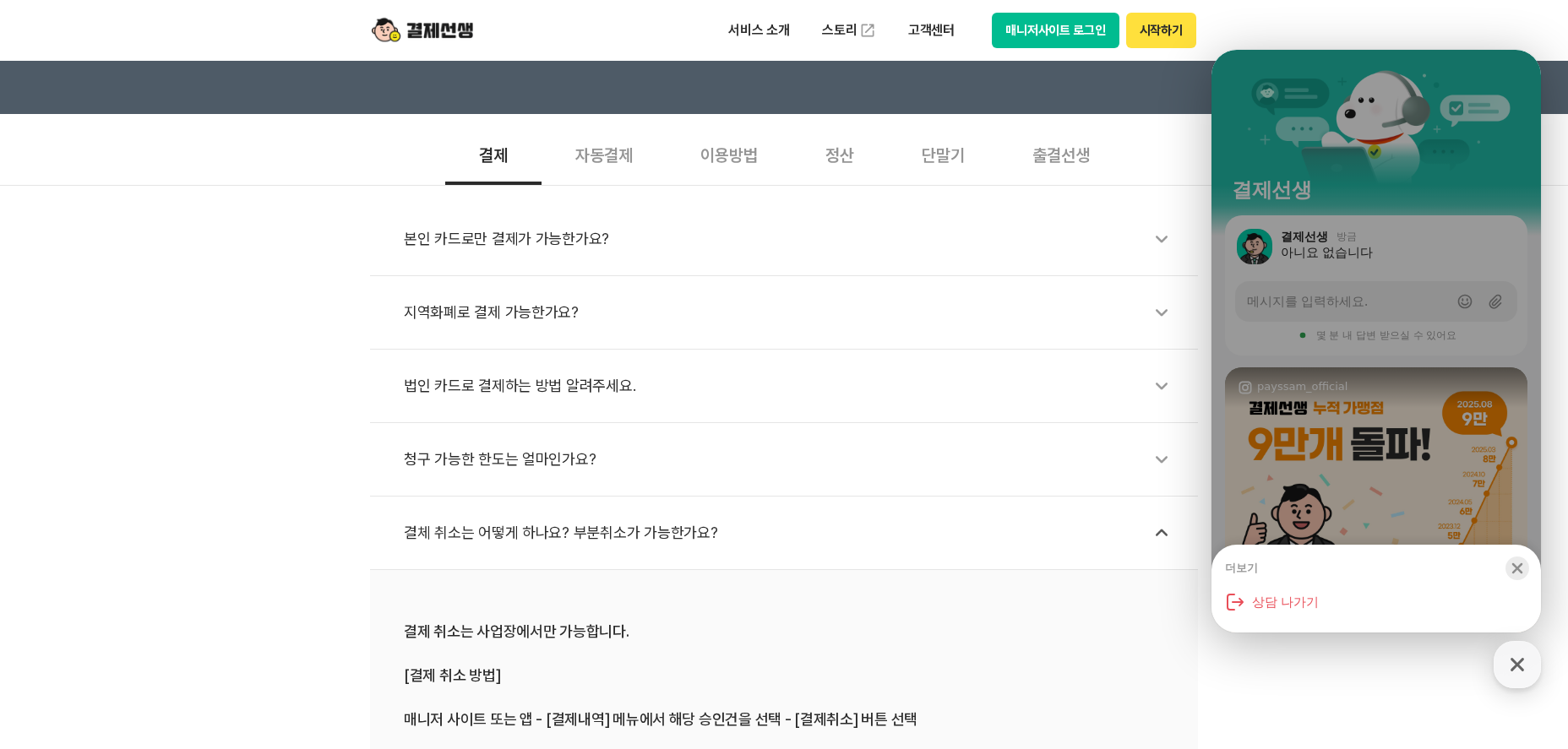
click at [1513, 567] on icon "button" at bounding box center [1517, 569] width 17 height 17
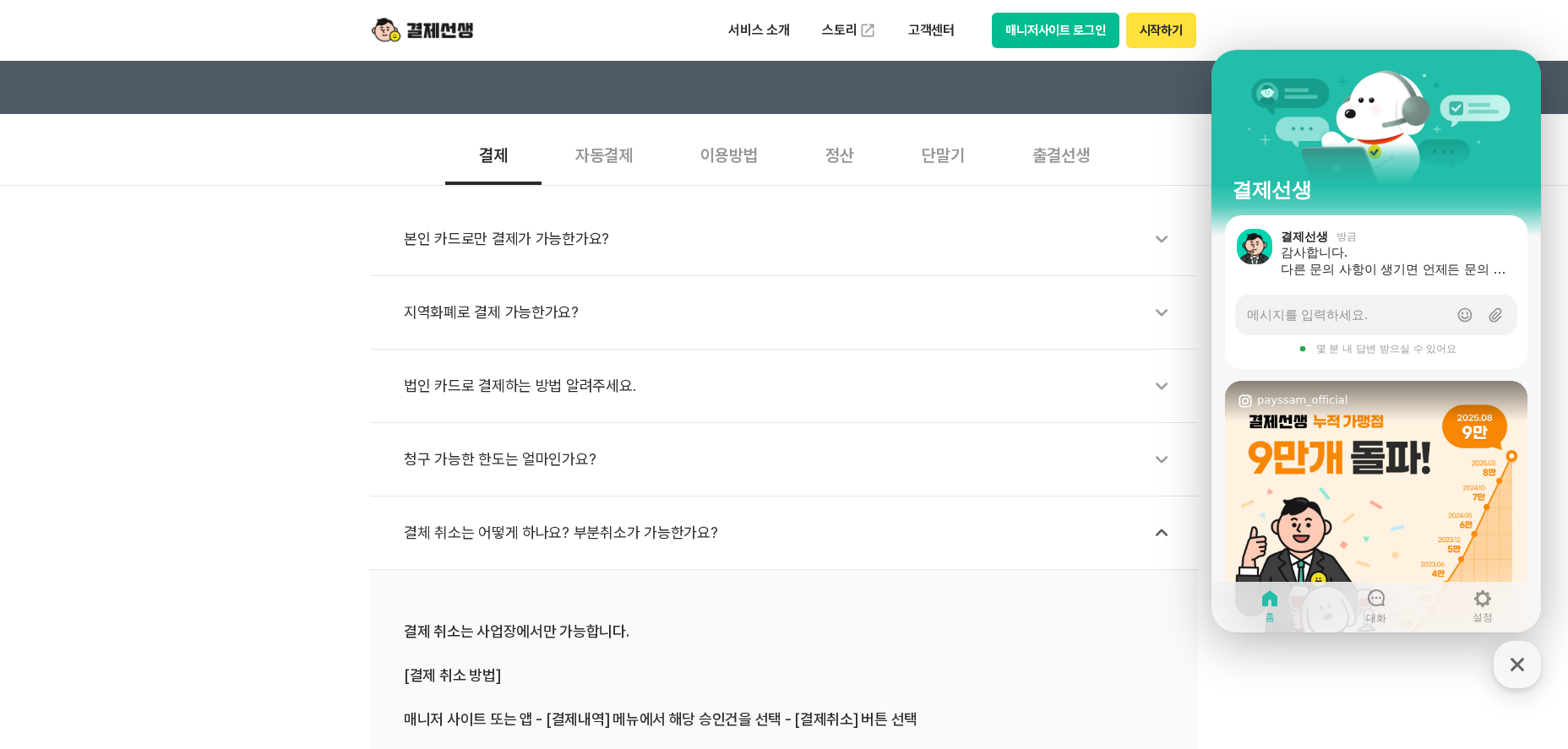
click at [253, 370] on div "본인 카드로만 결제가 가능한가요? 지역화폐로 결제 가능한가요? 법인 카드로 결제하는 방법 알려주세요. 청구 가능한 한도는 얼마인가요? 결체 취…" at bounding box center [784, 505] width 1568 height 641
click at [1457, 238] on div "결제선생 방금" at bounding box center [1386, 236] width 211 height 15
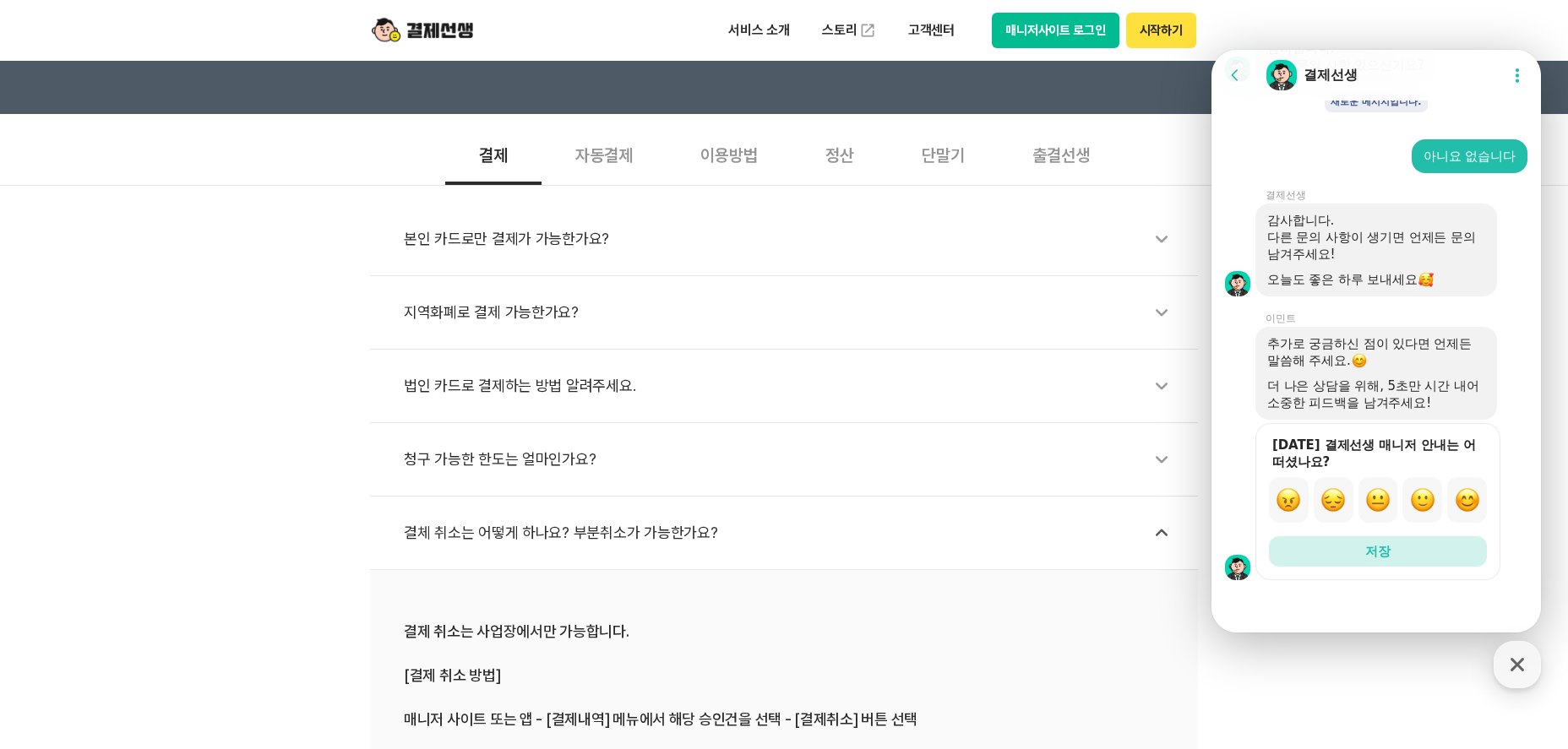
scroll to position [3702, 0]
click at [1454, 493] on img "button" at bounding box center [1467, 499] width 25 height 25
click at [1435, 549] on button "저장" at bounding box center [1378, 551] width 218 height 31
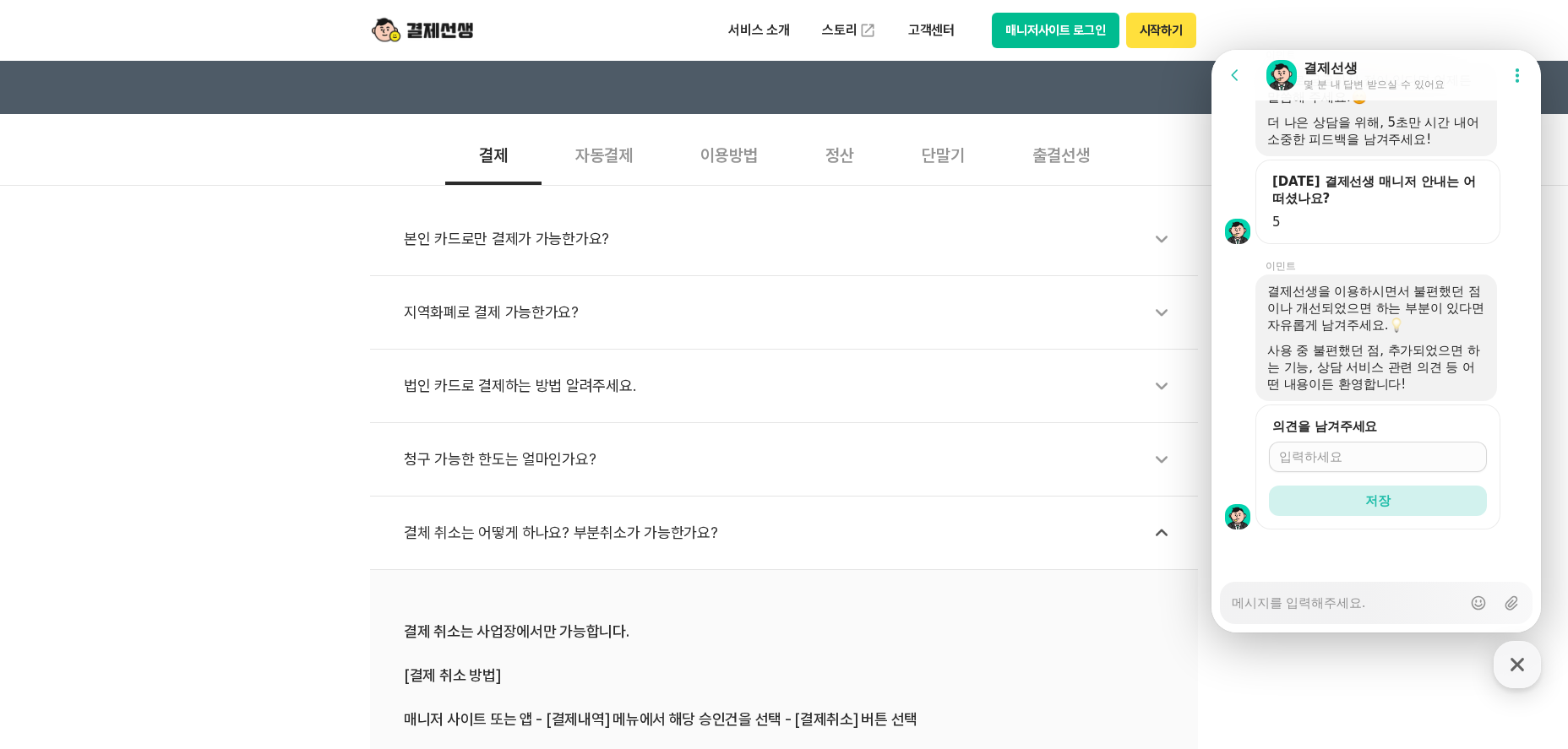
scroll to position [3966, 0]
drag, startPoint x: 1236, startPoint y: 70, endPoint x: 1303, endPoint y: 309, distance: 248.2
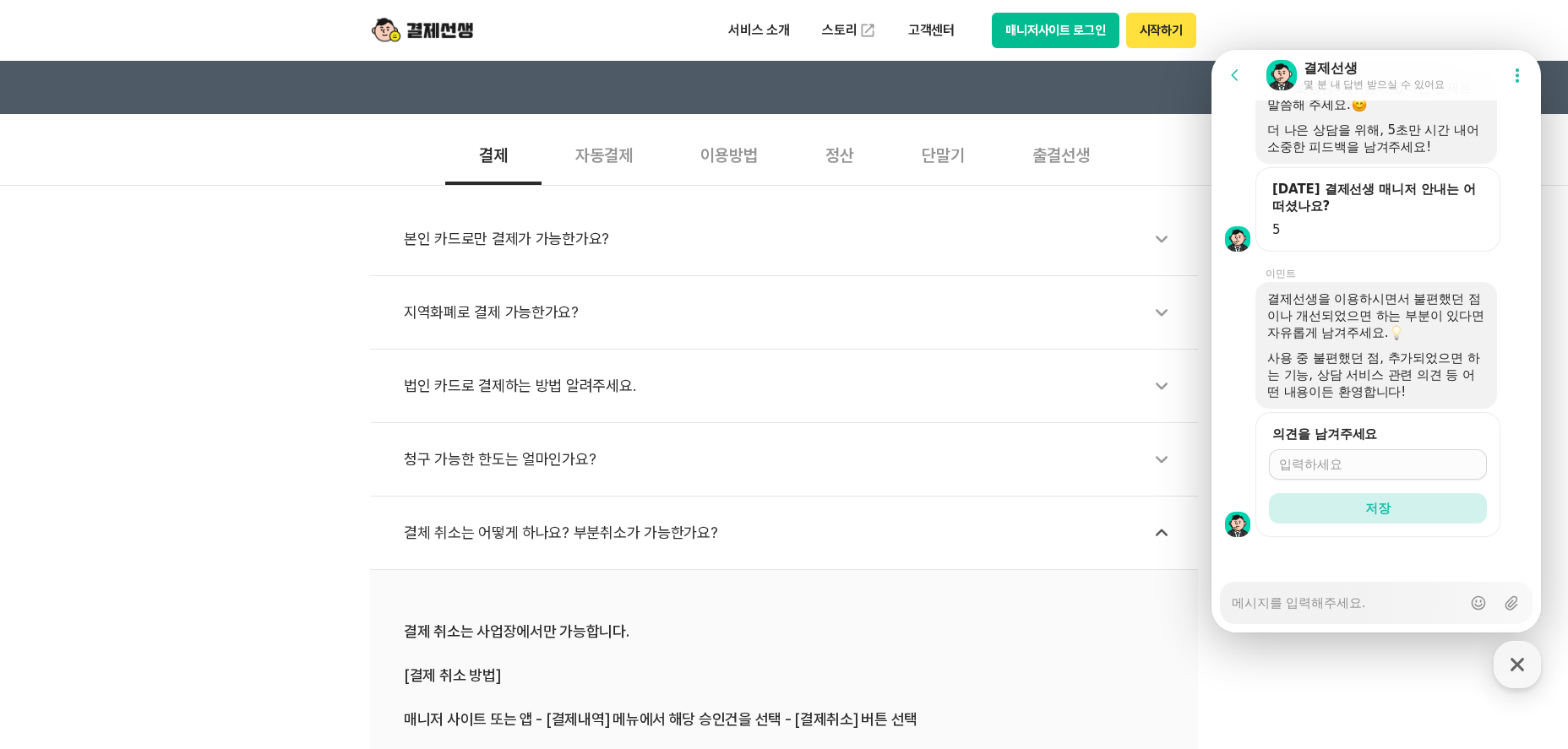
scroll to position [3627, 0]
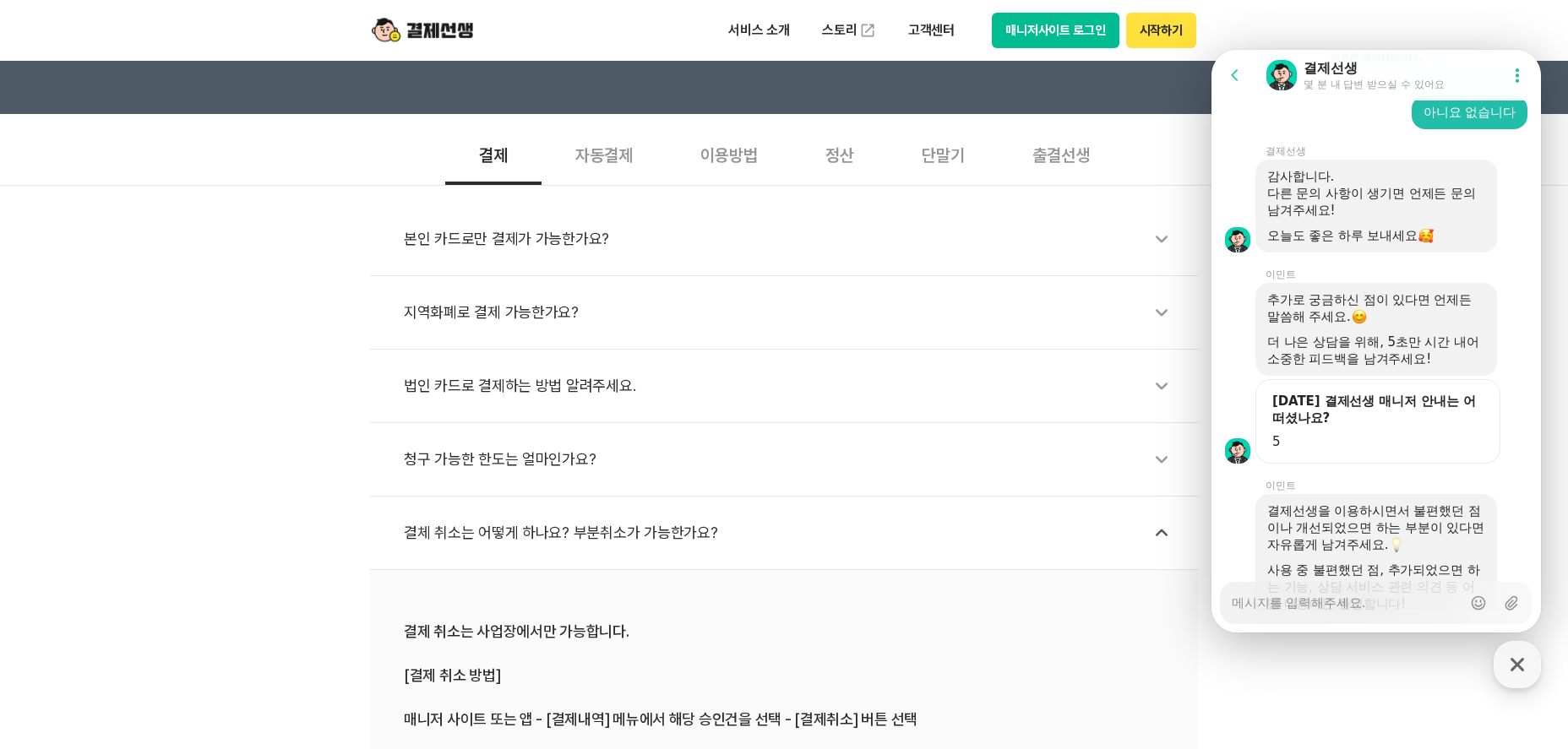
click at [1233, 83] on icon at bounding box center [1235, 75] width 17 height 17
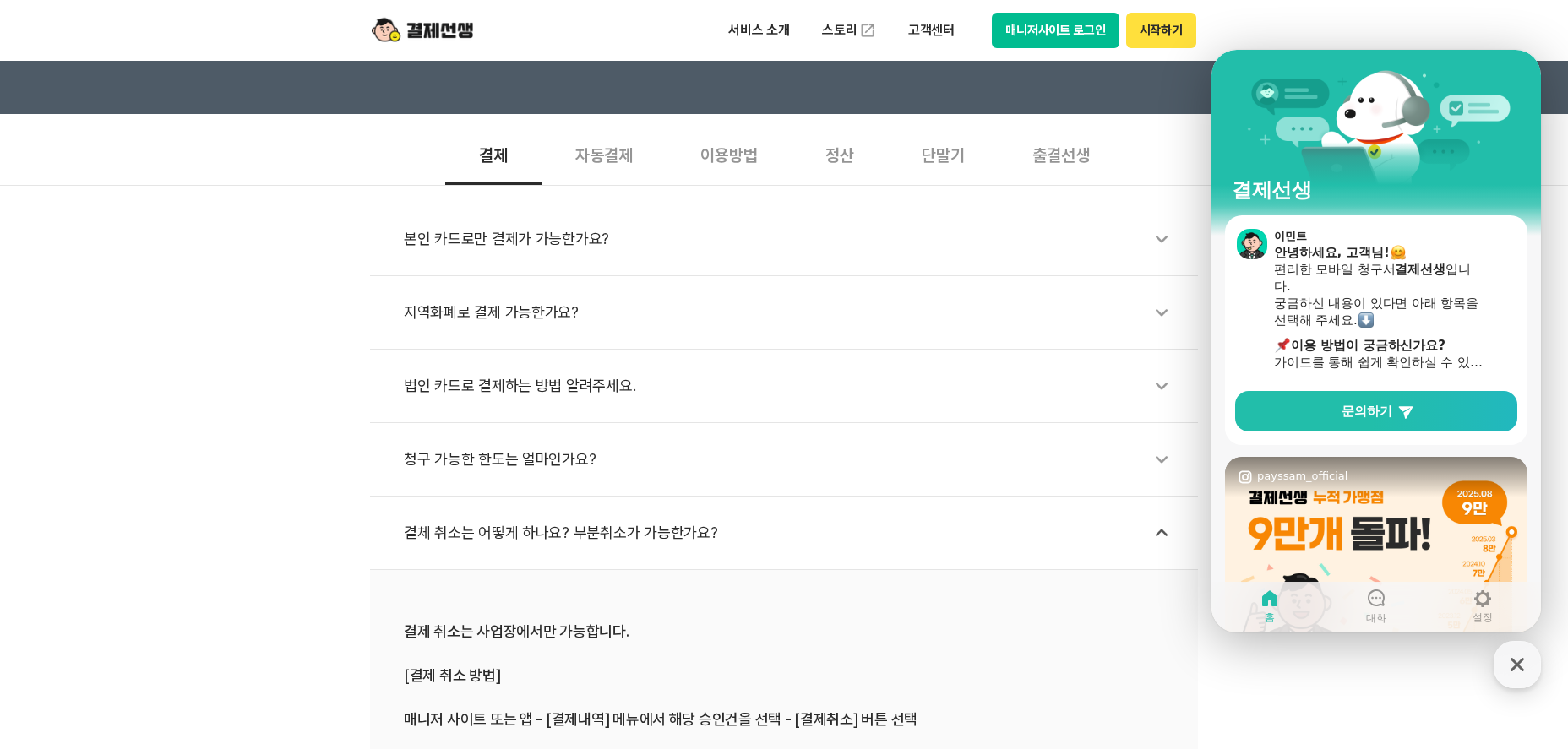
drag, startPoint x: 342, startPoint y: 190, endPoint x: 417, endPoint y: 57, distance: 152.7
click at [343, 190] on div "본인 카드로만 결제가 가능한가요? 지역화폐로 결제 가능한가요? 법인 카드로 결제하는 방법 알려주세요. 청구 가능한 한도는 얼마인가요? 결체 취…" at bounding box center [784, 505] width 1568 height 641
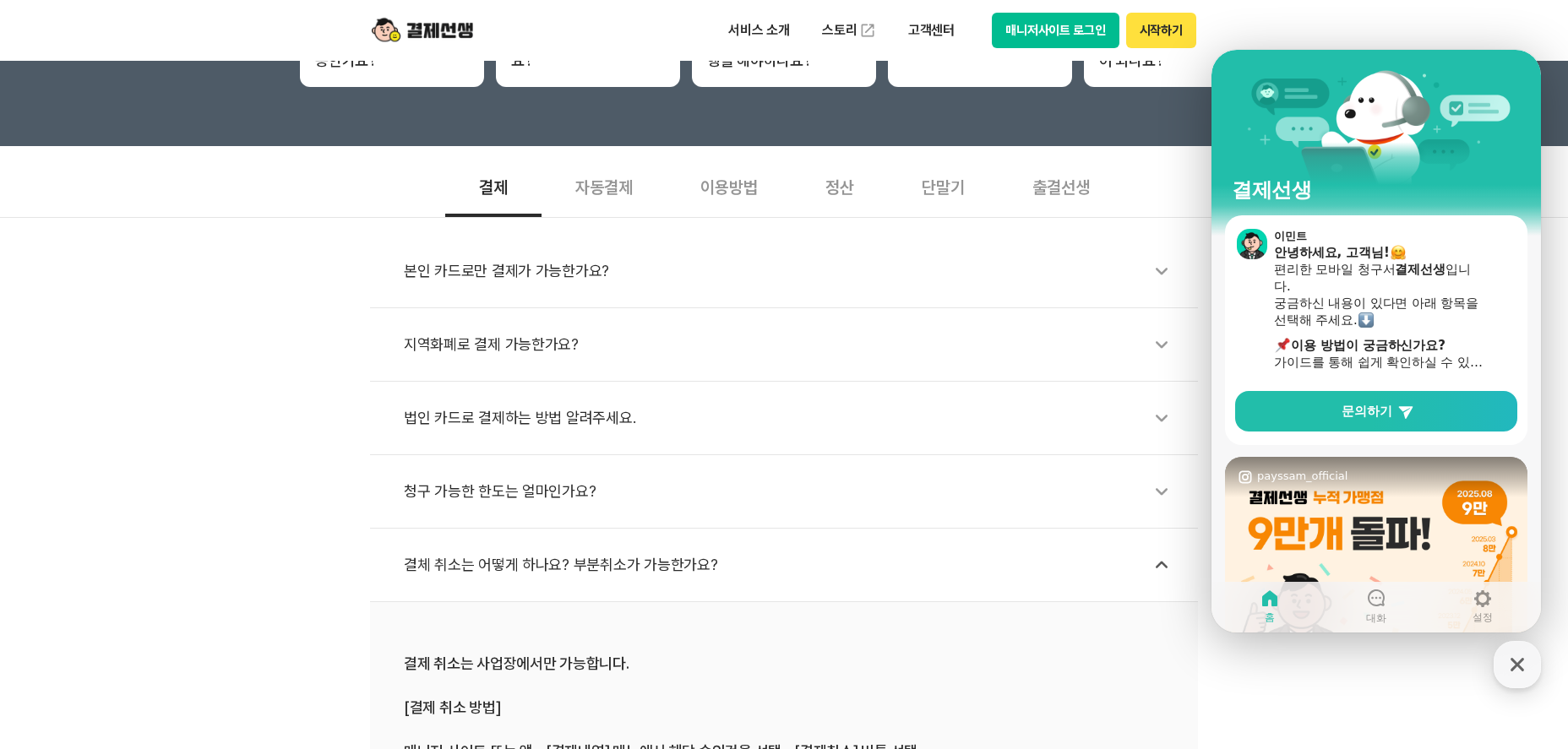
scroll to position [422, 0]
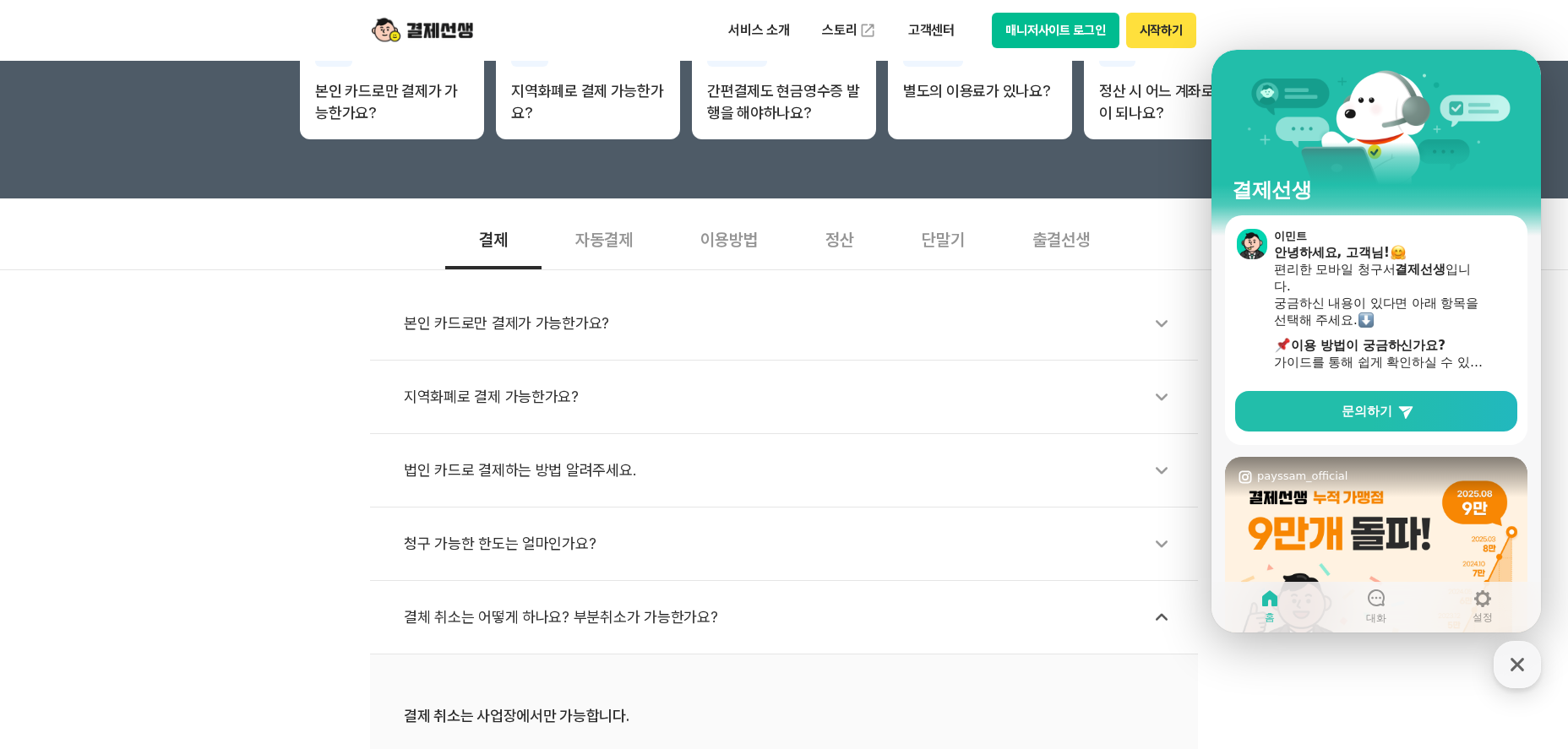
click at [1045, 23] on button "매니저사이트 로그인" at bounding box center [1055, 30] width 127 height 36
click at [1157, 19] on button "시작하기" at bounding box center [1161, 30] width 70 height 36
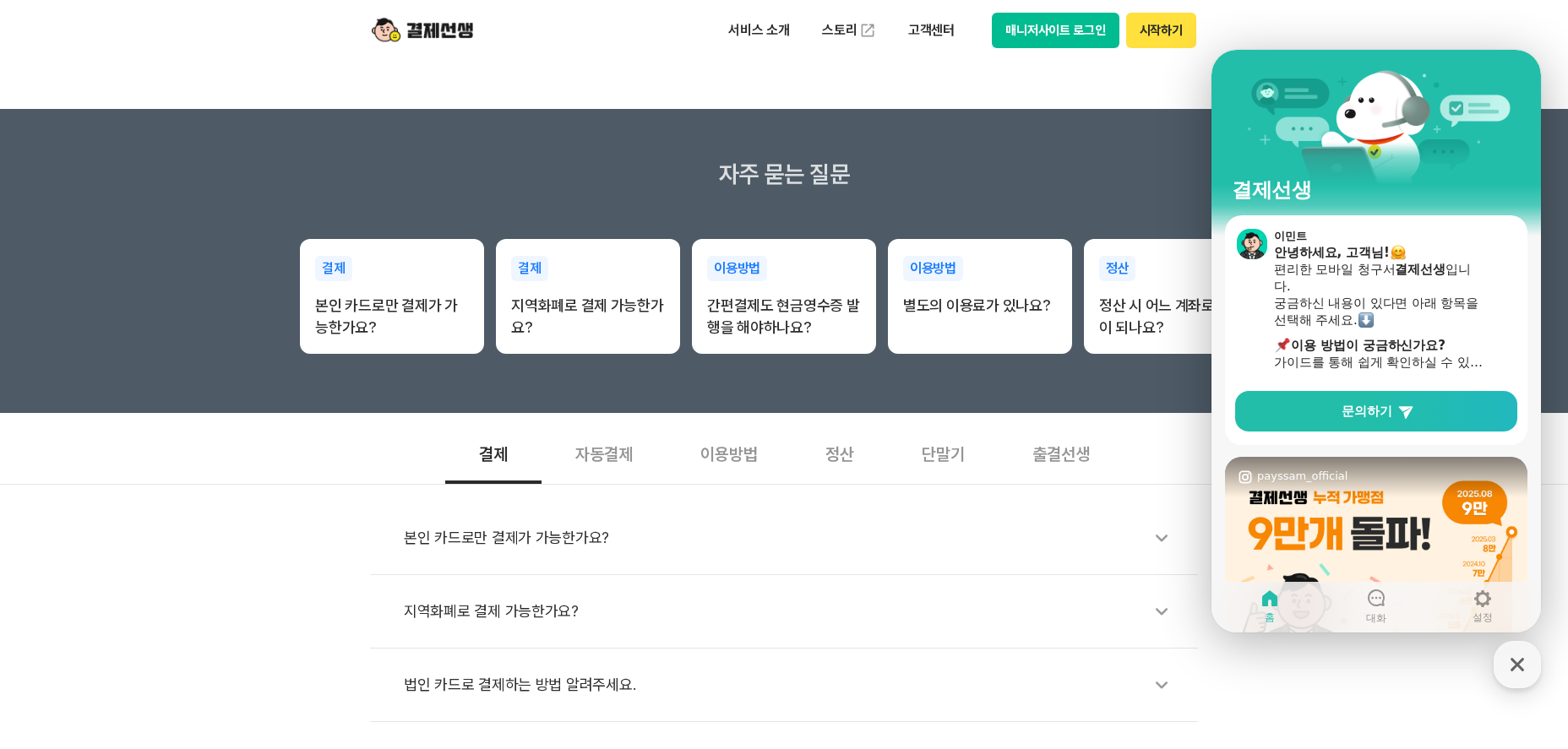
scroll to position [85, 0]
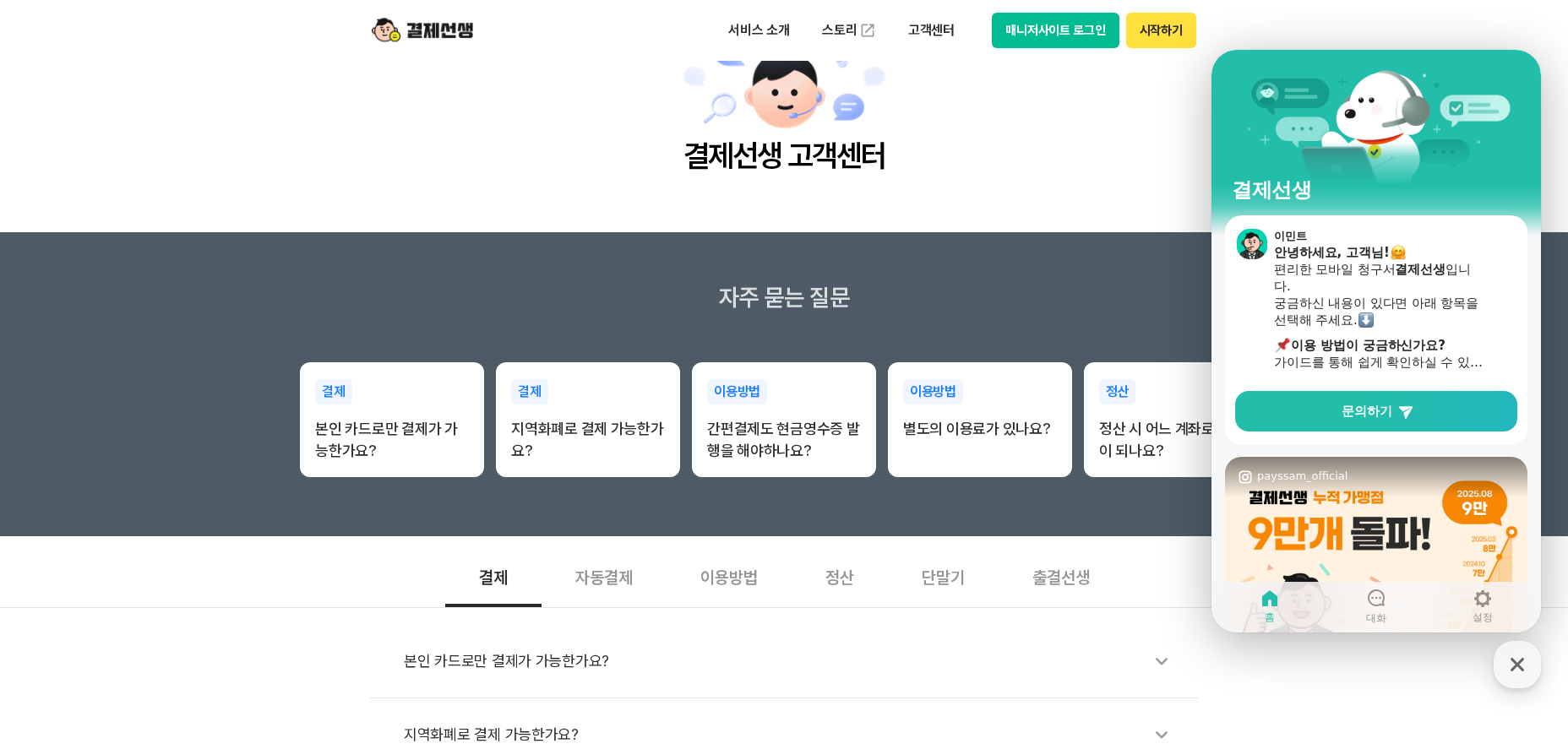
click at [972, 22] on div "서비스 소개 스토리 고객센터 매니저사이트 로그인 시작하기" at bounding box center [957, 30] width 480 height 36
click at [1039, 23] on button "매니저사이트 로그인" at bounding box center [1055, 30] width 127 height 36
